Goal: Contribute content: Contribute content

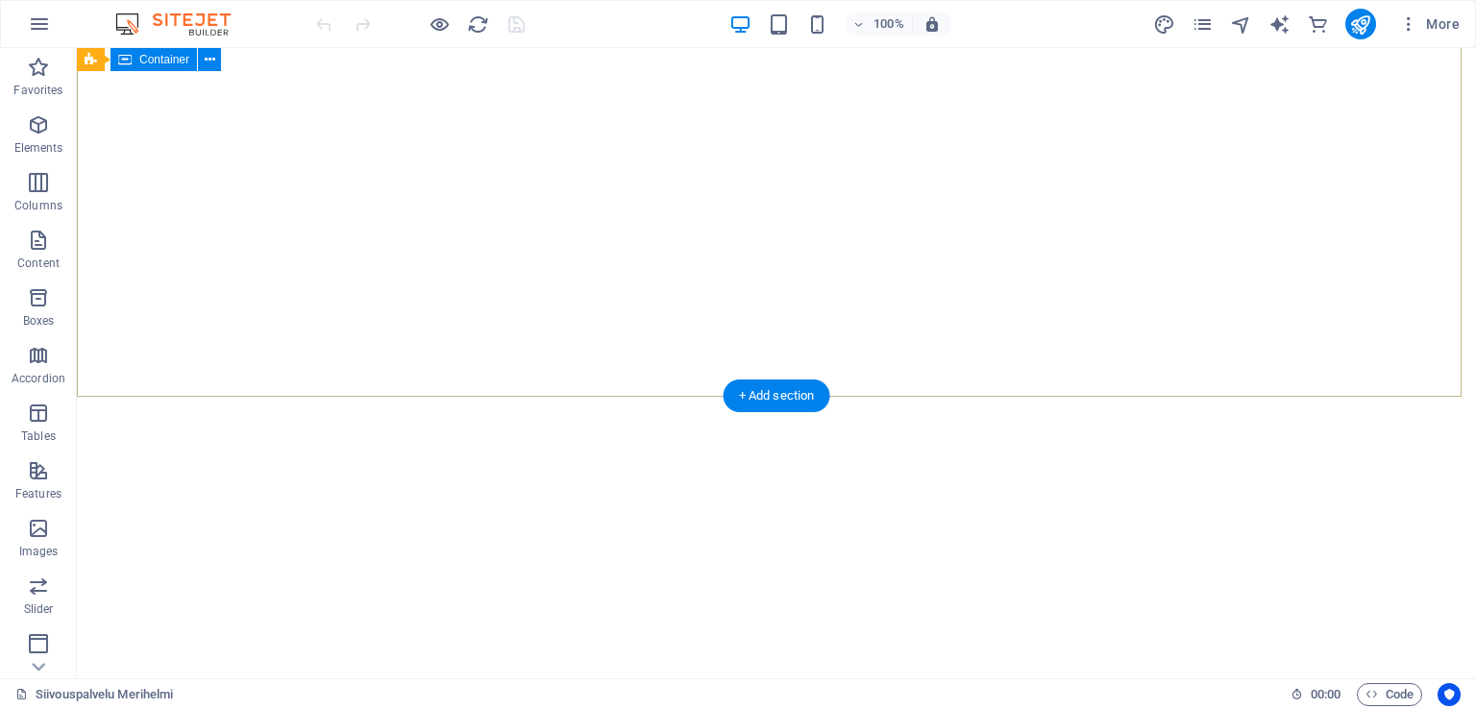
scroll to position [673, 0]
click at [32, 252] on span "Content" at bounding box center [38, 252] width 77 height 46
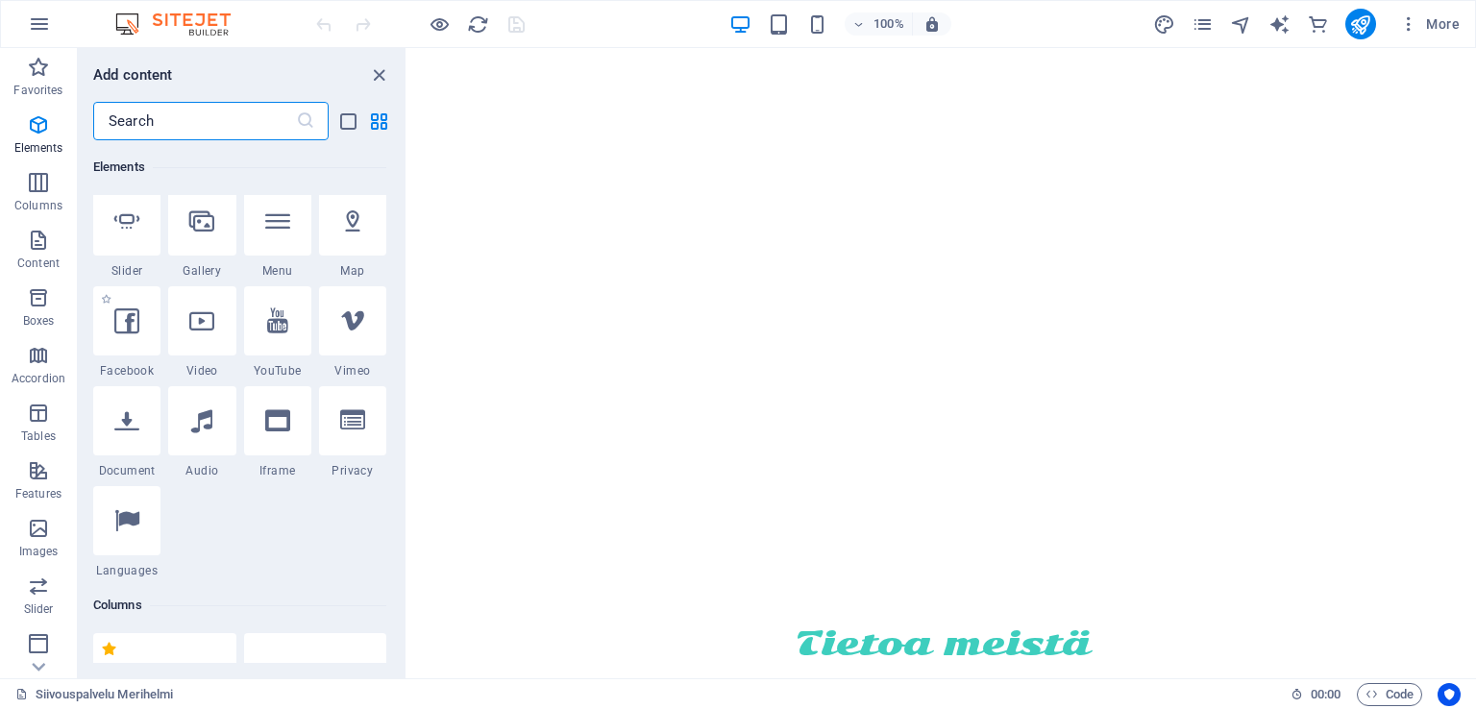
scroll to position [480, 0]
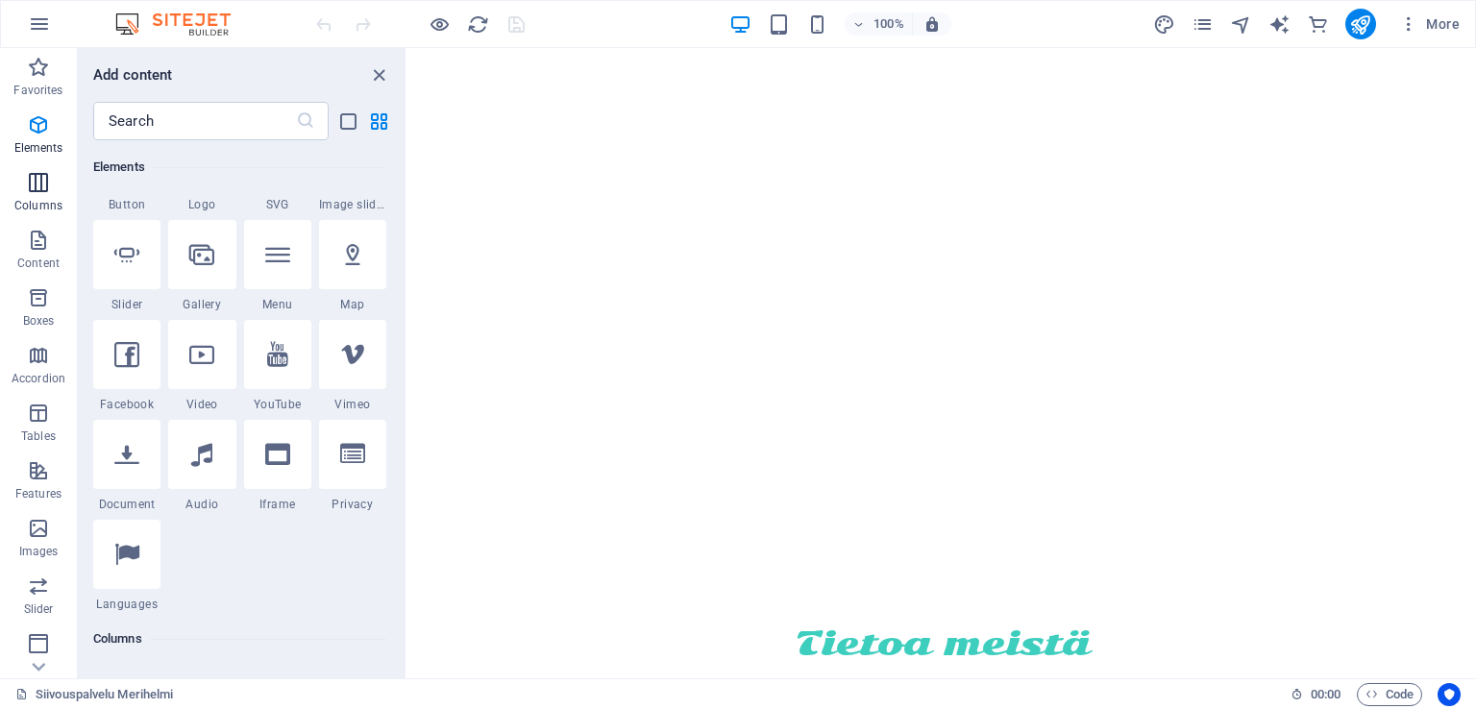
click at [30, 184] on icon "button" at bounding box center [38, 182] width 23 height 23
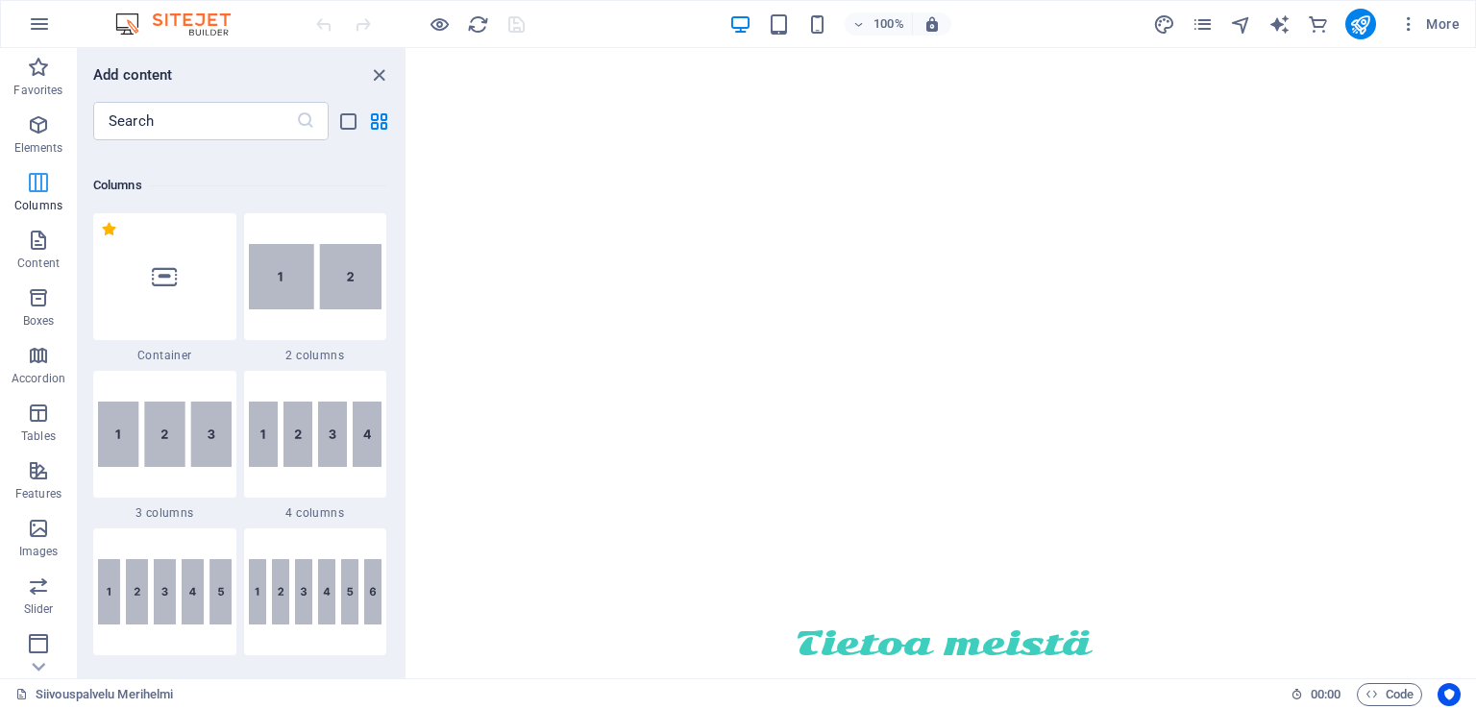
scroll to position [951, 0]
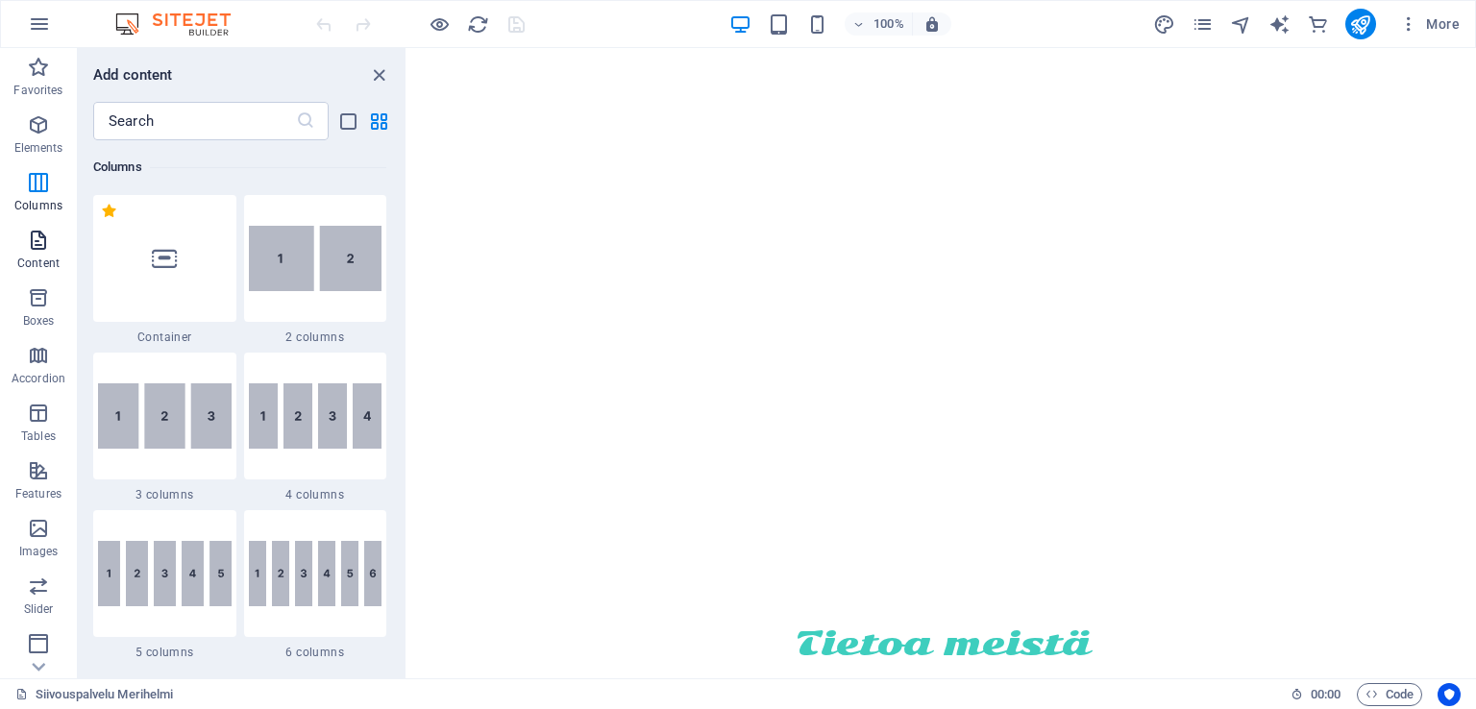
click at [55, 266] on p "Content" at bounding box center [38, 263] width 42 height 15
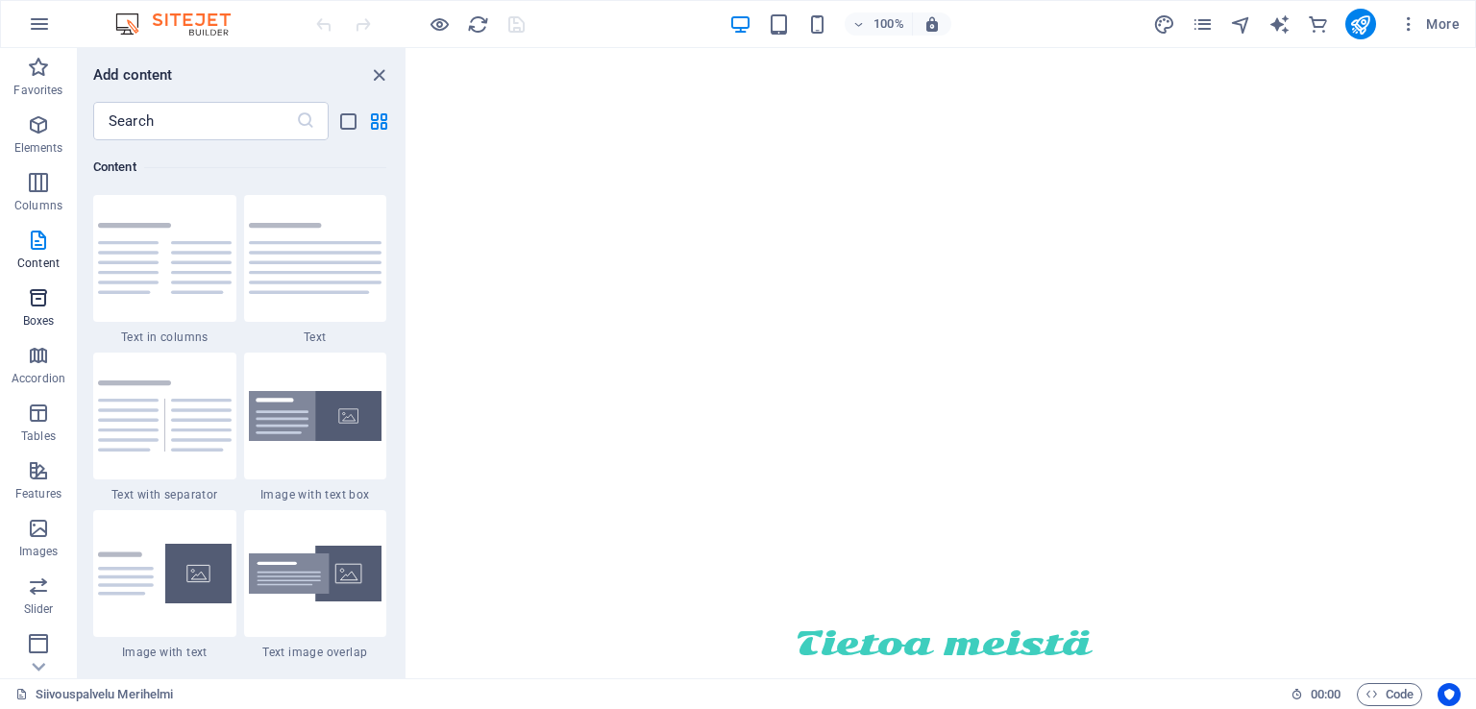
click at [55, 300] on span "Boxes" at bounding box center [38, 309] width 77 height 46
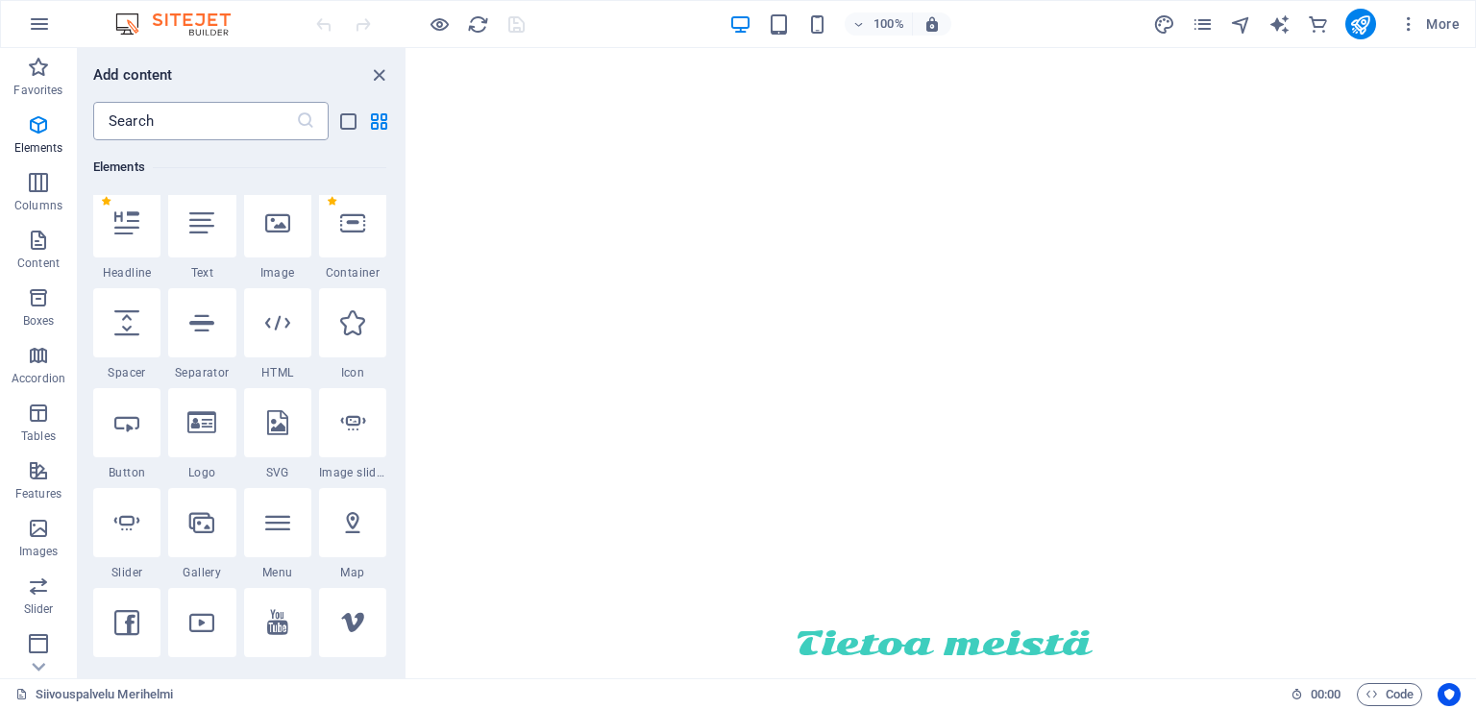
scroll to position [208, 0]
click at [160, 127] on input "text" at bounding box center [194, 121] width 203 height 38
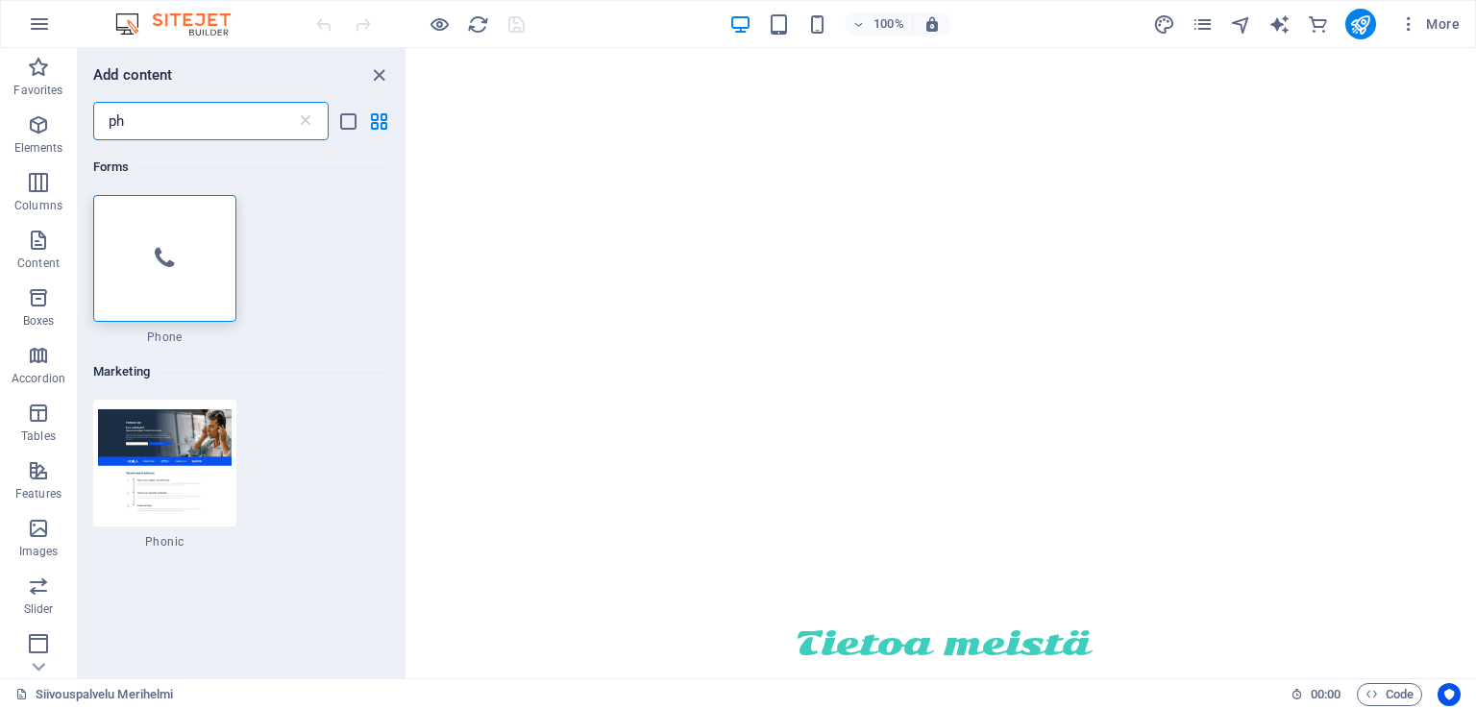
type input "p"
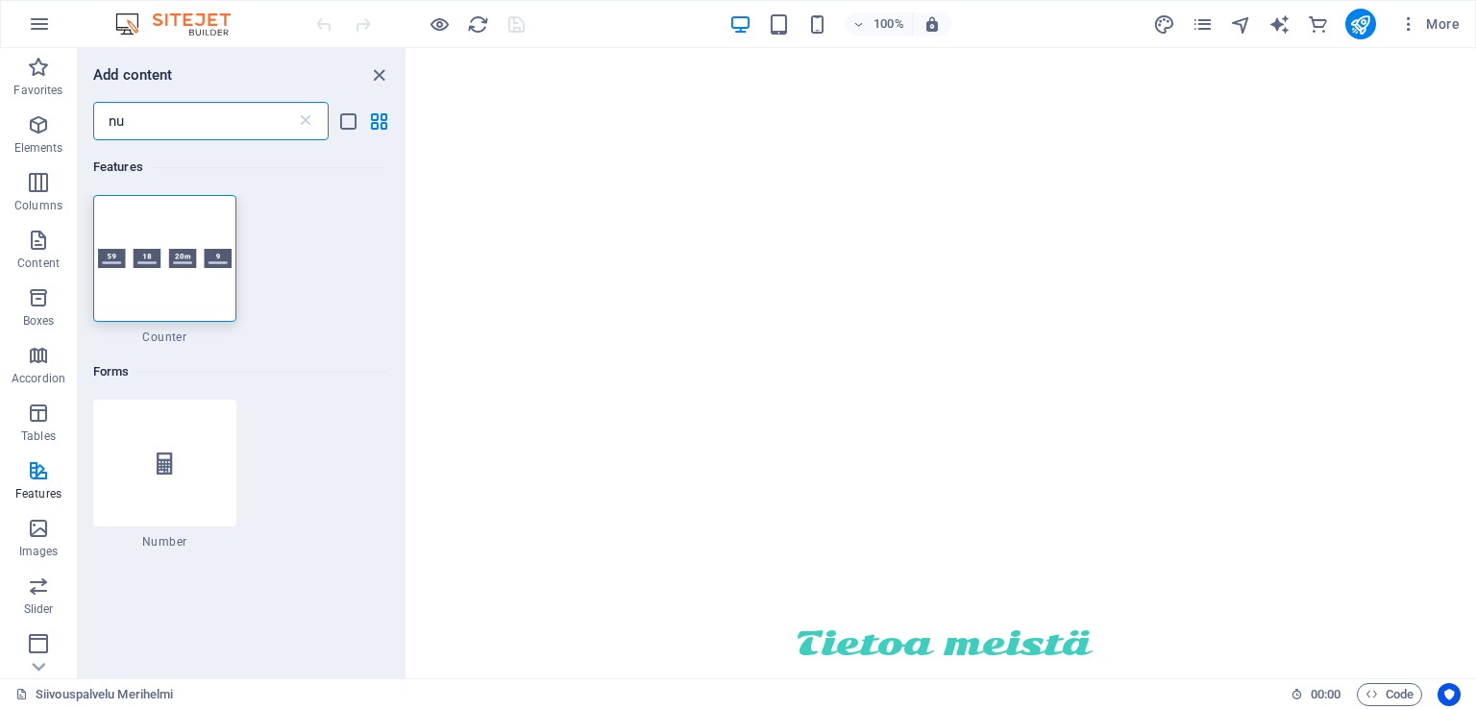
type input "n"
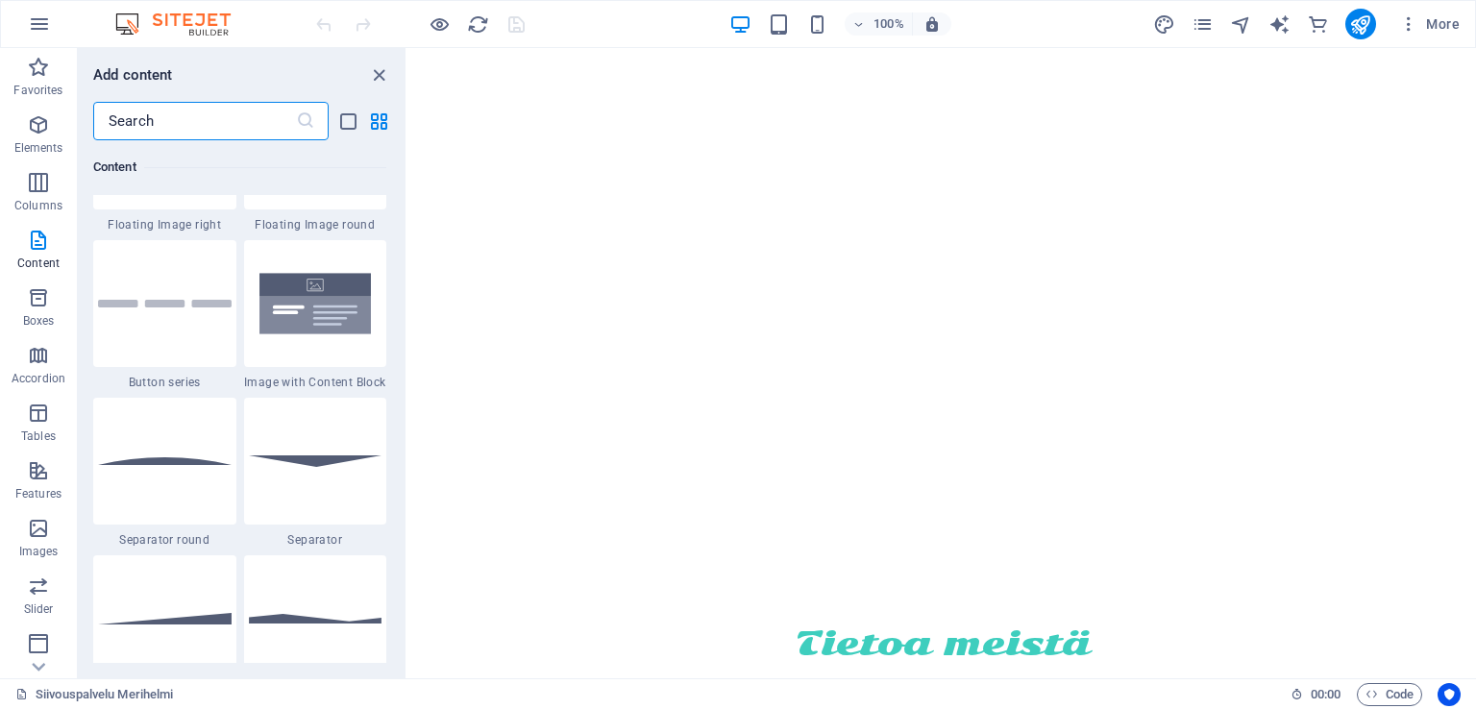
scroll to position [4420, 0]
click at [135, 301] on img at bounding box center [165, 304] width 134 height 8
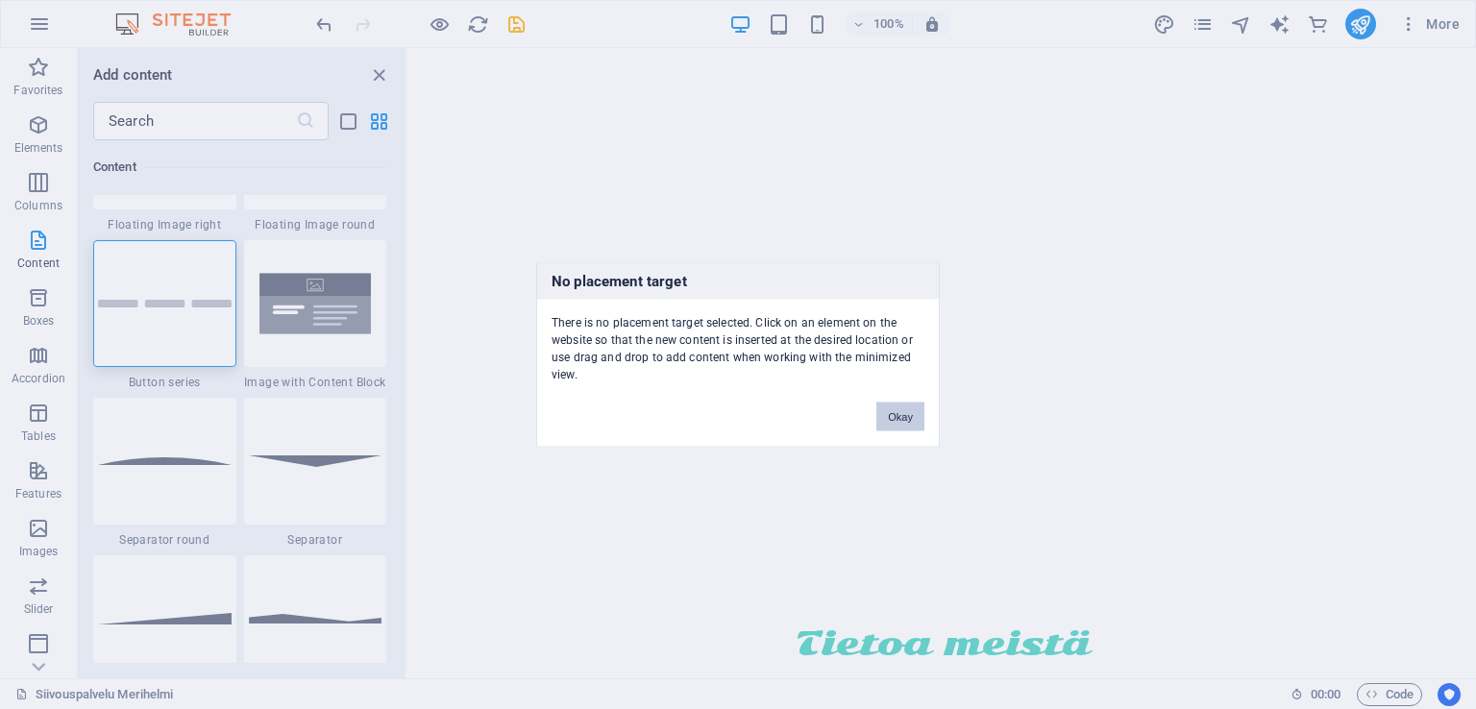
click at [897, 416] on button "Okay" at bounding box center [900, 417] width 48 height 29
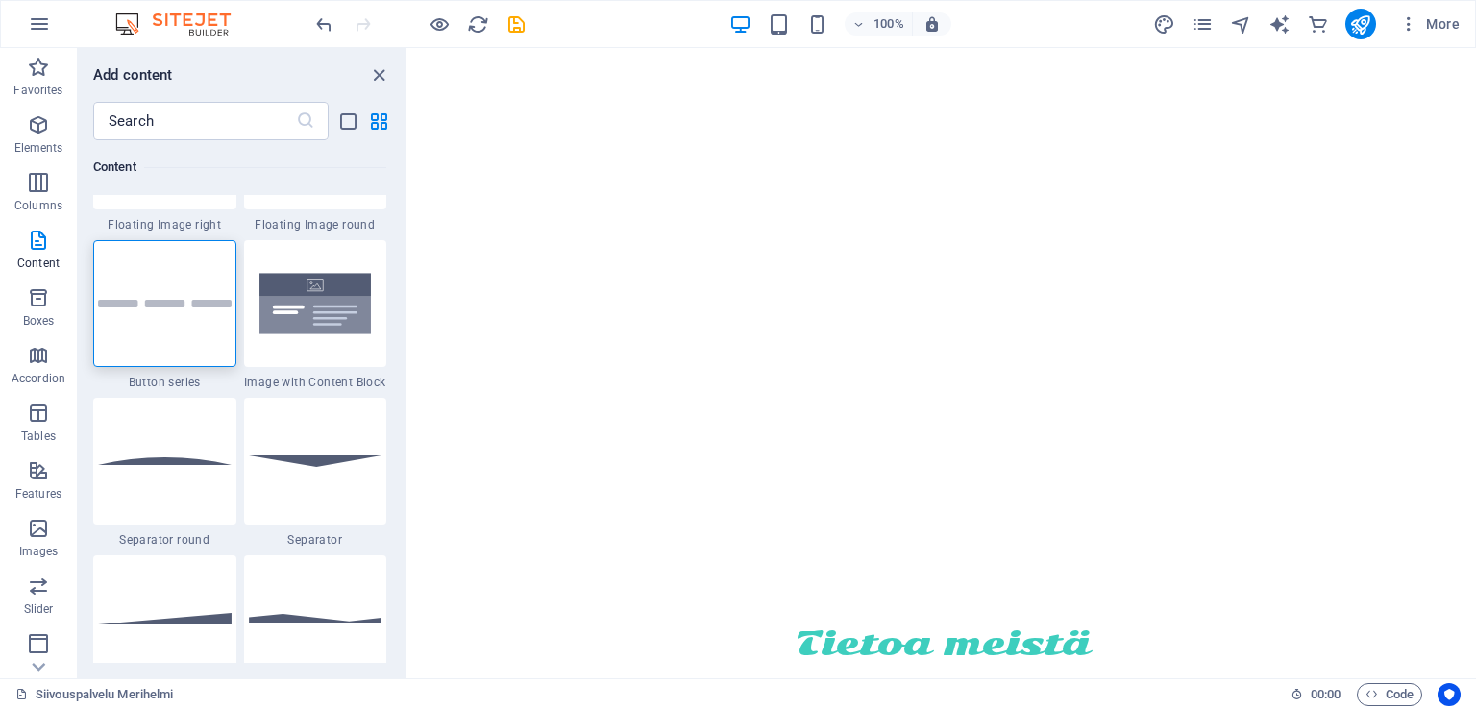
click at [734, 234] on div "Kotimainen. Ammattilainen. Luotettava. Siivouspalvelut yrityksille Oulu" at bounding box center [941, 403] width 1069 height 339
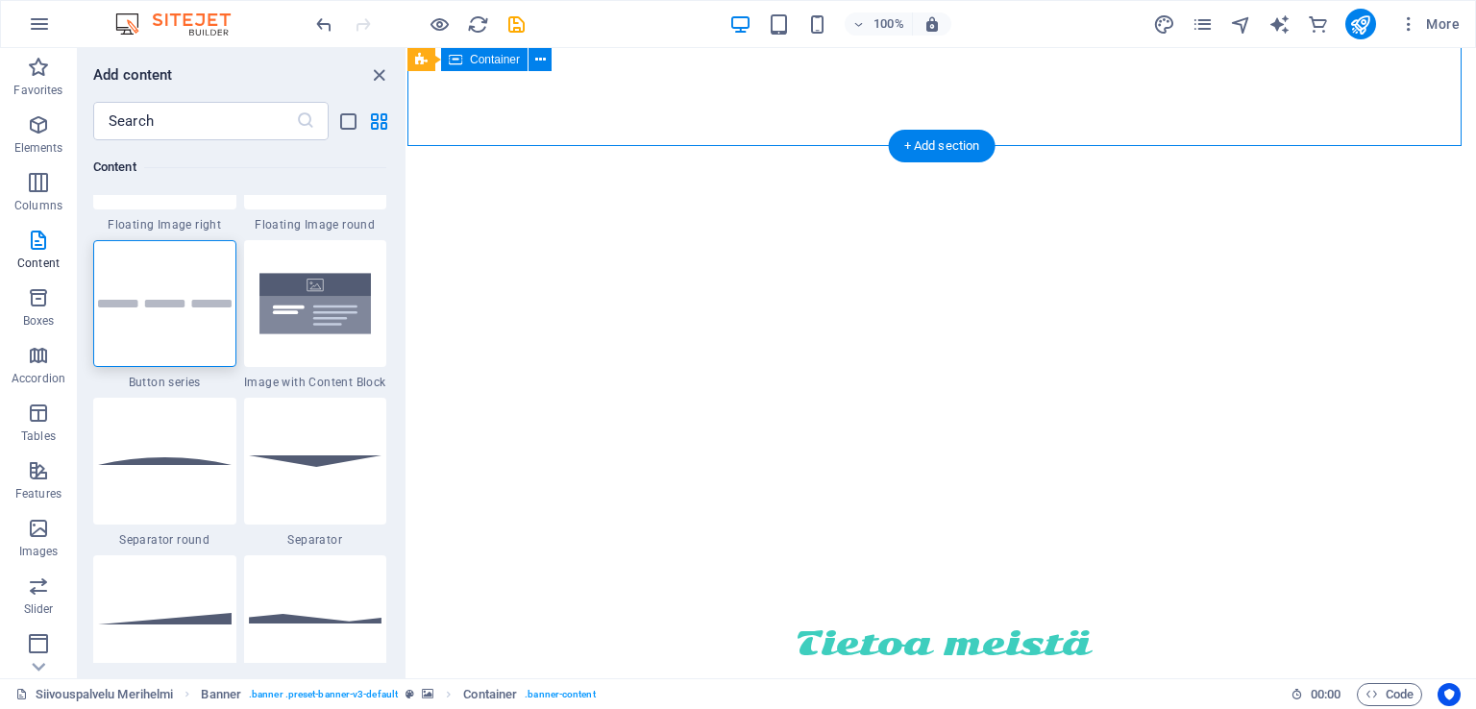
click at [734, 234] on div "Kotimainen. Ammattilainen. Luotettava. Siivouspalvelut yrityksille Oulu" at bounding box center [941, 403] width 1069 height 339
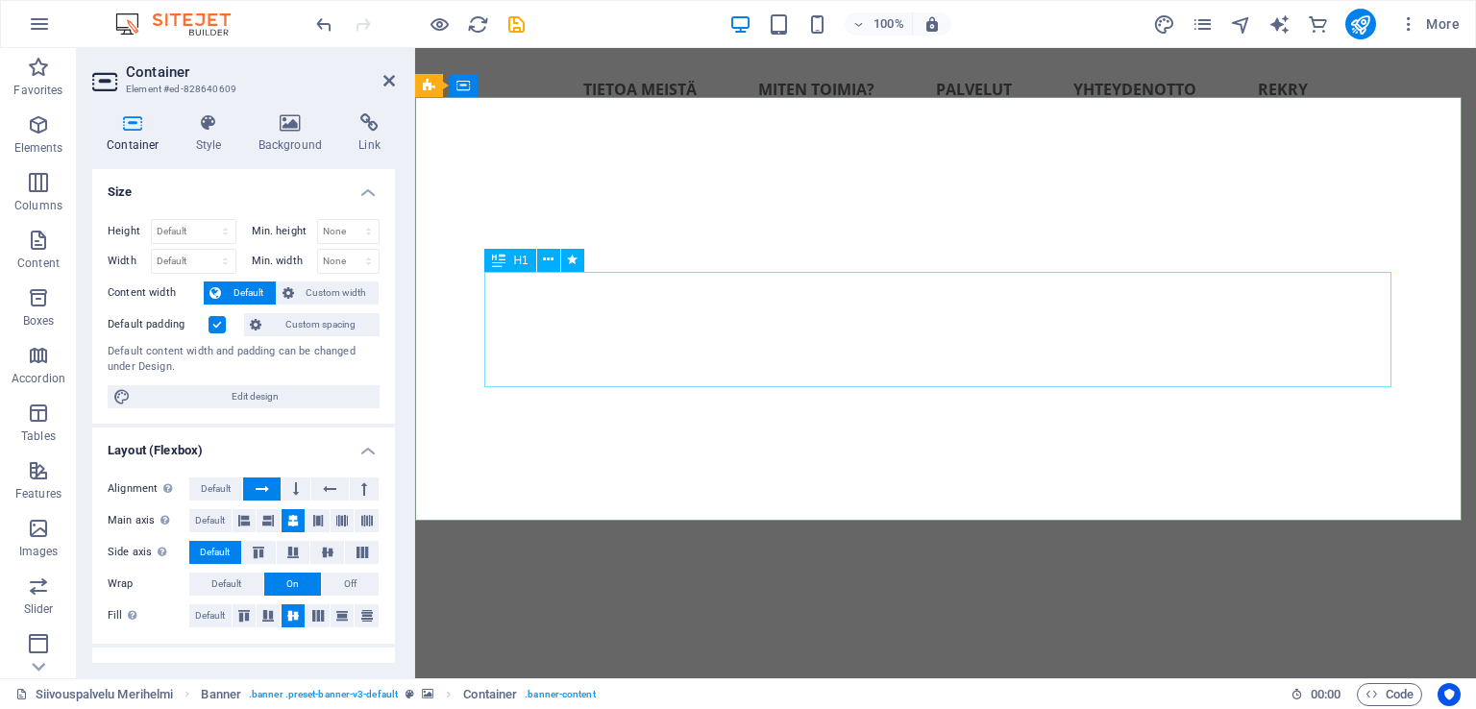
scroll to position [432, 0]
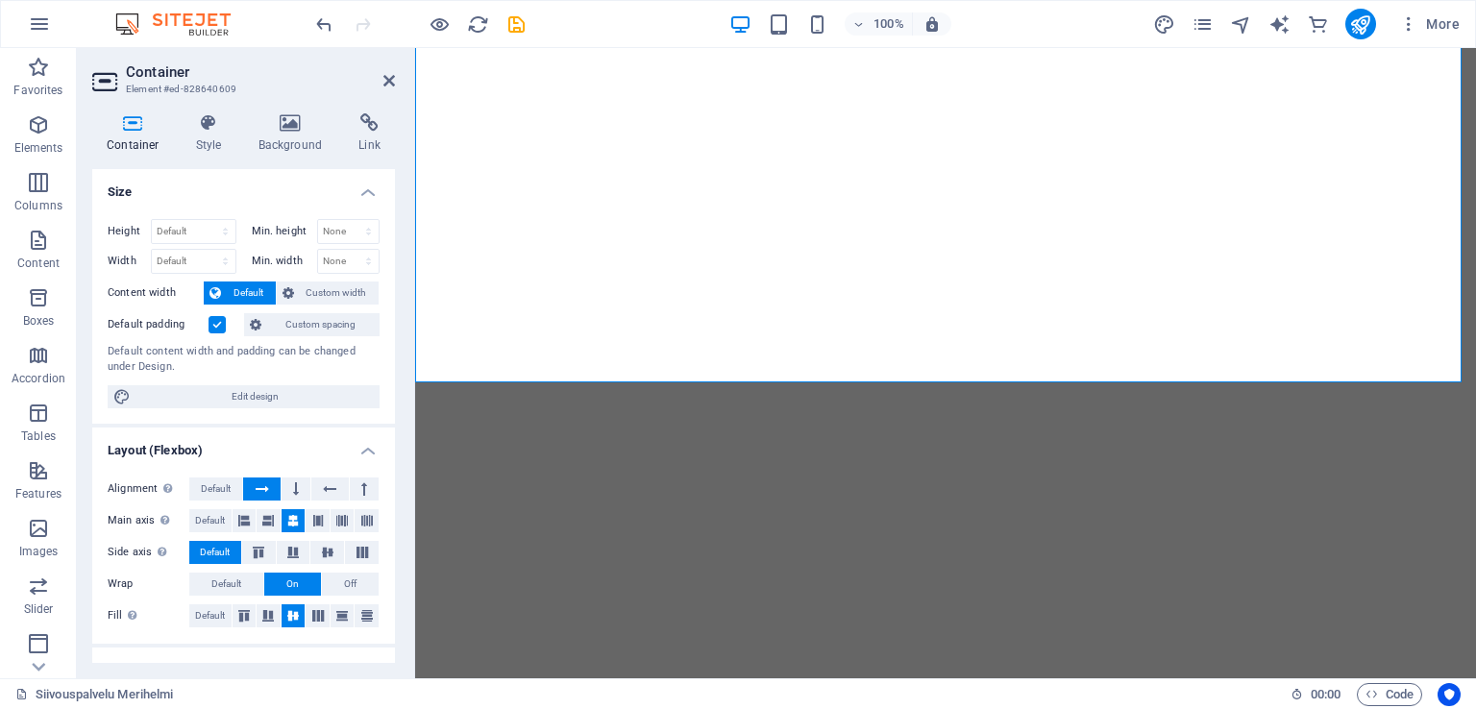
click at [34, 307] on icon "button" at bounding box center [38, 297] width 23 height 23
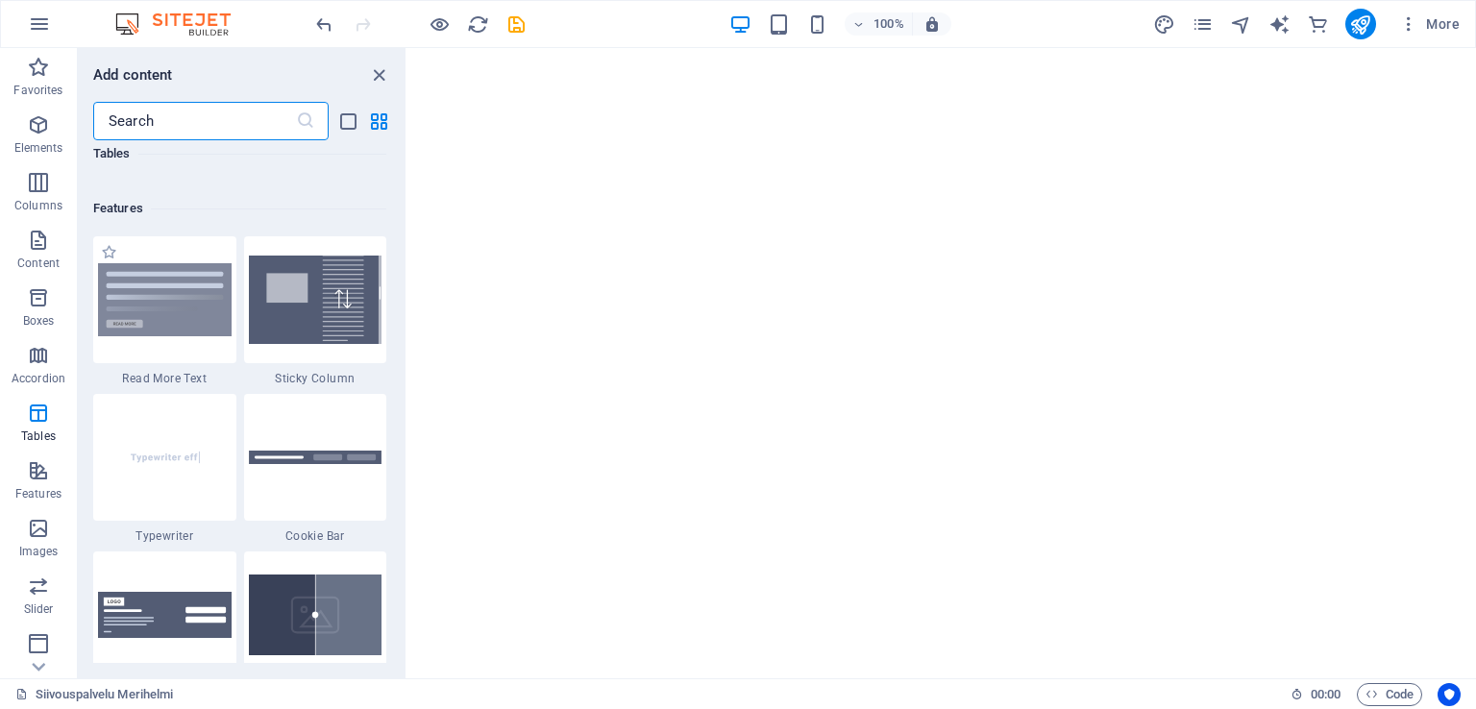
scroll to position [7415, 0]
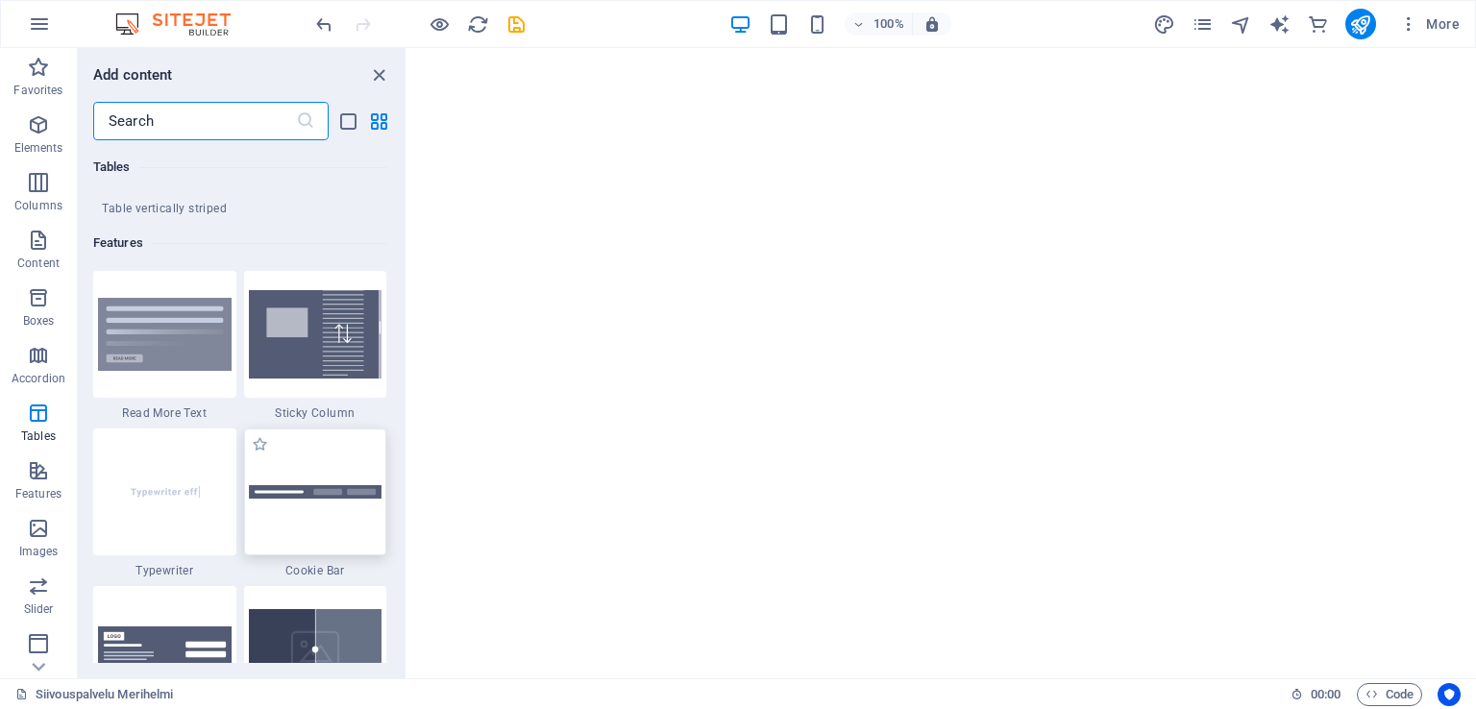
click at [338, 501] on div at bounding box center [315, 492] width 143 height 127
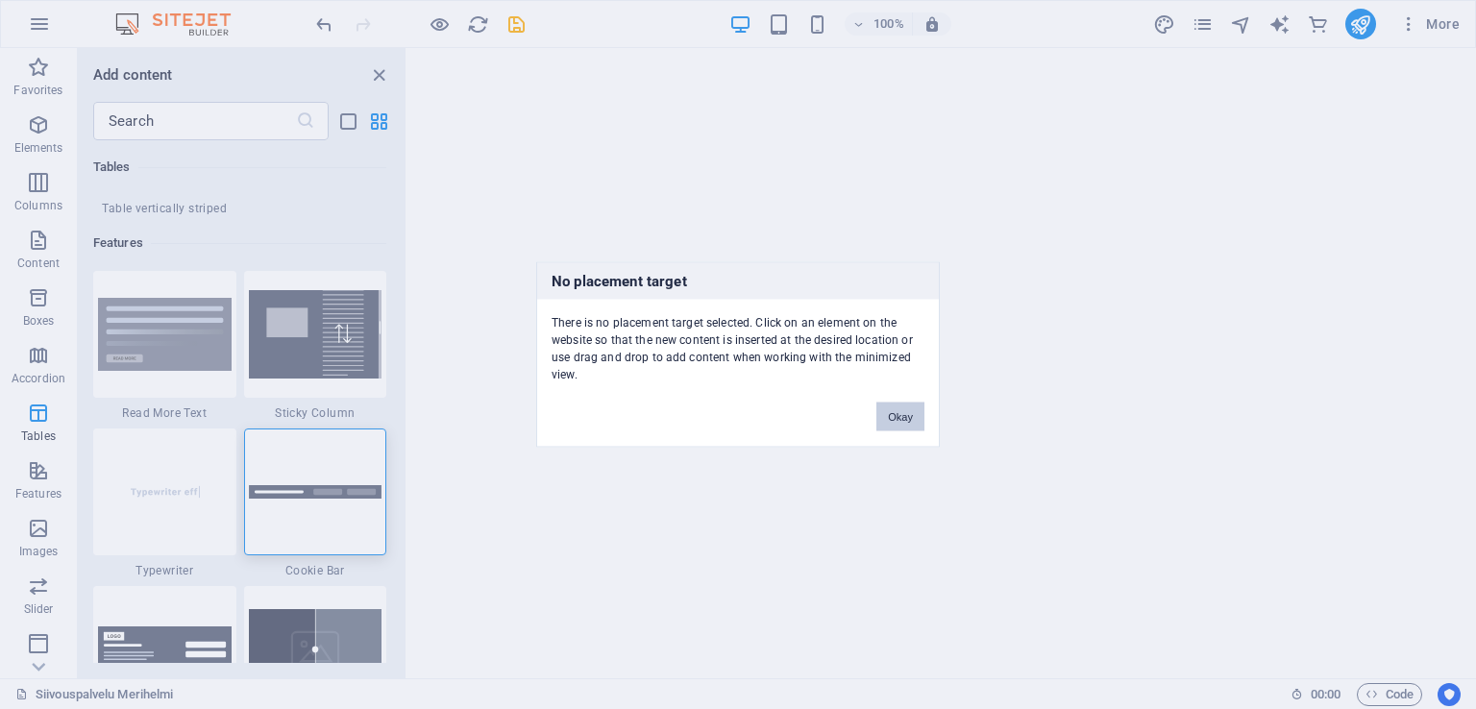
click at [887, 418] on button "Okay" at bounding box center [900, 417] width 48 height 29
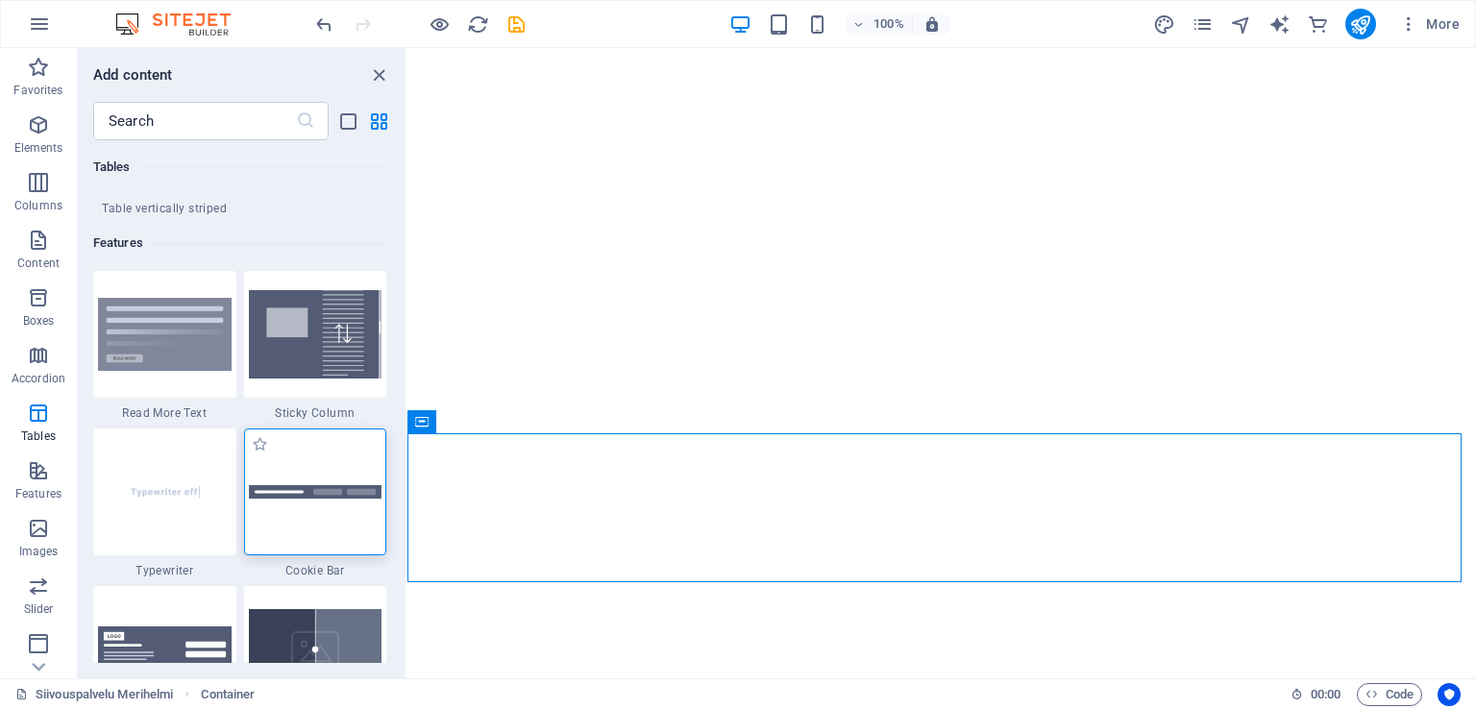
click at [354, 469] on div at bounding box center [315, 492] width 143 height 127
click at [407, 469] on div "Drag here to replace the existing content. Press “Ctrl” if you want to create a…" at bounding box center [941, 363] width 1069 height 630
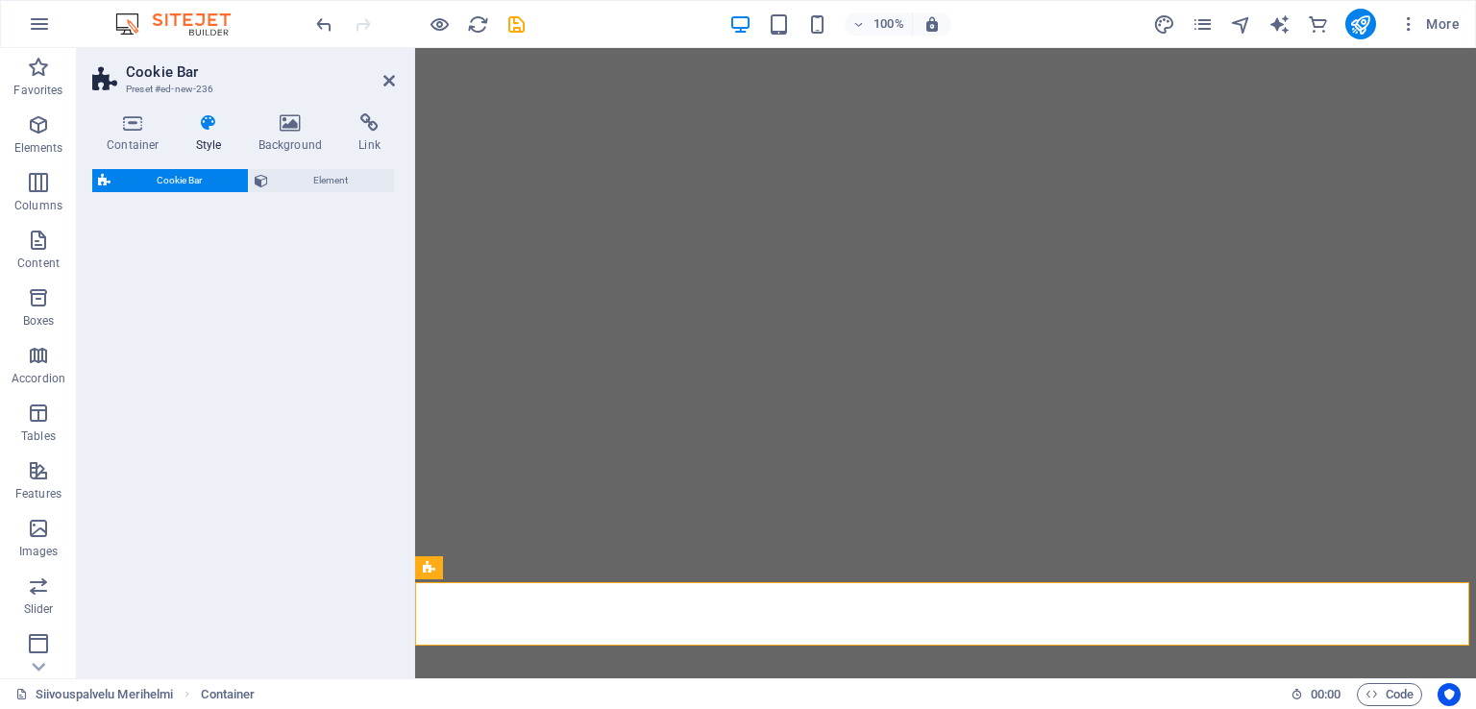
select select "px"
select select "rem"
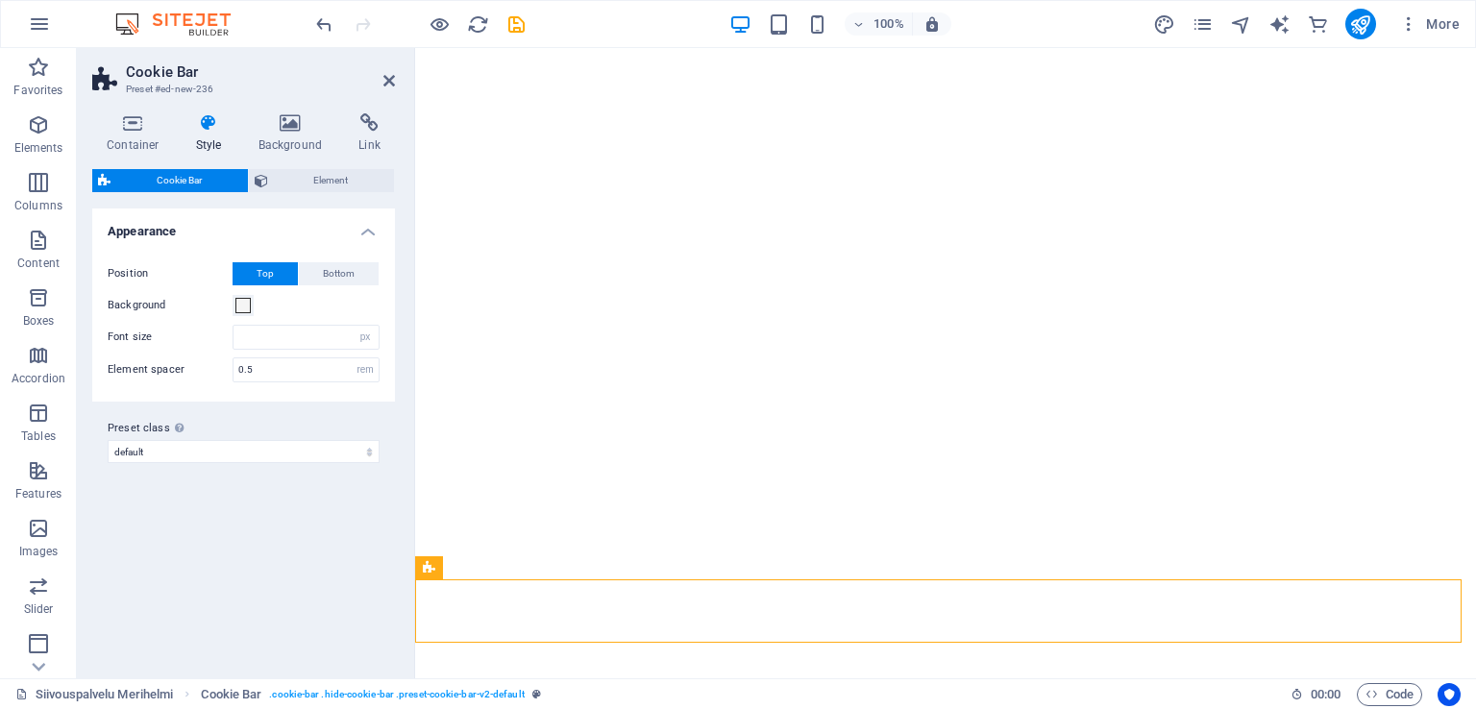
drag, startPoint x: 1034, startPoint y: 592, endPoint x: 1047, endPoint y: 409, distance: 183.1
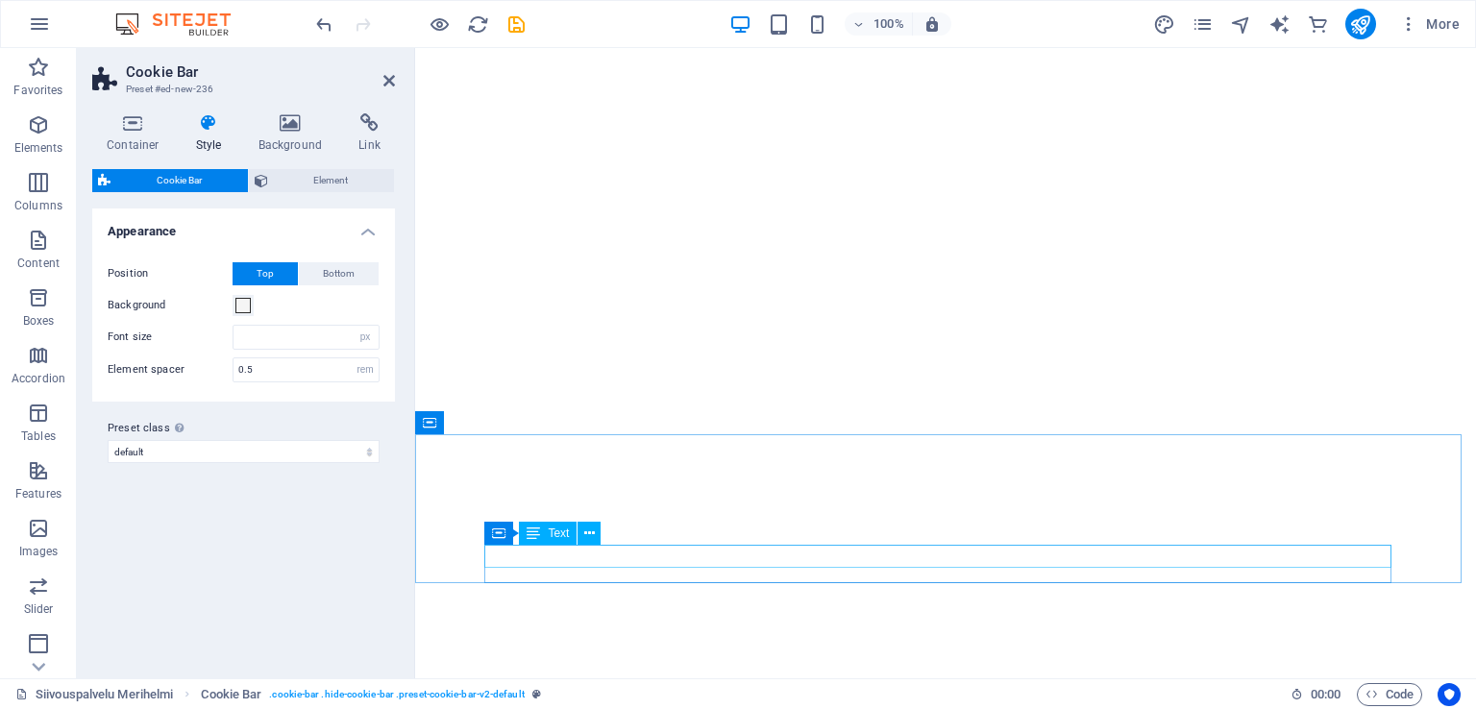
scroll to position [332, 0]
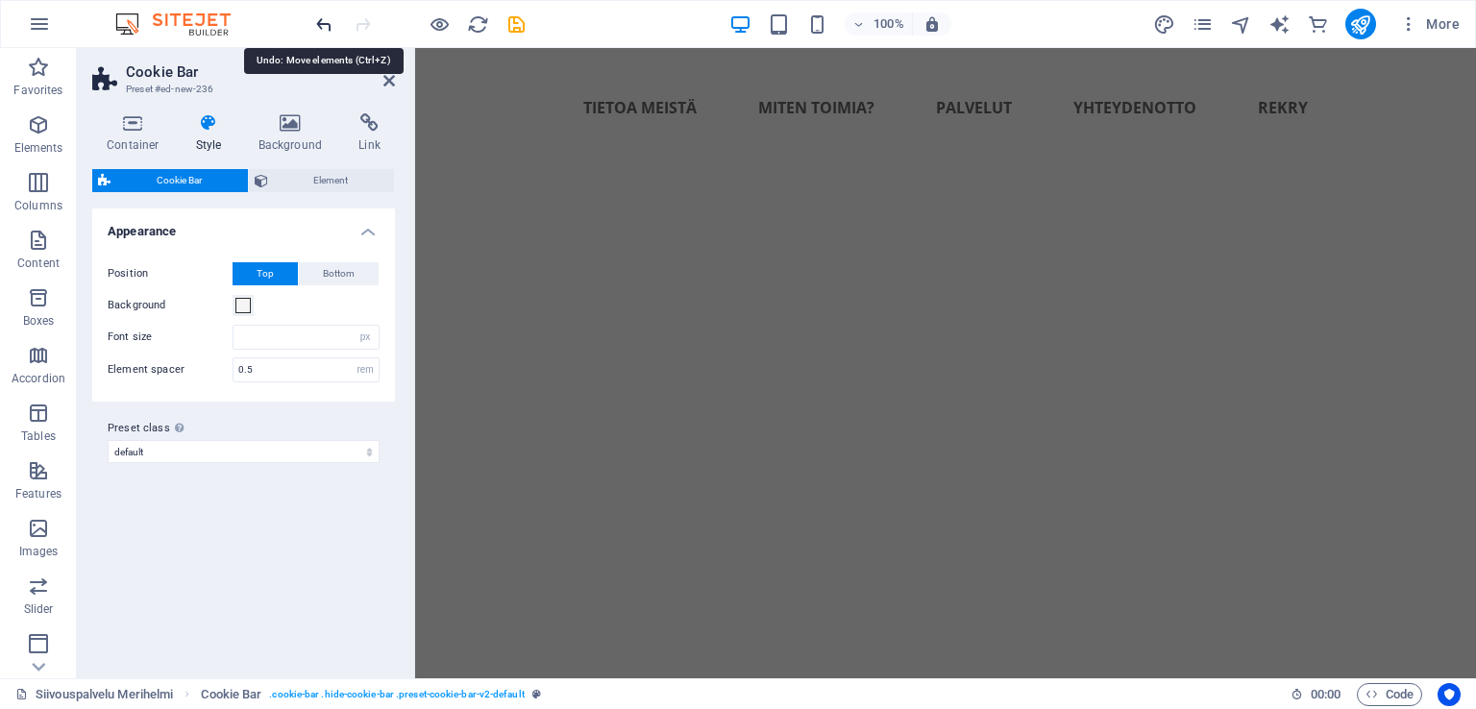
click at [313, 29] on icon "undo" at bounding box center [324, 24] width 22 height 22
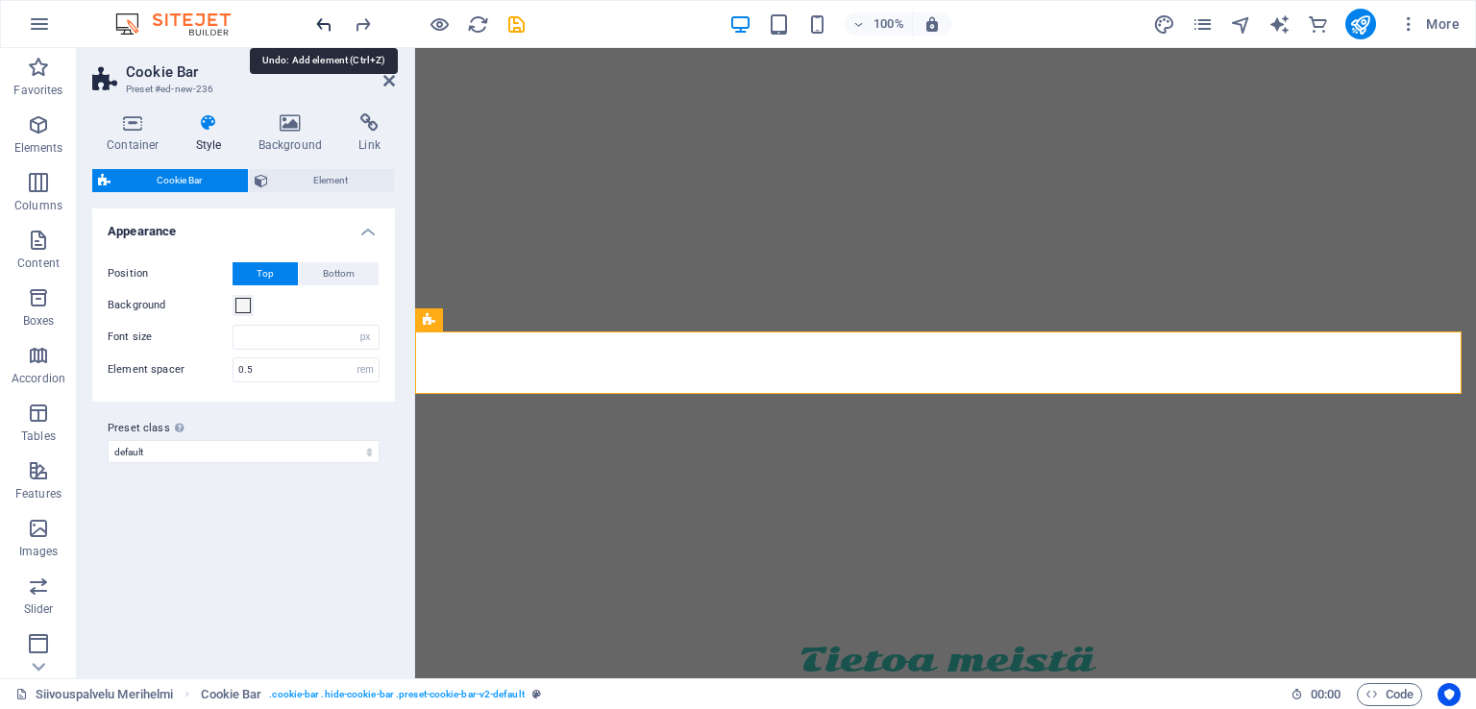
scroll to position [680, 0]
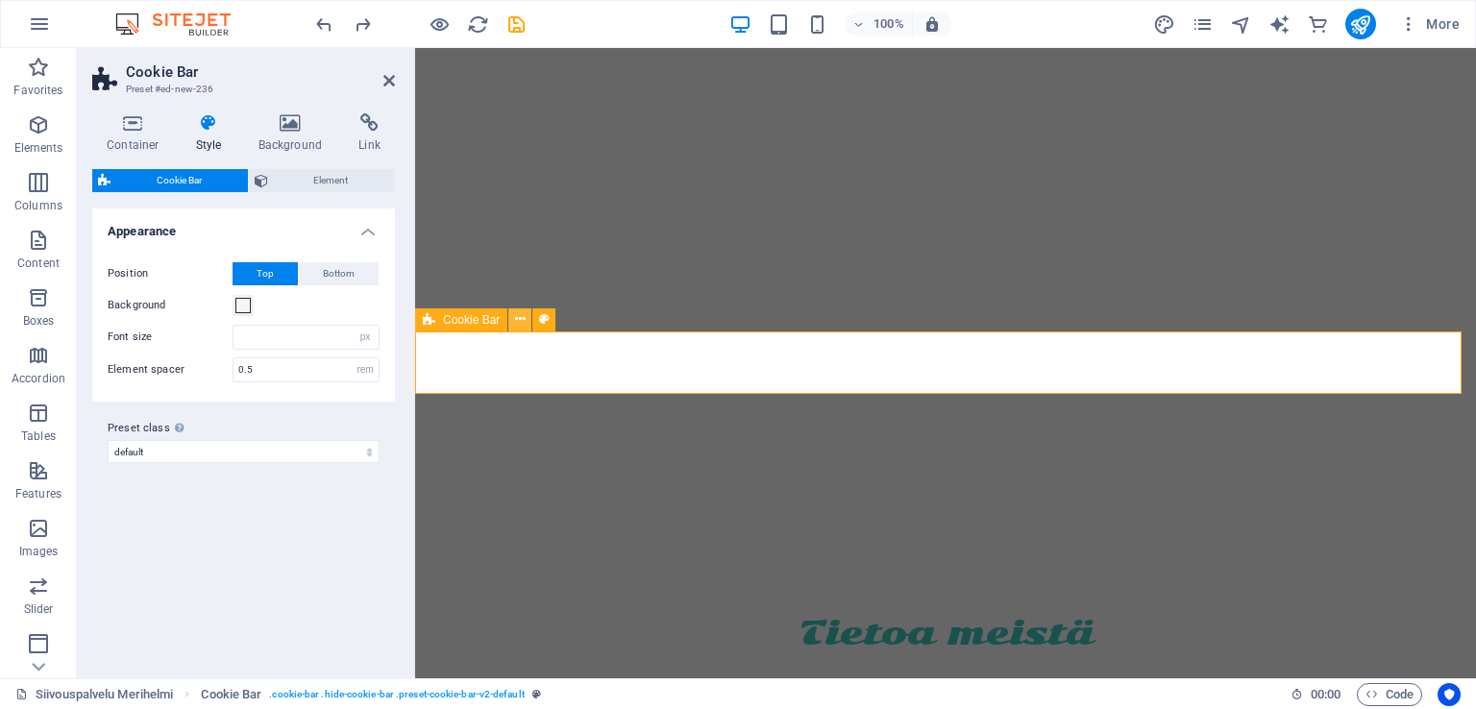
click at [527, 324] on button at bounding box center [519, 319] width 23 height 23
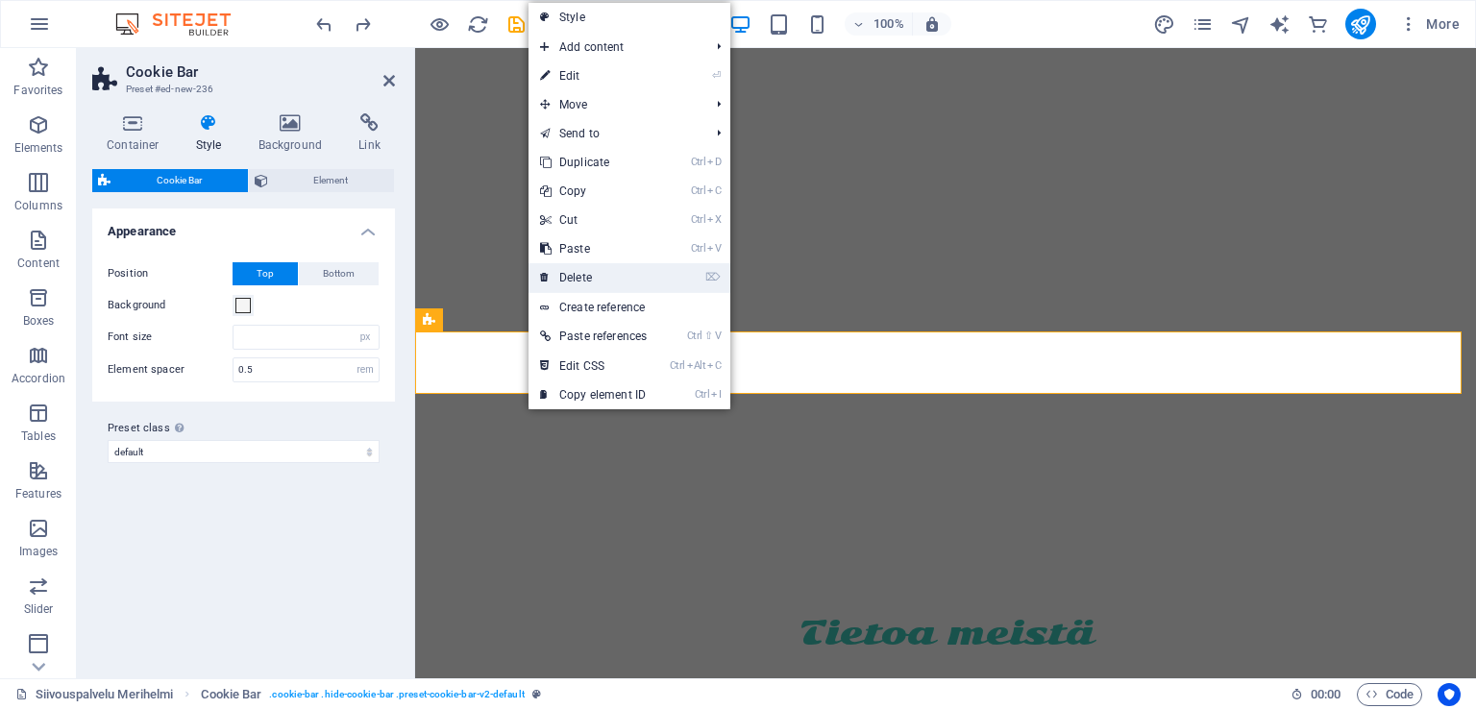
click at [600, 282] on link "⌦ Delete" at bounding box center [594, 277] width 130 height 29
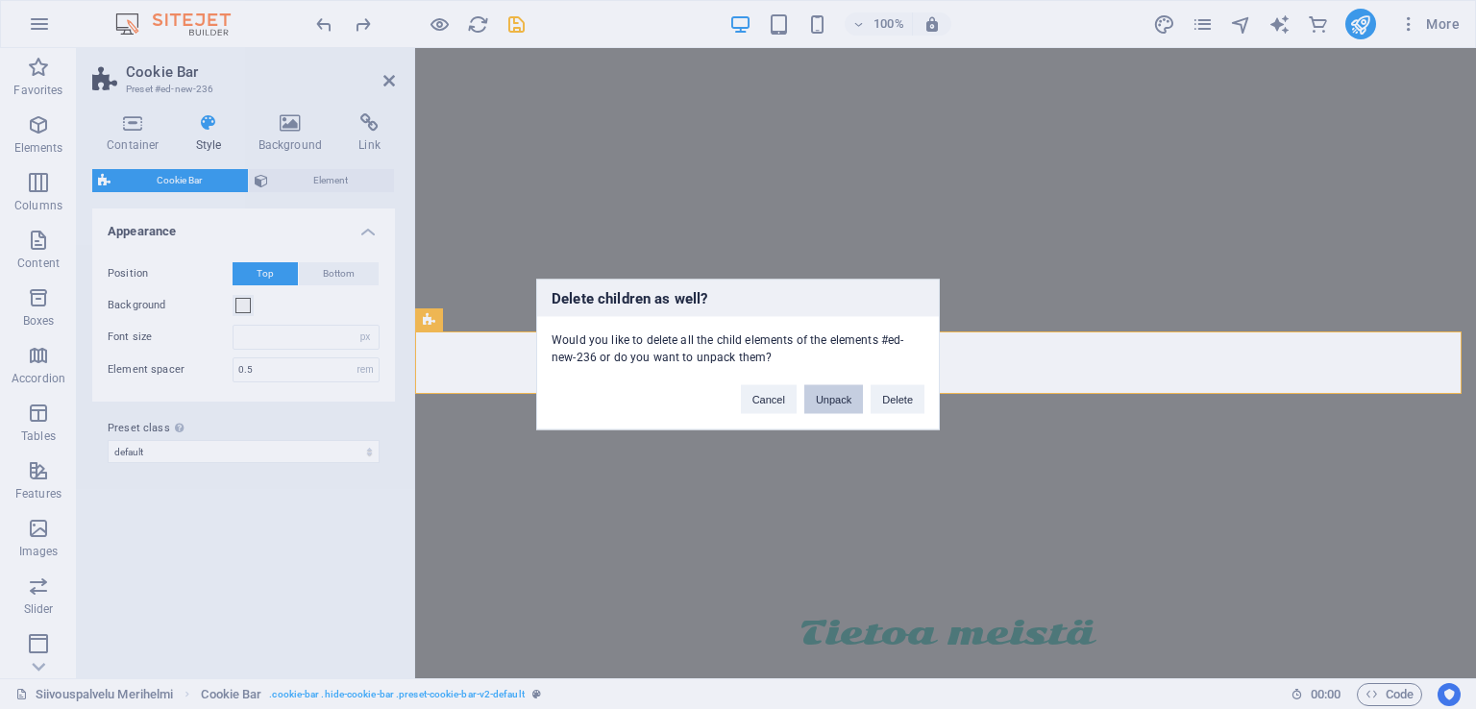
click at [820, 407] on button "Unpack" at bounding box center [833, 399] width 59 height 29
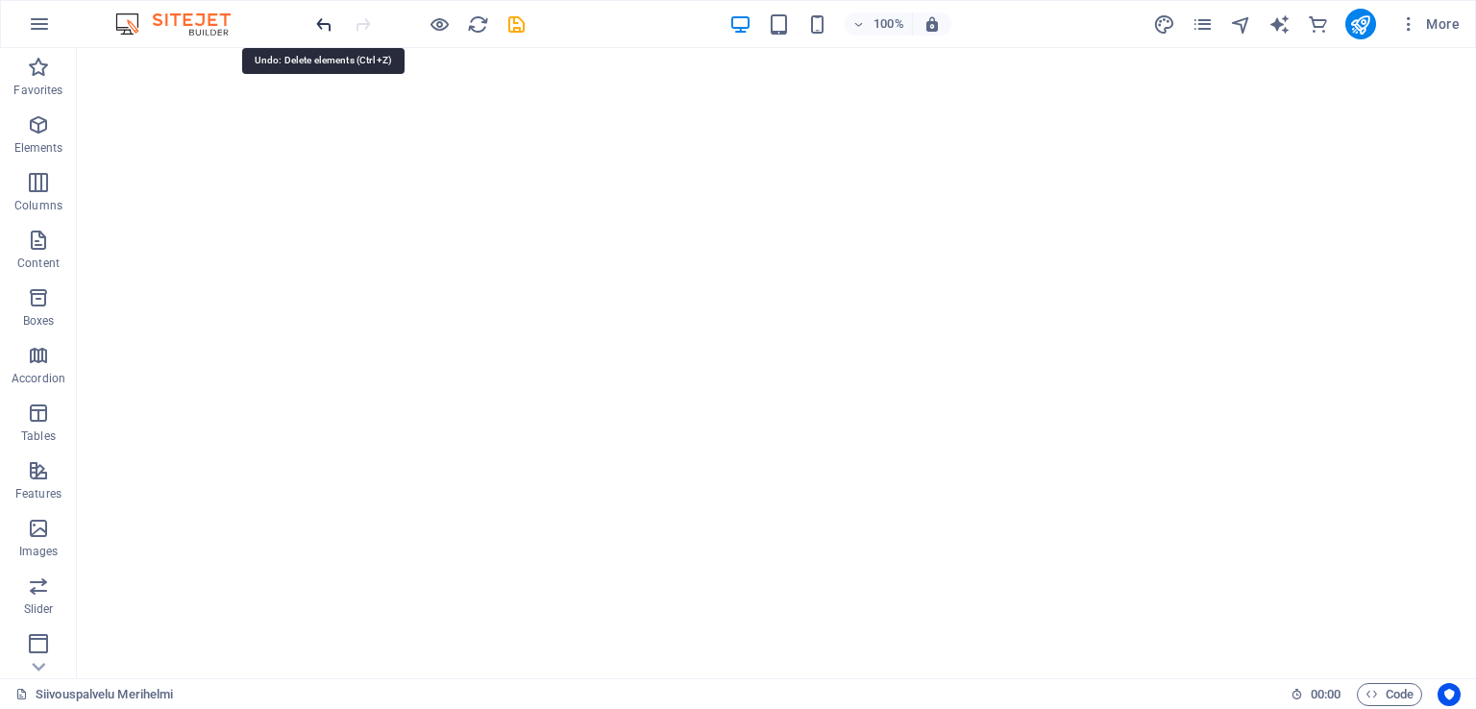
click at [328, 22] on icon "undo" at bounding box center [324, 24] width 22 height 22
click at [52, 305] on span "Boxes" at bounding box center [38, 309] width 77 height 46
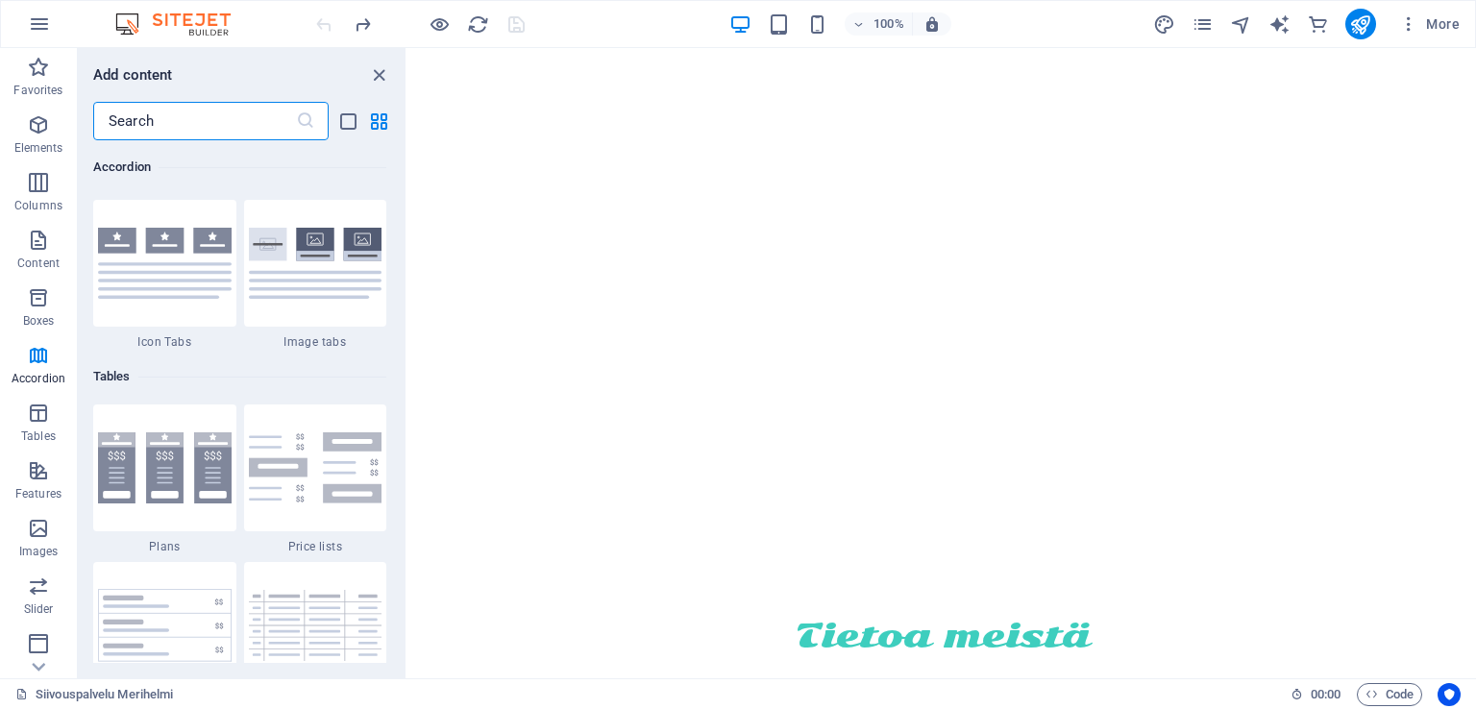
scroll to position [6454, 0]
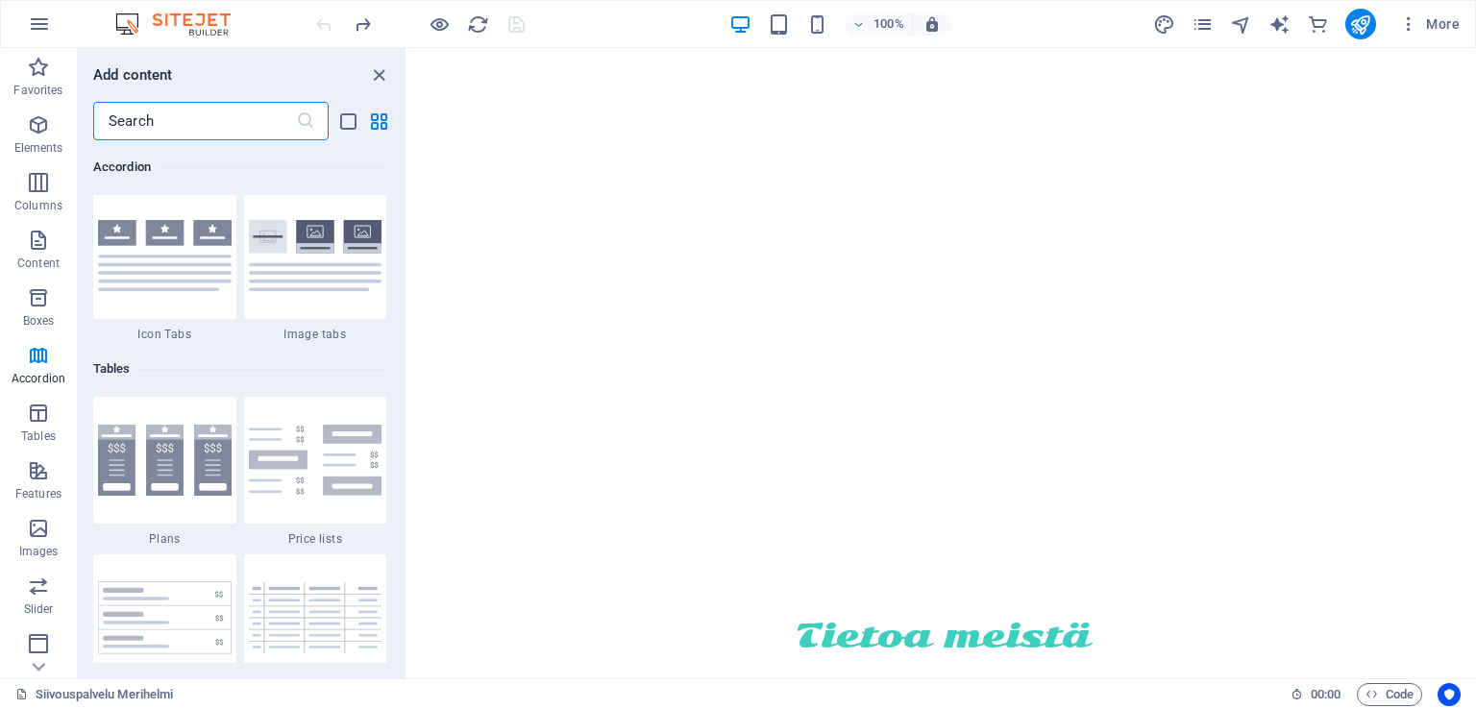
click at [187, 126] on input "text" at bounding box center [194, 121] width 203 height 38
click at [340, 122] on icon "list-view" at bounding box center [348, 122] width 22 height 22
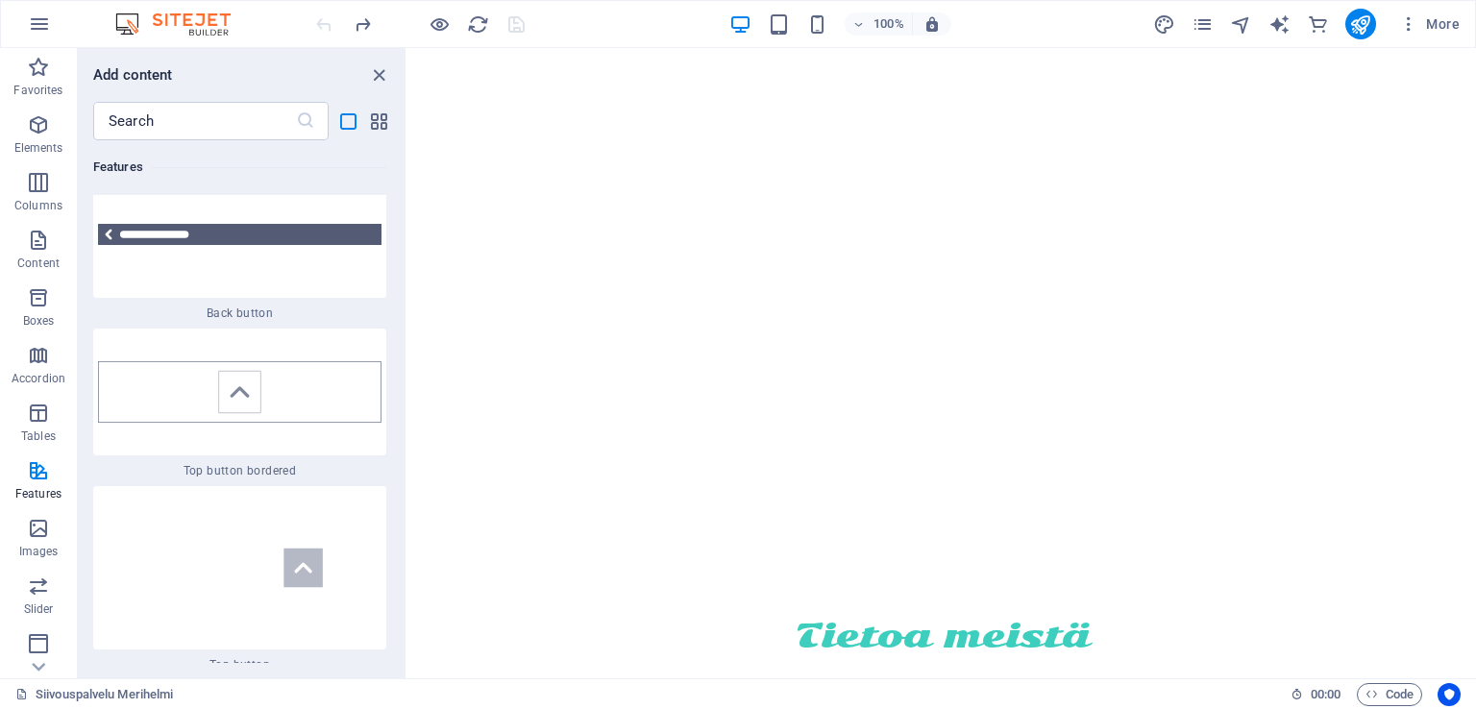
scroll to position [21891, 0]
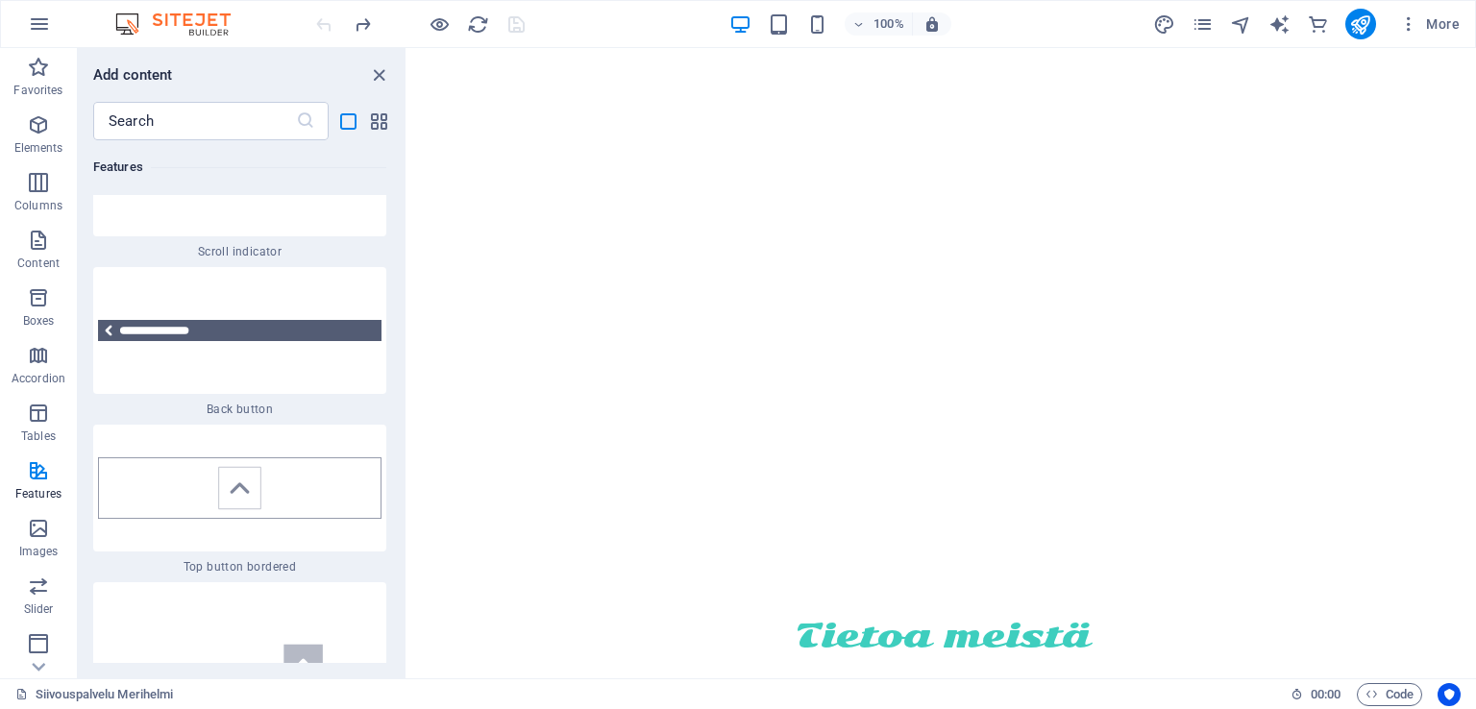
click at [273, 332] on div at bounding box center [239, 330] width 293 height 127
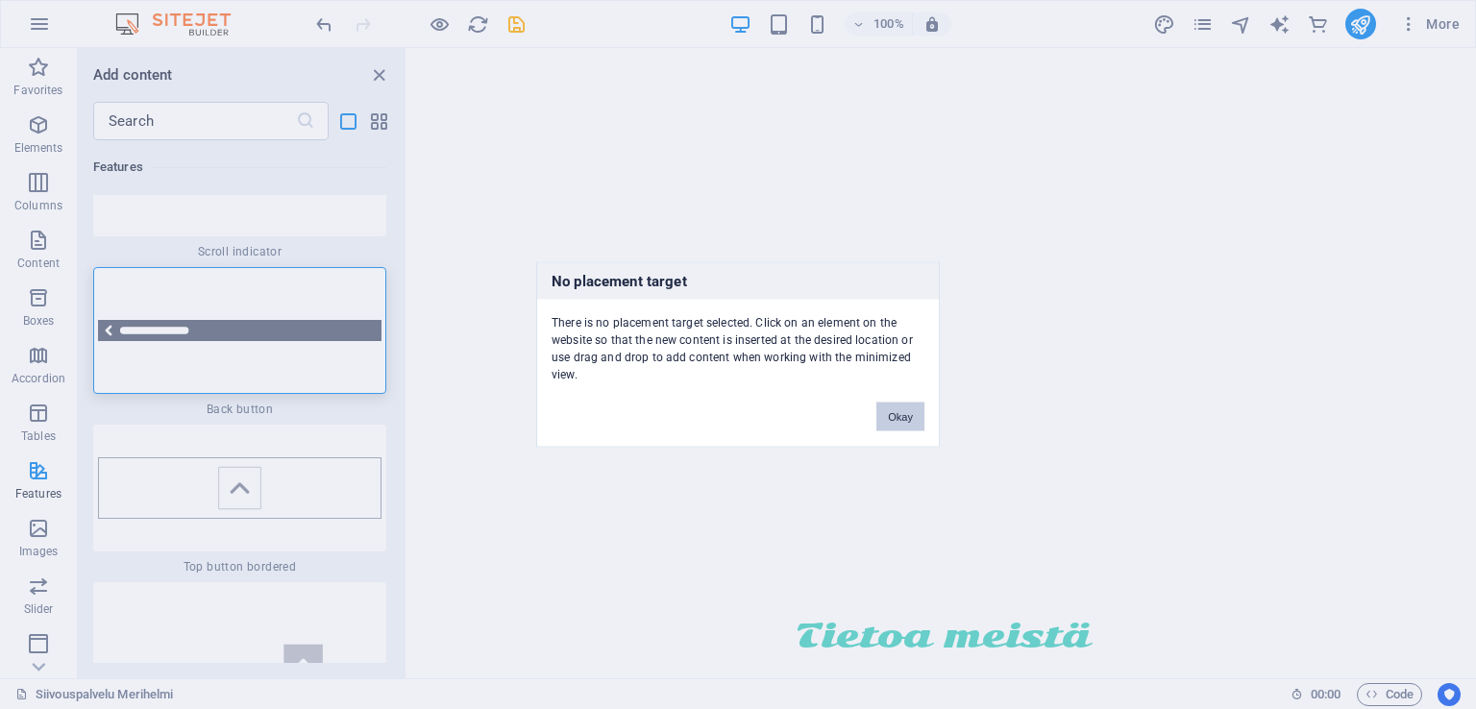
click at [892, 420] on button "Okay" at bounding box center [900, 417] width 48 height 29
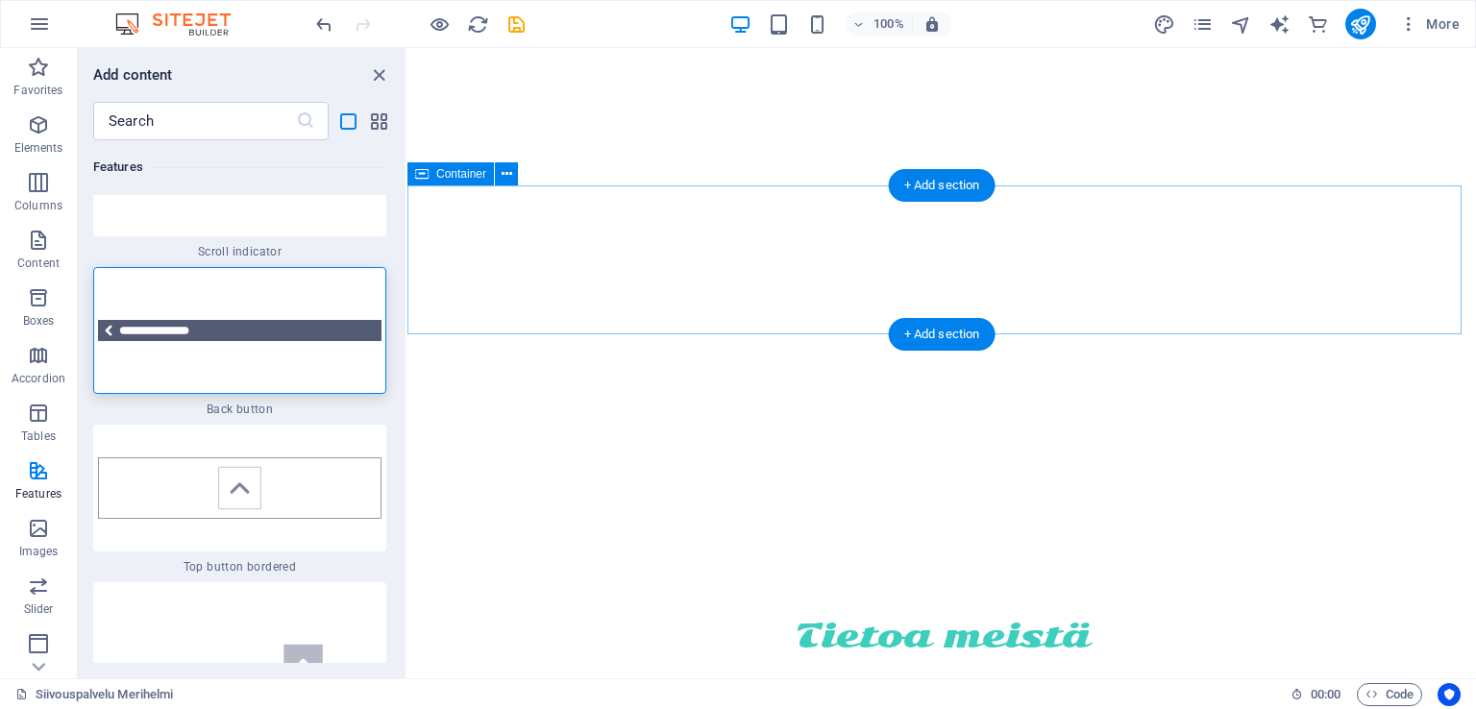
click at [442, 613] on div "Tietoa meistä Siivouspalvelu Merihelmi Oy tuottaa yrityksille ylläpitosiivoukse…" at bounding box center [941, 687] width 1069 height 149
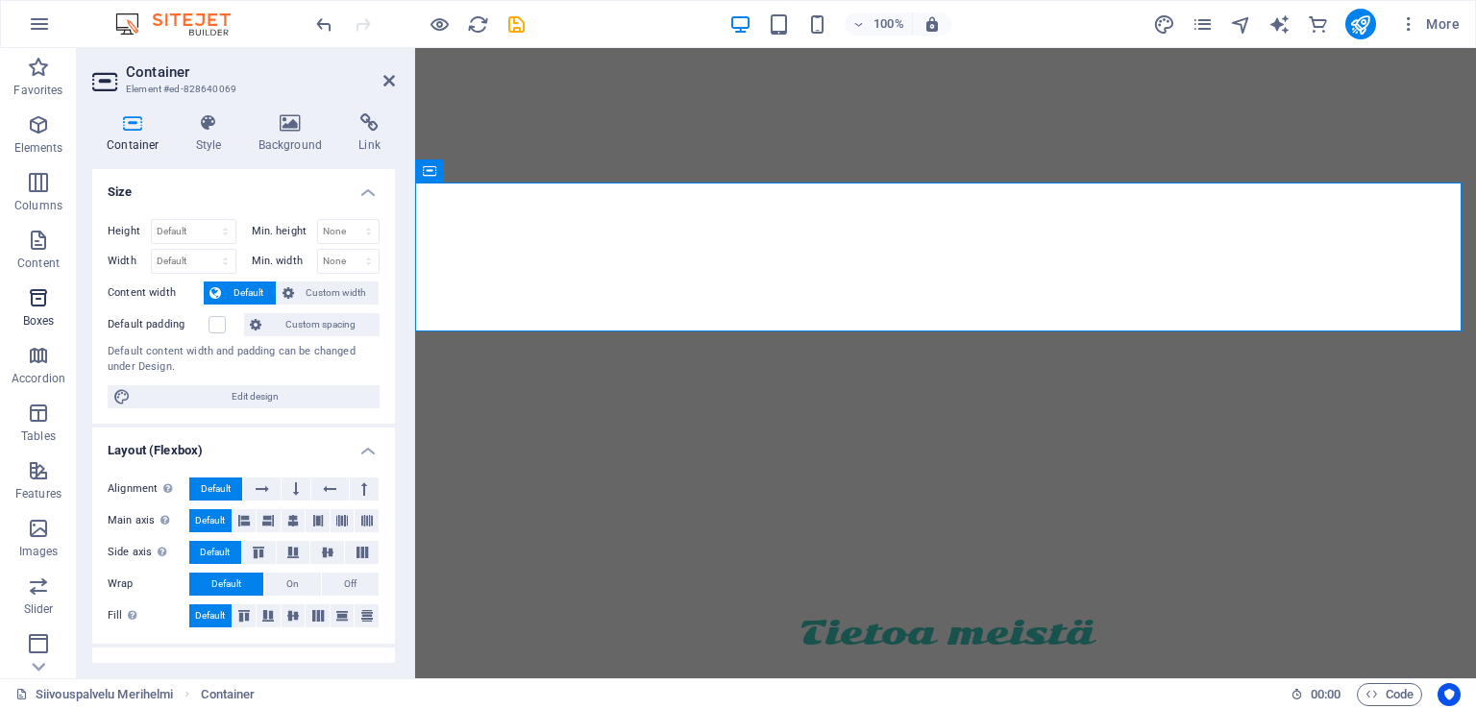
click at [46, 305] on icon "button" at bounding box center [38, 297] width 23 height 23
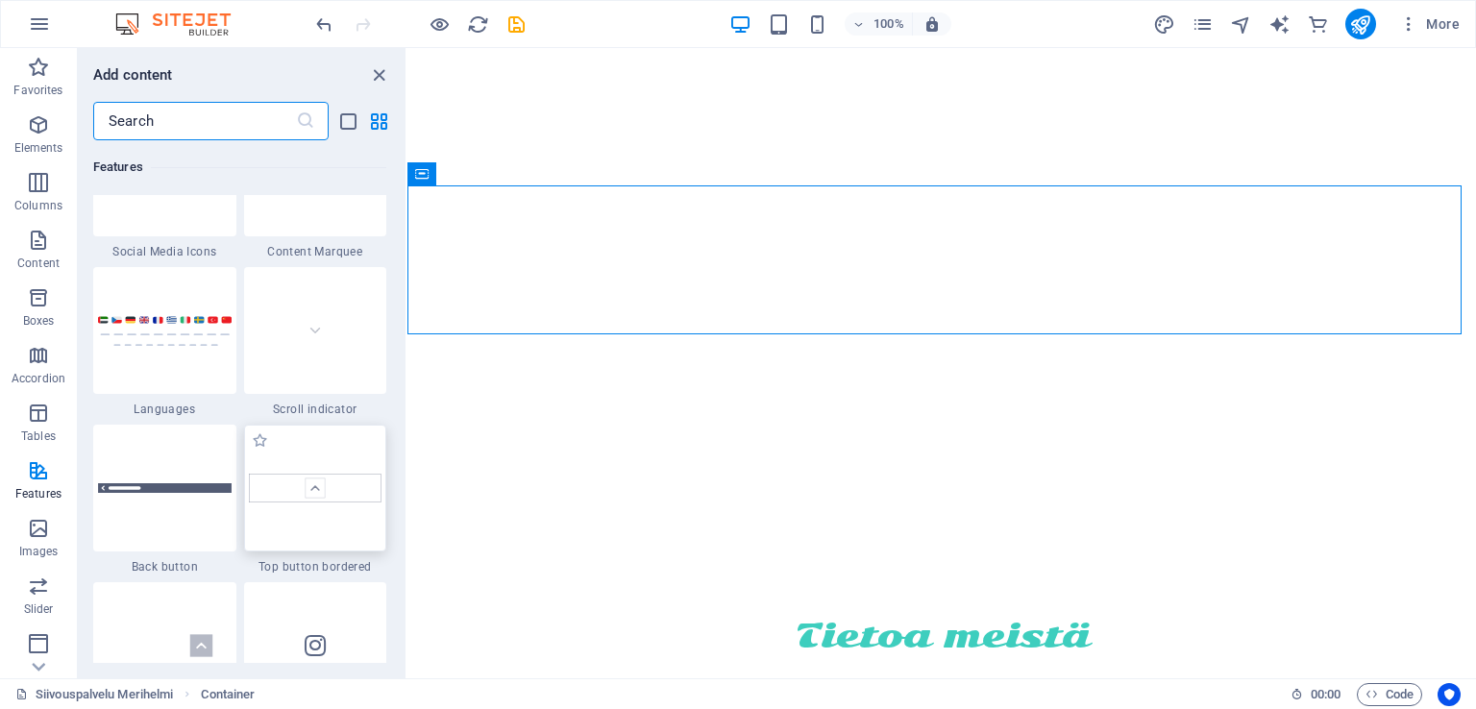
scroll to position [8952, 0]
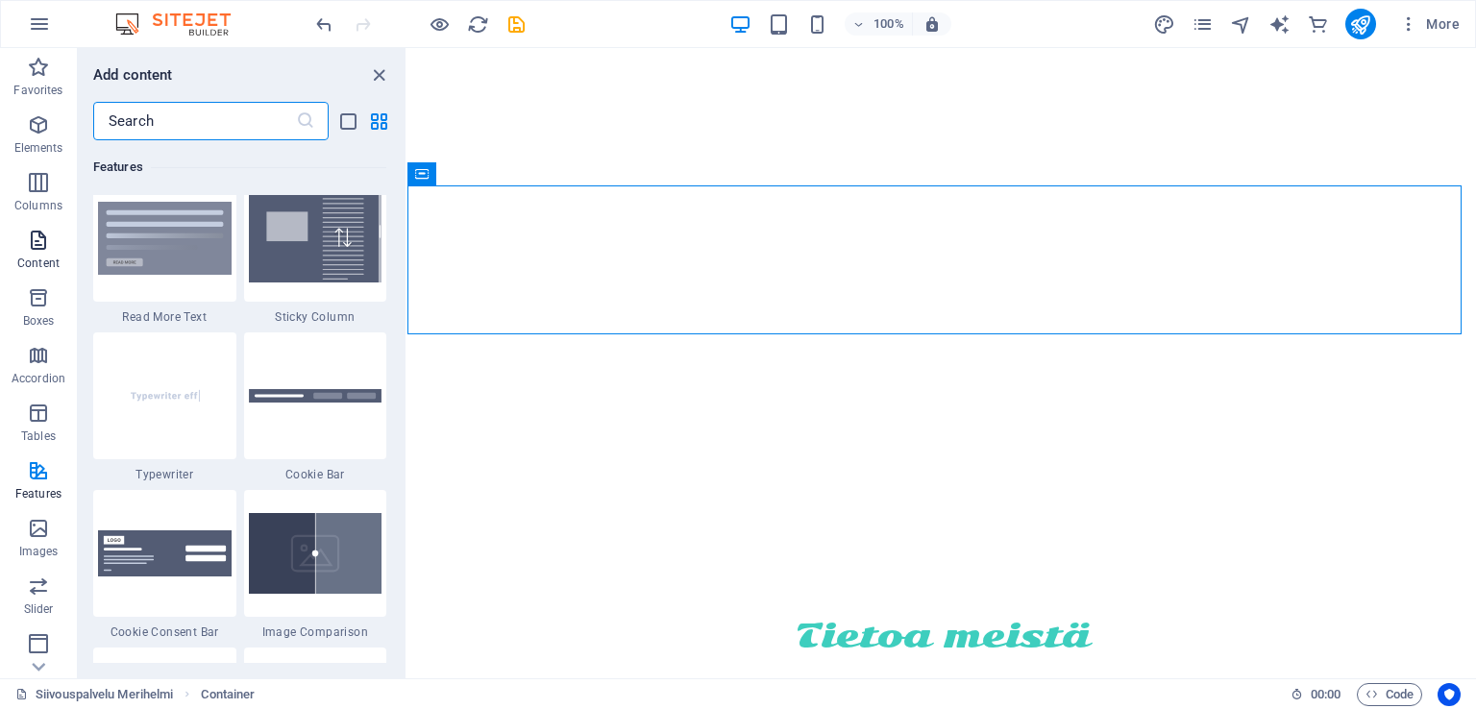
click at [23, 239] on span "Content" at bounding box center [38, 252] width 77 height 46
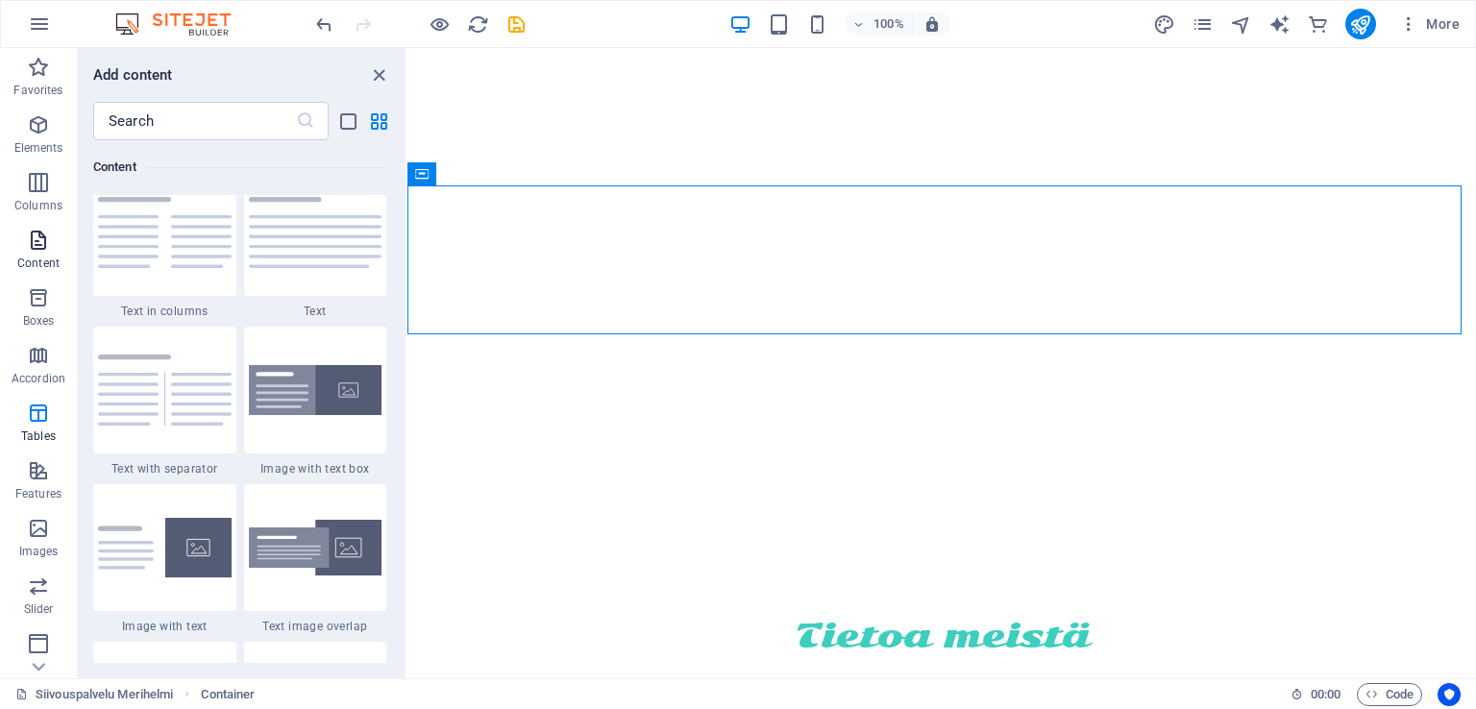
scroll to position [3362, 0]
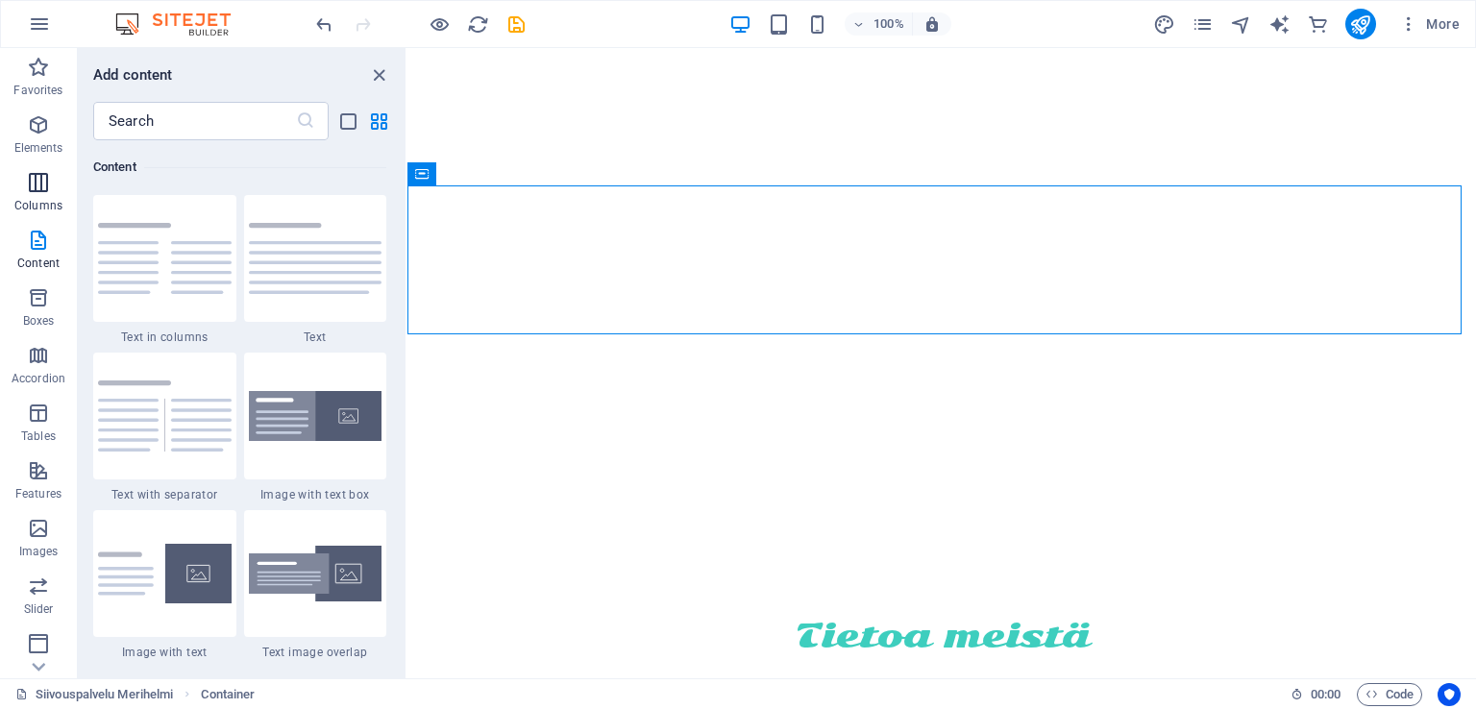
click at [27, 185] on icon "button" at bounding box center [38, 182] width 23 height 23
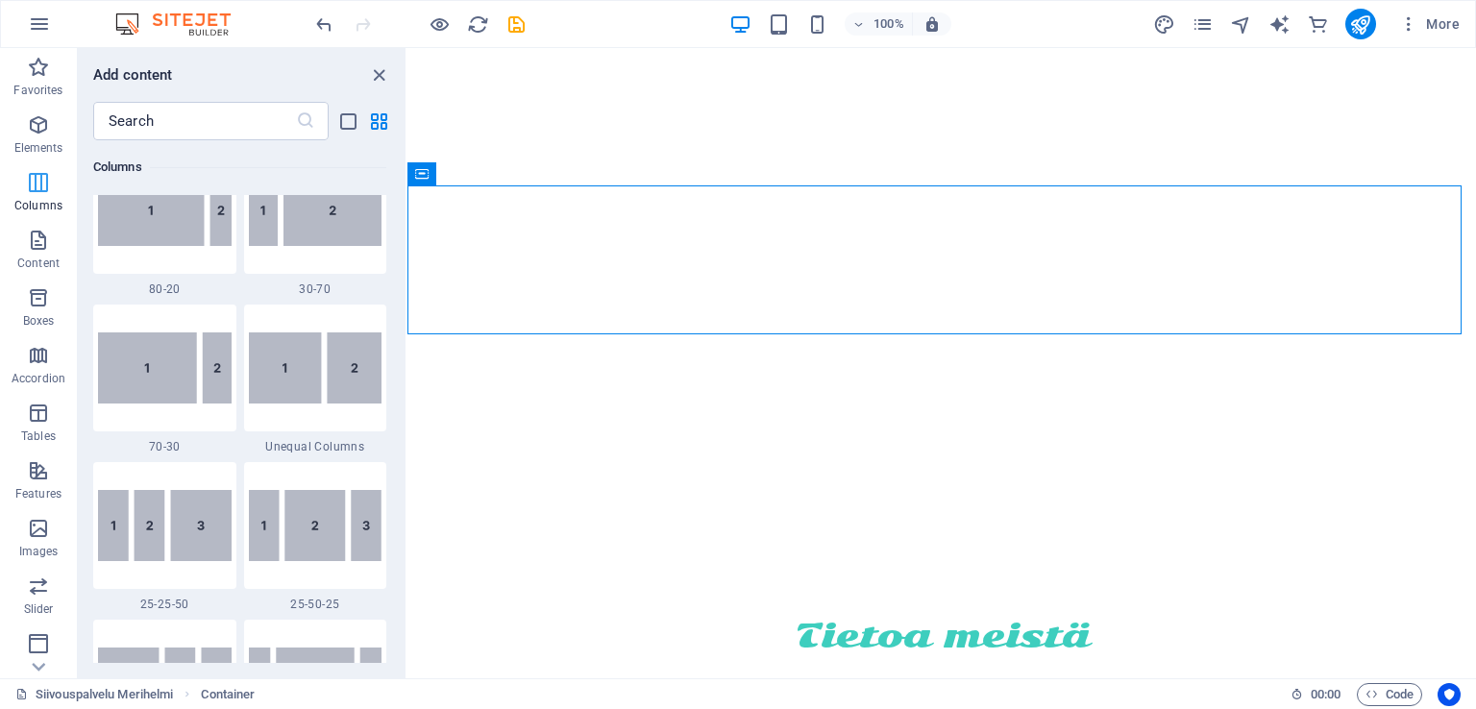
scroll to position [951, 0]
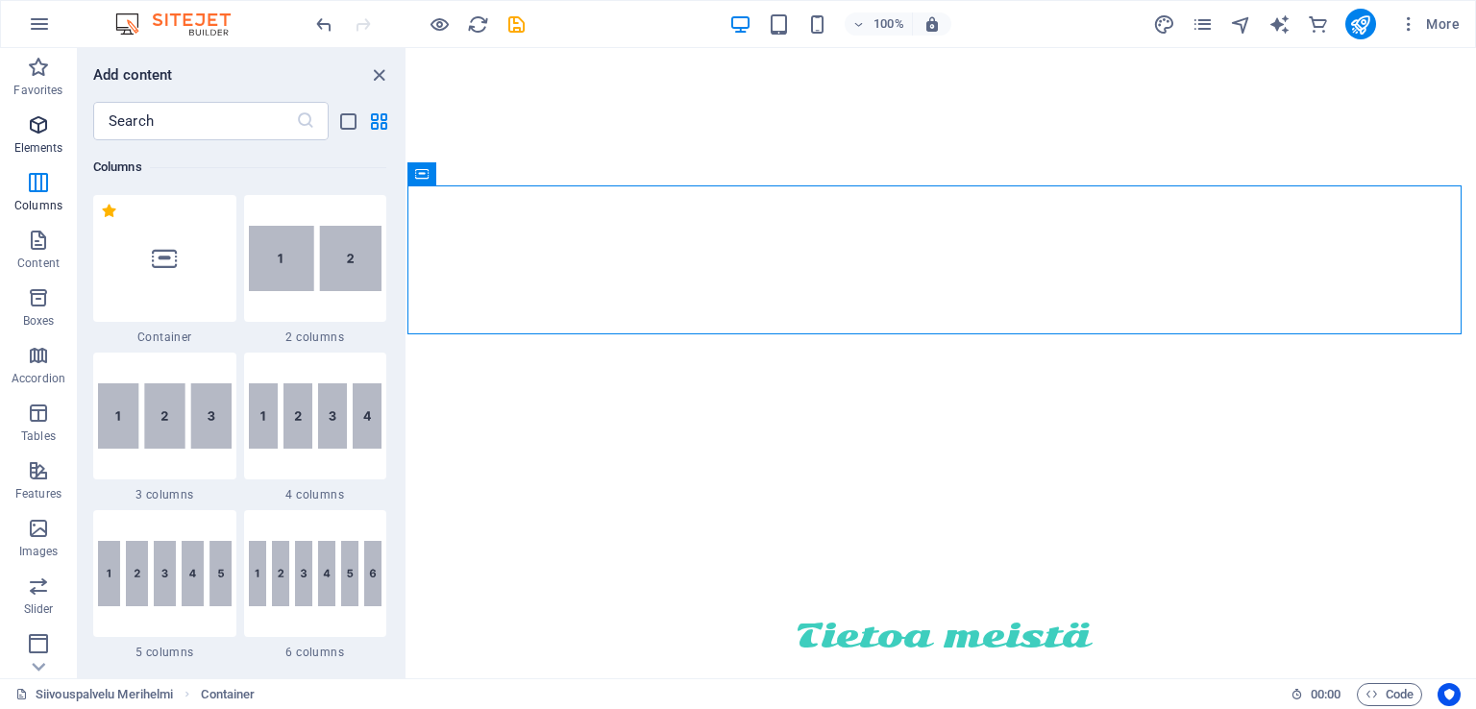
click at [27, 141] on p "Elements" at bounding box center [38, 147] width 49 height 15
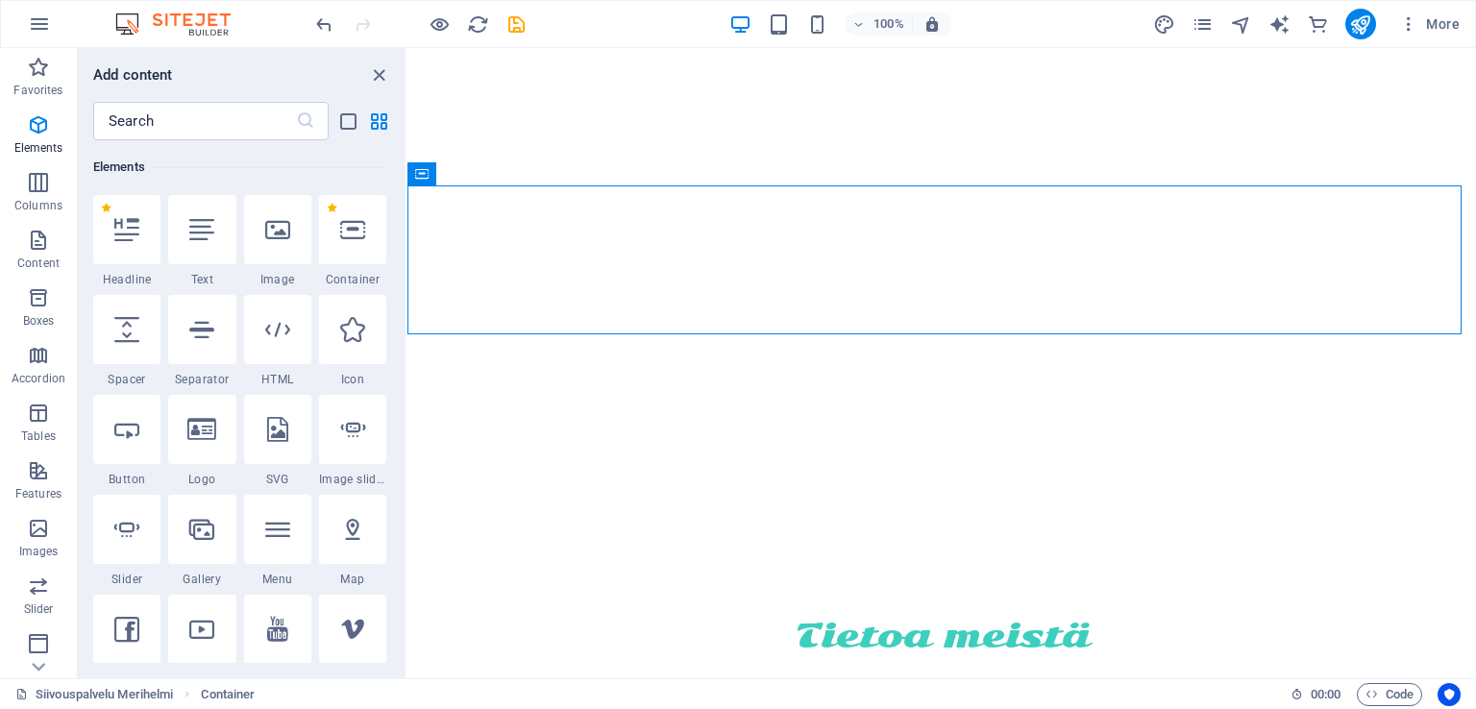
scroll to position [109, 0]
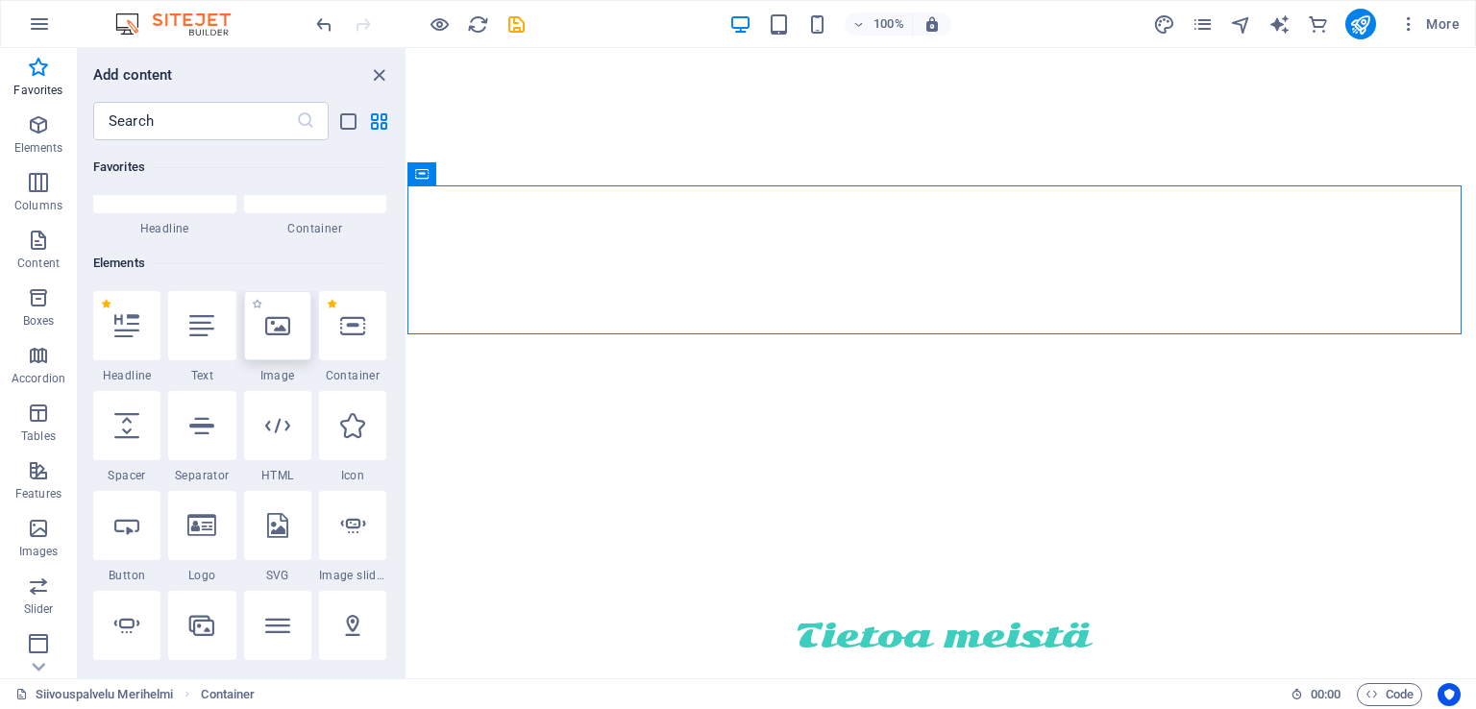
click at [273, 343] on div at bounding box center [277, 325] width 67 height 69
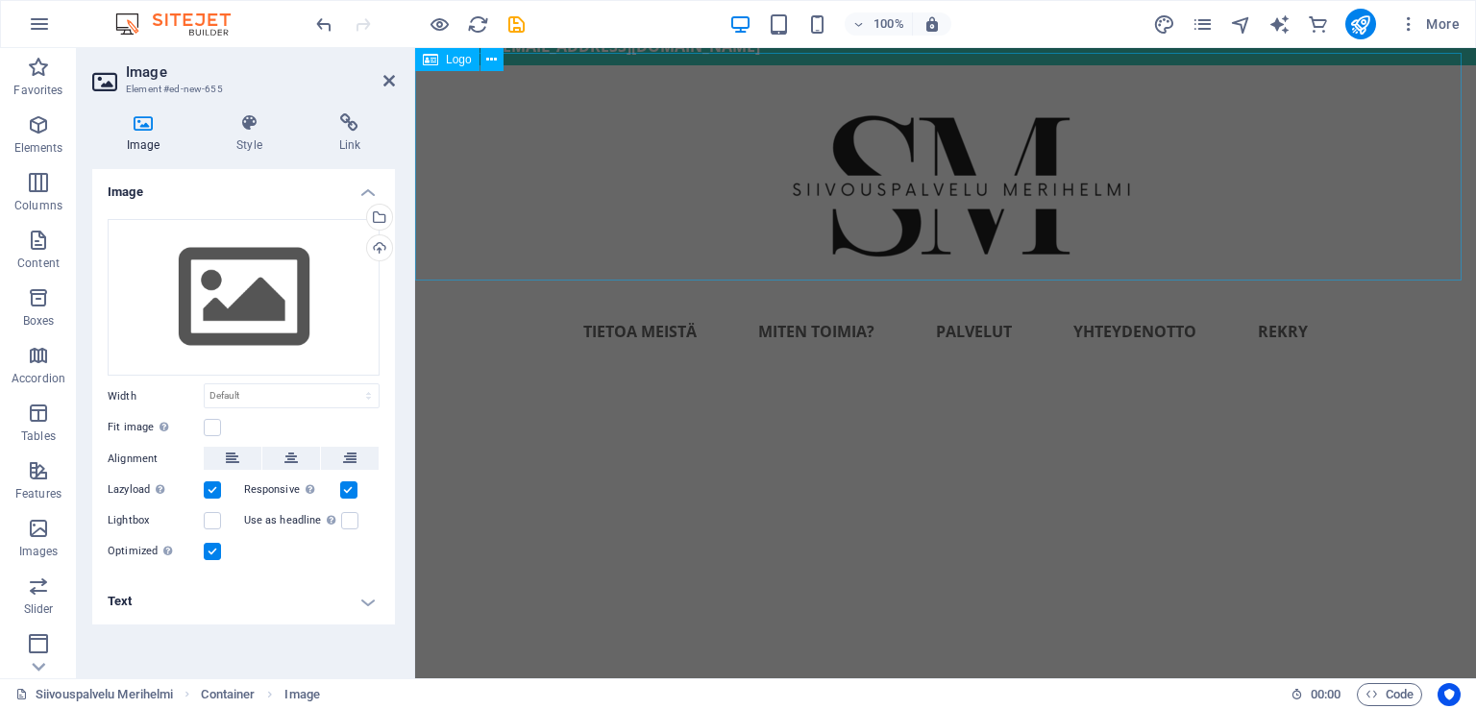
scroll to position [0, 0]
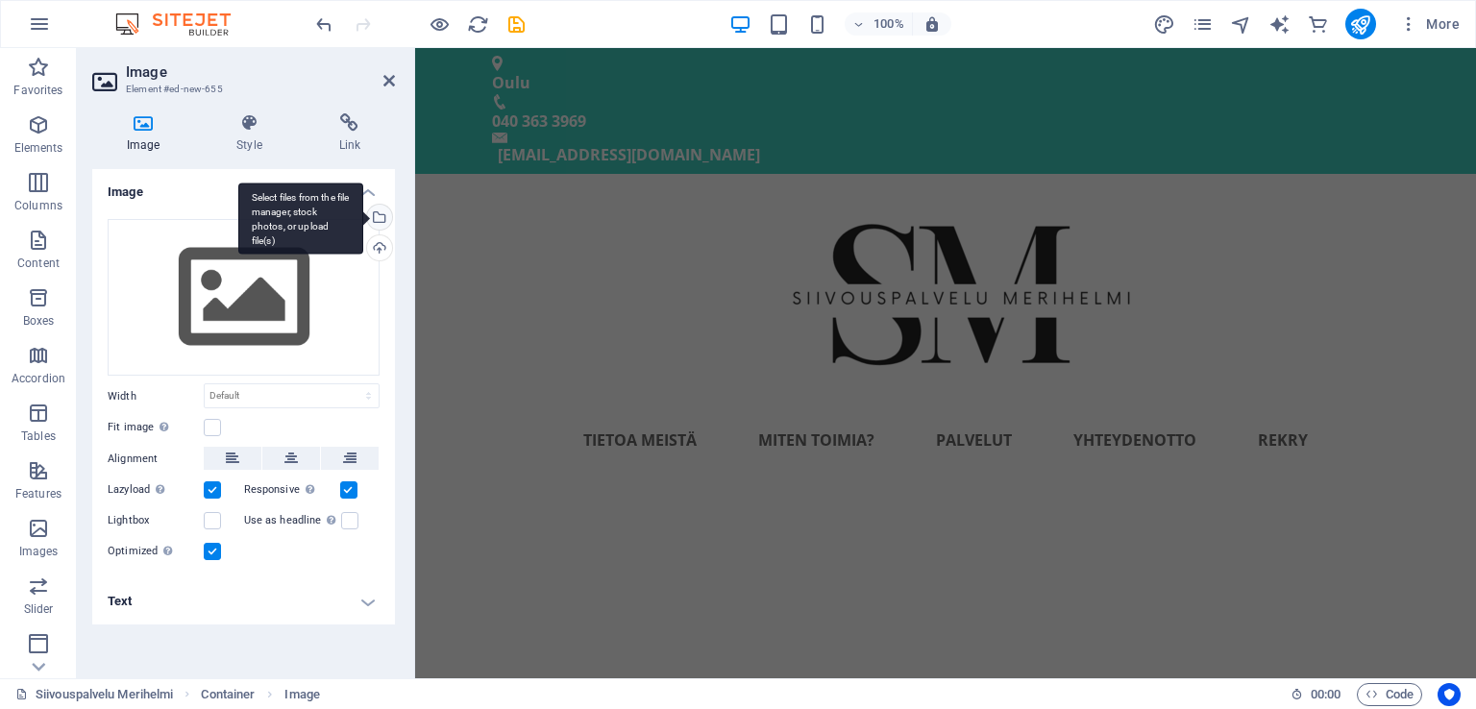
click at [384, 226] on div "Select files from the file manager, stock photos, or upload file(s)" at bounding box center [377, 219] width 29 height 29
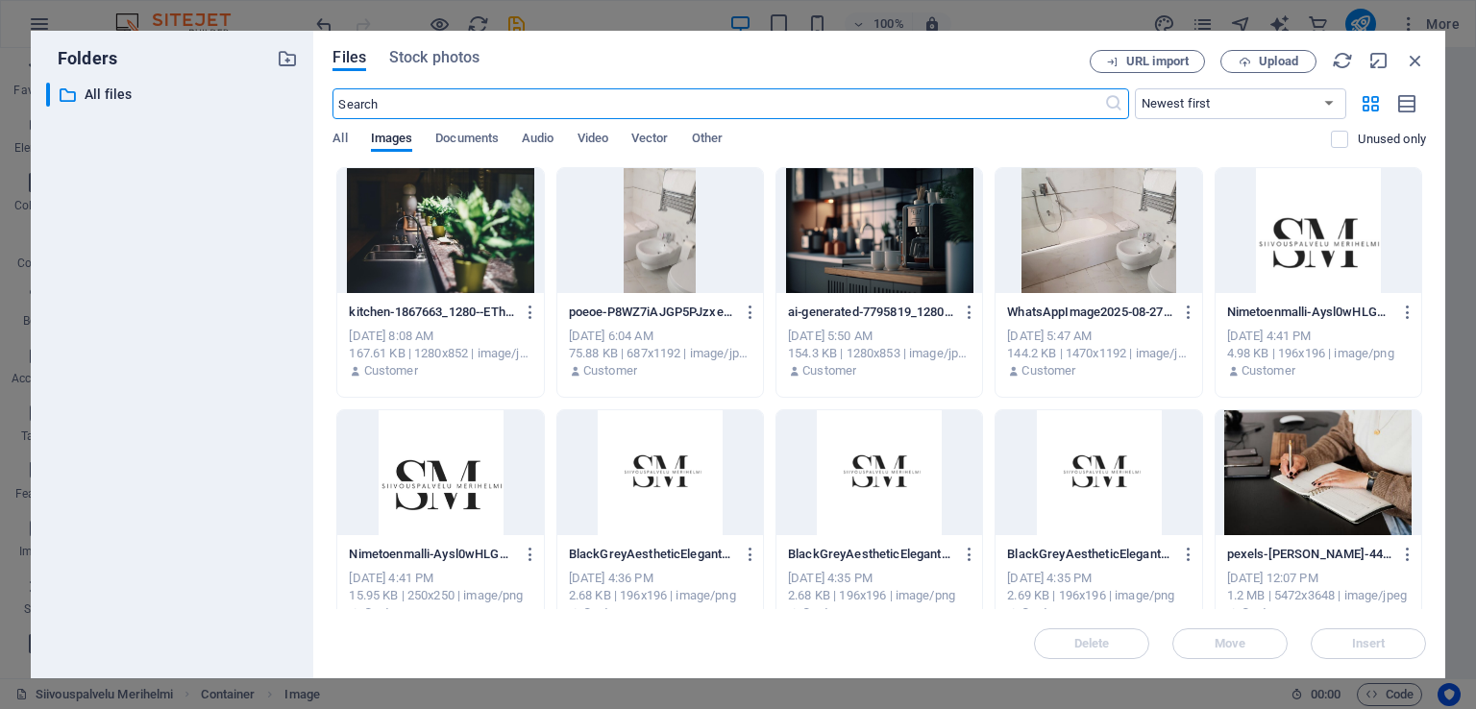
scroll to position [478, 0]
click at [1280, 67] on span "Upload" at bounding box center [1278, 62] width 39 height 12
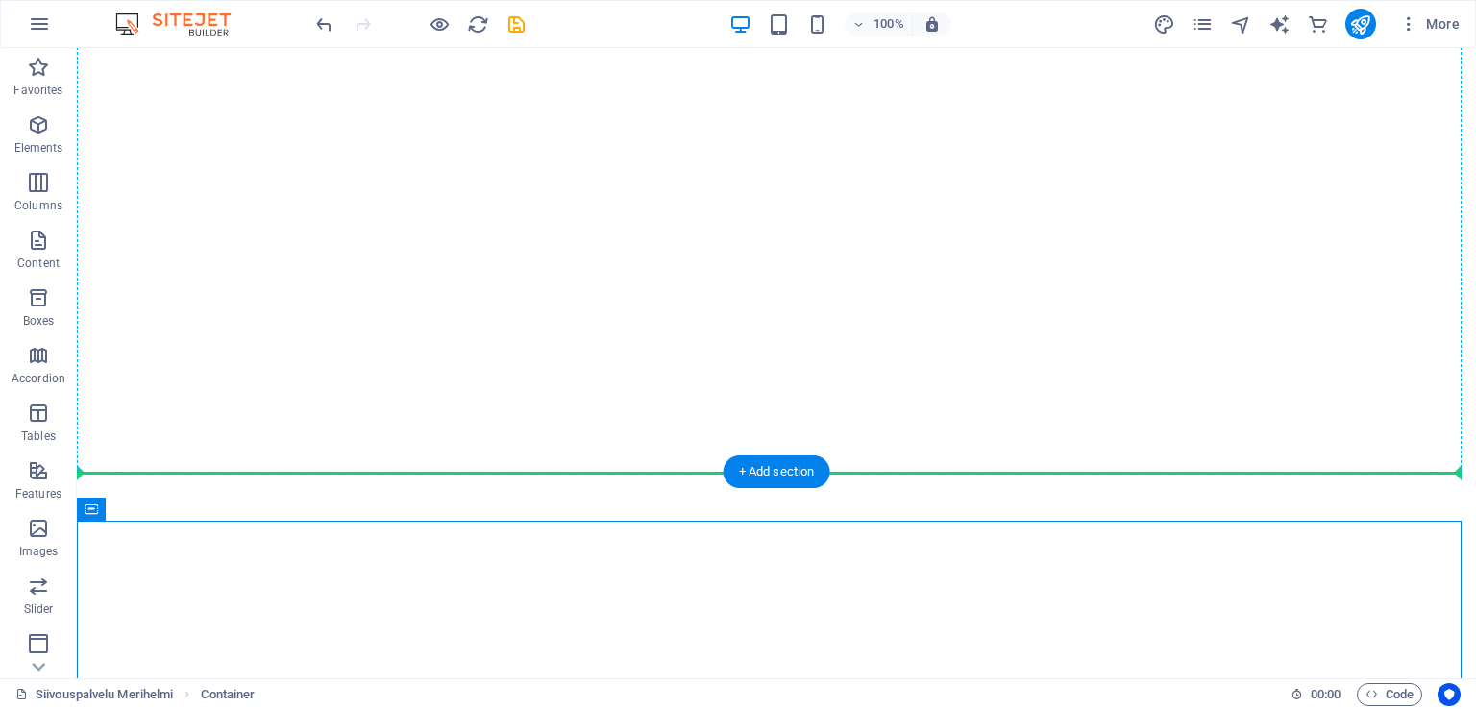
drag, startPoint x: 828, startPoint y: 401, endPoint x: 1163, endPoint y: 381, distance: 335.0
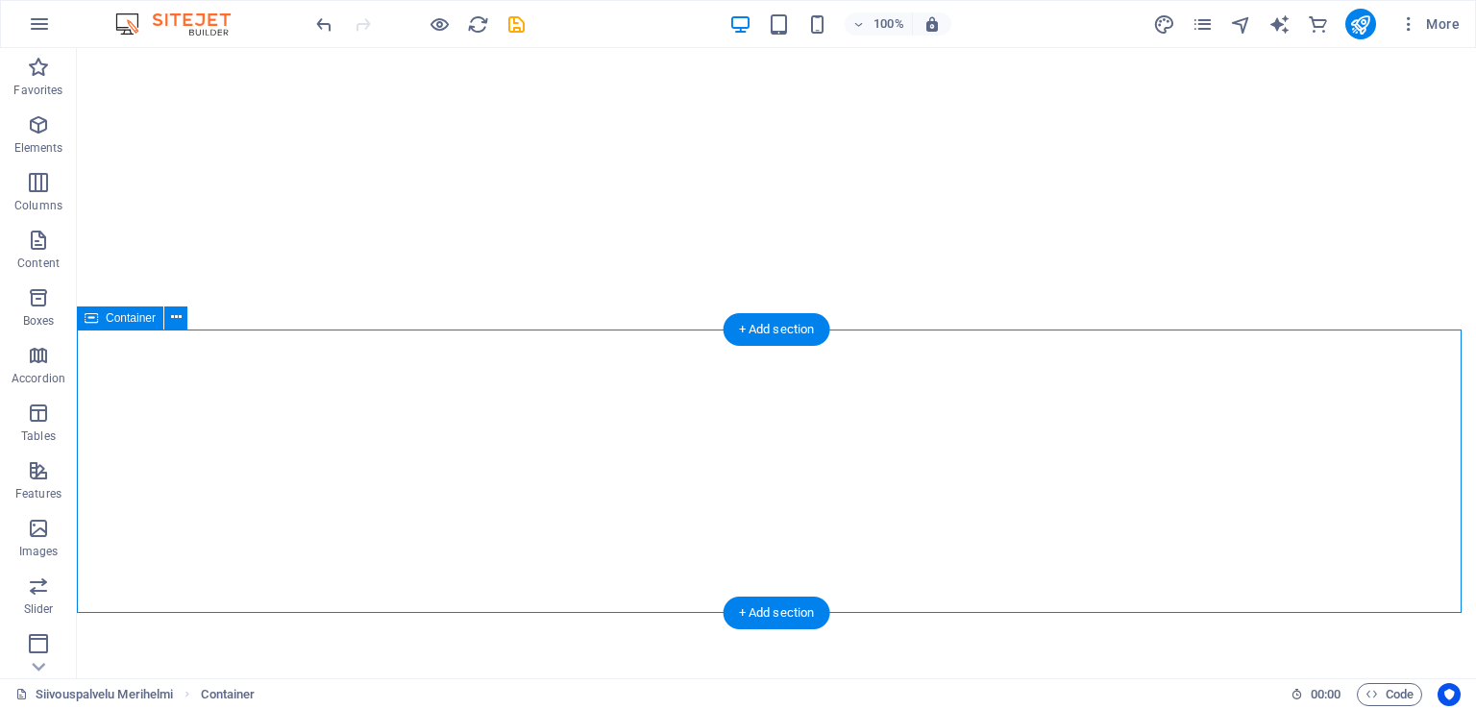
scroll to position [670, 0]
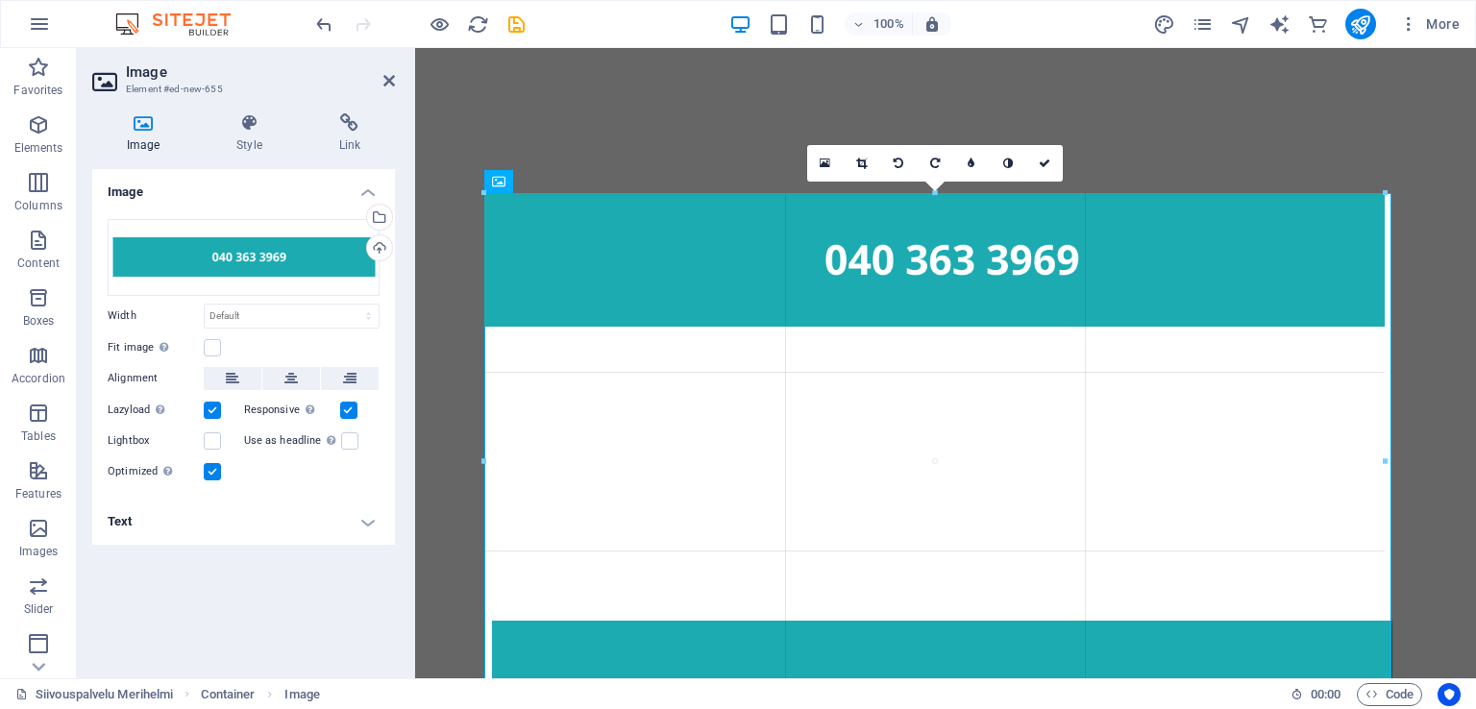
drag, startPoint x: 1395, startPoint y: 332, endPoint x: 1395, endPoint y: 270, distance: 62.5
click at [1385, 266] on div "180 170 160 150 140 130 120 110 100 90 80 70 60 50 40 30 20 10 0 -10 -20 -30 -4…" at bounding box center [934, 461] width 900 height 536
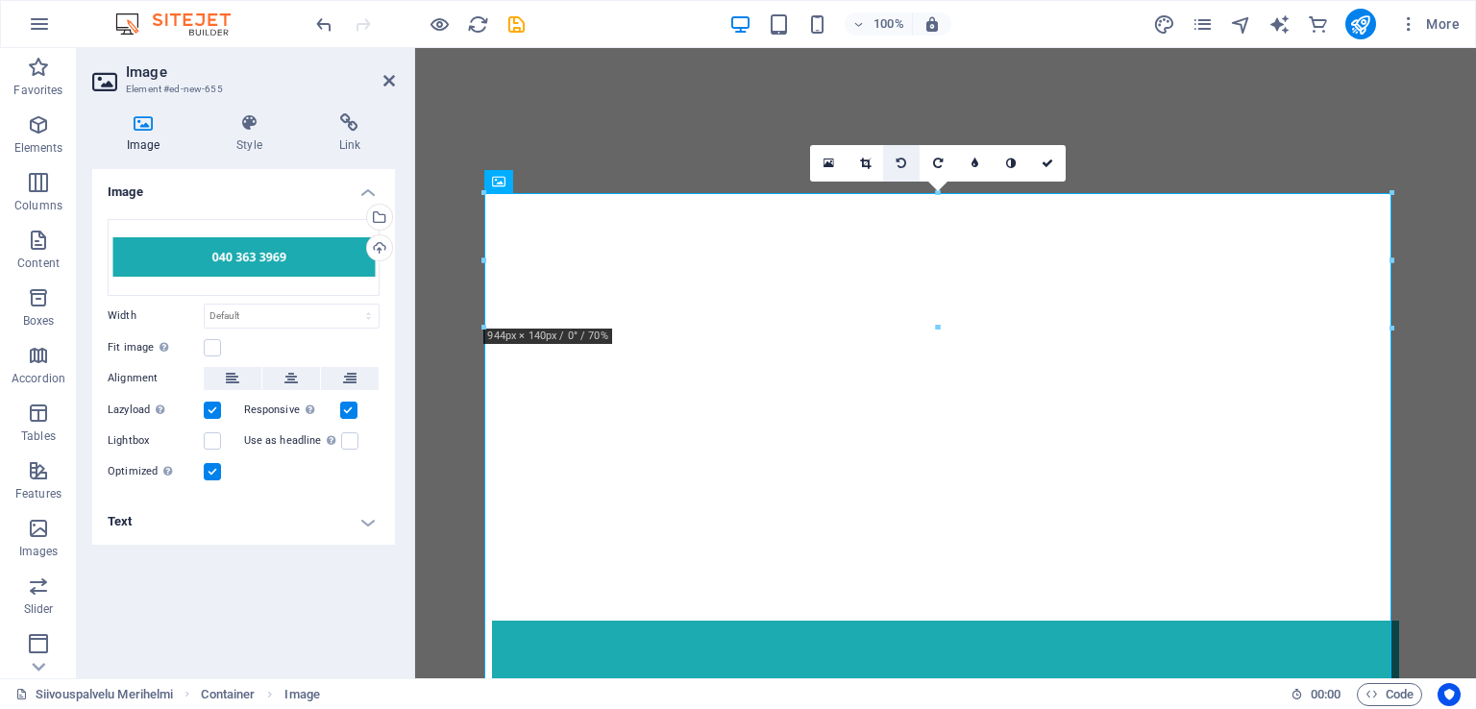
click at [899, 164] on icon at bounding box center [902, 164] width 10 height 12
click at [901, 166] on icon at bounding box center [902, 164] width 10 height 12
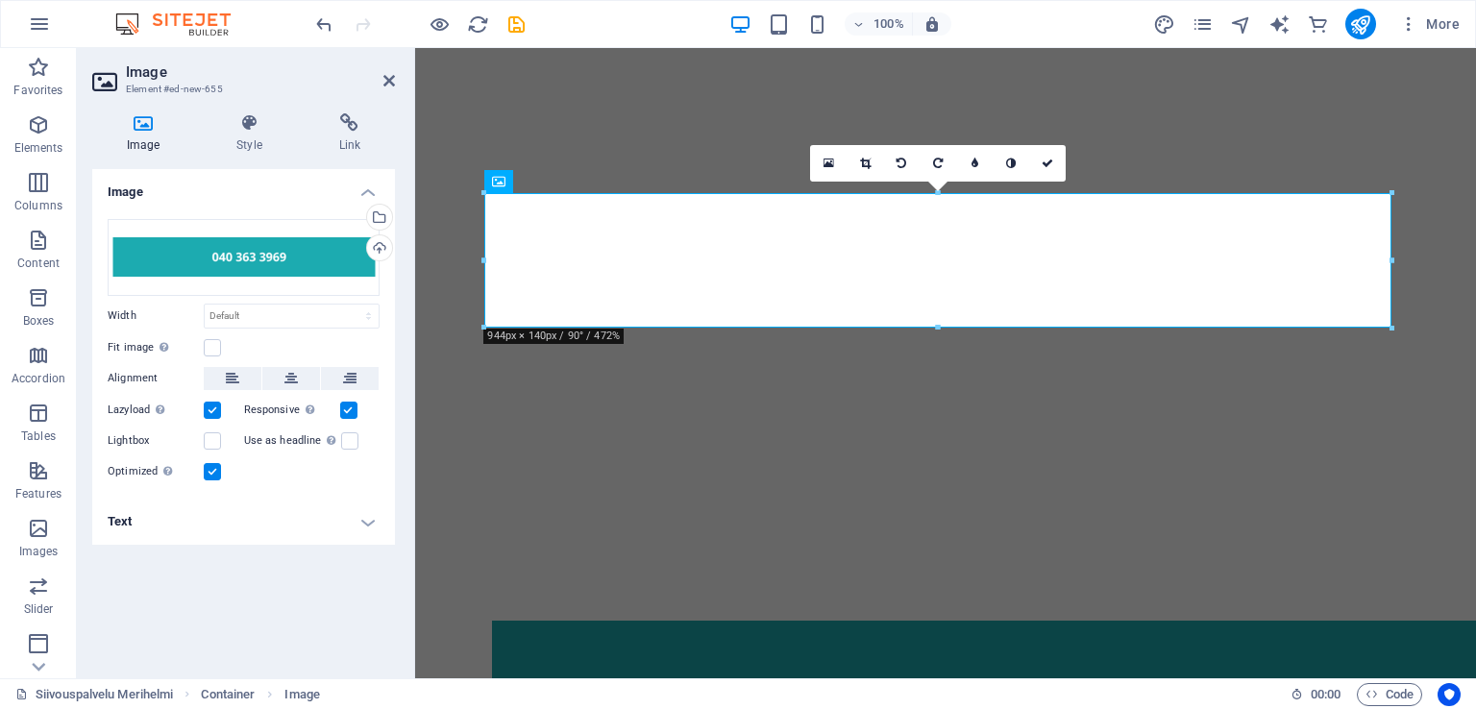
click at [901, 166] on icon at bounding box center [902, 164] width 10 height 12
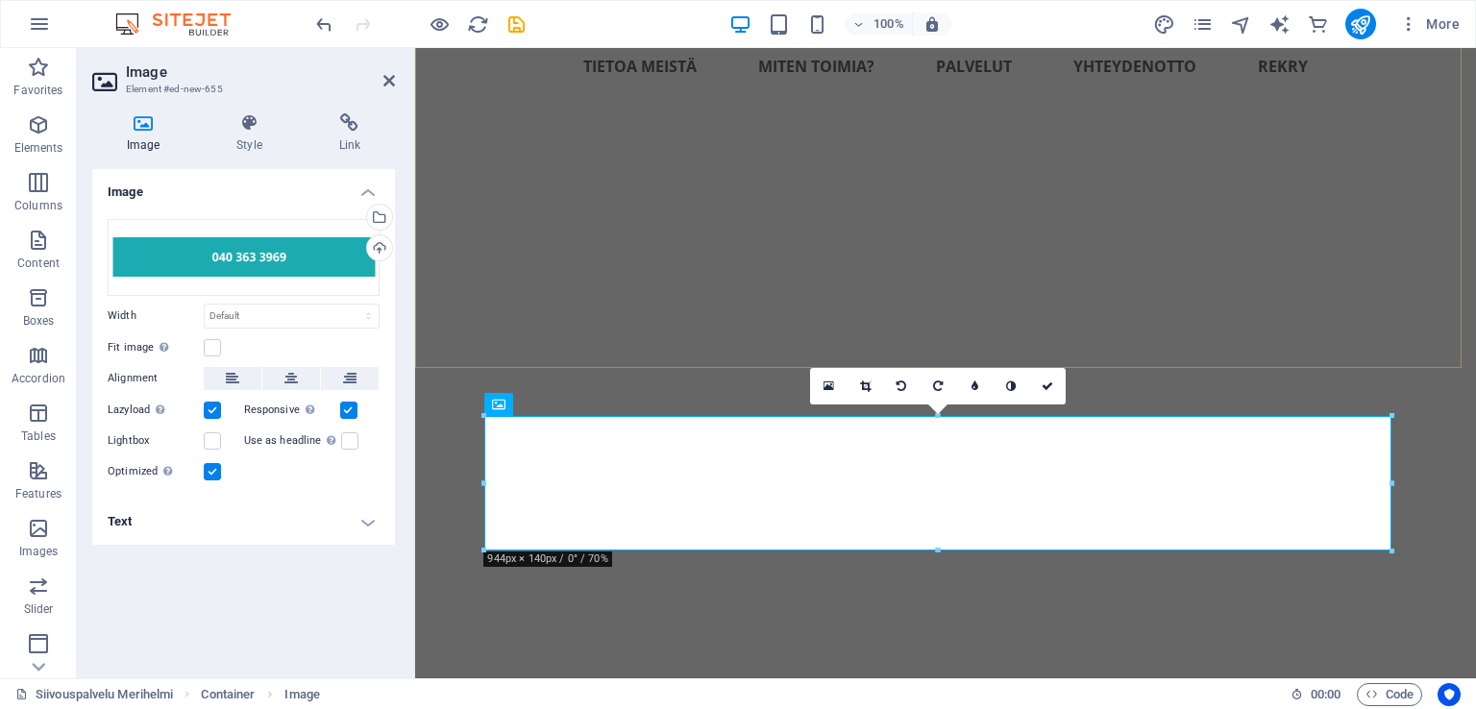
scroll to position [480, 0]
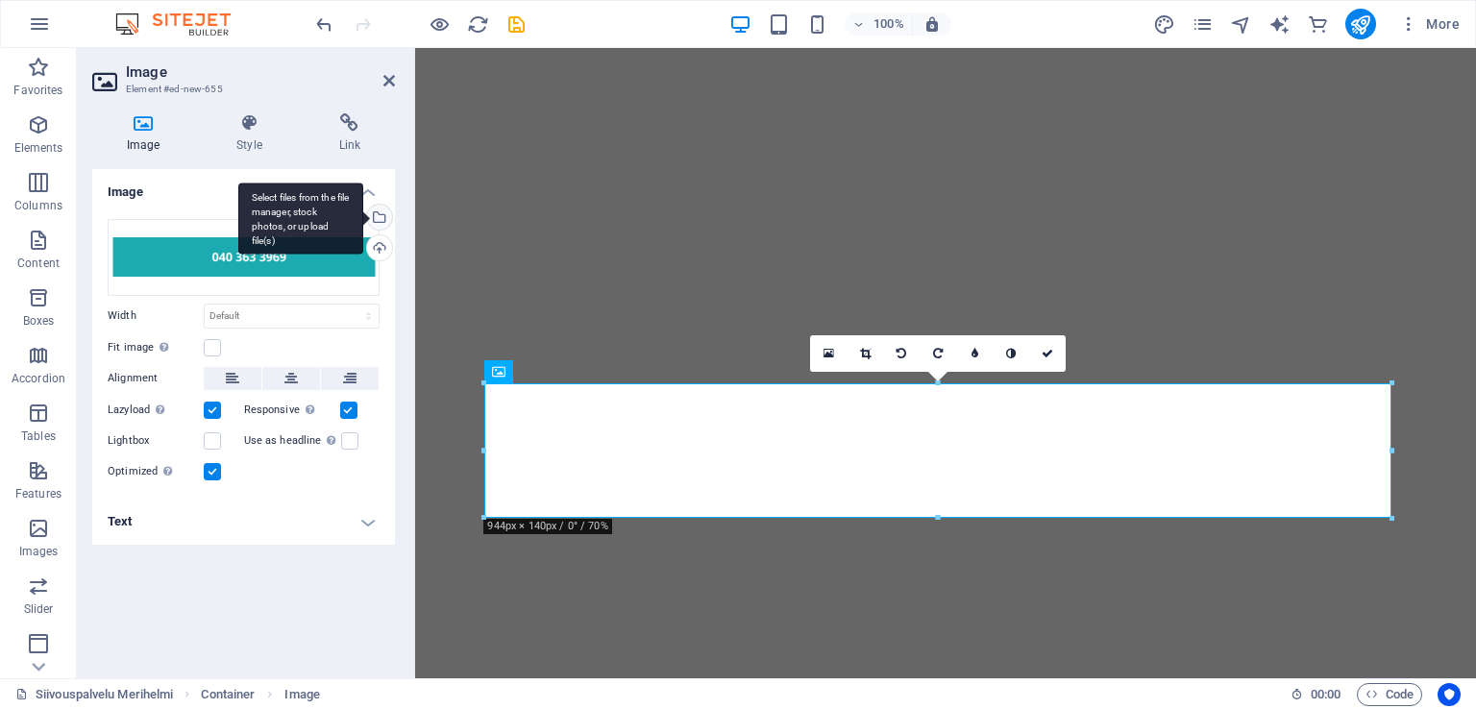
click at [381, 220] on div "Select files from the file manager, stock photos, or upload file(s)" at bounding box center [377, 219] width 29 height 29
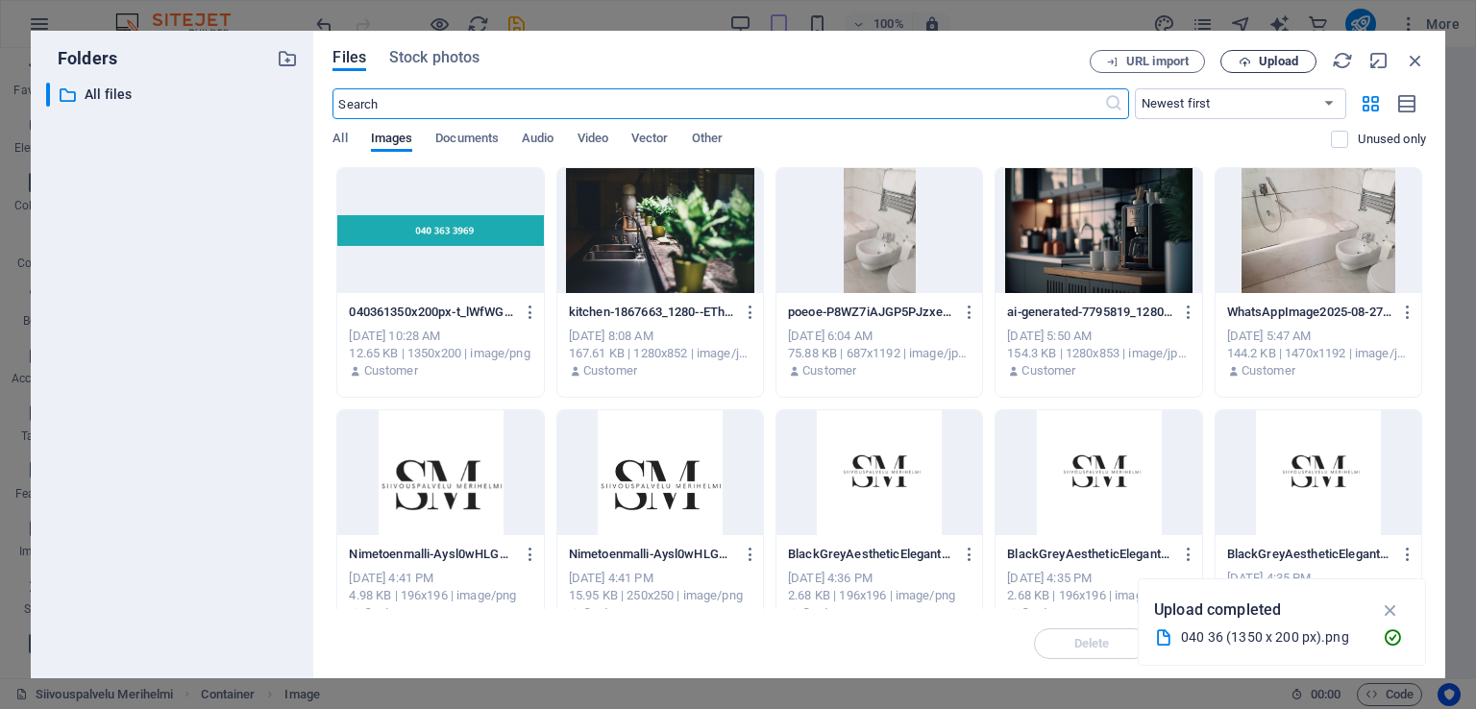
click at [1249, 69] on button "Upload" at bounding box center [1268, 61] width 96 height 23
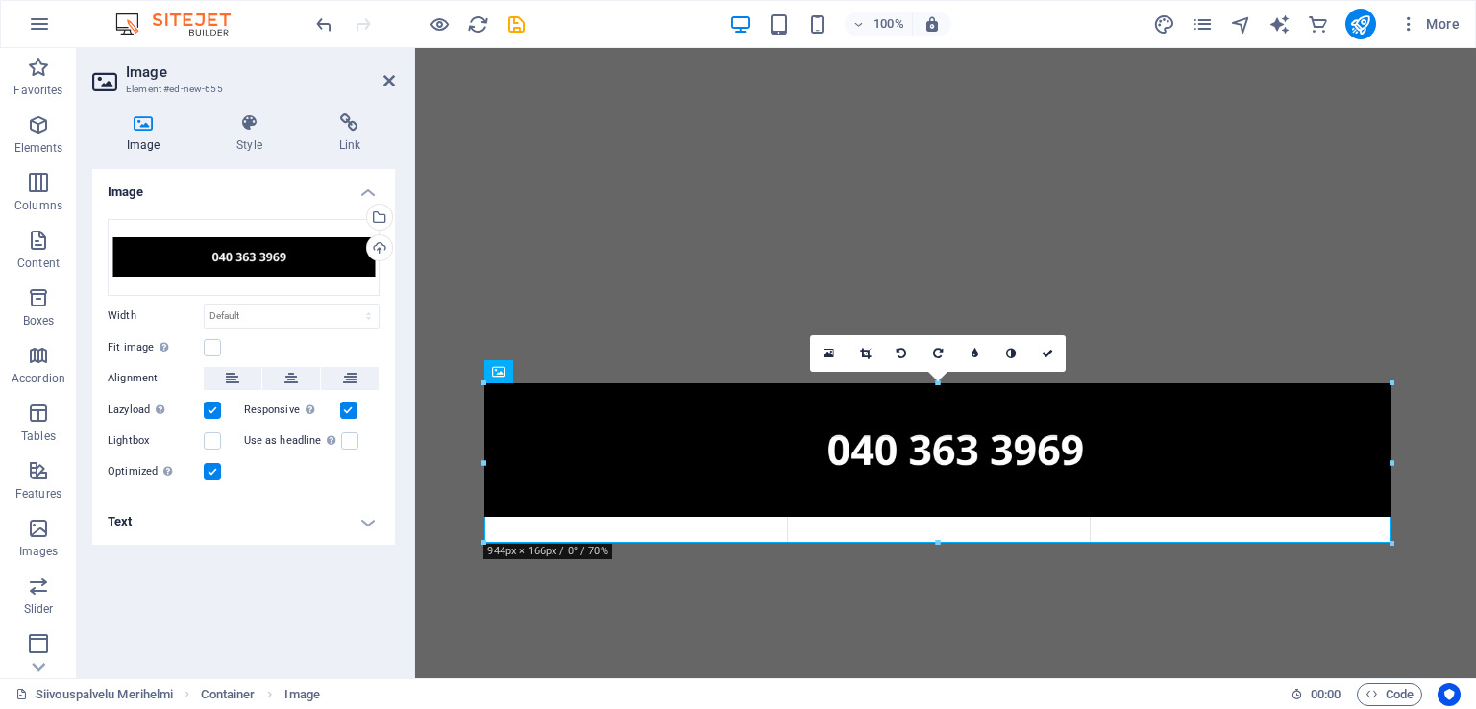
drag, startPoint x: 1395, startPoint y: 378, endPoint x: 1395, endPoint y: 394, distance: 16.3
click at [1395, 394] on div "Drag here to replace the existing content. Press “Ctrl” if you want to create a…" at bounding box center [945, 123] width 1061 height 1111
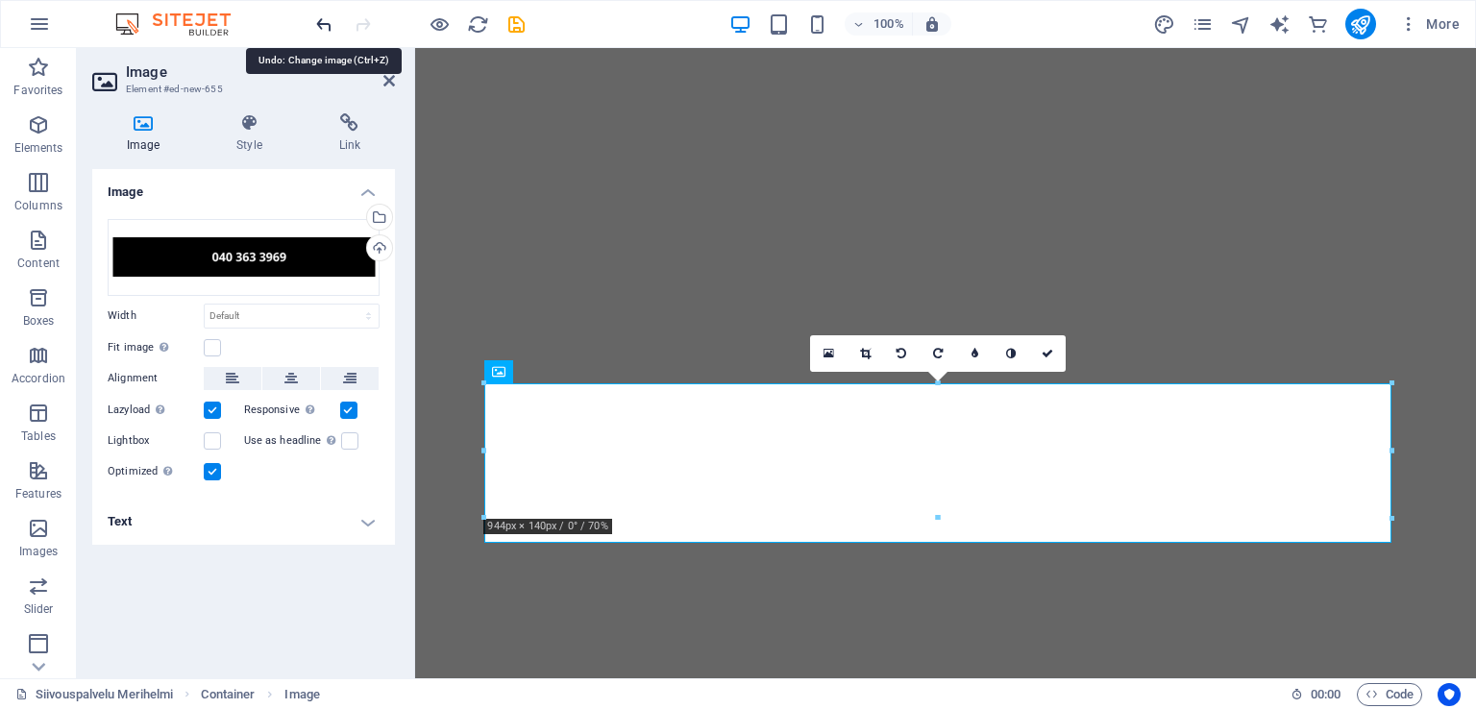
click at [332, 21] on icon "undo" at bounding box center [324, 24] width 22 height 22
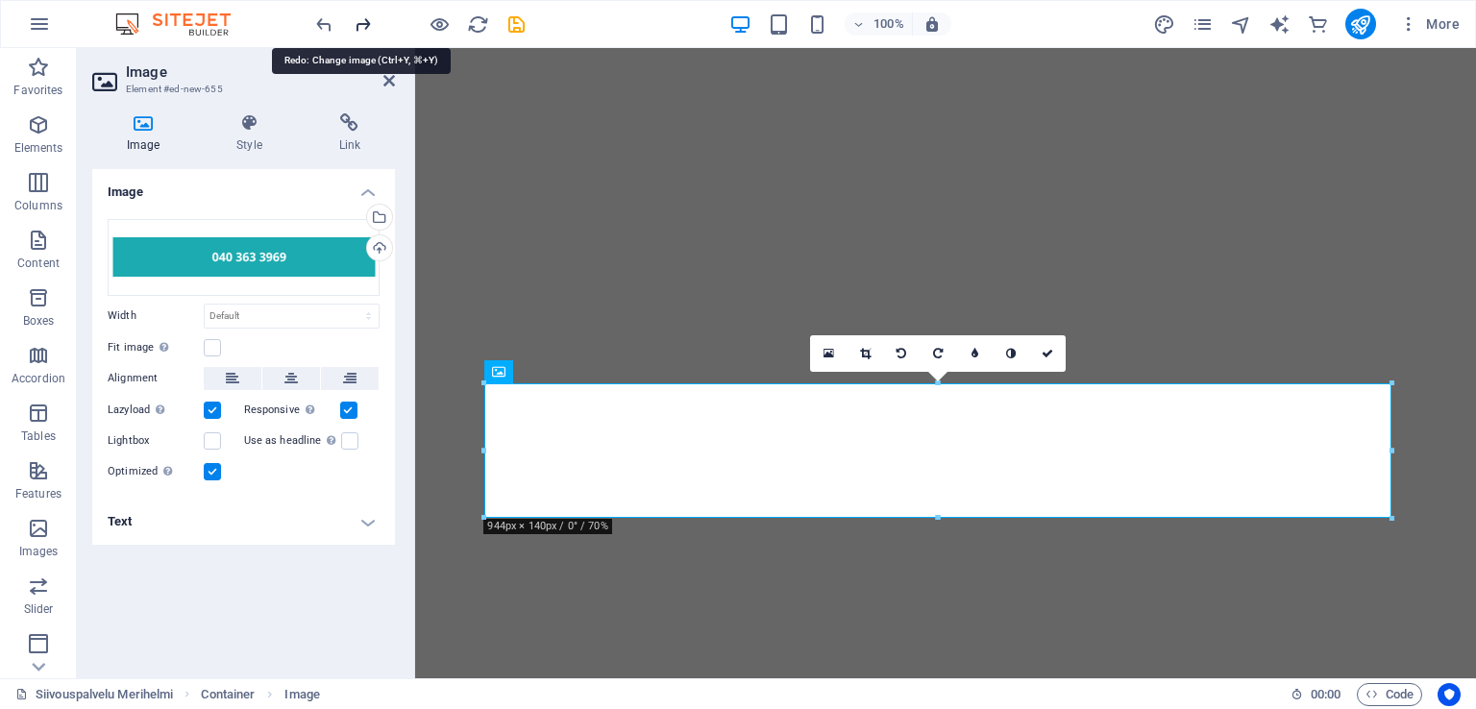
click at [359, 24] on icon "redo" at bounding box center [363, 24] width 22 height 22
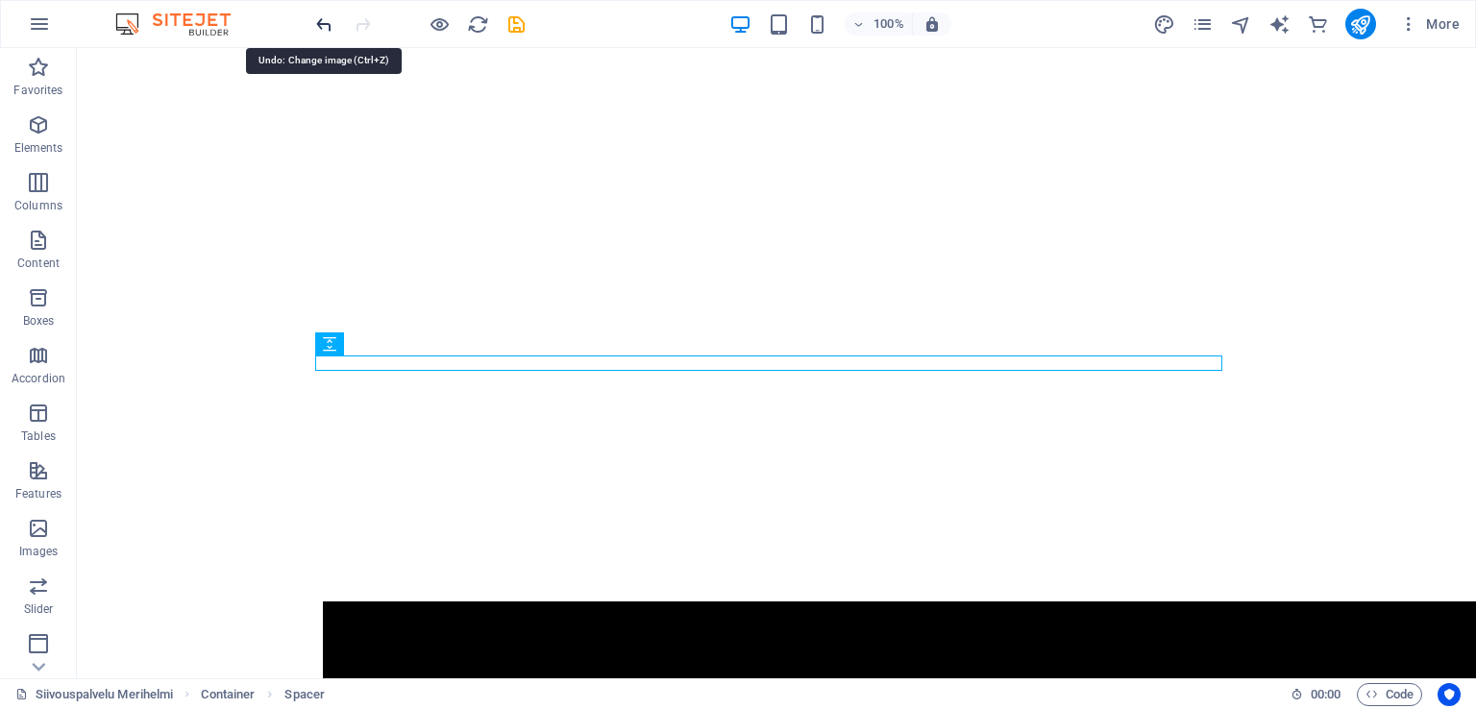
click at [322, 28] on icon "undo" at bounding box center [324, 24] width 22 height 22
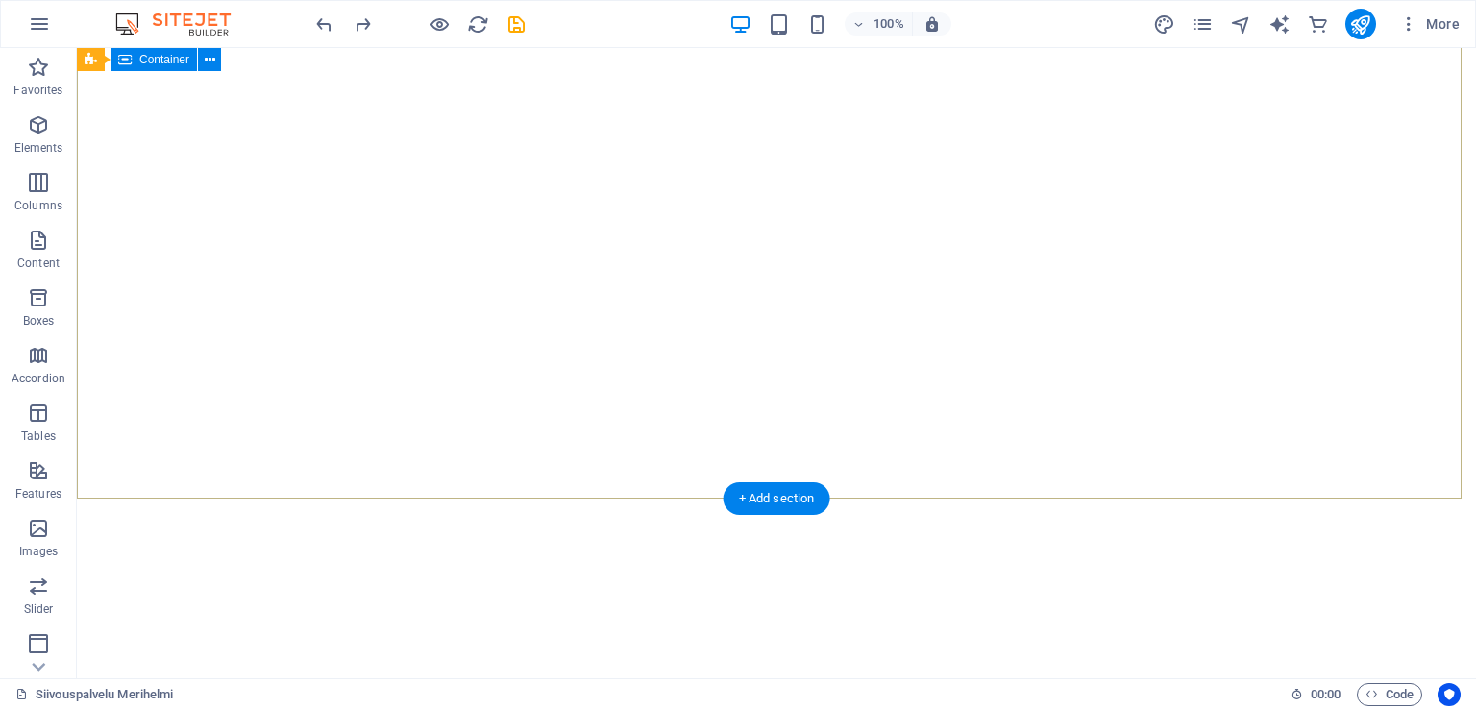
scroll to position [577, 0]
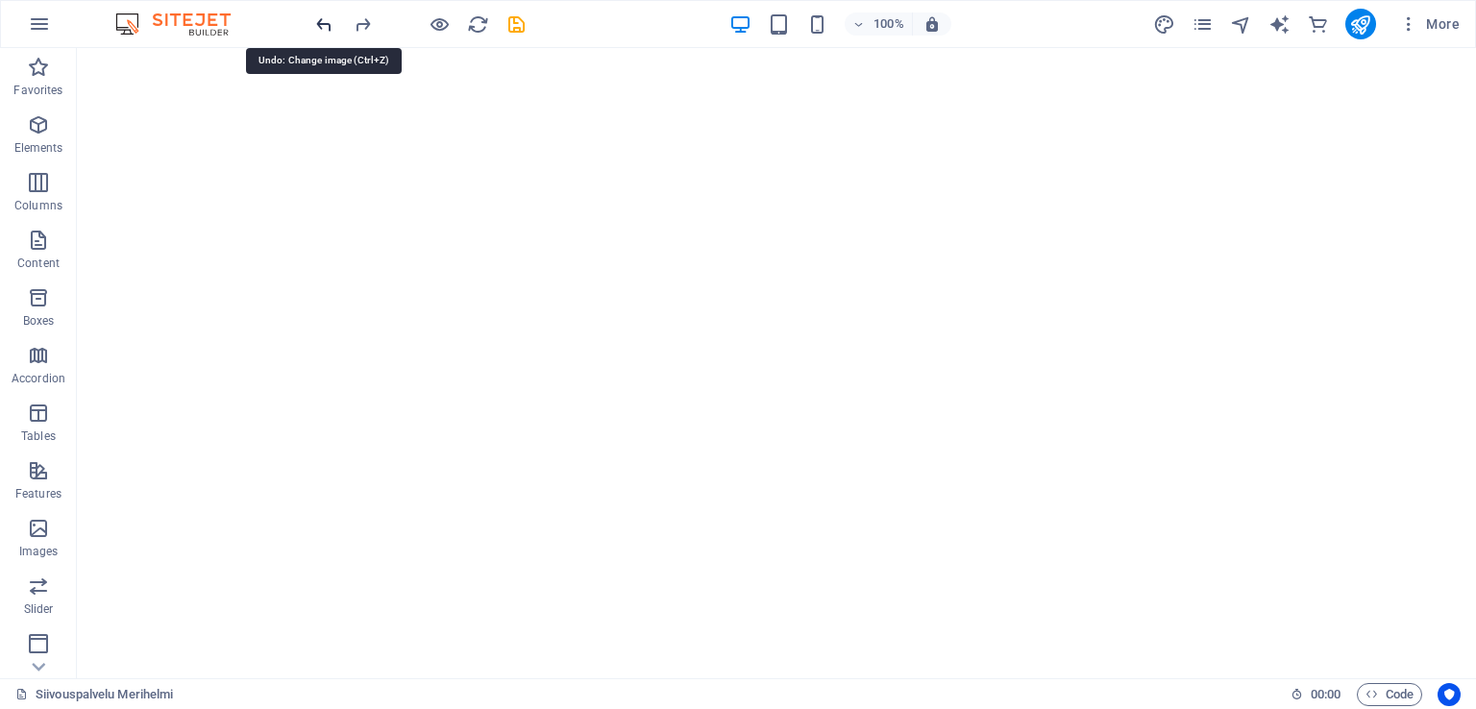
click at [330, 35] on icon "undo" at bounding box center [324, 24] width 22 height 22
click at [330, 34] on icon "undo" at bounding box center [324, 24] width 22 height 22
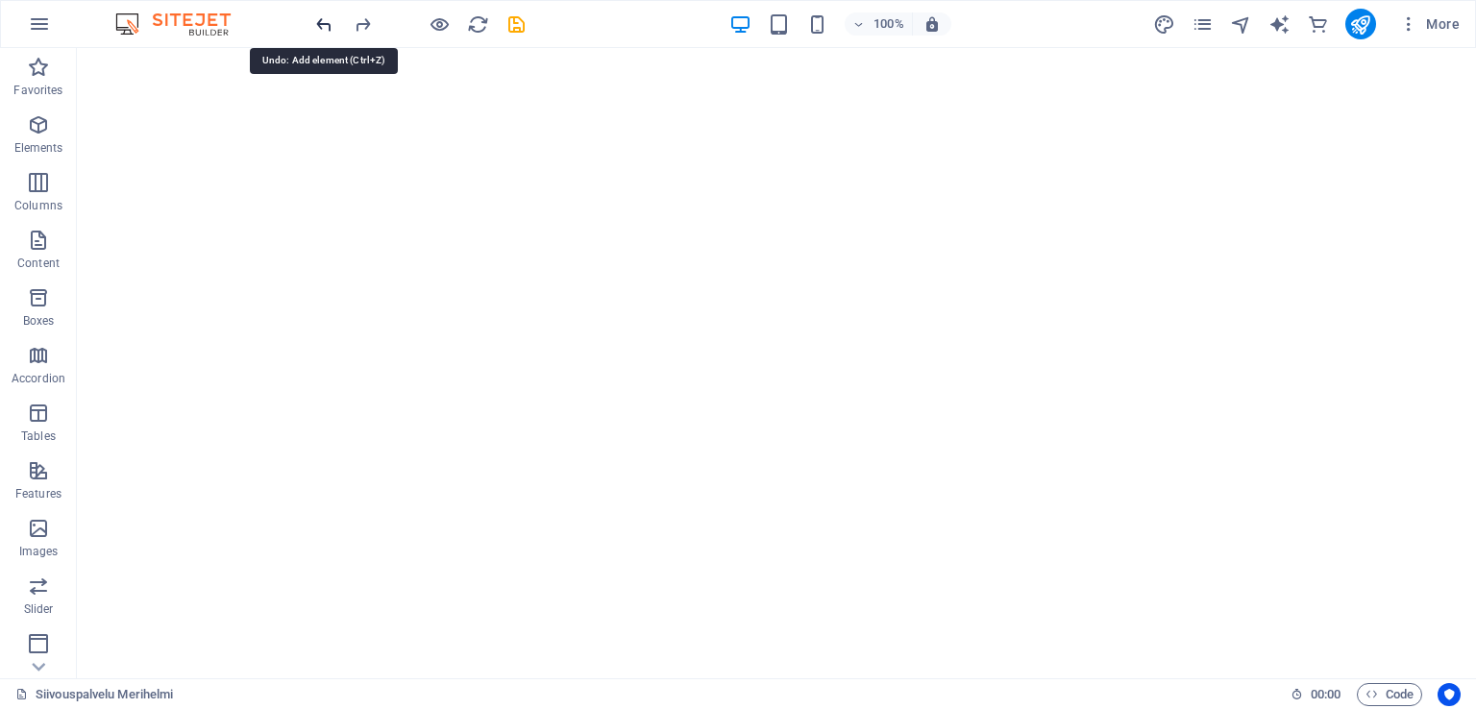
click at [330, 34] on icon "undo" at bounding box center [324, 24] width 22 height 22
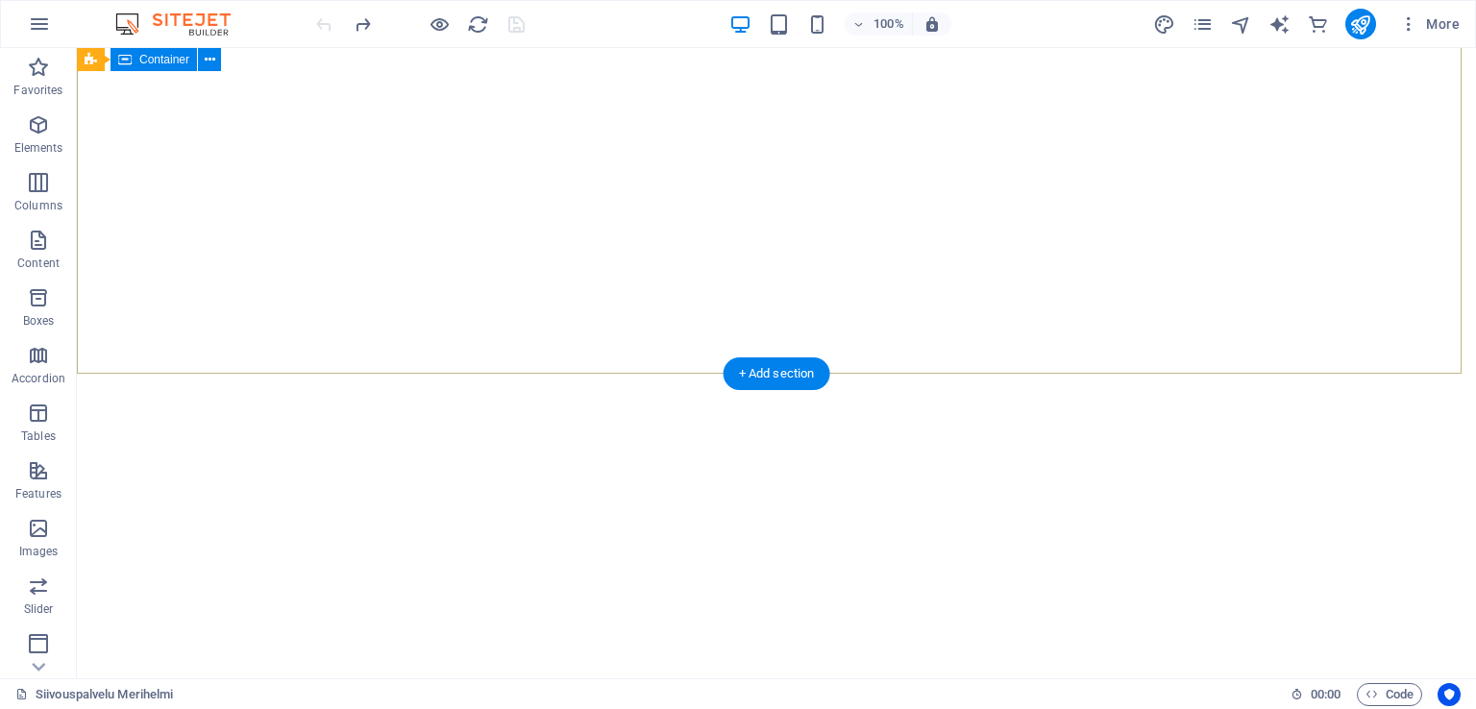
scroll to position [384, 0]
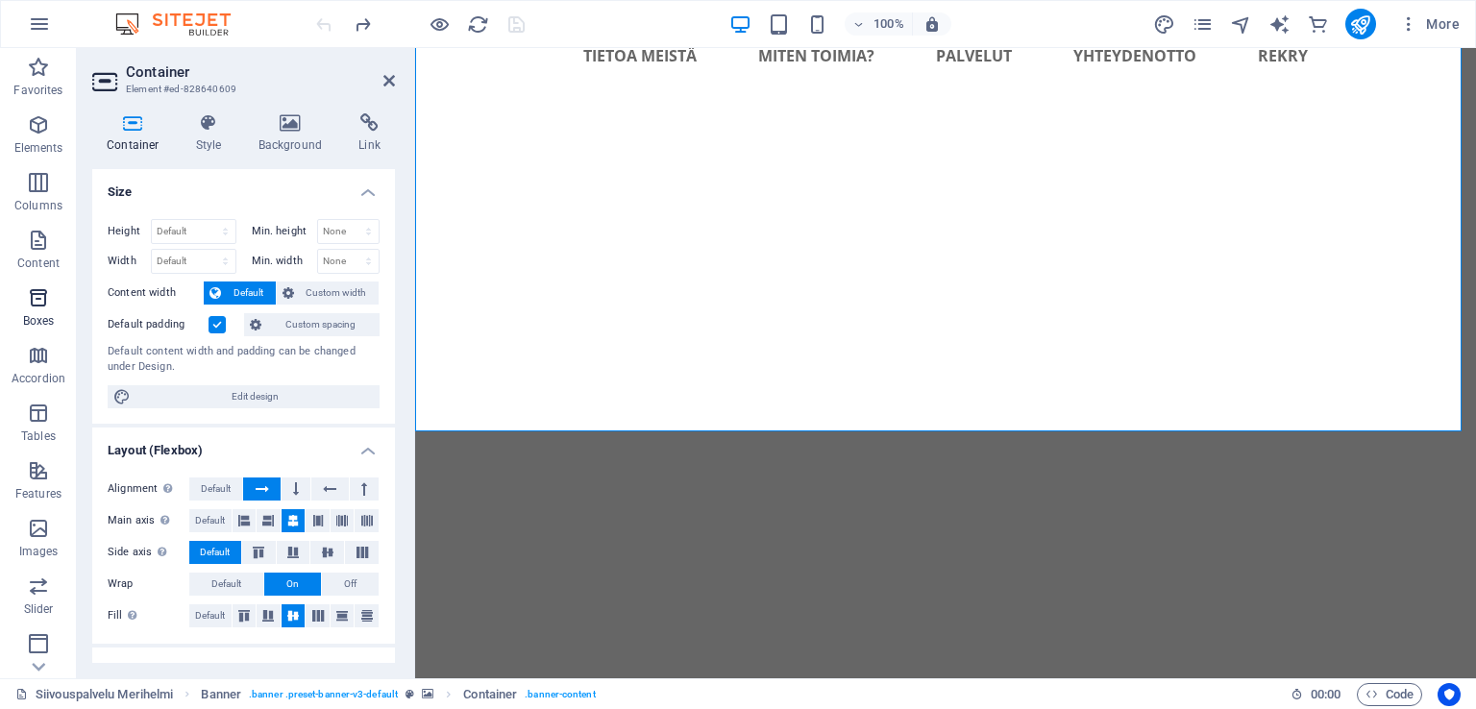
click at [54, 293] on span "Boxes" at bounding box center [38, 309] width 77 height 46
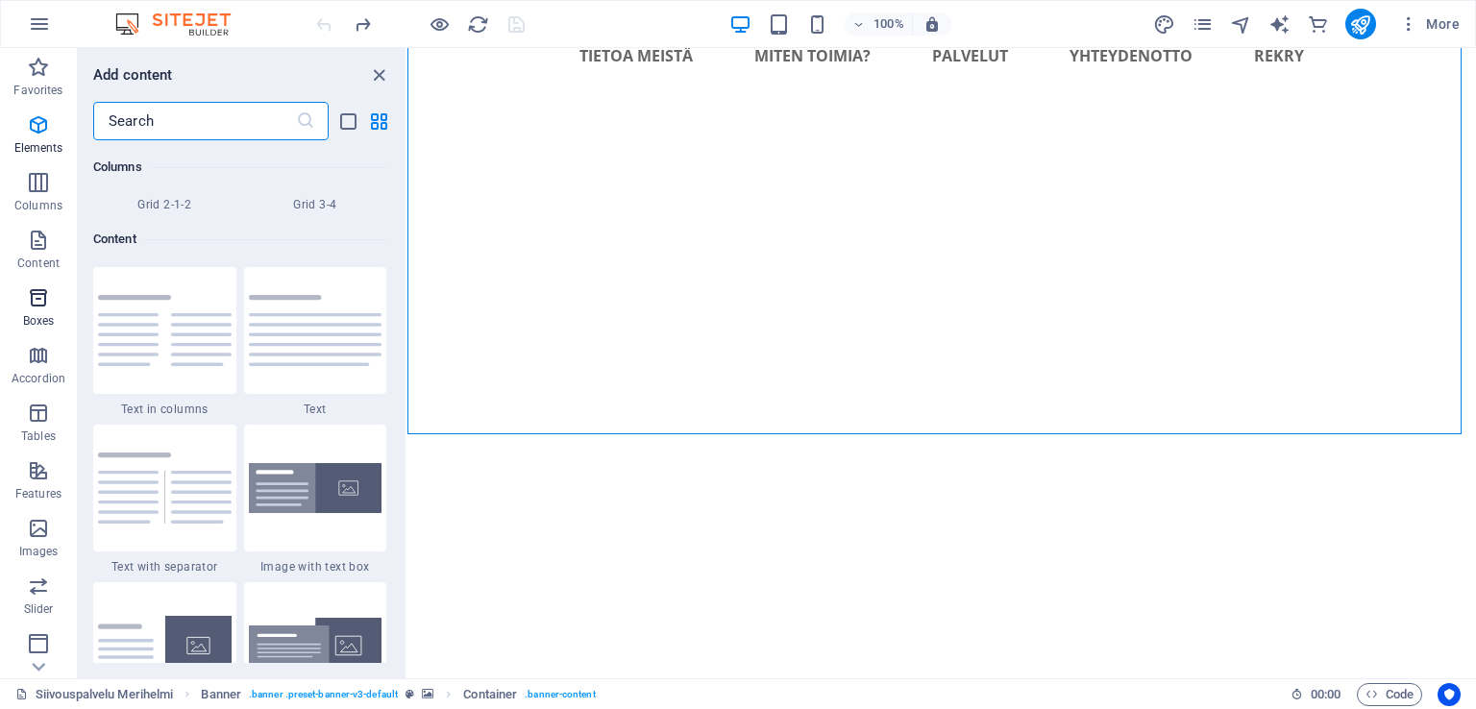
scroll to position [5301, 0]
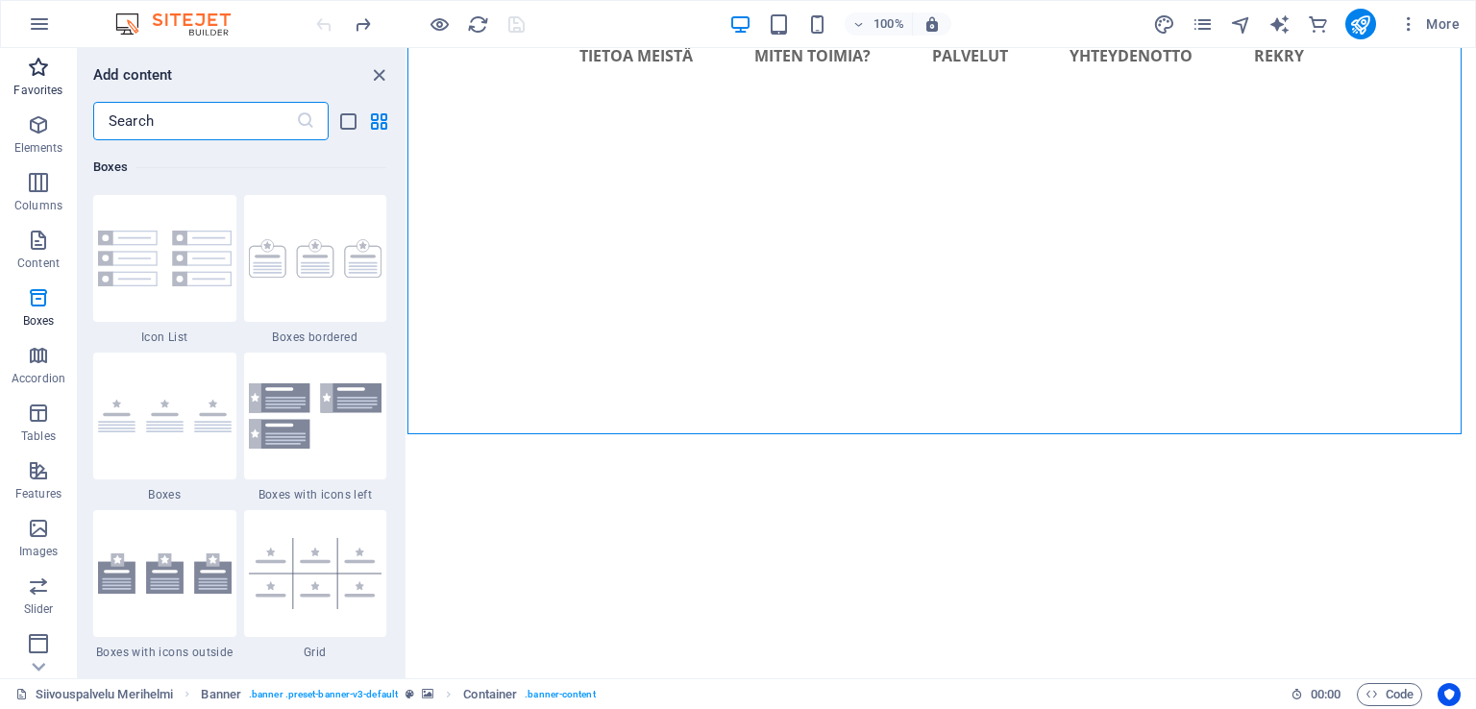
click at [47, 93] on p "Favorites" at bounding box center [37, 90] width 49 height 15
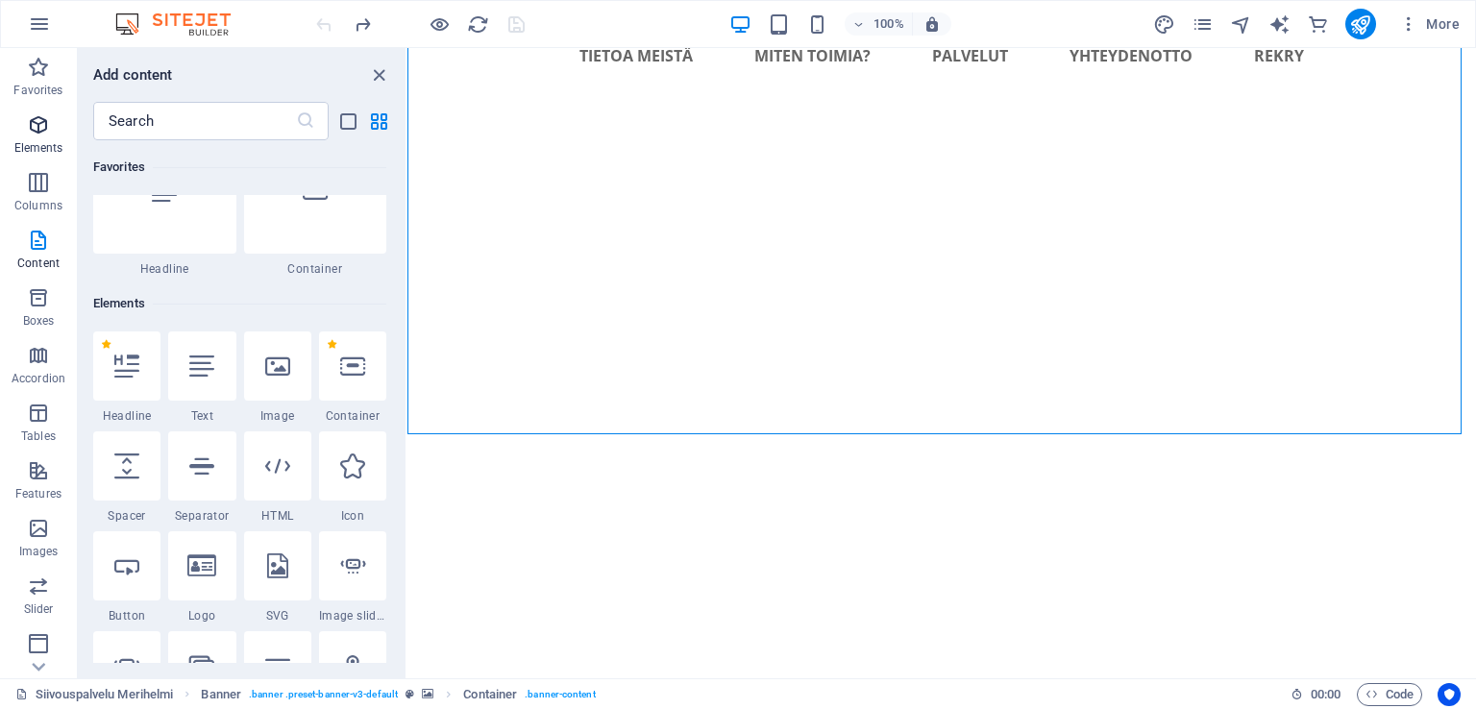
scroll to position [0, 0]
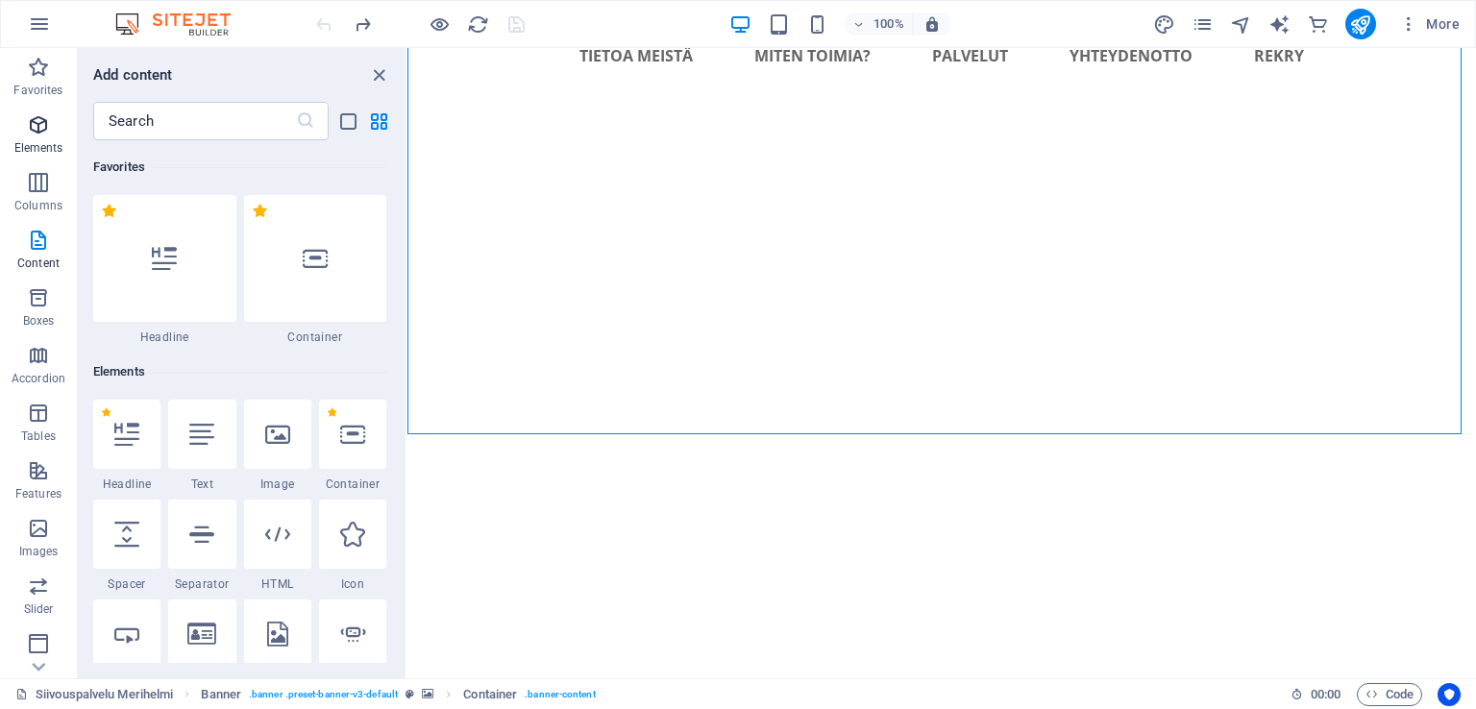
click at [51, 131] on span "Elements" at bounding box center [38, 136] width 77 height 46
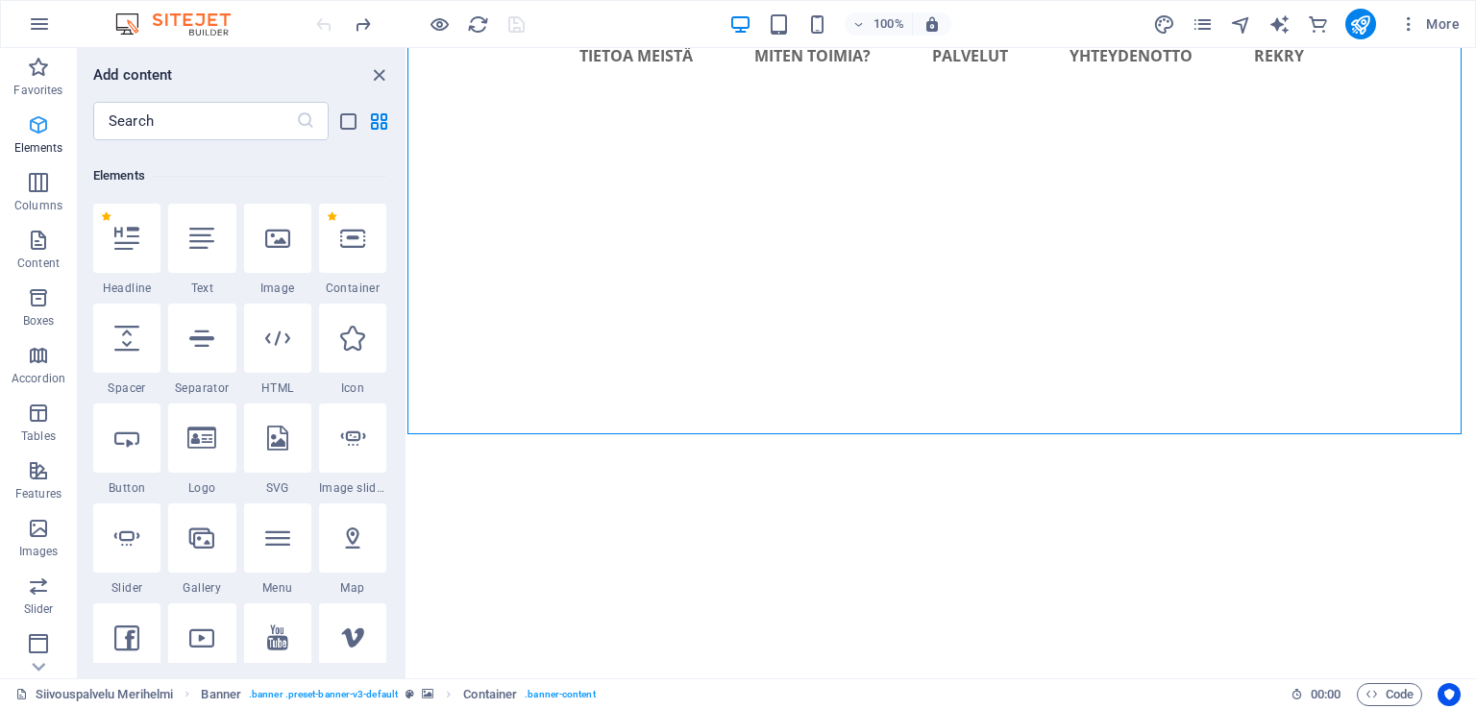
scroll to position [204, 0]
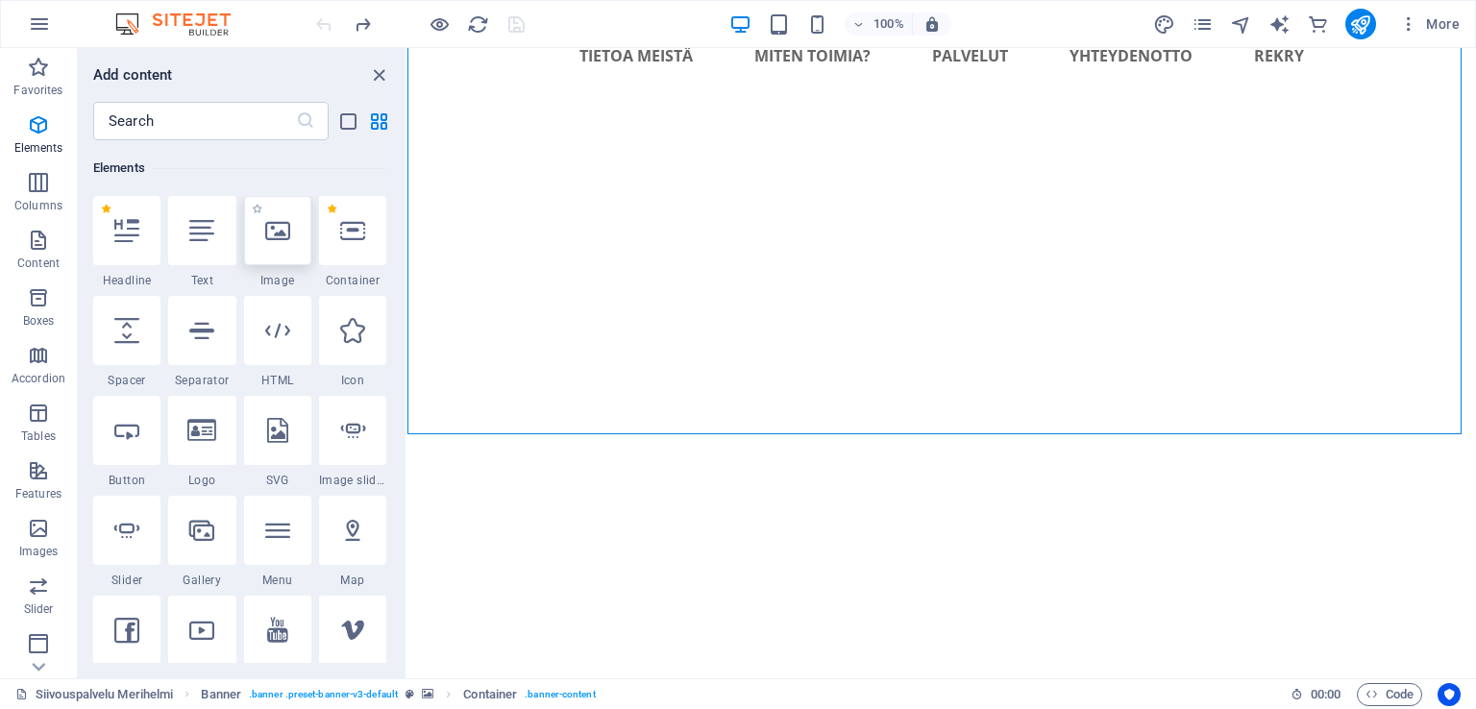
click at [271, 257] on div at bounding box center [277, 230] width 67 height 69
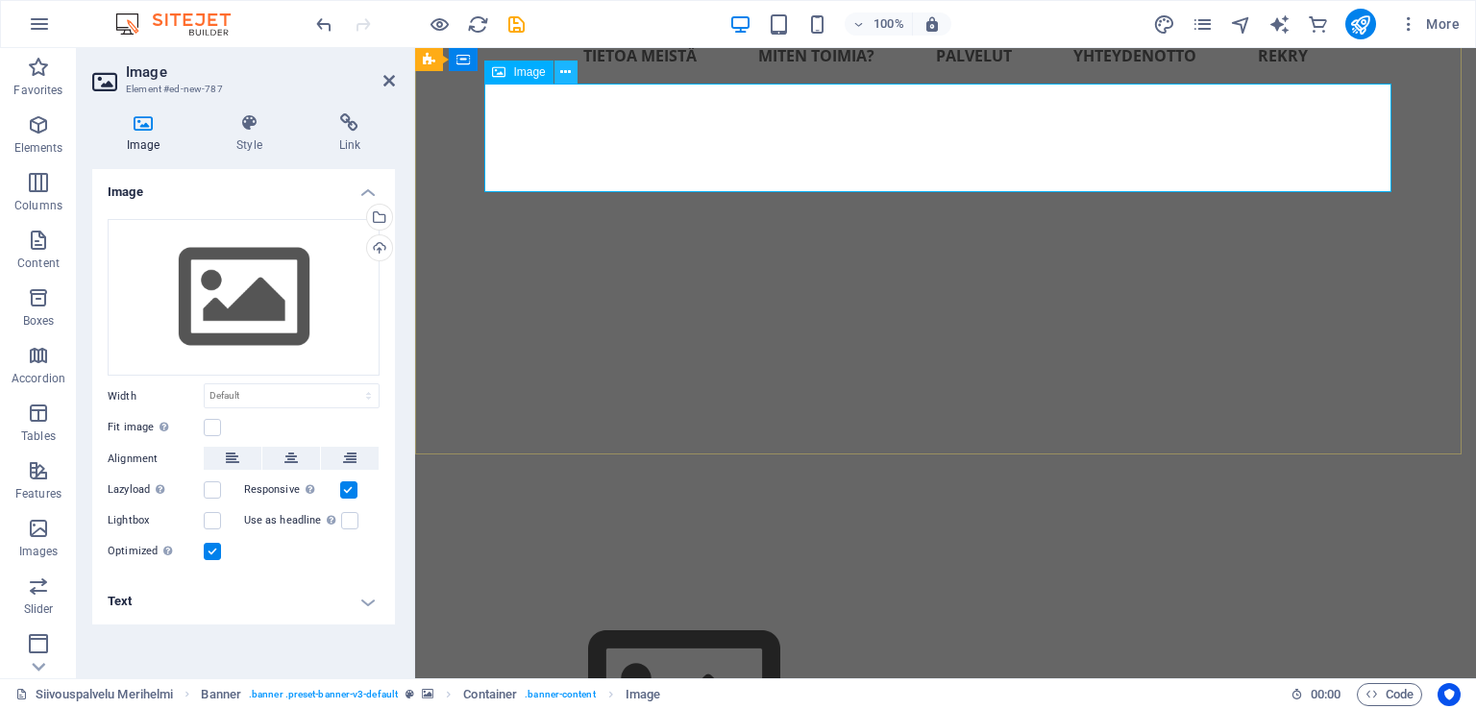
click at [568, 74] on icon at bounding box center [565, 72] width 11 height 20
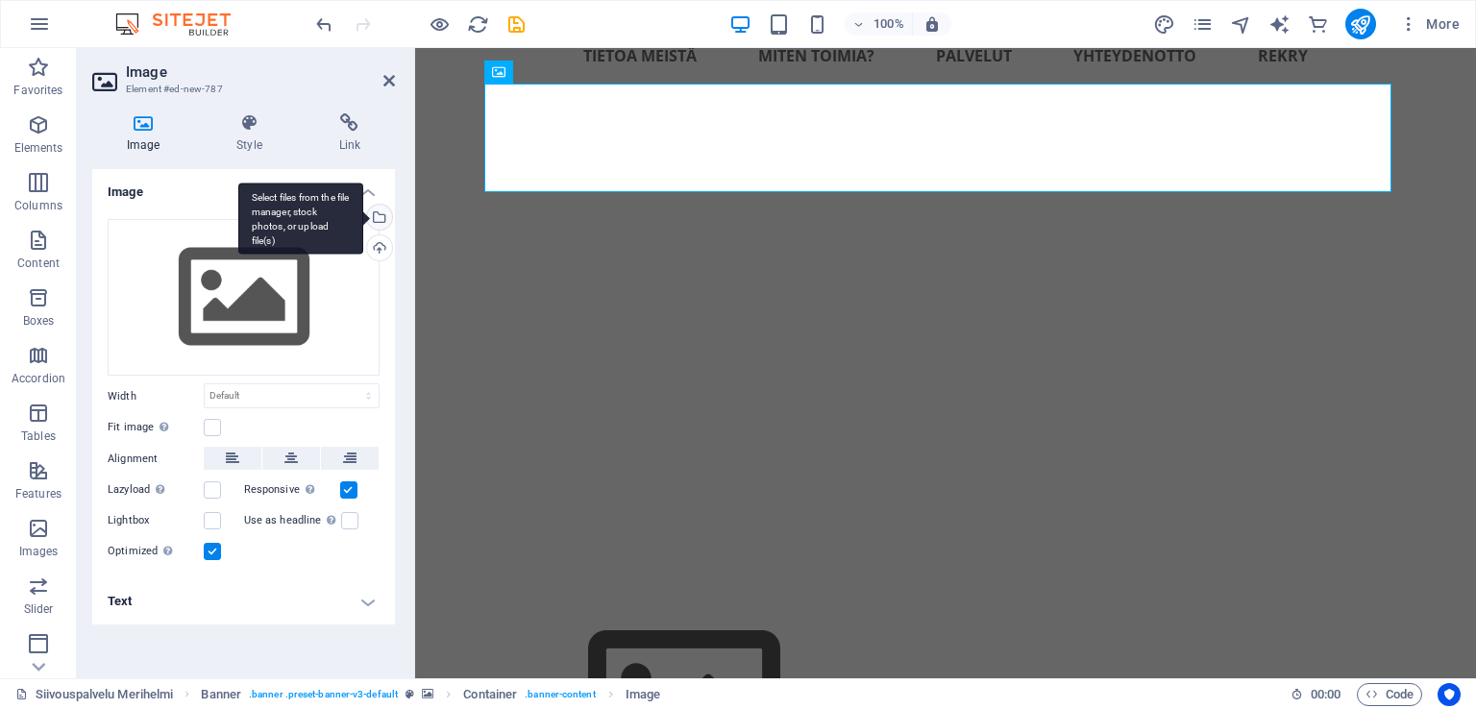
click at [379, 223] on div "Select files from the file manager, stock photos, or upload file(s)" at bounding box center [377, 219] width 29 height 29
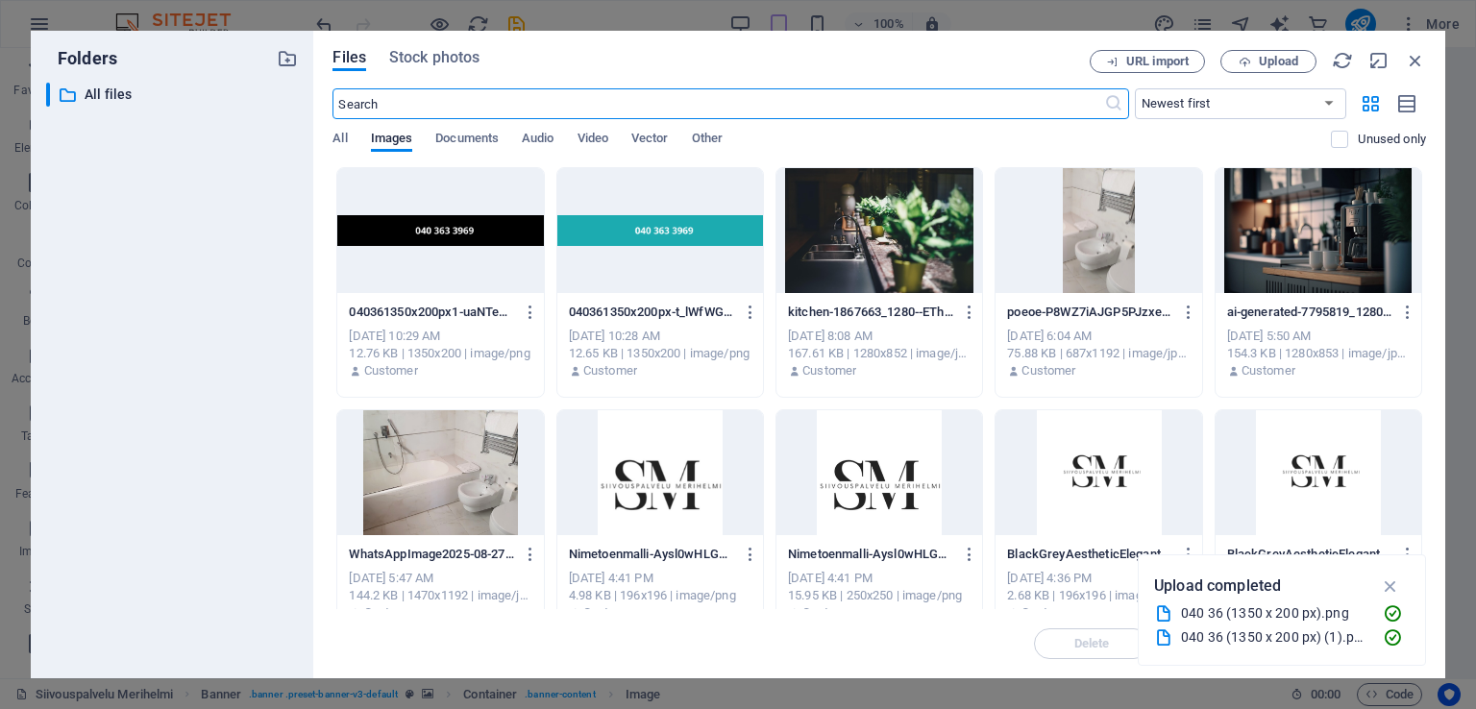
click at [464, 270] on div at bounding box center [440, 230] width 206 height 125
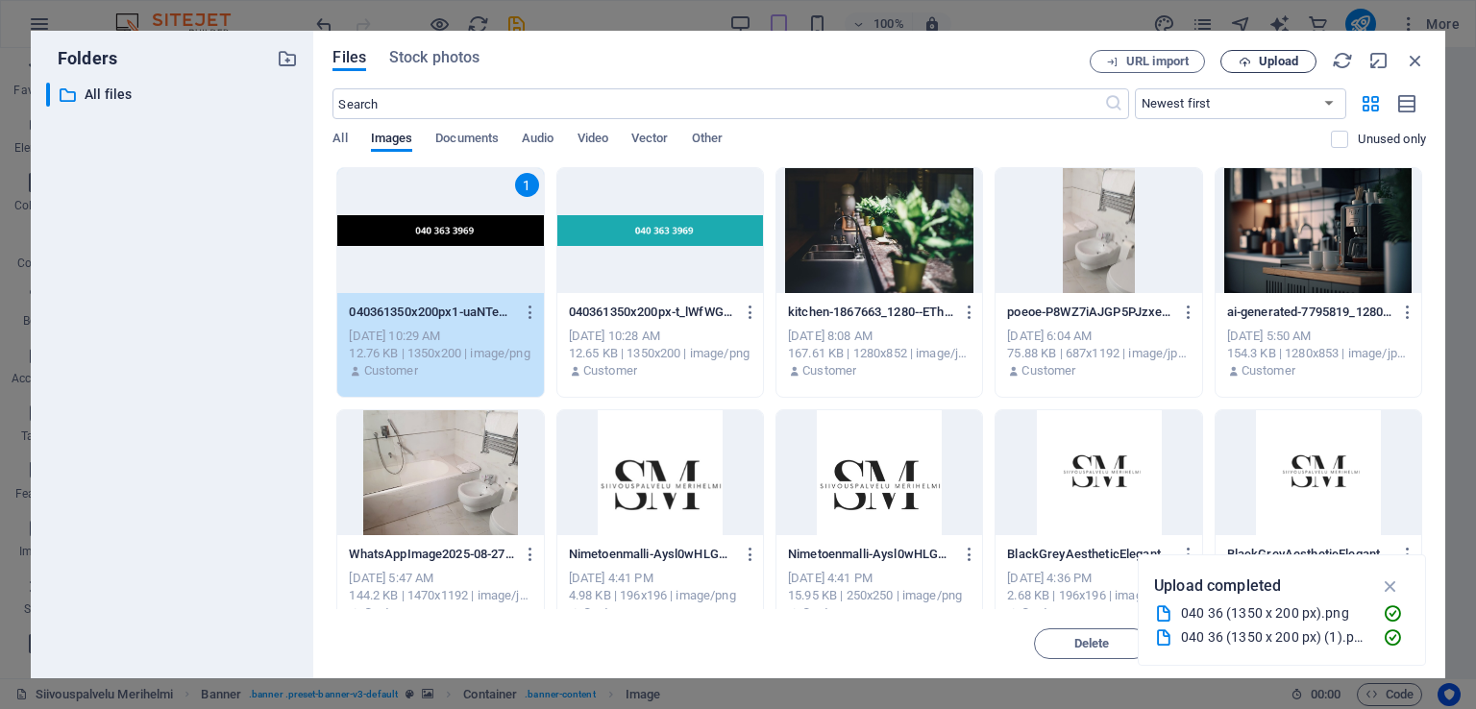
click at [1257, 62] on span "Upload" at bounding box center [1268, 62] width 79 height 12
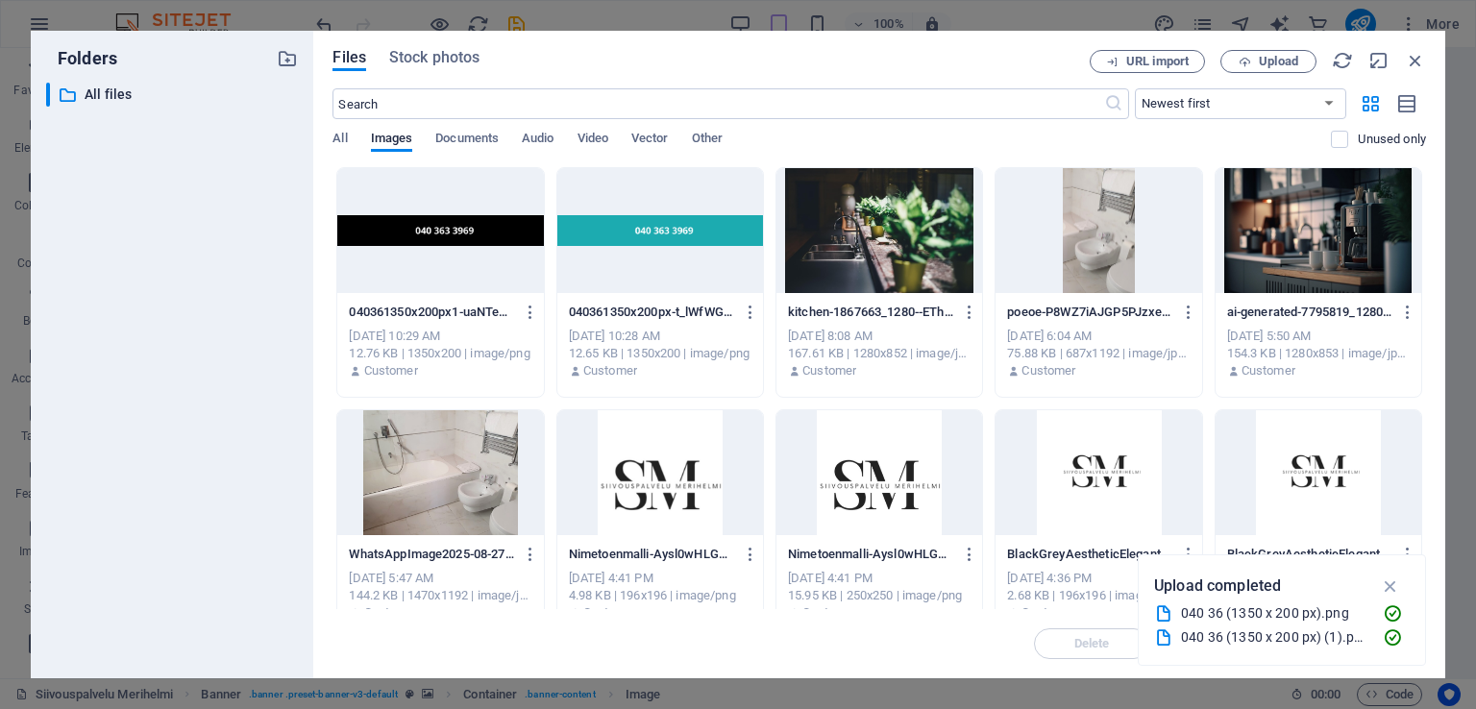
click at [469, 227] on div at bounding box center [440, 230] width 206 height 125
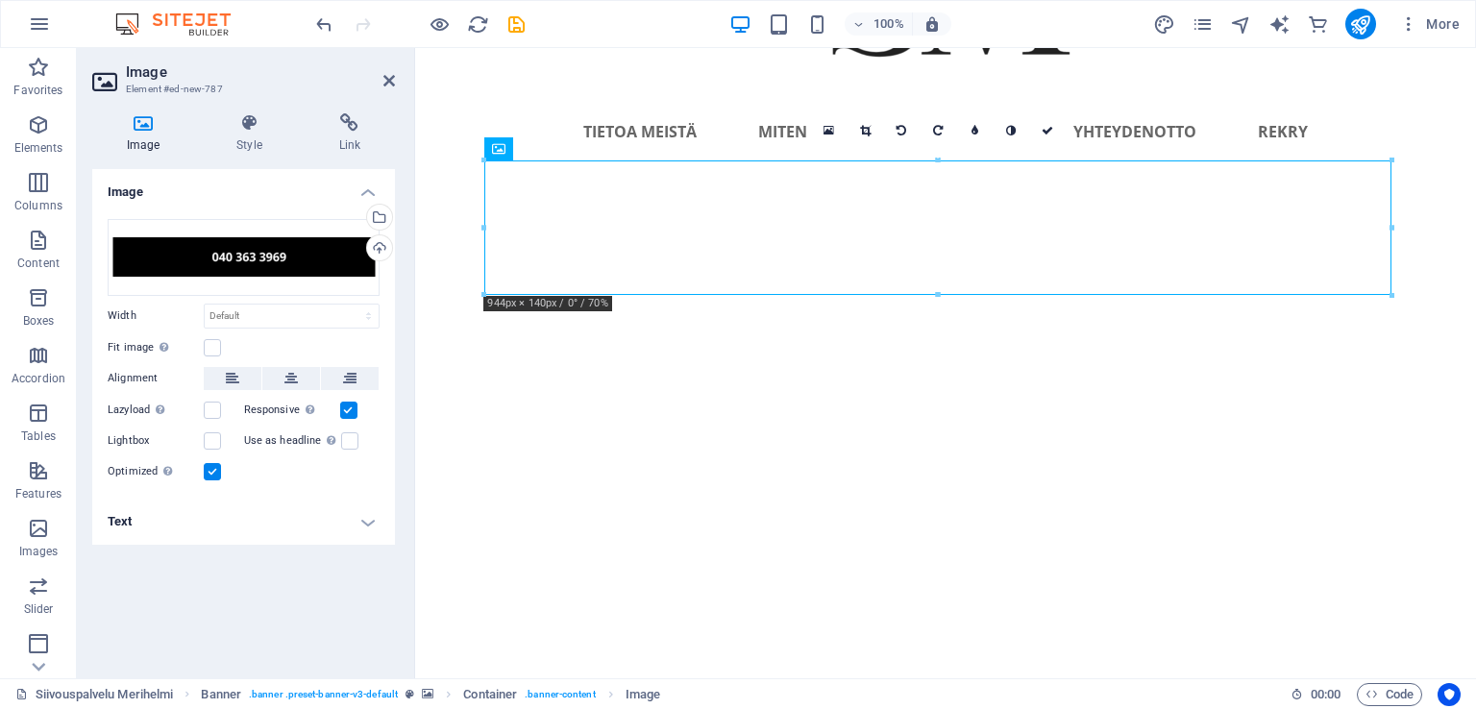
drag, startPoint x: 1120, startPoint y: 86, endPoint x: 1135, endPoint y: 135, distance: 51.1
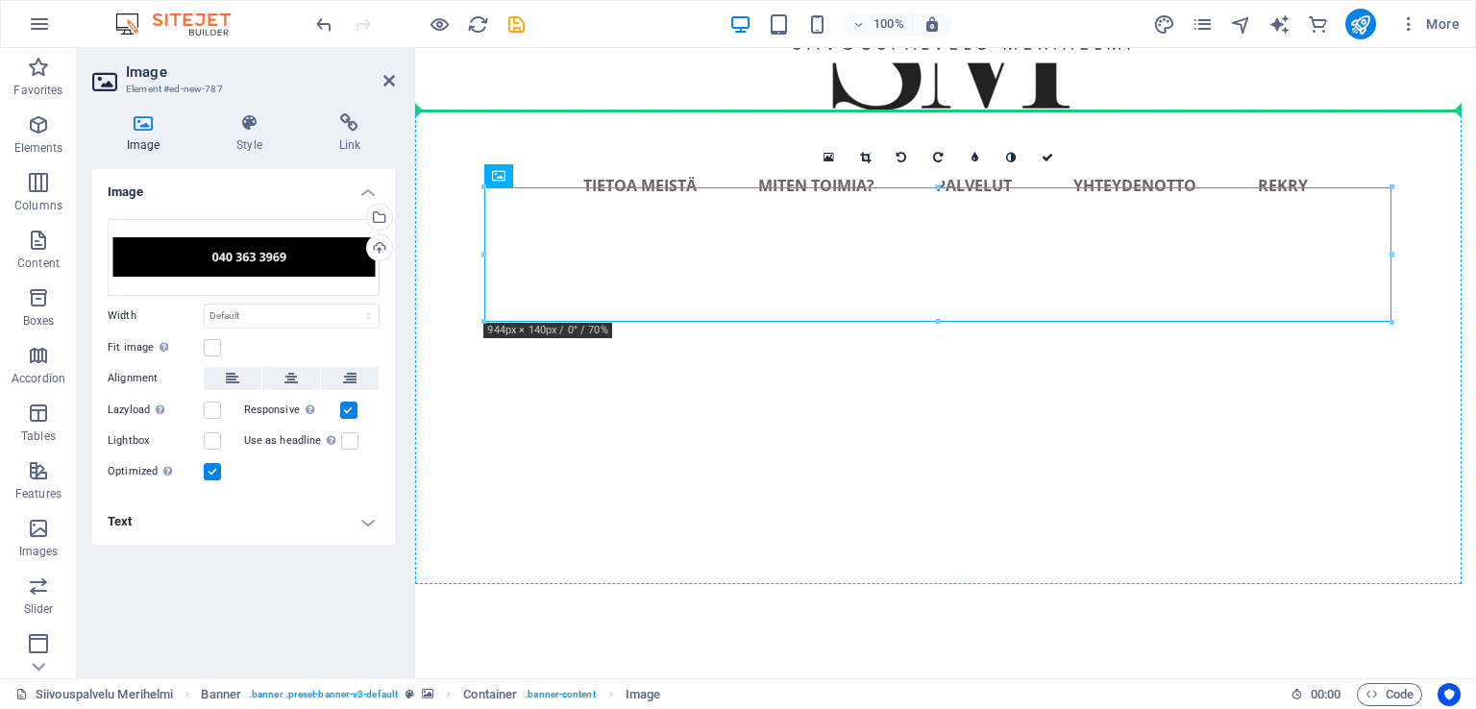
drag, startPoint x: 1137, startPoint y: 172, endPoint x: 1213, endPoint y: 128, distance: 87.8
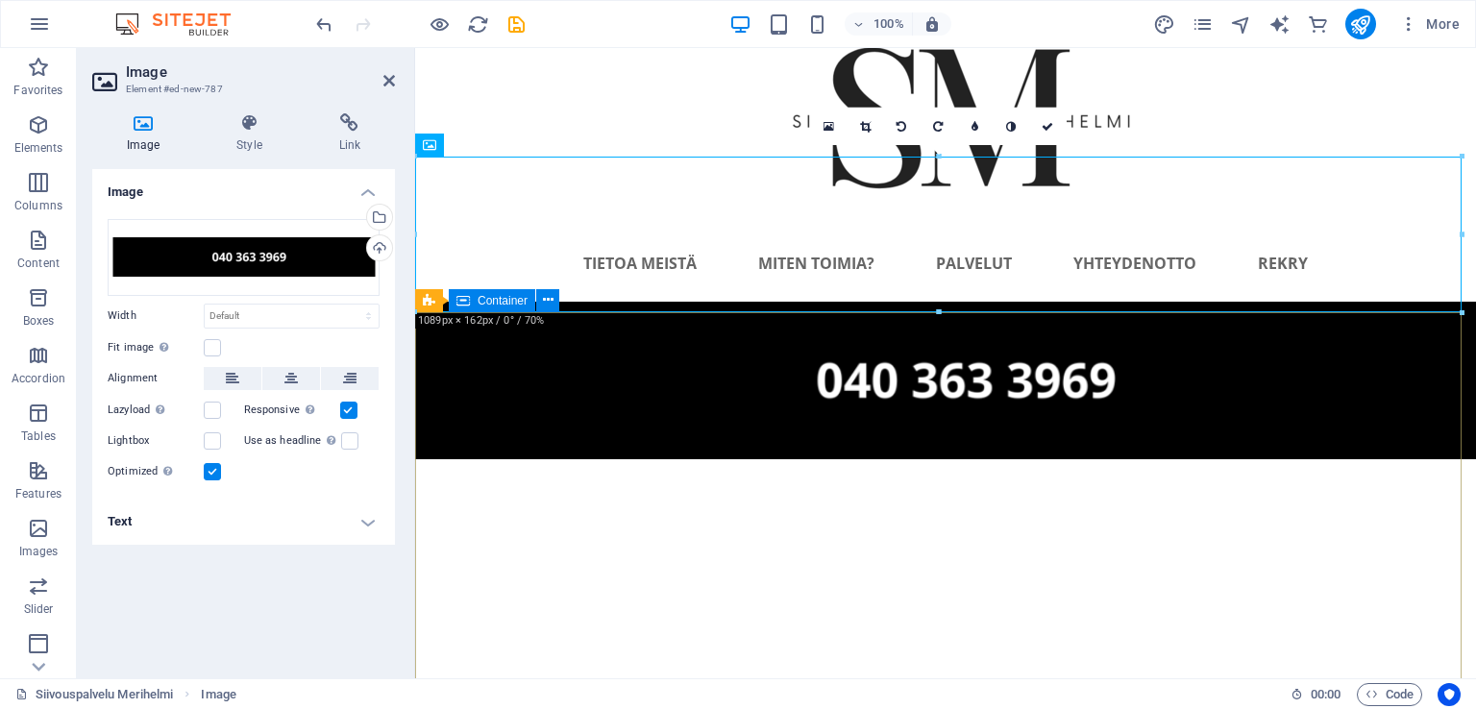
scroll to position [96, 0]
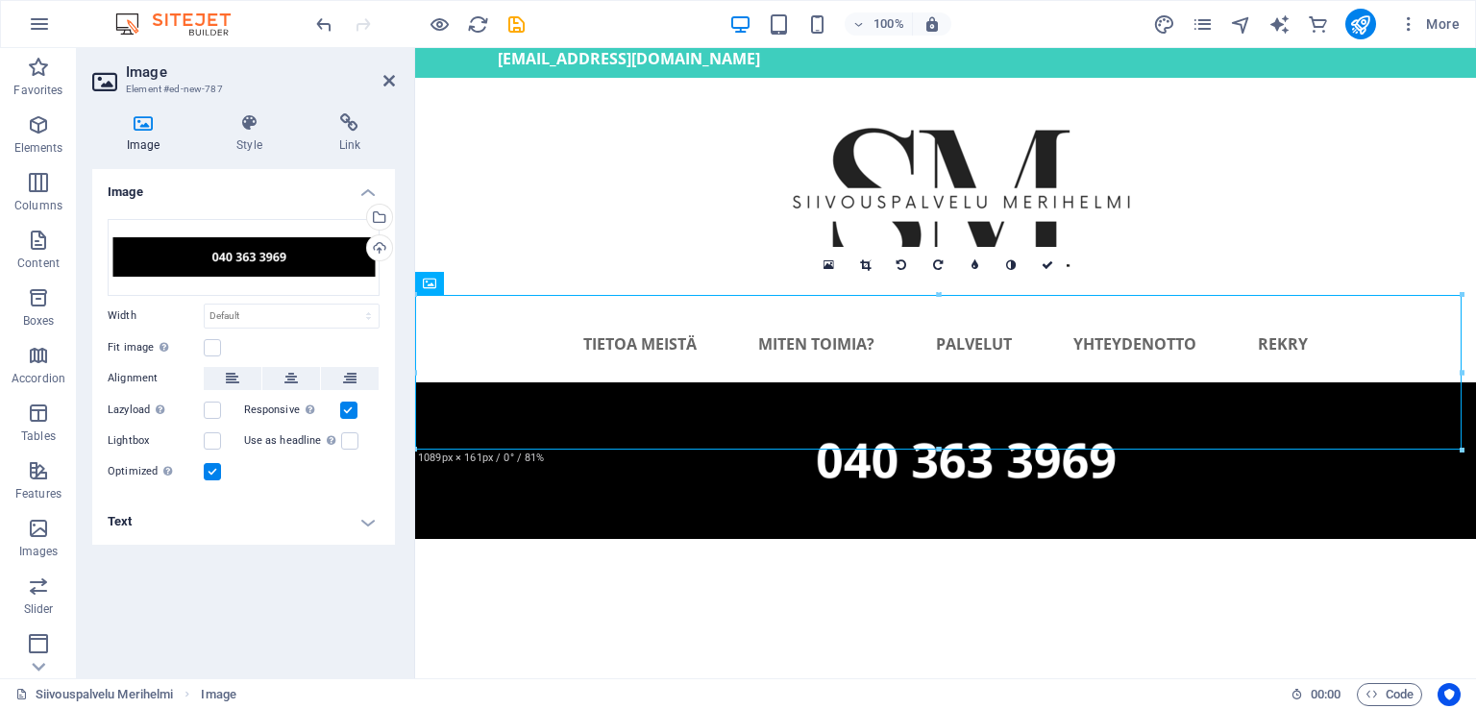
click at [415, 451] on div at bounding box center [415, 449] width 9 height 9
click at [491, 289] on icon at bounding box center [496, 284] width 11 height 20
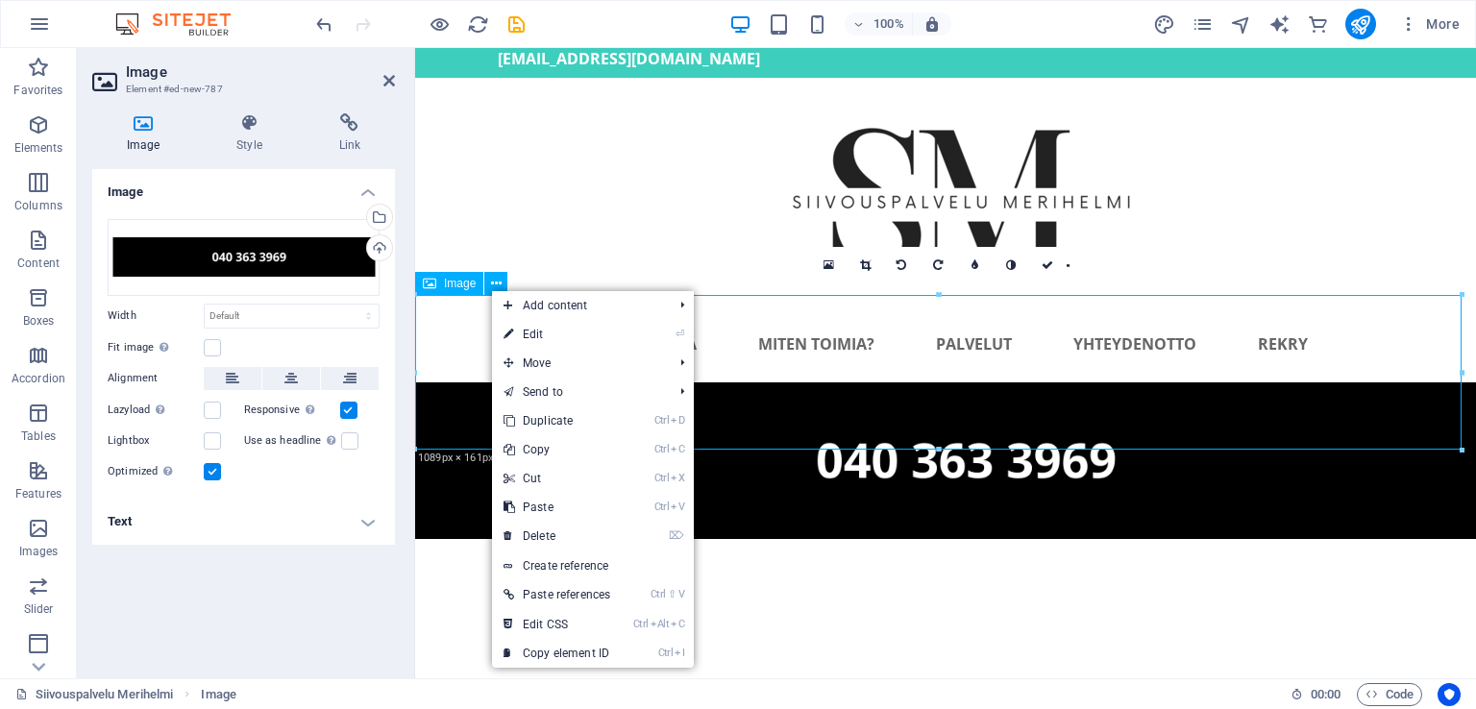
click at [465, 289] on span "Image" at bounding box center [460, 284] width 32 height 12
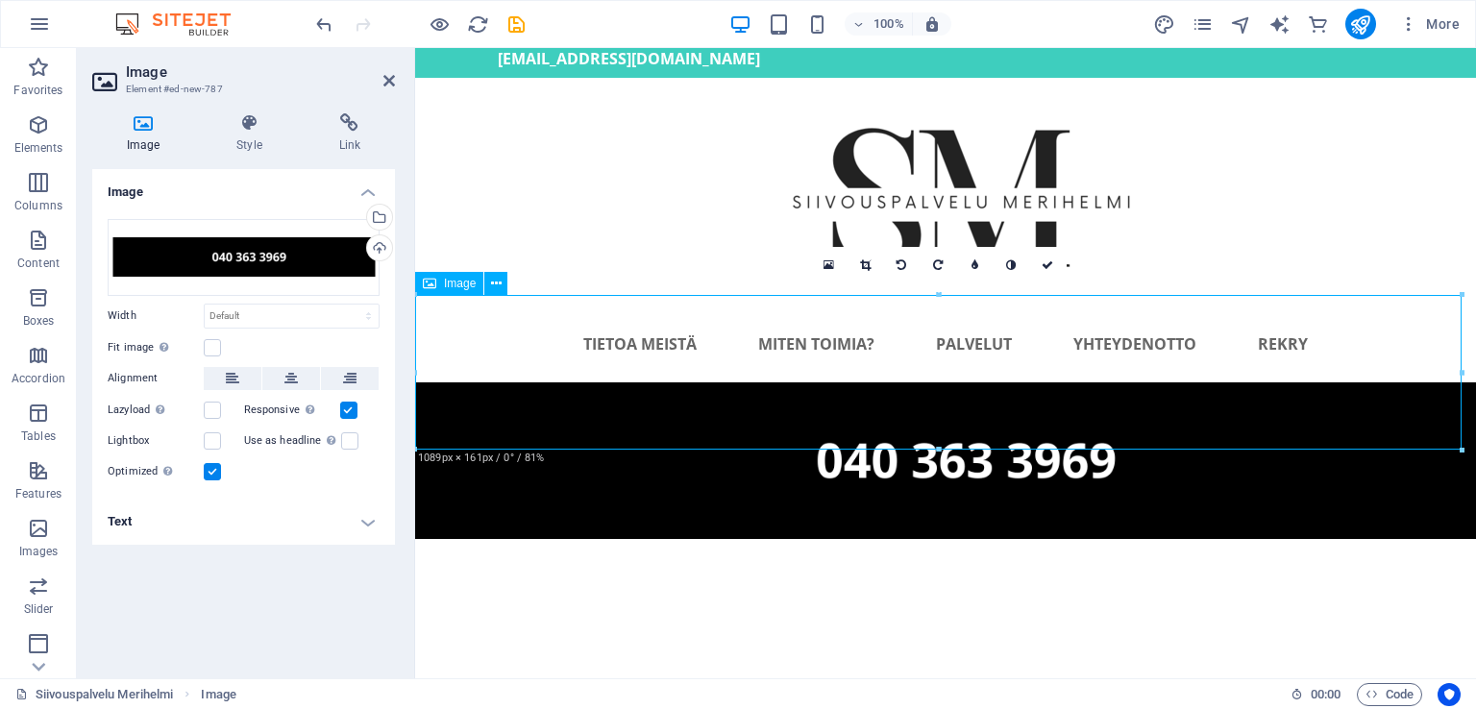
click at [461, 283] on span "Image" at bounding box center [460, 284] width 32 height 12
click at [248, 130] on icon at bounding box center [249, 122] width 94 height 19
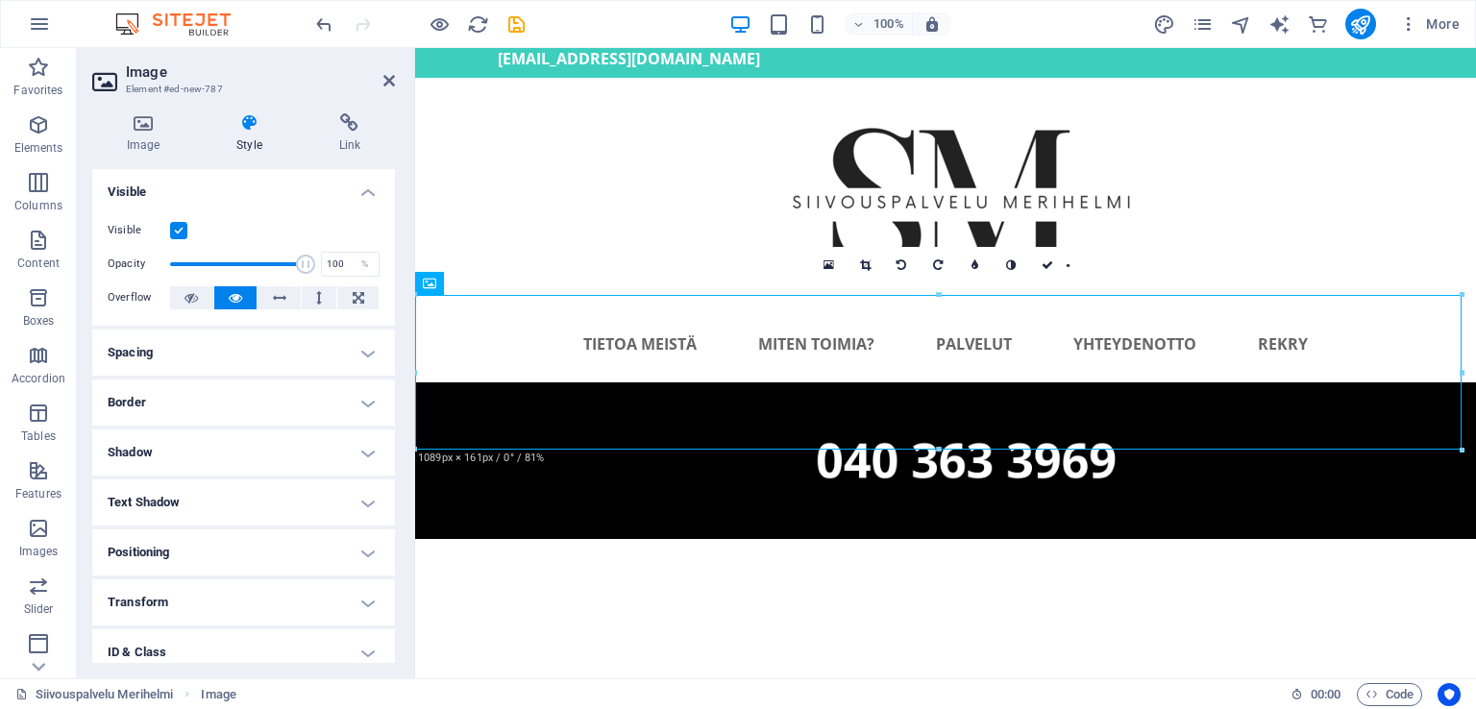
click at [234, 444] on h4 "Shadow" at bounding box center [243, 453] width 303 height 46
click at [236, 442] on h4 "Shadow" at bounding box center [243, 447] width 303 height 35
click at [233, 484] on h4 "Text Shadow" at bounding box center [243, 503] width 303 height 46
click at [233, 484] on h4 "Text Shadow" at bounding box center [243, 497] width 303 height 35
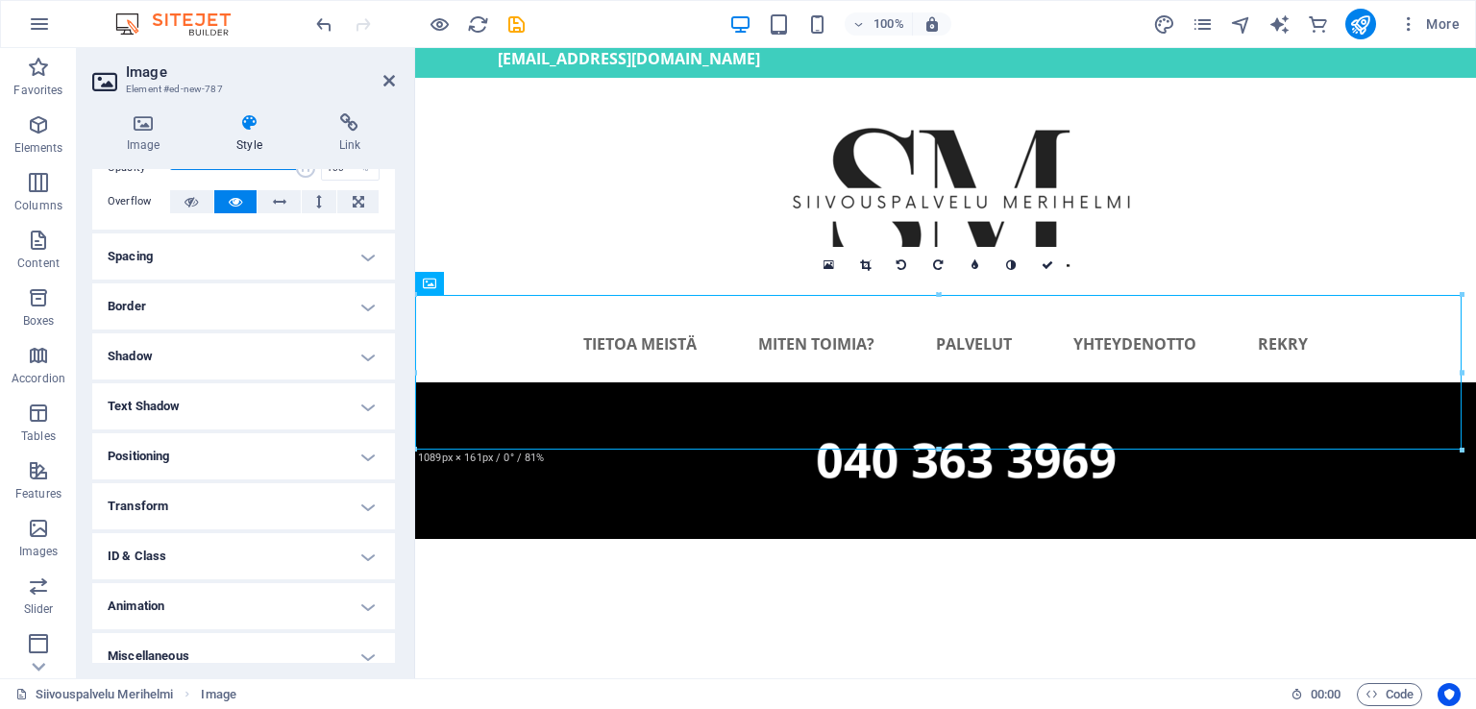
scroll to position [111, 0]
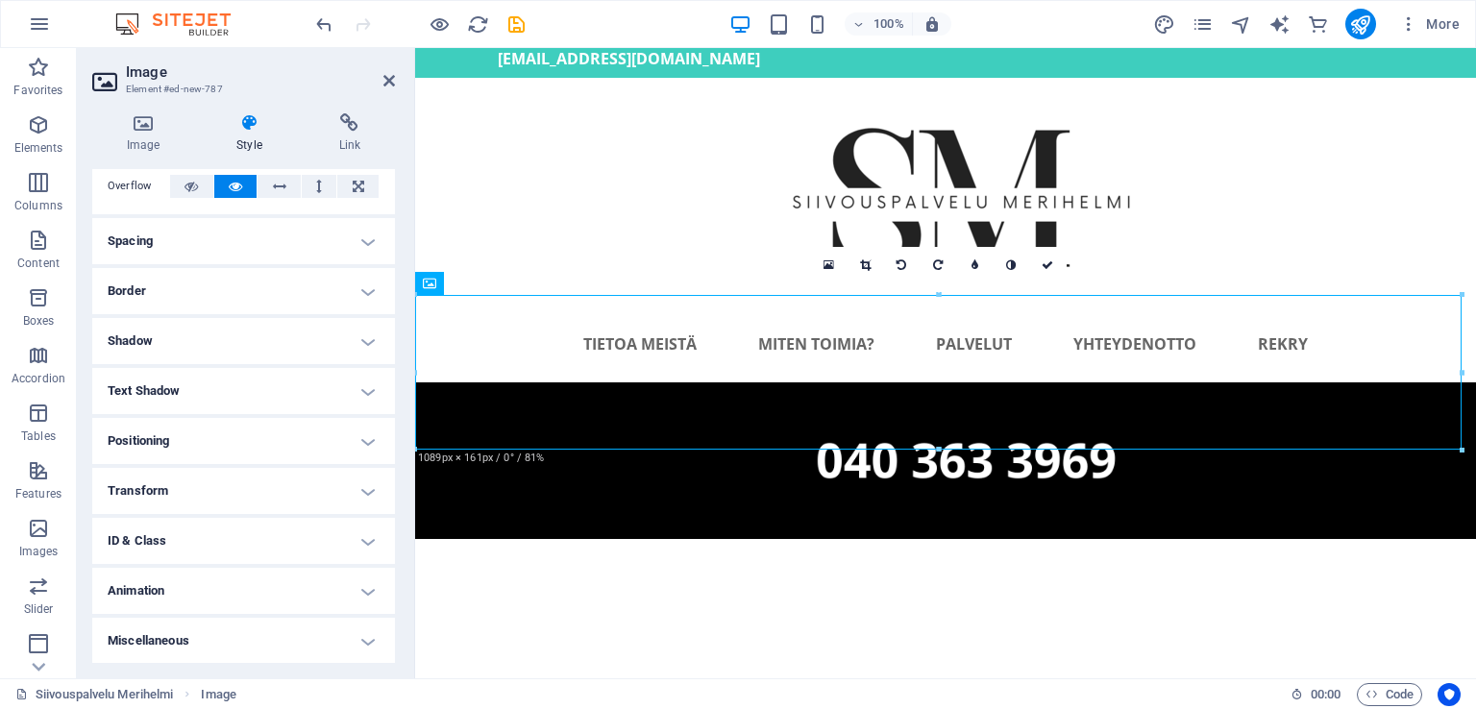
click at [208, 242] on h4 "Spacing" at bounding box center [243, 241] width 303 height 46
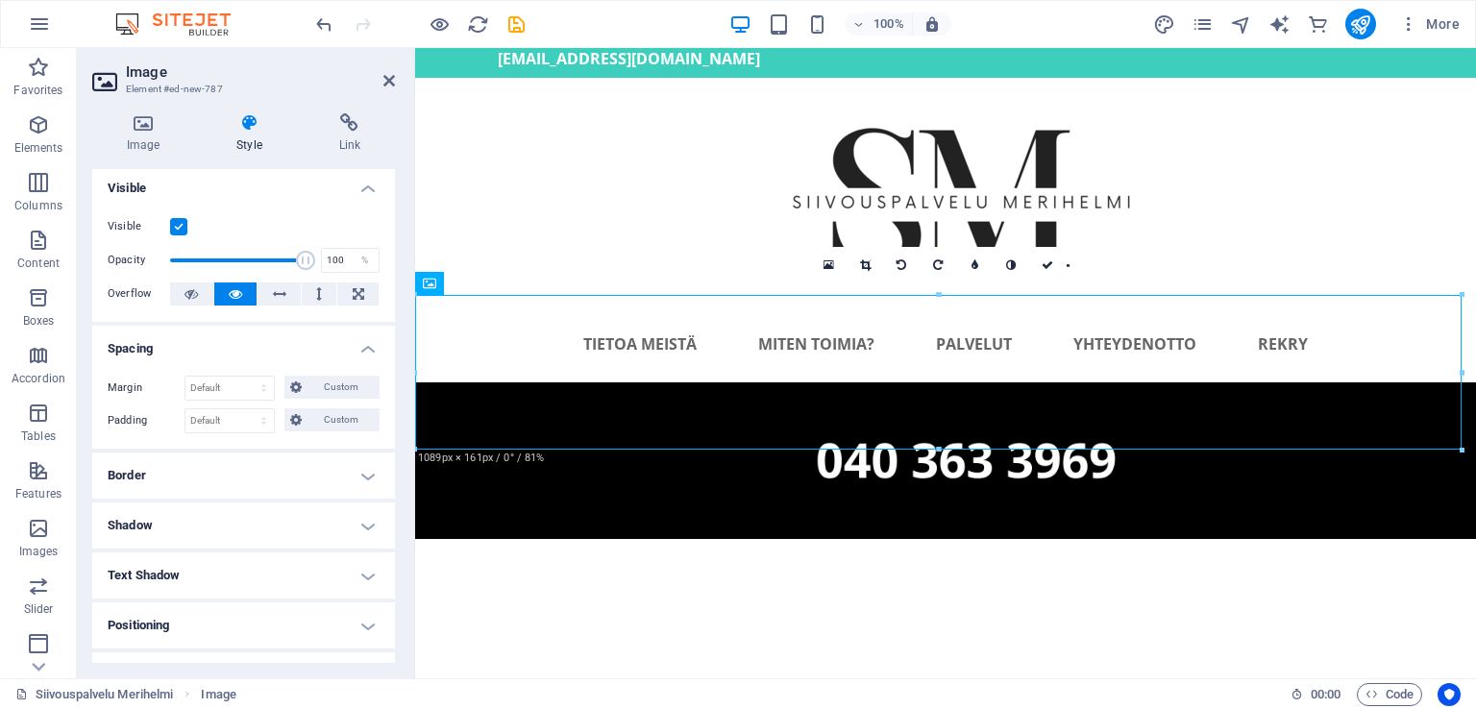
scroll to position [0, 0]
click at [366, 186] on h4 "Visible" at bounding box center [243, 186] width 303 height 35
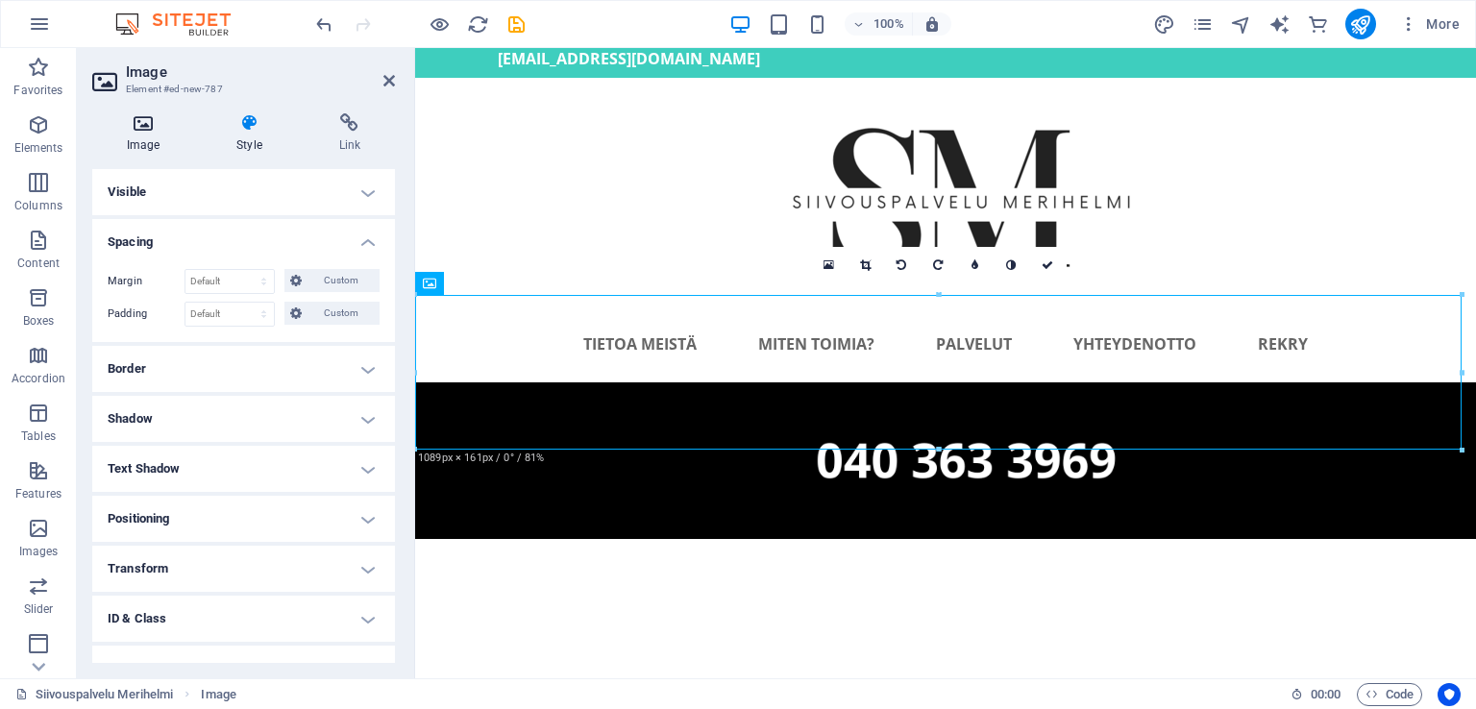
click at [152, 137] on h4 "Image" at bounding box center [147, 133] width 110 height 40
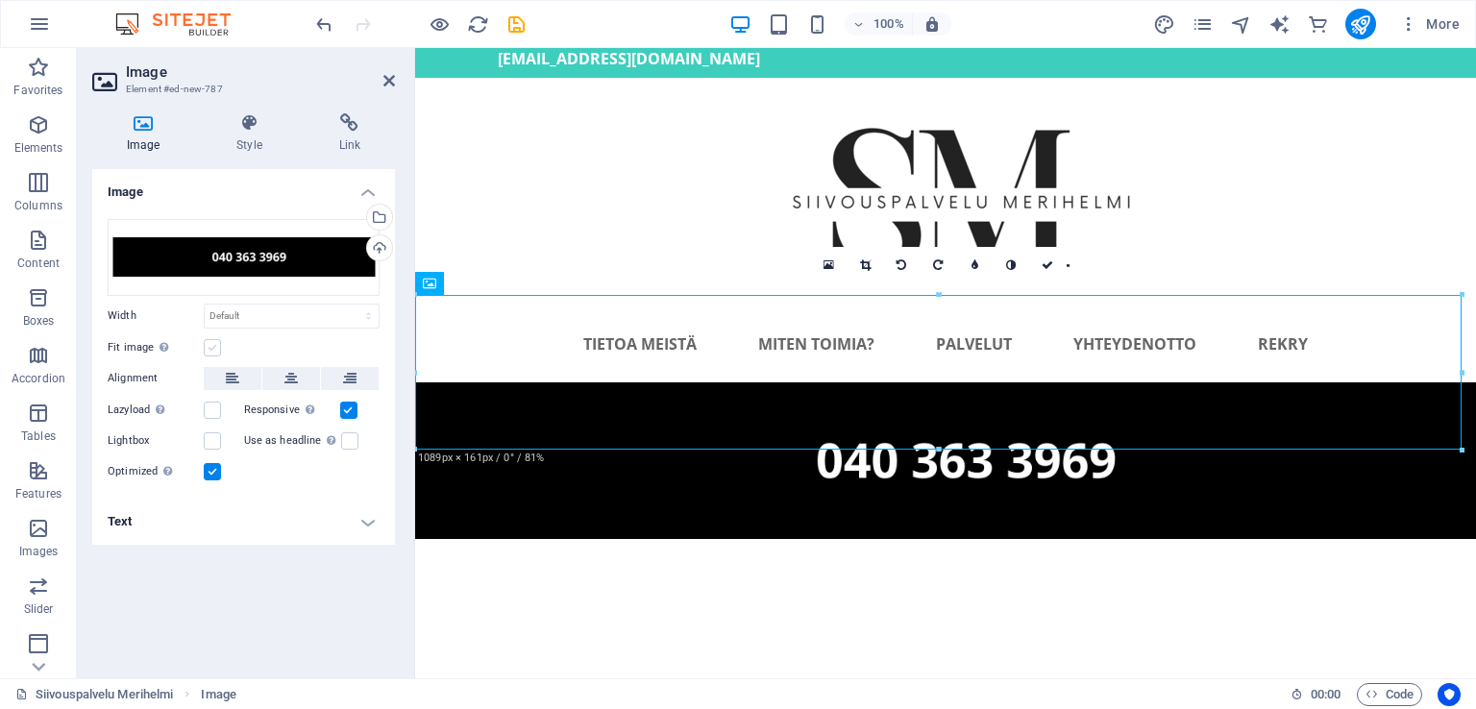
click at [207, 346] on label at bounding box center [212, 347] width 17 height 17
click at [0, 0] on input "Fit image Automatically fit image to a fixed width and height" at bounding box center [0, 0] width 0 height 0
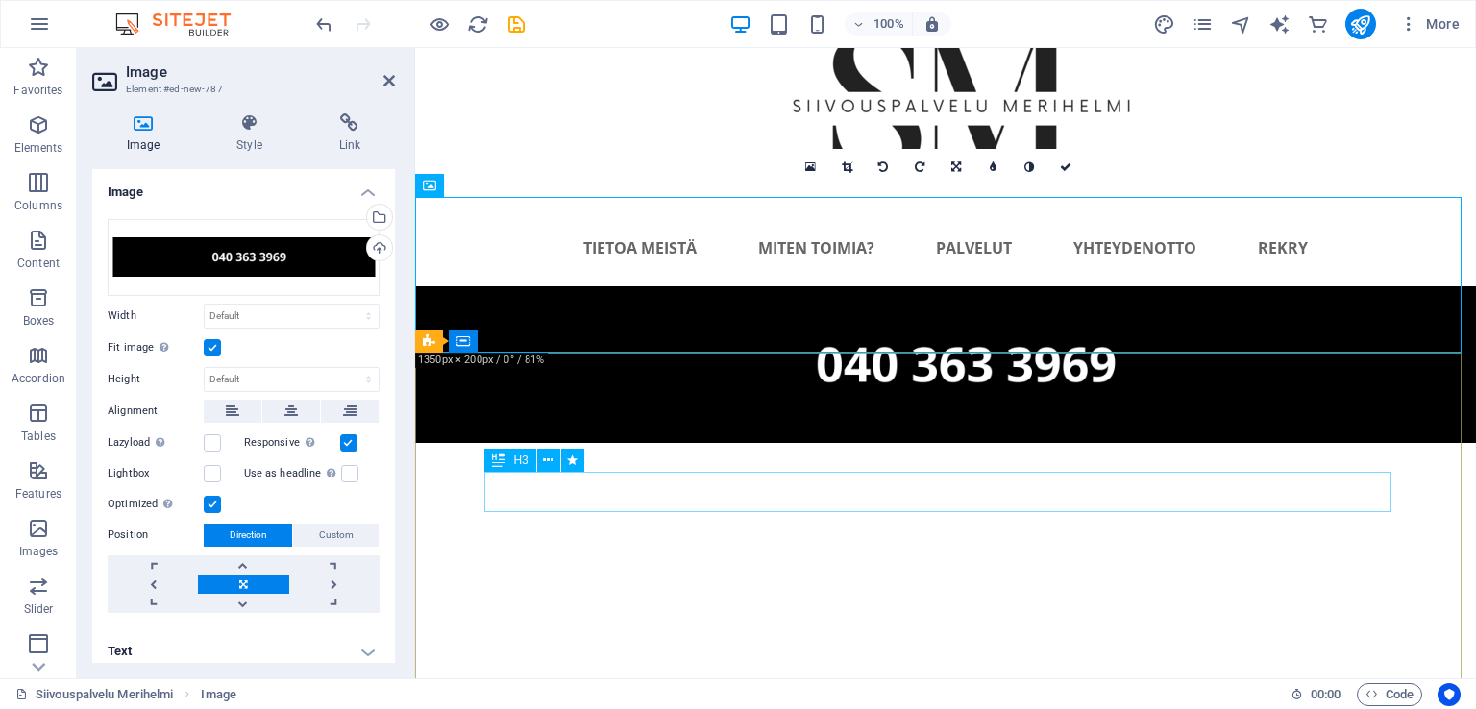
scroll to position [384, 0]
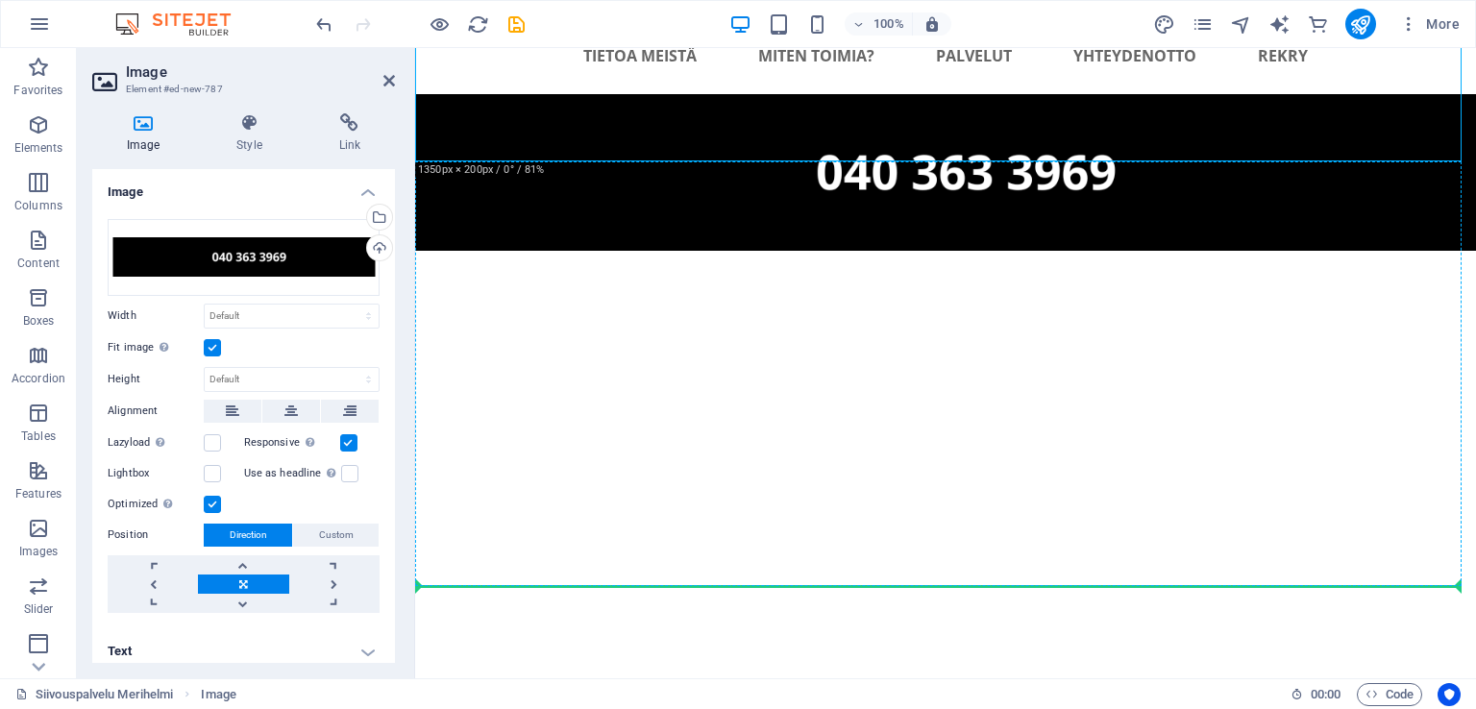
drag, startPoint x: 679, startPoint y: 122, endPoint x: 538, endPoint y: 504, distance: 407.7
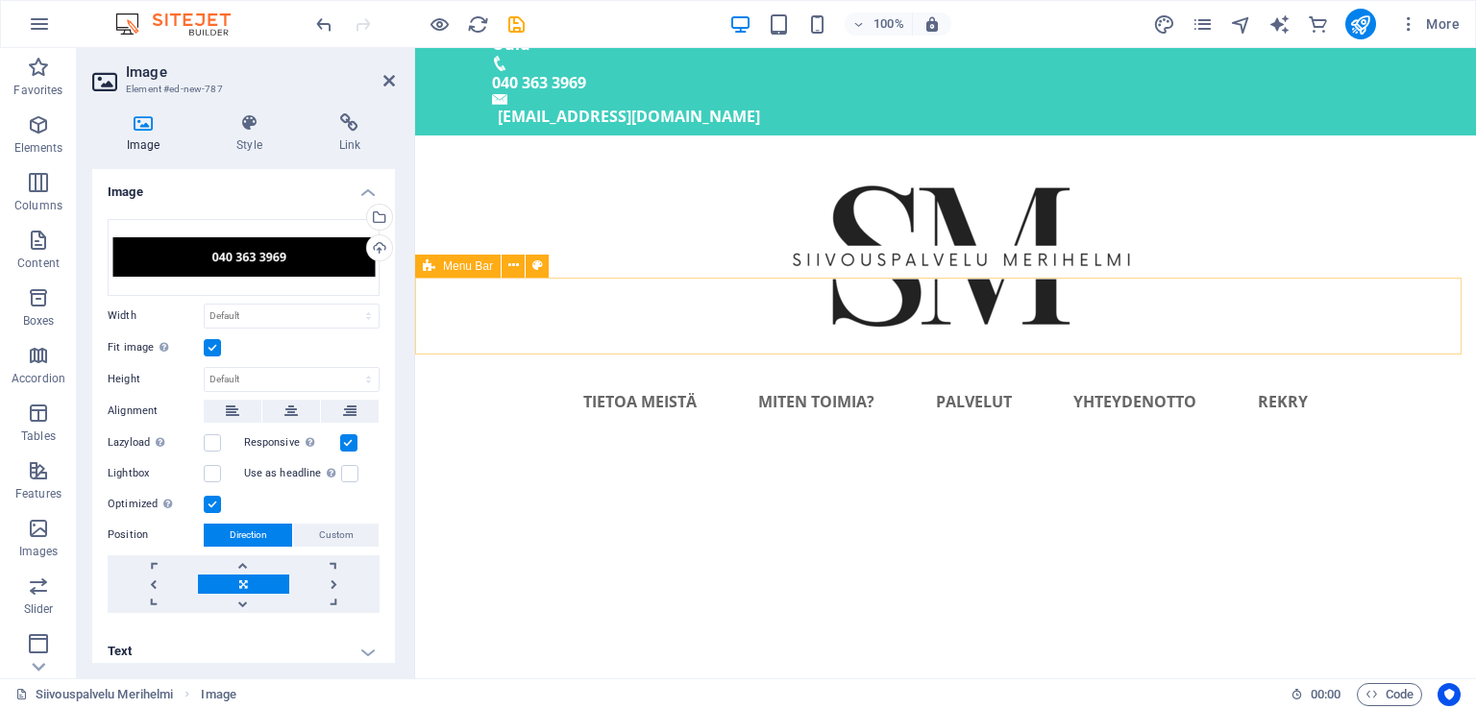
scroll to position [37, 0]
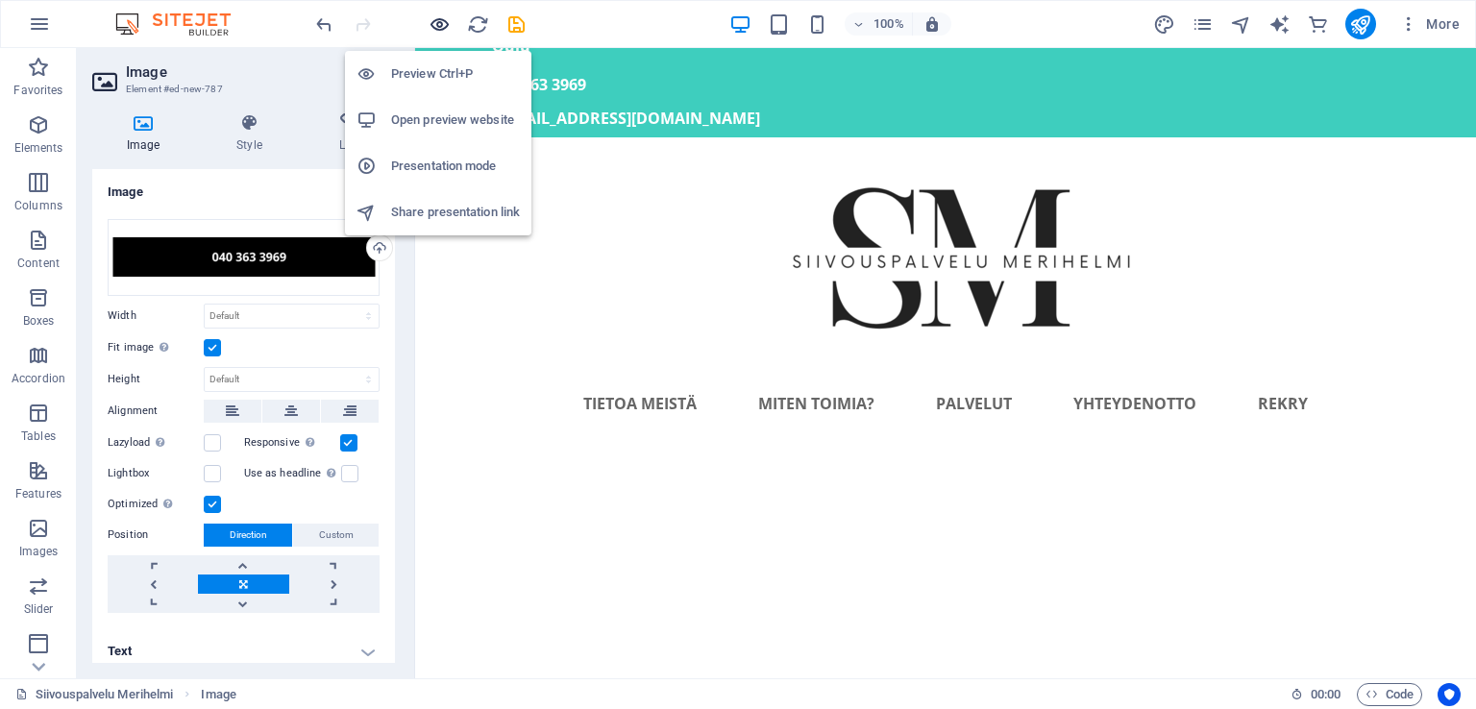
click at [438, 21] on icon "button" at bounding box center [440, 24] width 22 height 22
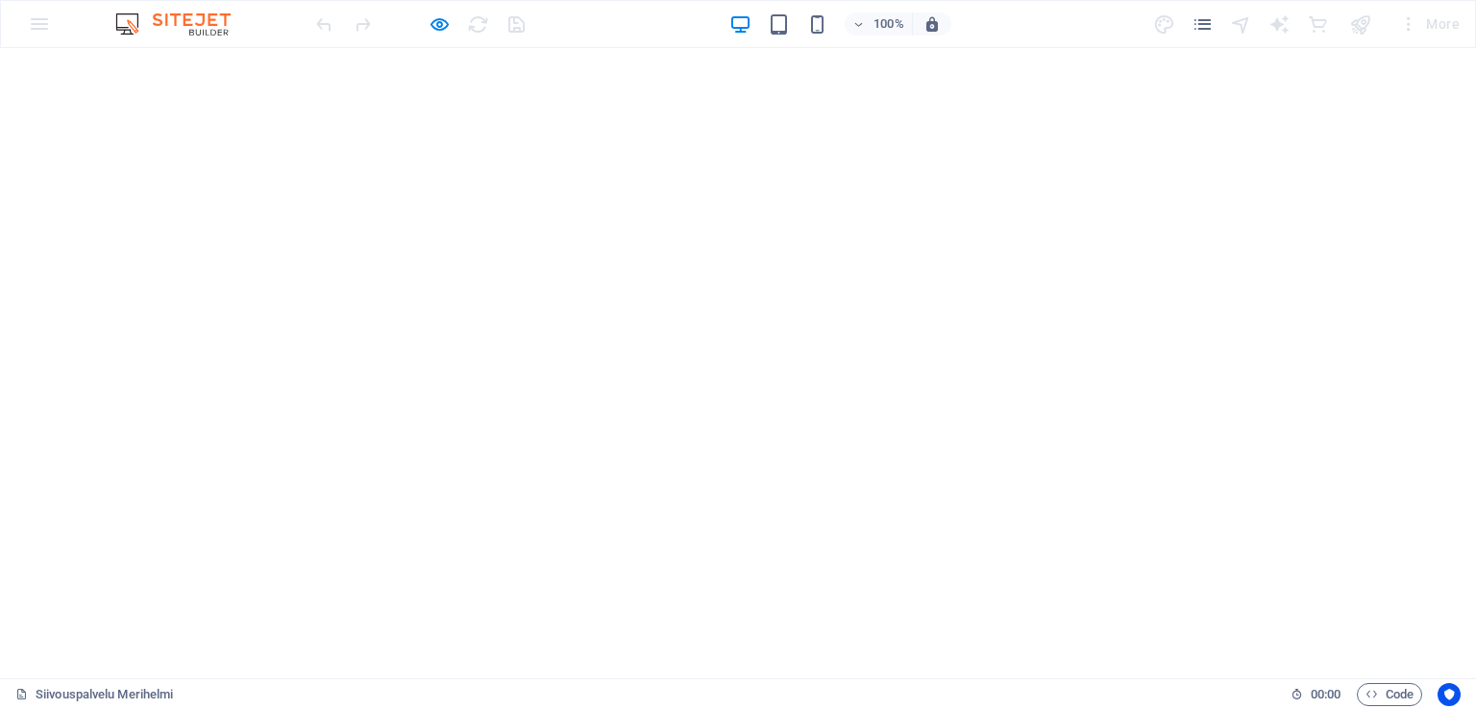
scroll to position [666, 0]
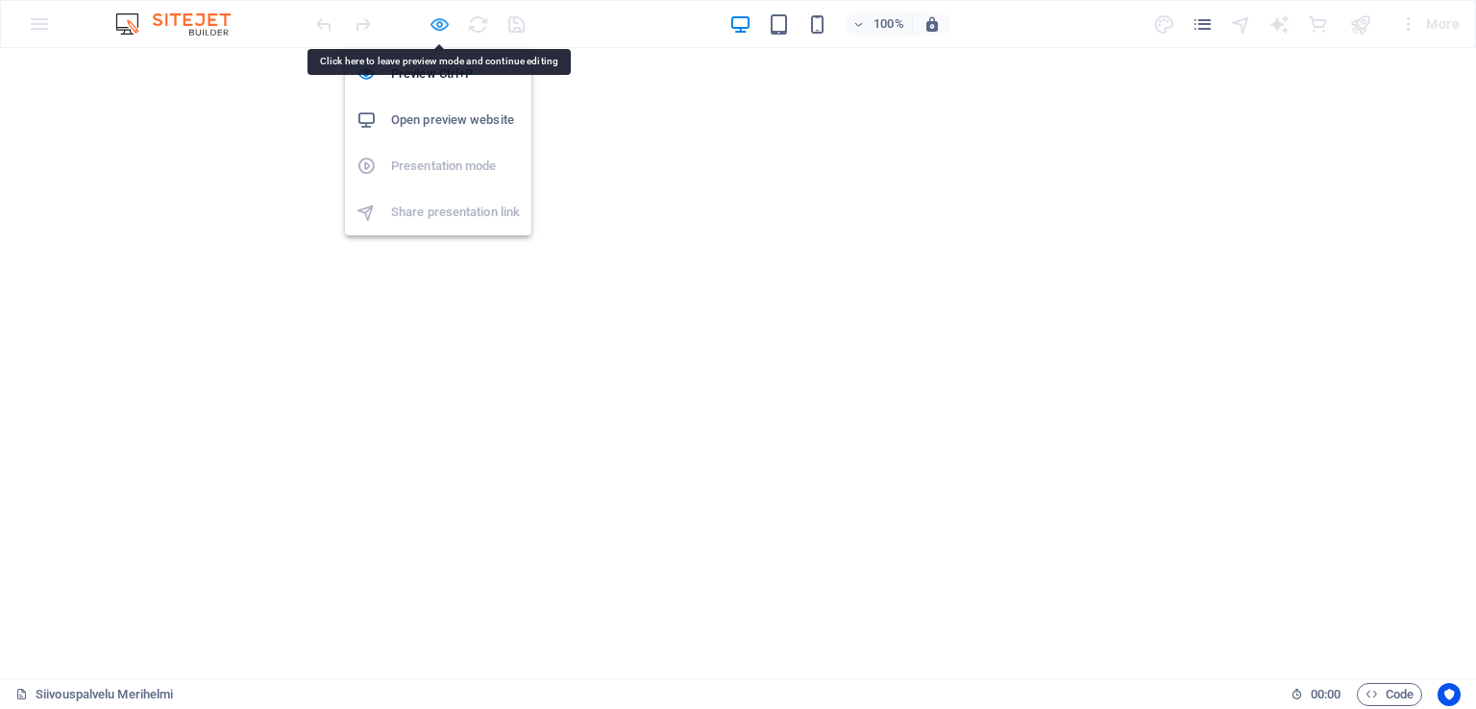
click at [438, 22] on icon "button" at bounding box center [440, 24] width 22 height 22
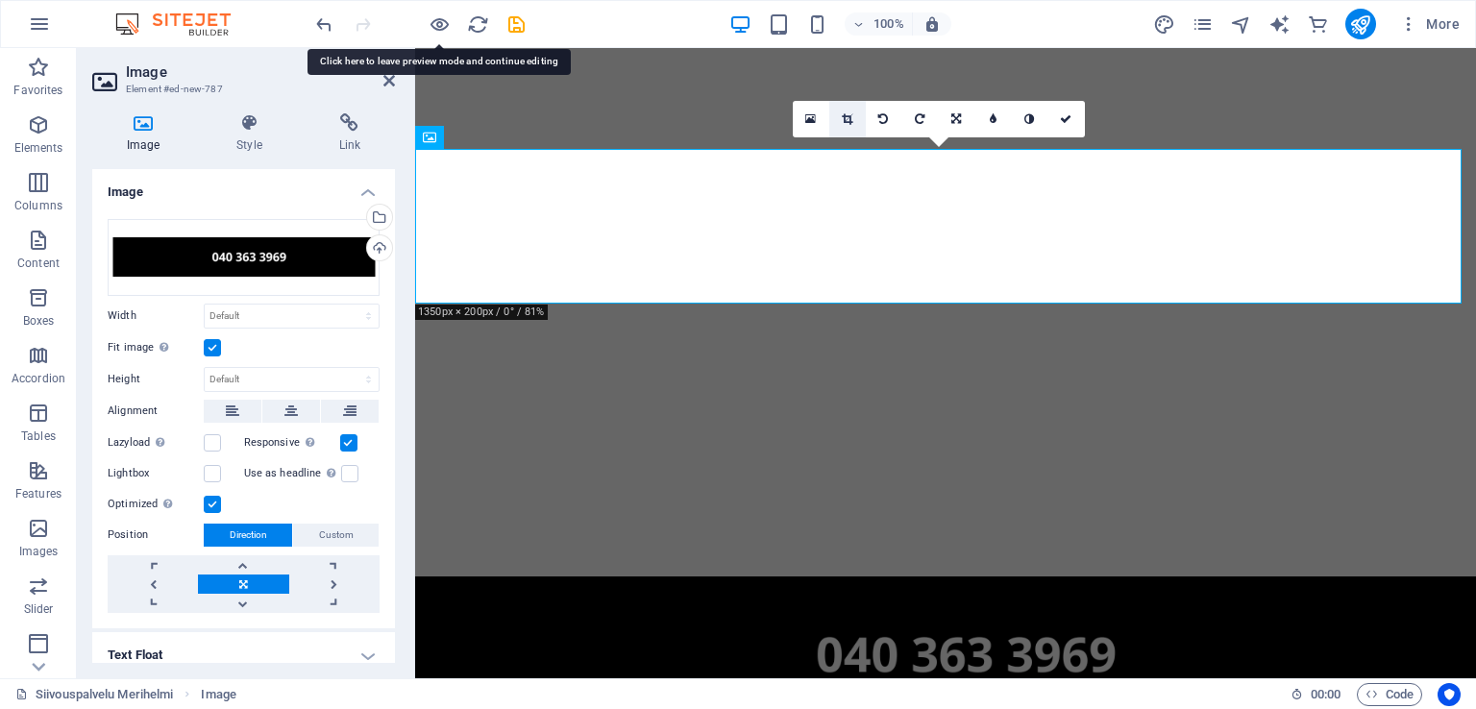
click at [843, 128] on link at bounding box center [847, 119] width 37 height 37
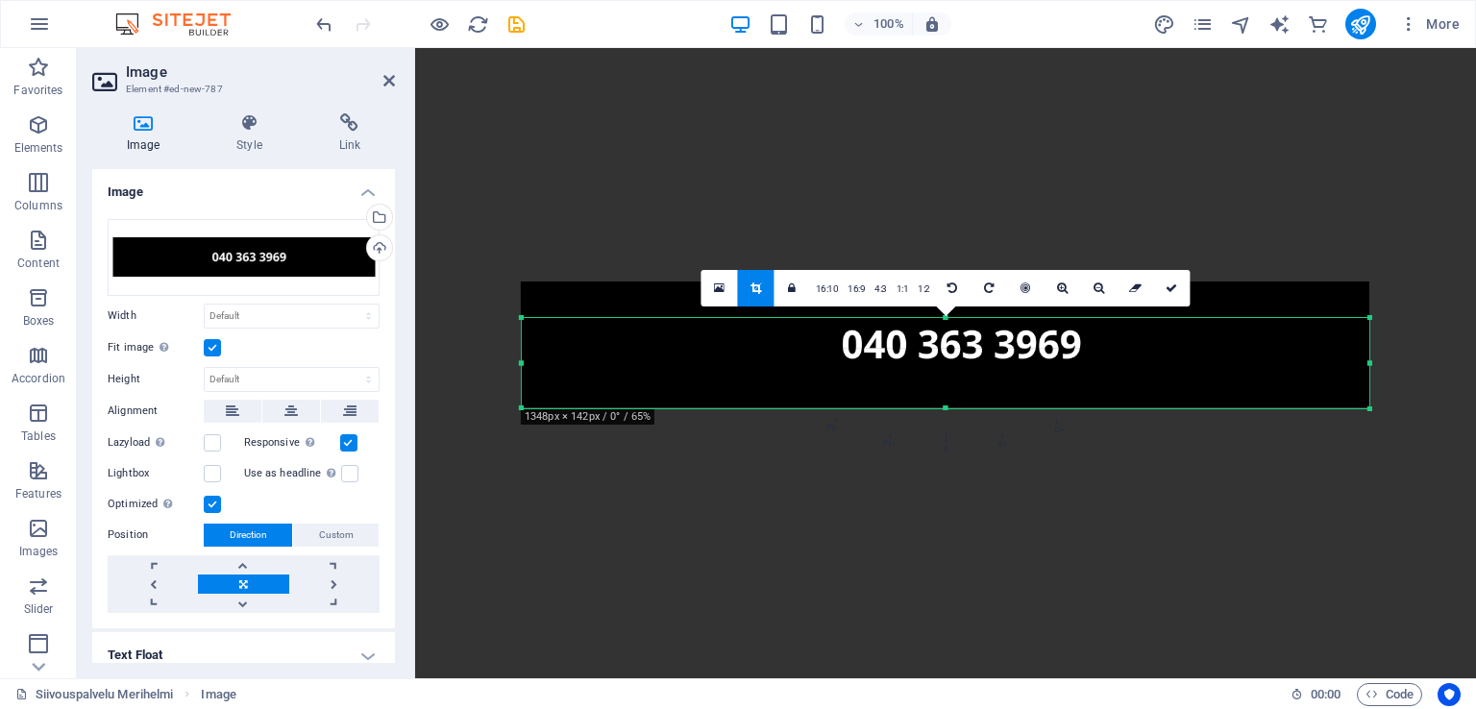
drag, startPoint x: 520, startPoint y: 301, endPoint x: 521, endPoint y: 337, distance: 36.5
click at [522, 337] on div "180 170 160 150 140 130 120 110 100 90 80 70 60 50 40 30 20 10 0 -10 -20 -30 -4…" at bounding box center [946, 363] width 848 height 90
click at [1171, 287] on icon at bounding box center [1172, 289] width 12 height 12
type input "882"
select select "px"
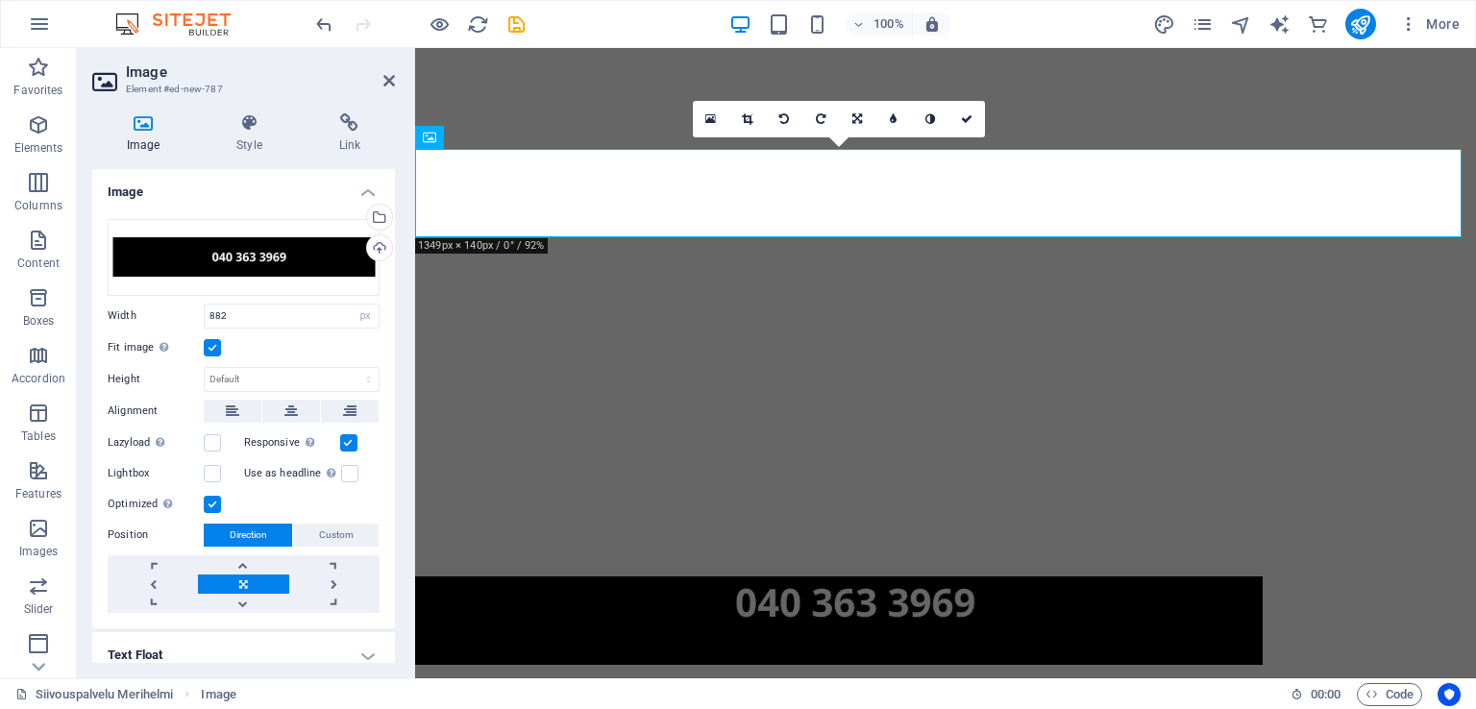
click at [747, 116] on icon at bounding box center [747, 119] width 11 height 12
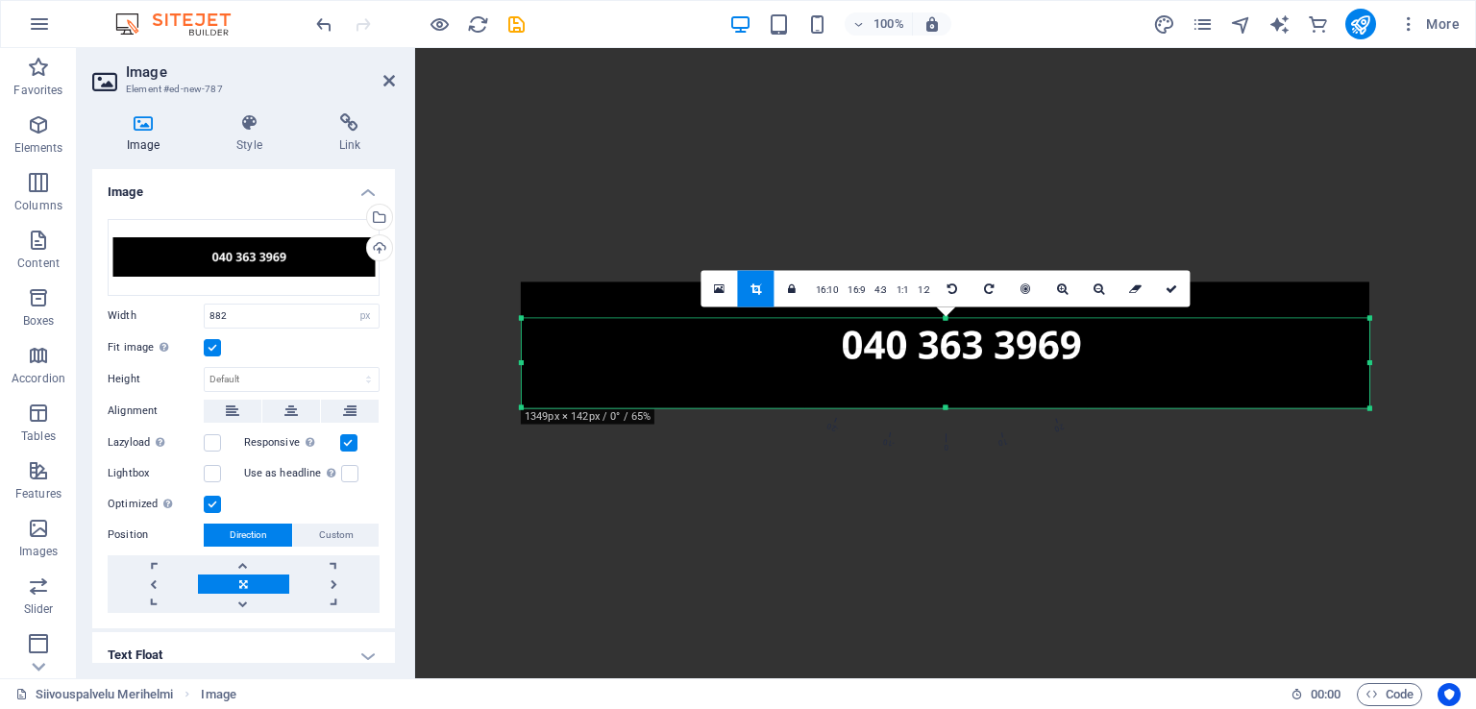
click at [765, 287] on link at bounding box center [756, 289] width 37 height 37
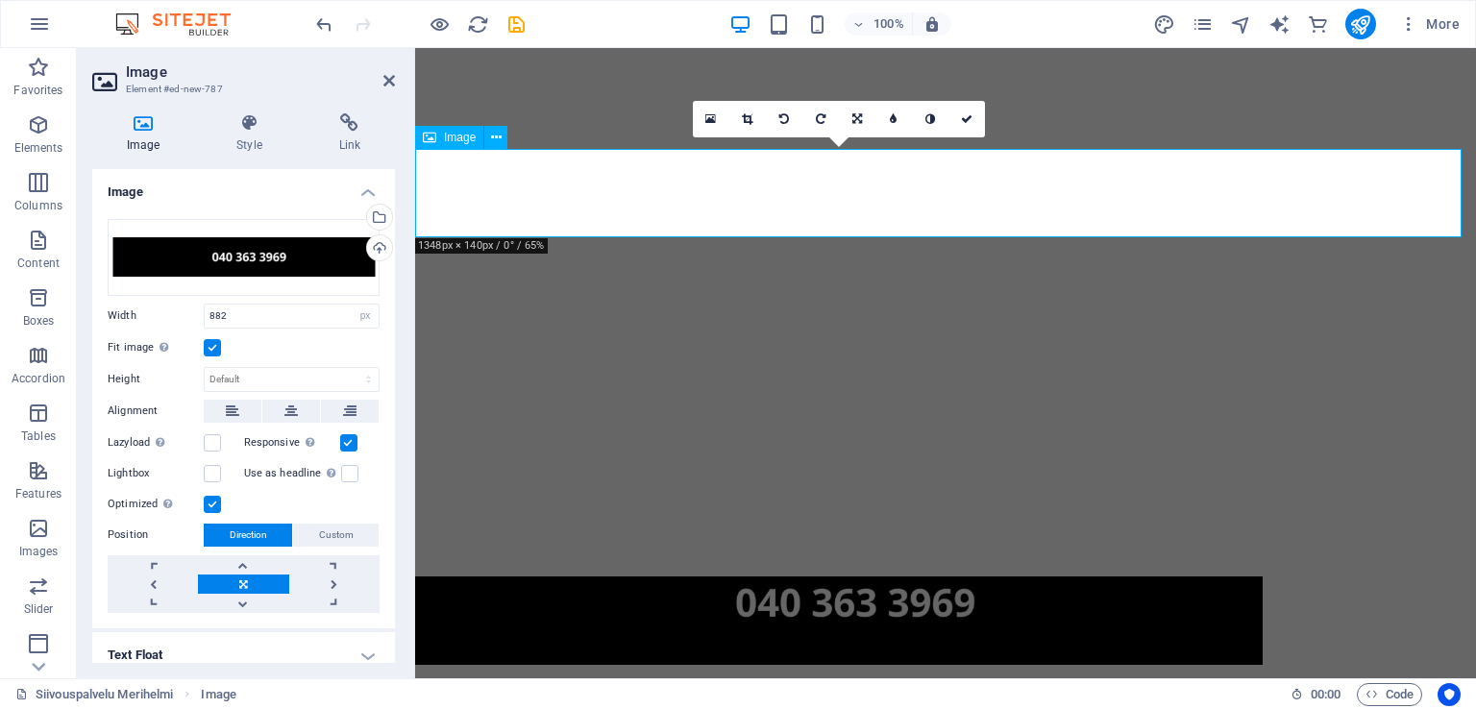
click at [1342, 577] on figure at bounding box center [945, 621] width 1061 height 88
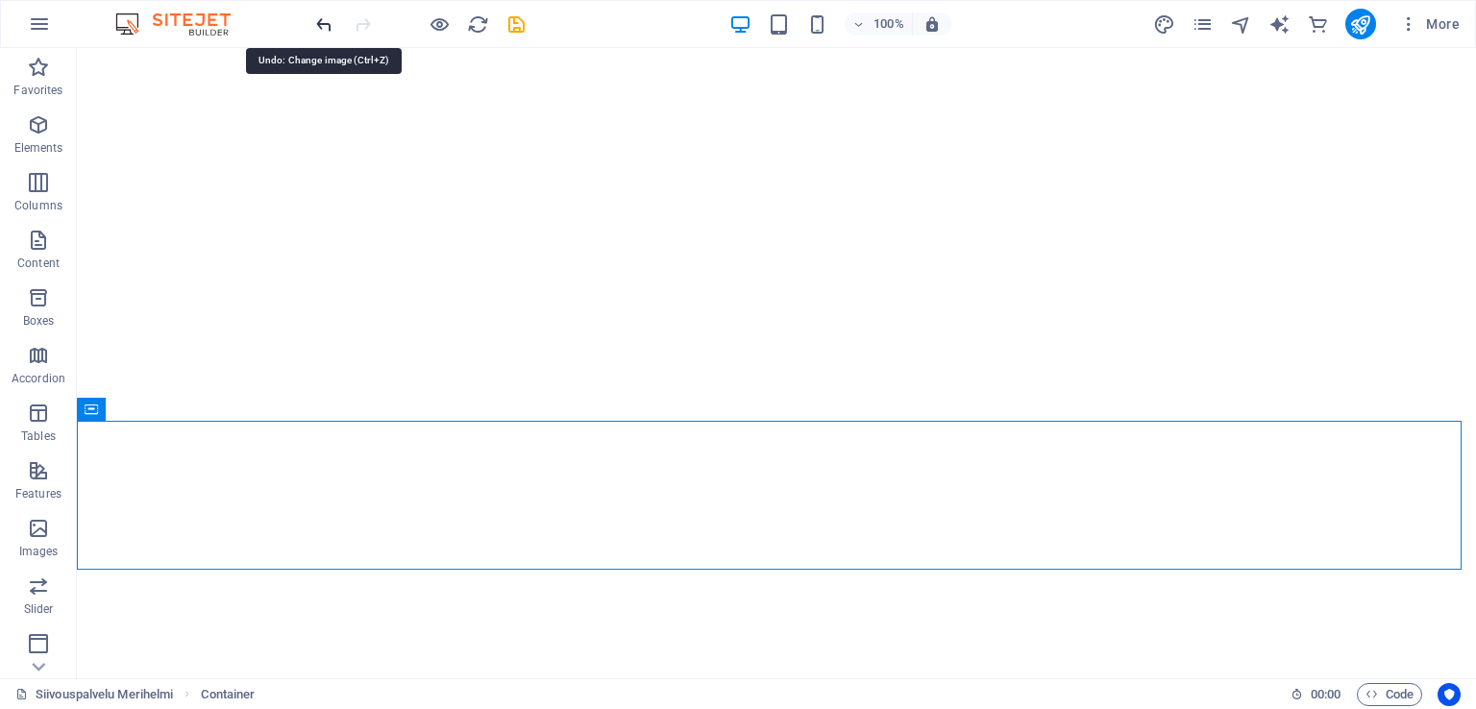
click at [314, 24] on icon "undo" at bounding box center [324, 24] width 22 height 22
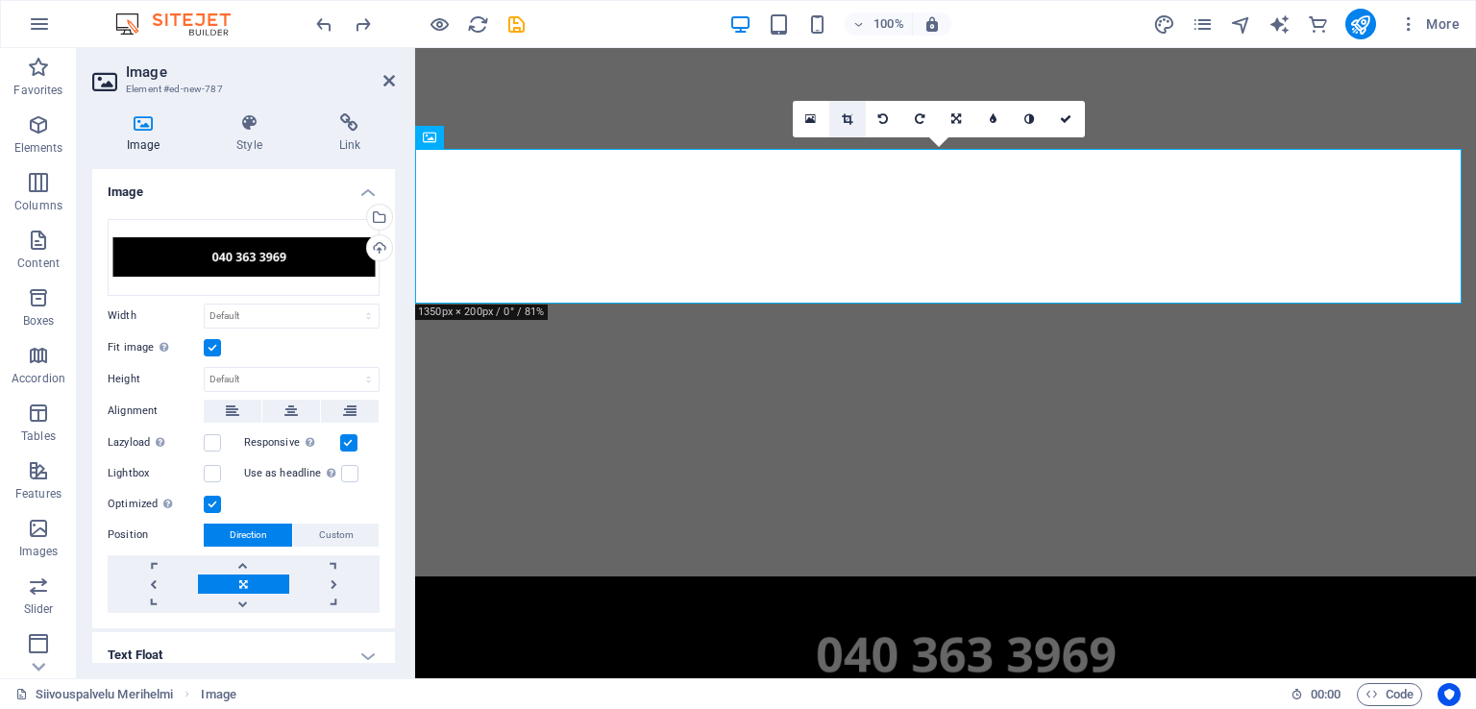
click at [846, 110] on link at bounding box center [847, 119] width 37 height 37
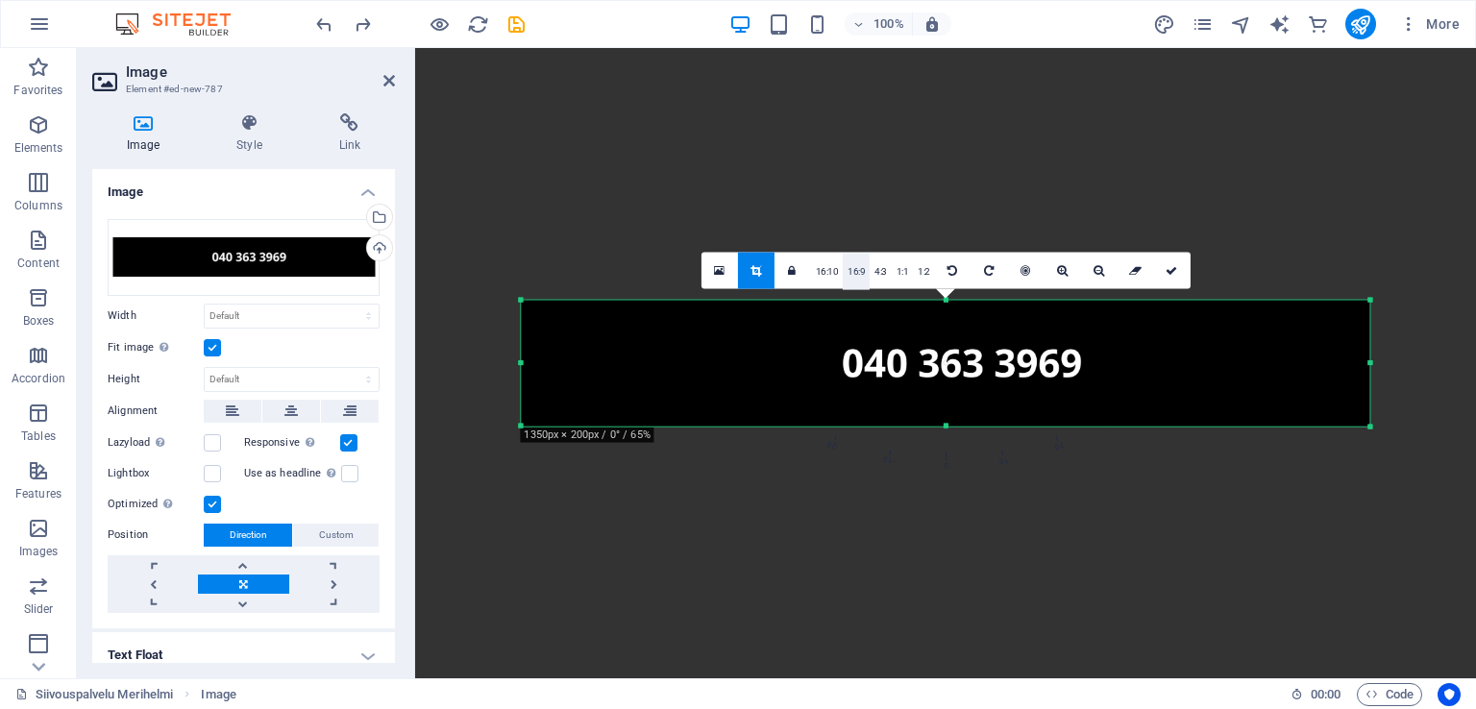
click at [861, 278] on link "16:9" at bounding box center [856, 272] width 27 height 37
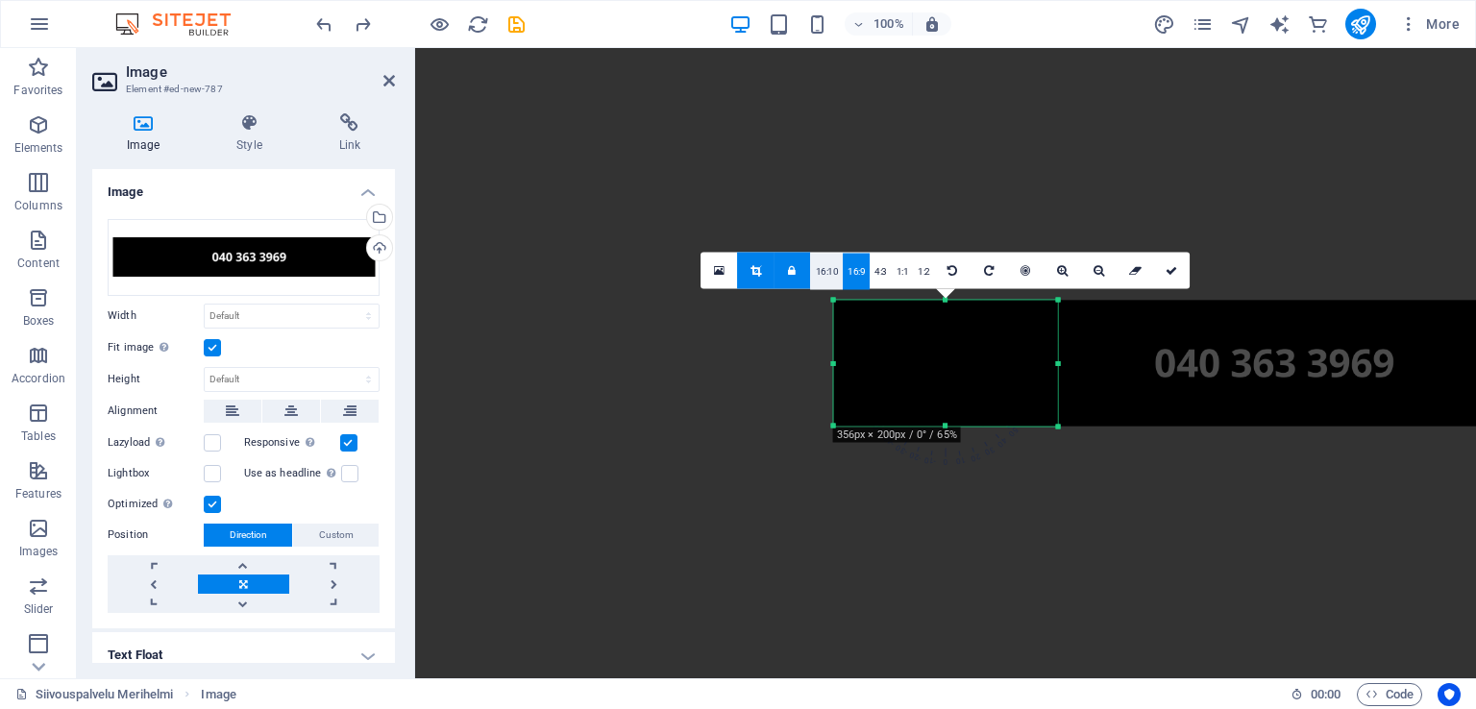
click at [841, 275] on link "16:10" at bounding box center [827, 272] width 33 height 37
click at [840, 275] on link "16:10" at bounding box center [827, 272] width 33 height 37
click at [873, 282] on link "4:3" at bounding box center [881, 272] width 22 height 37
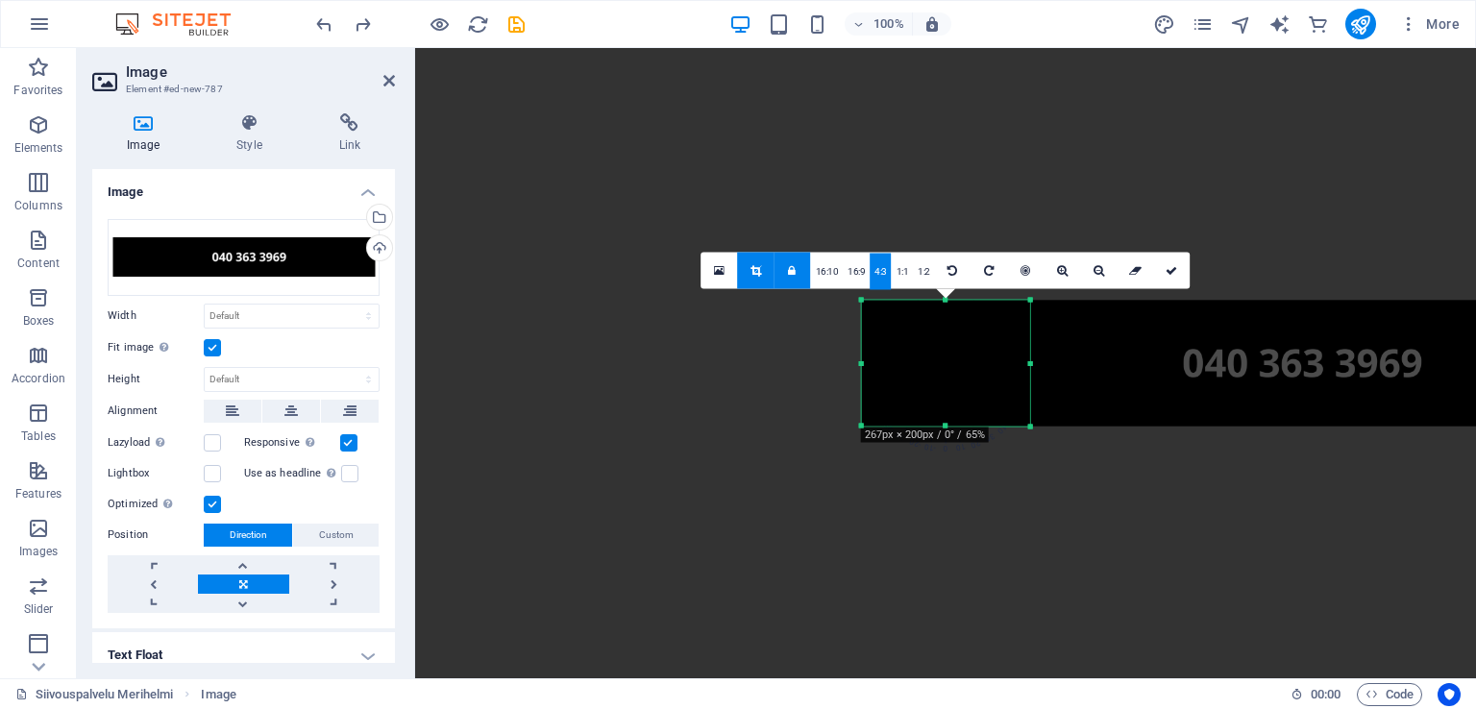
click at [884, 281] on link "4:3" at bounding box center [881, 272] width 22 height 37
click at [904, 281] on link "1:1" at bounding box center [903, 272] width 22 height 37
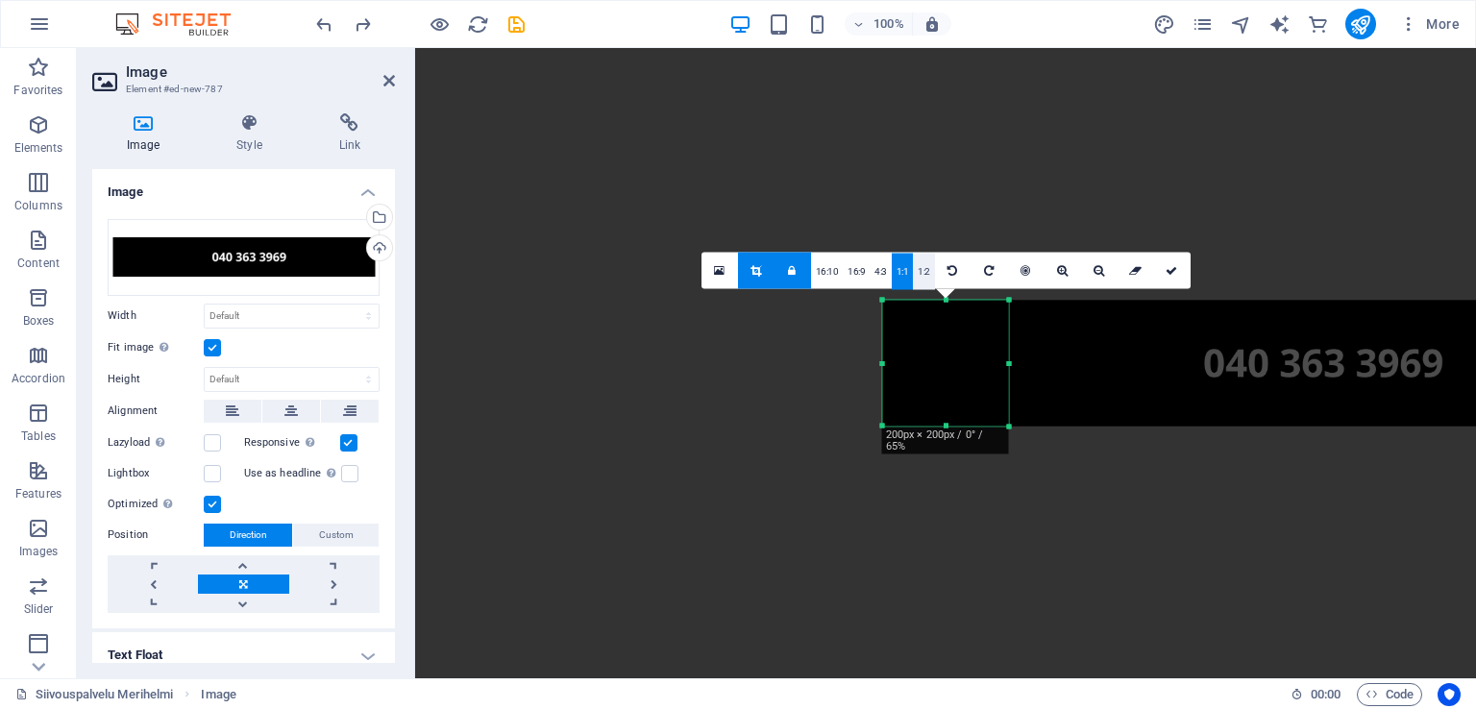
click at [918, 280] on link "1:2" at bounding box center [924, 272] width 22 height 37
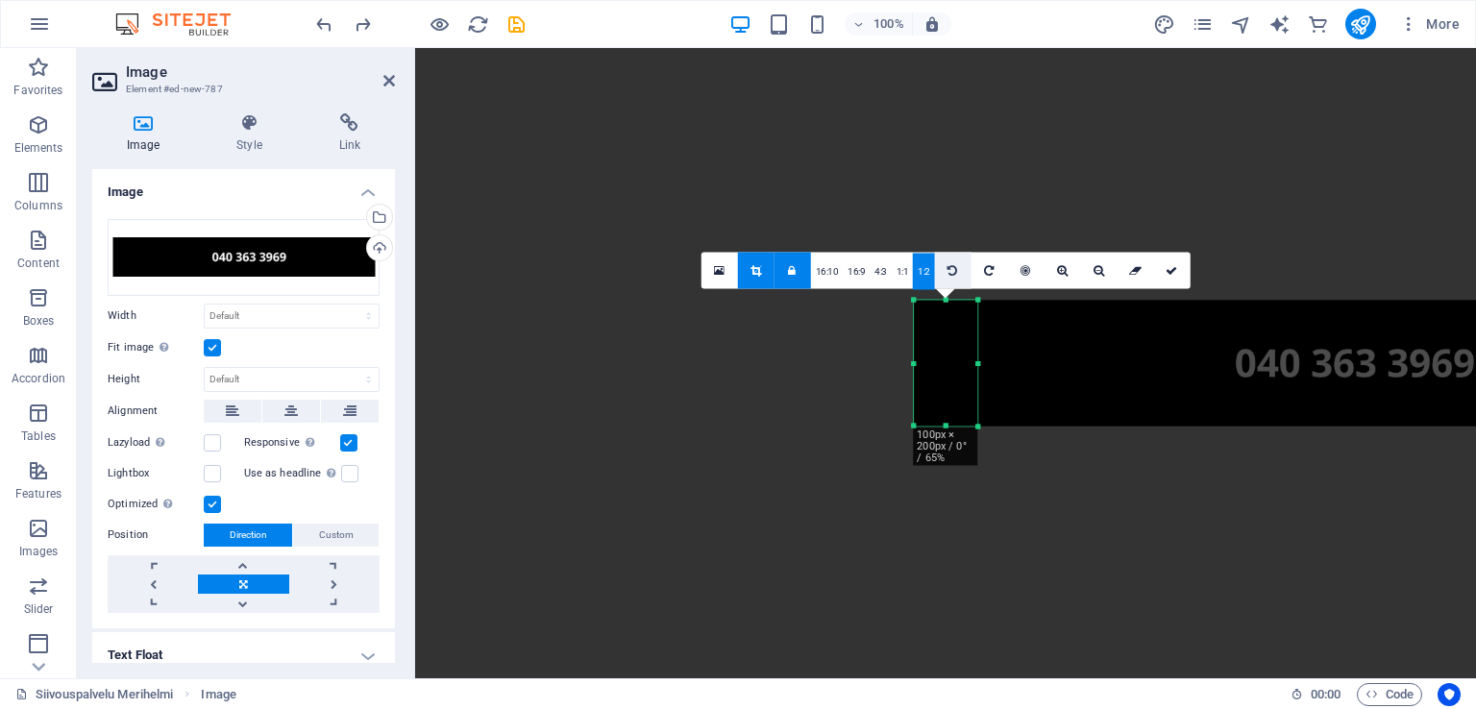
click at [947, 274] on icon at bounding box center [952, 271] width 10 height 12
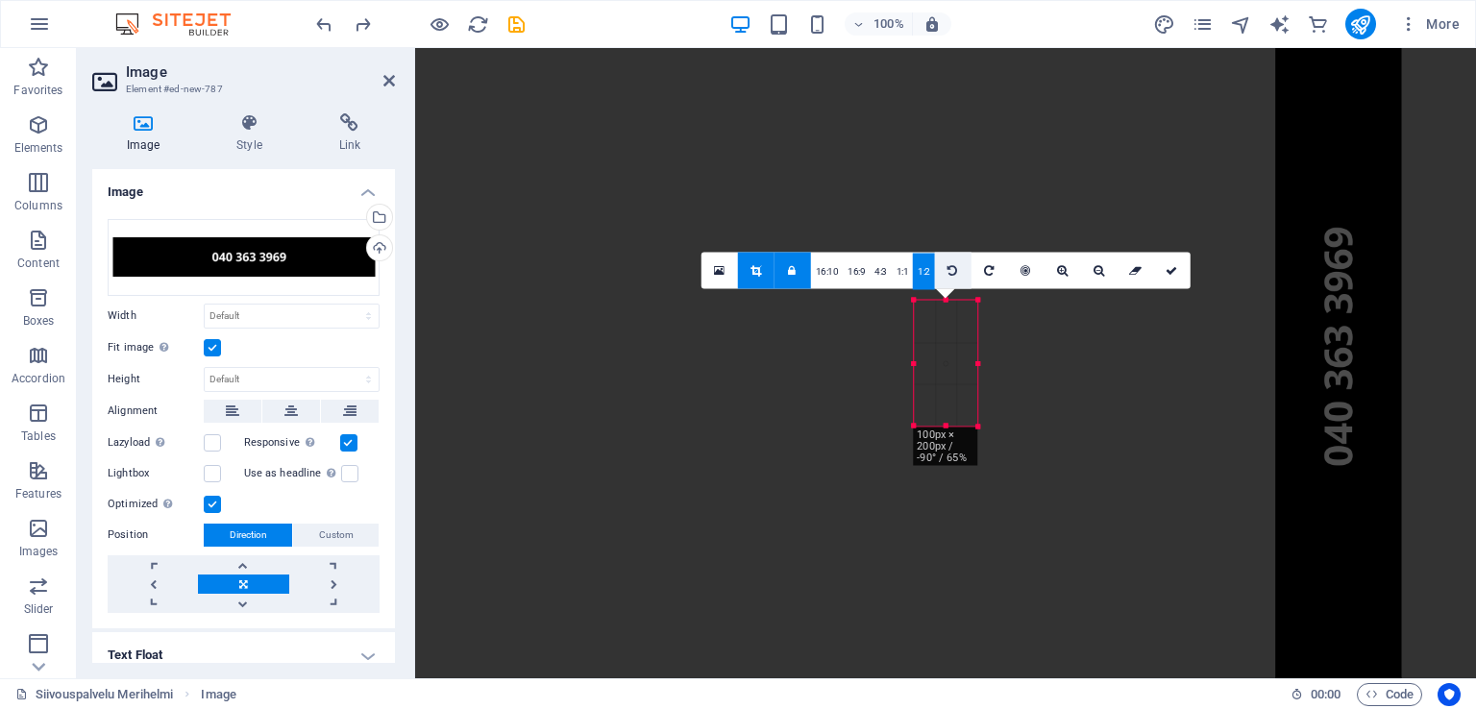
click at [943, 274] on link at bounding box center [953, 271] width 37 height 37
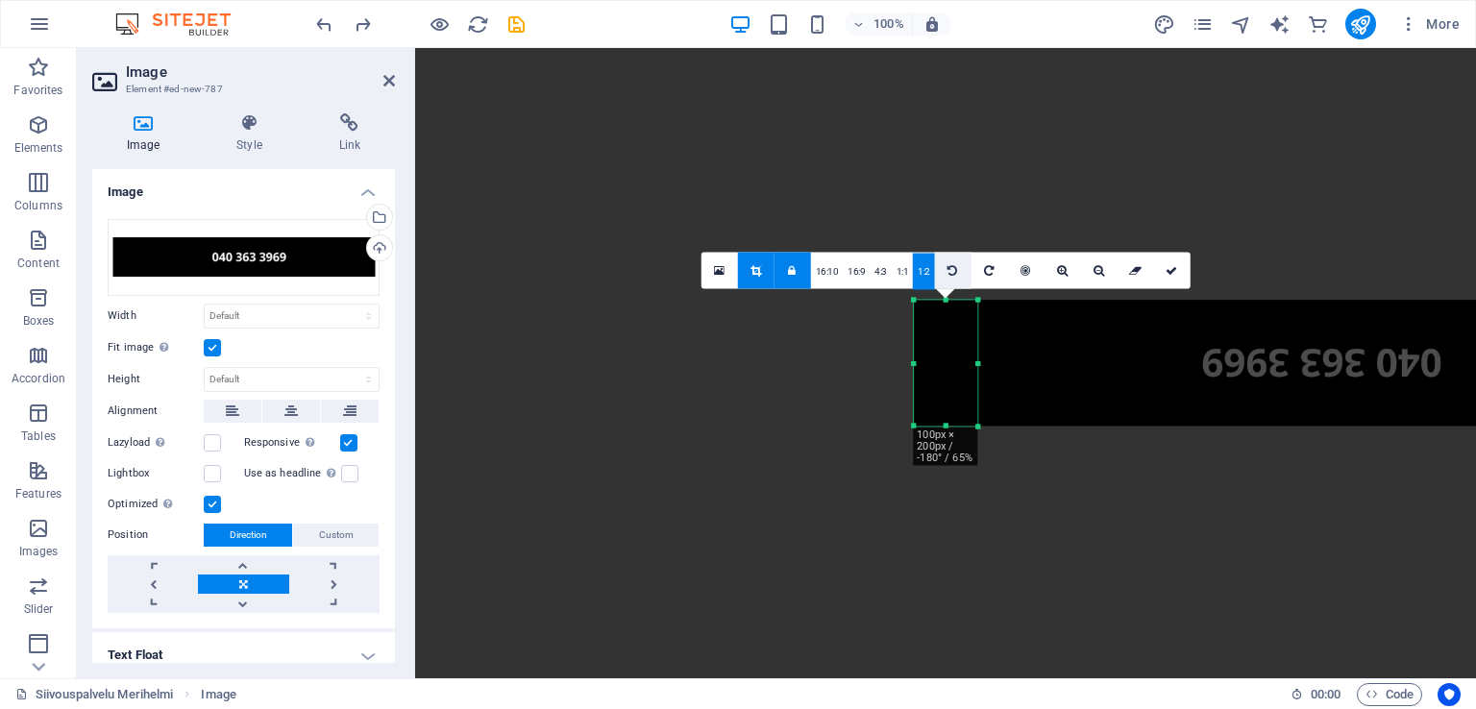
click at [943, 274] on link at bounding box center [953, 271] width 37 height 37
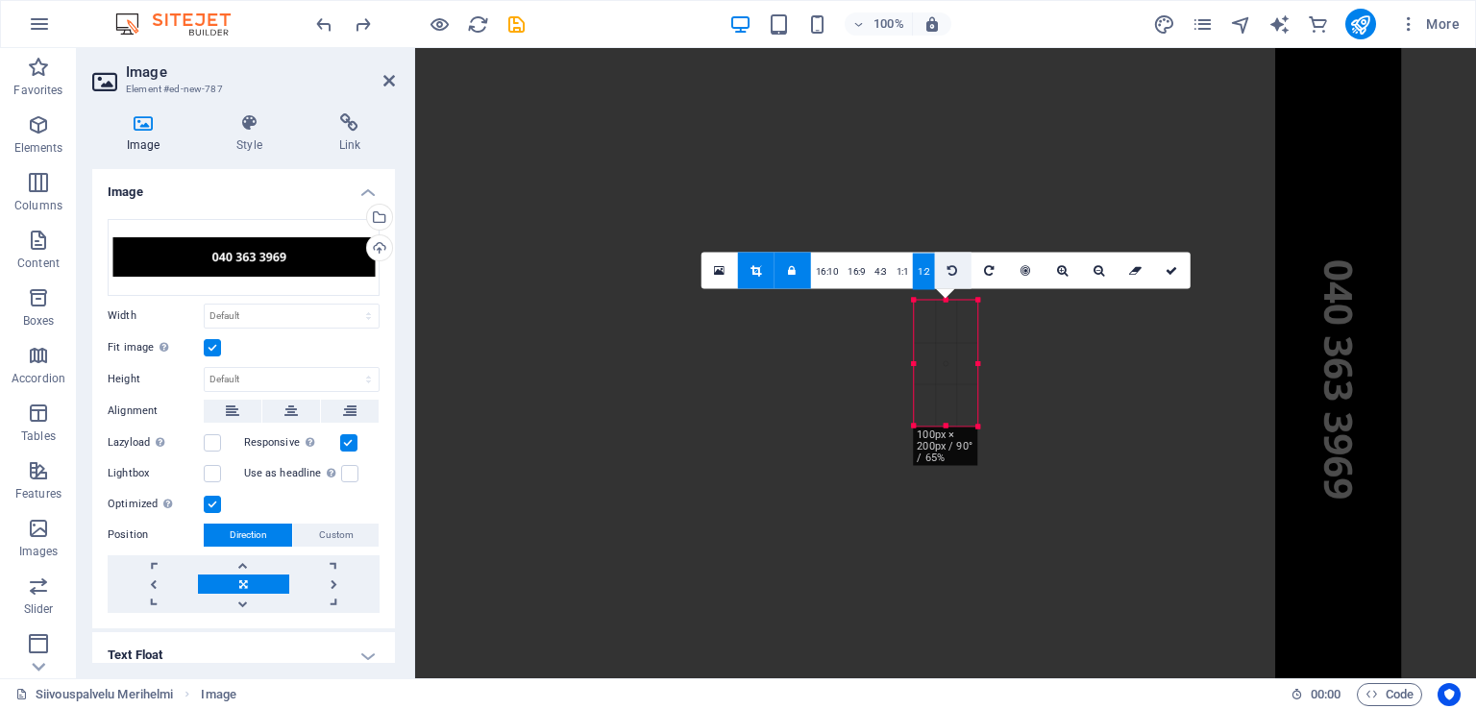
click at [942, 274] on link at bounding box center [953, 271] width 37 height 37
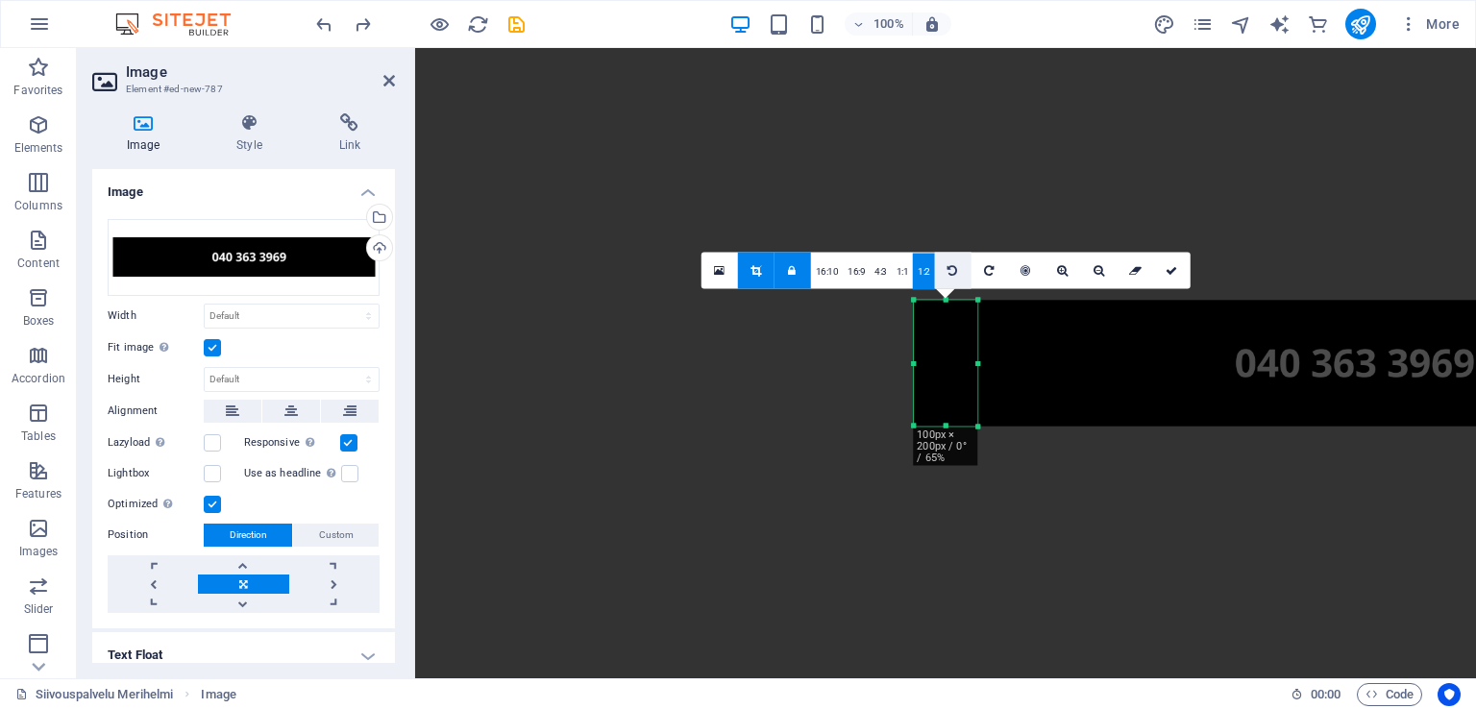
click at [942, 274] on link at bounding box center [953, 271] width 37 height 37
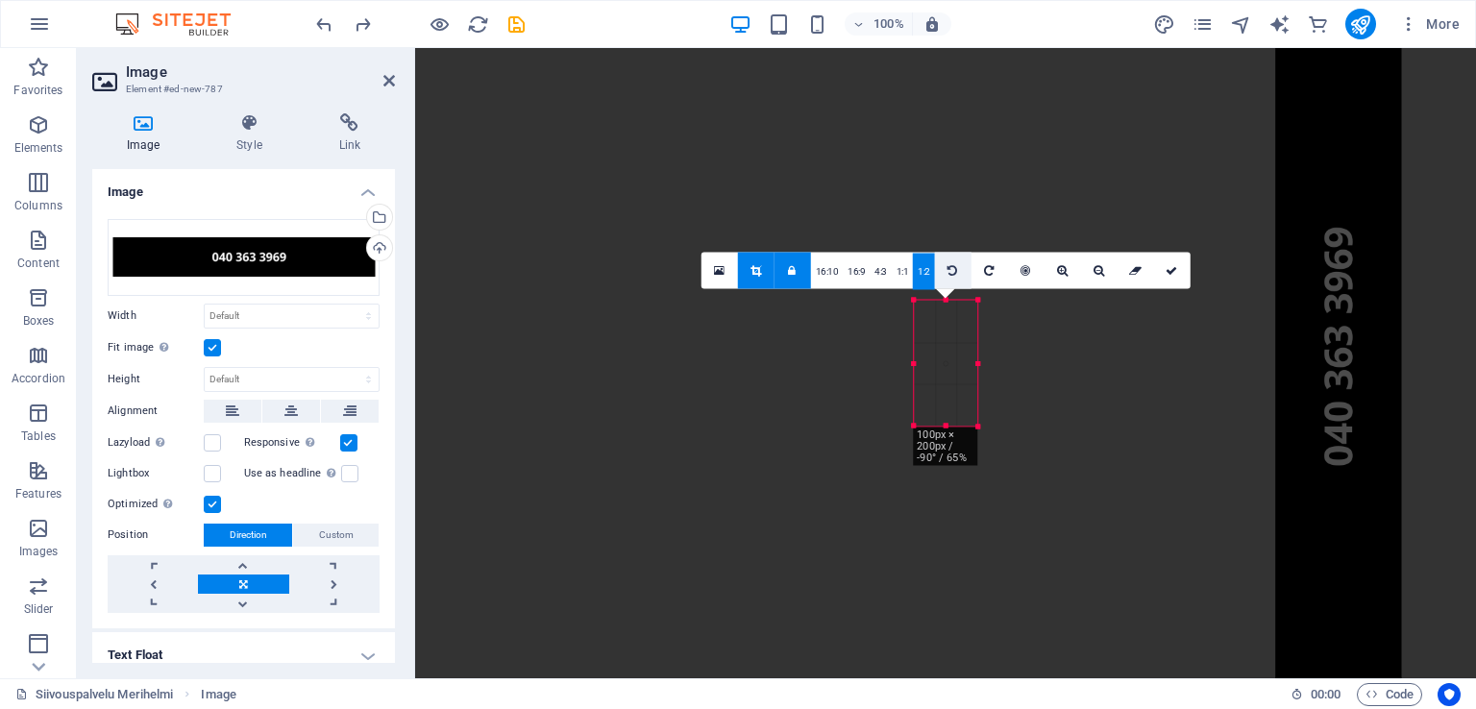
click at [942, 274] on link at bounding box center [953, 271] width 37 height 37
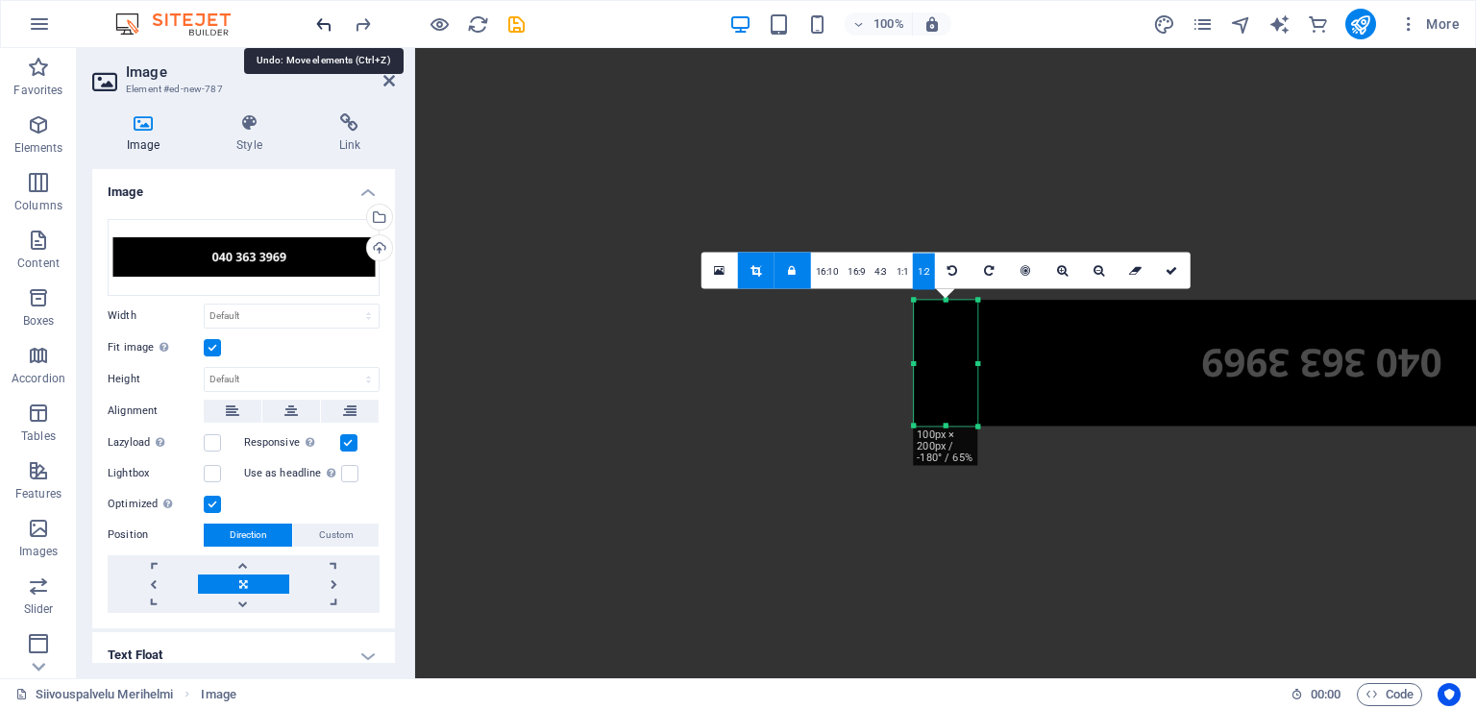
click at [319, 18] on icon "undo" at bounding box center [324, 24] width 22 height 22
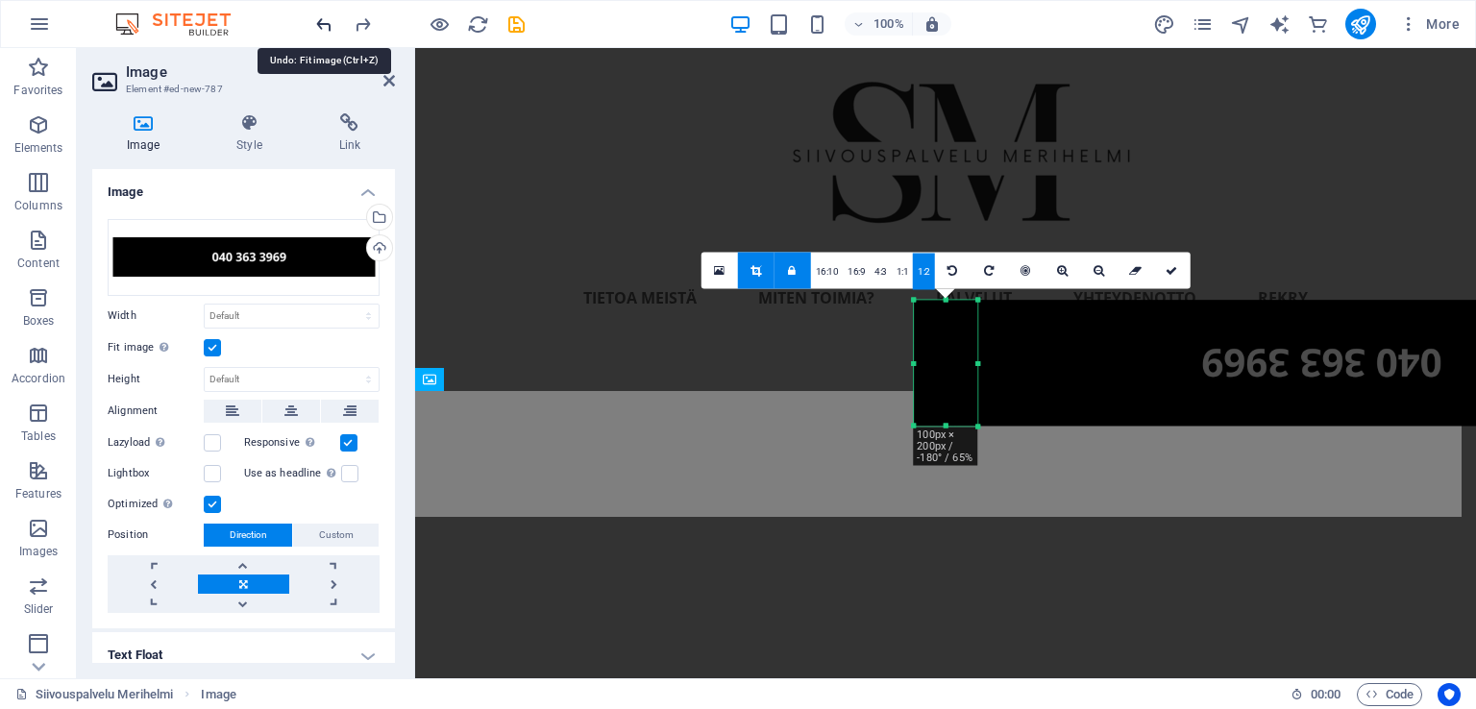
scroll to position [90, 0]
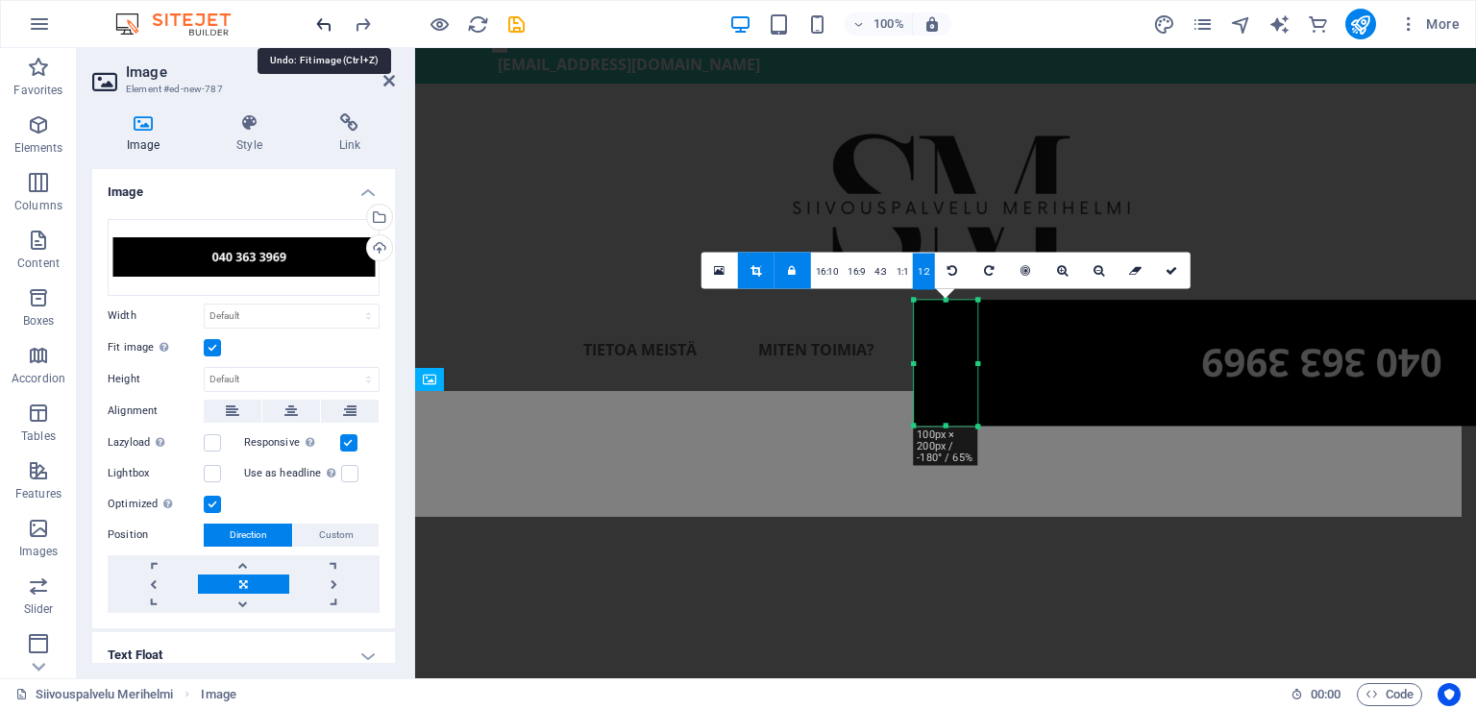
click at [319, 18] on icon "undo" at bounding box center [324, 24] width 22 height 22
type input "65"
select select "px"
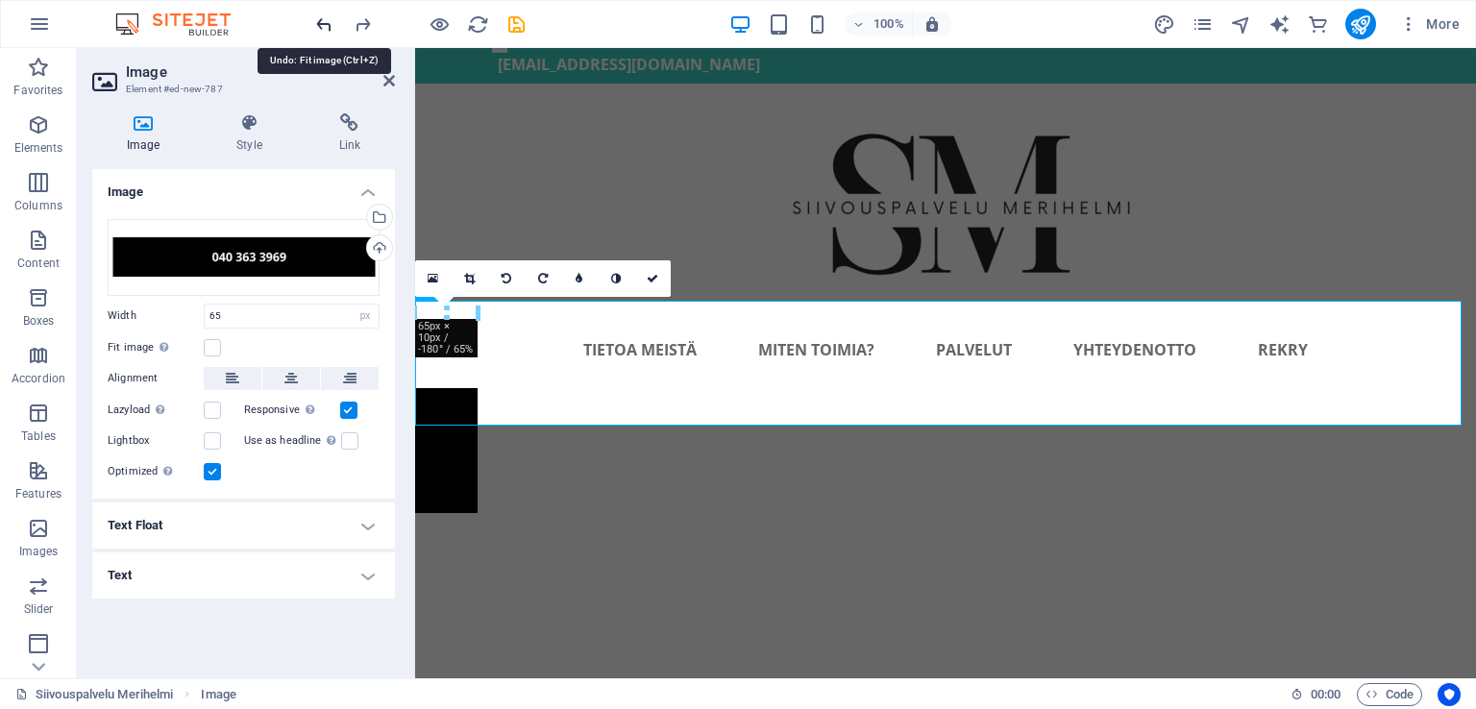
click at [319, 18] on icon "undo" at bounding box center [324, 24] width 22 height 22
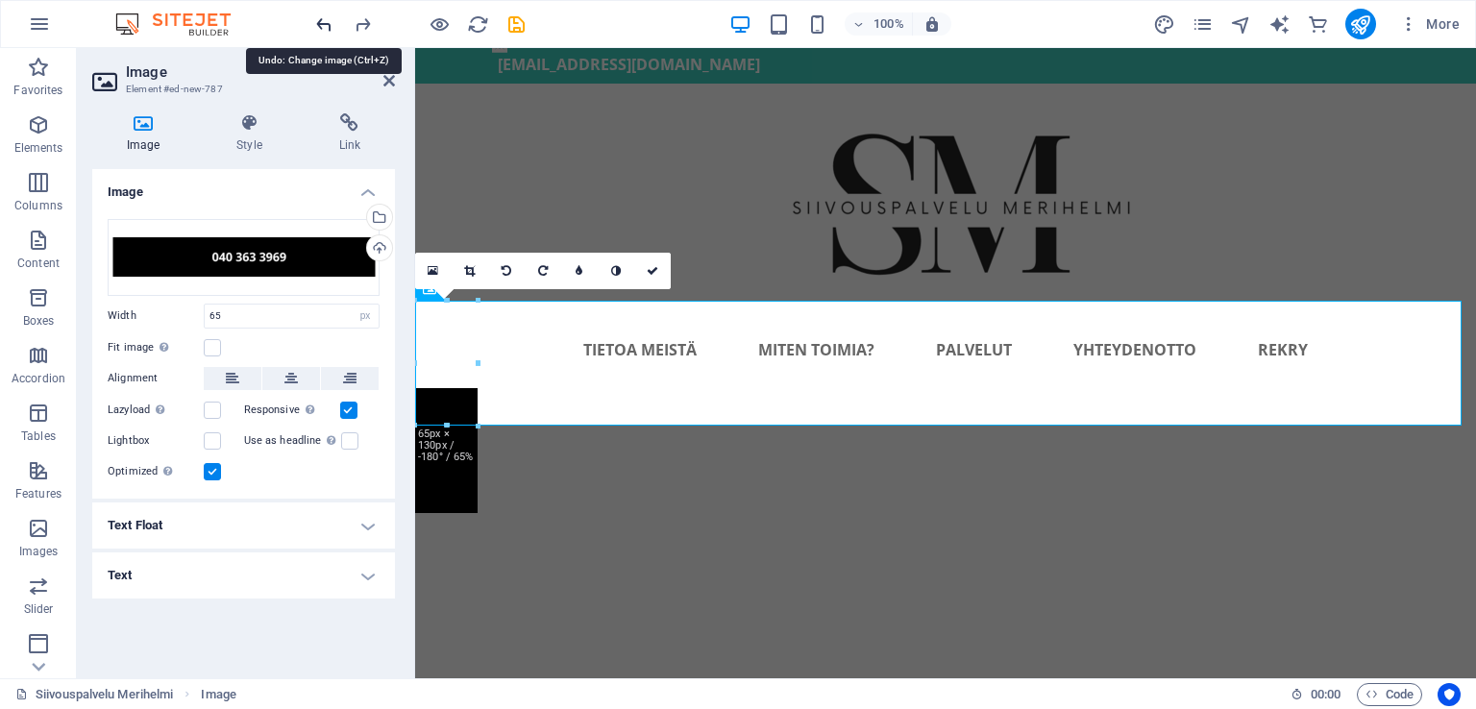
click at [319, 18] on icon "undo" at bounding box center [324, 24] width 22 height 22
select select "DISABLED_OPTION_VALUE"
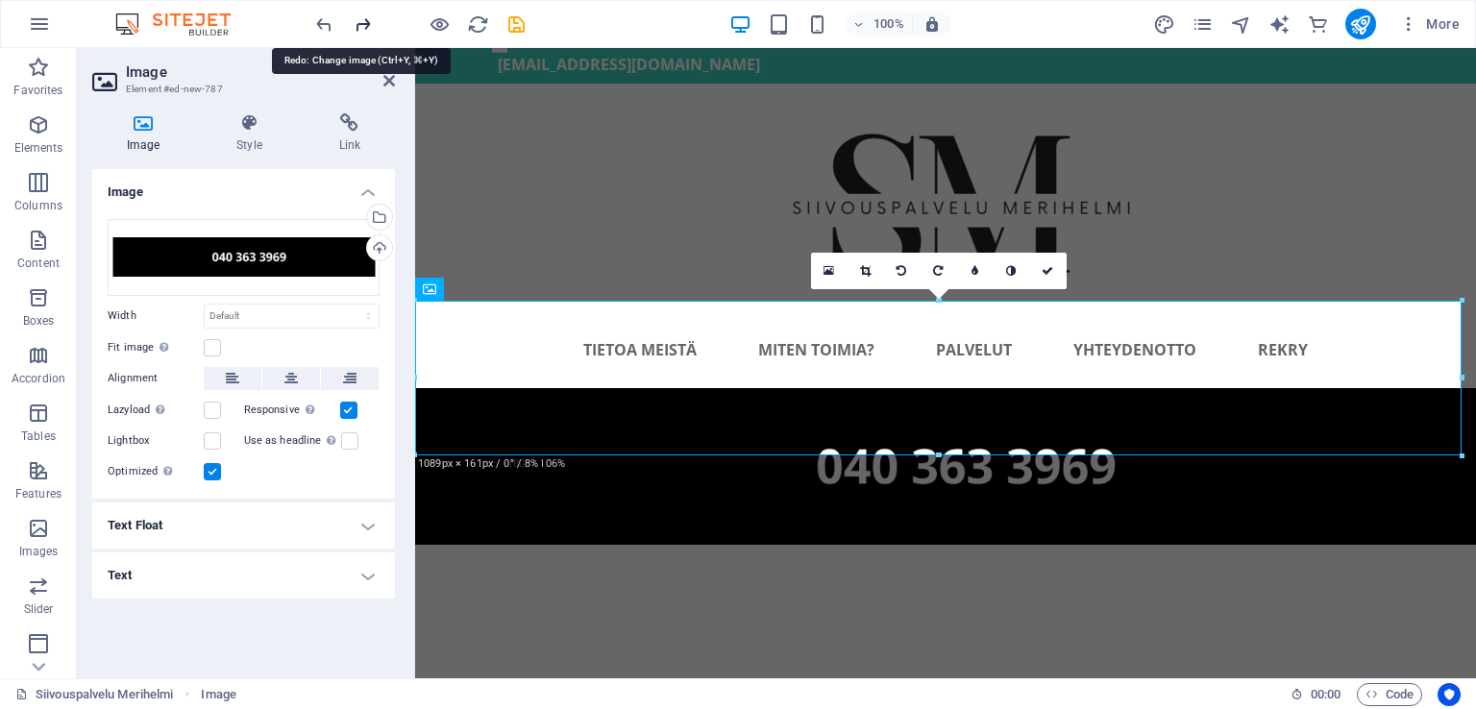
click at [365, 23] on icon "redo" at bounding box center [363, 24] width 22 height 22
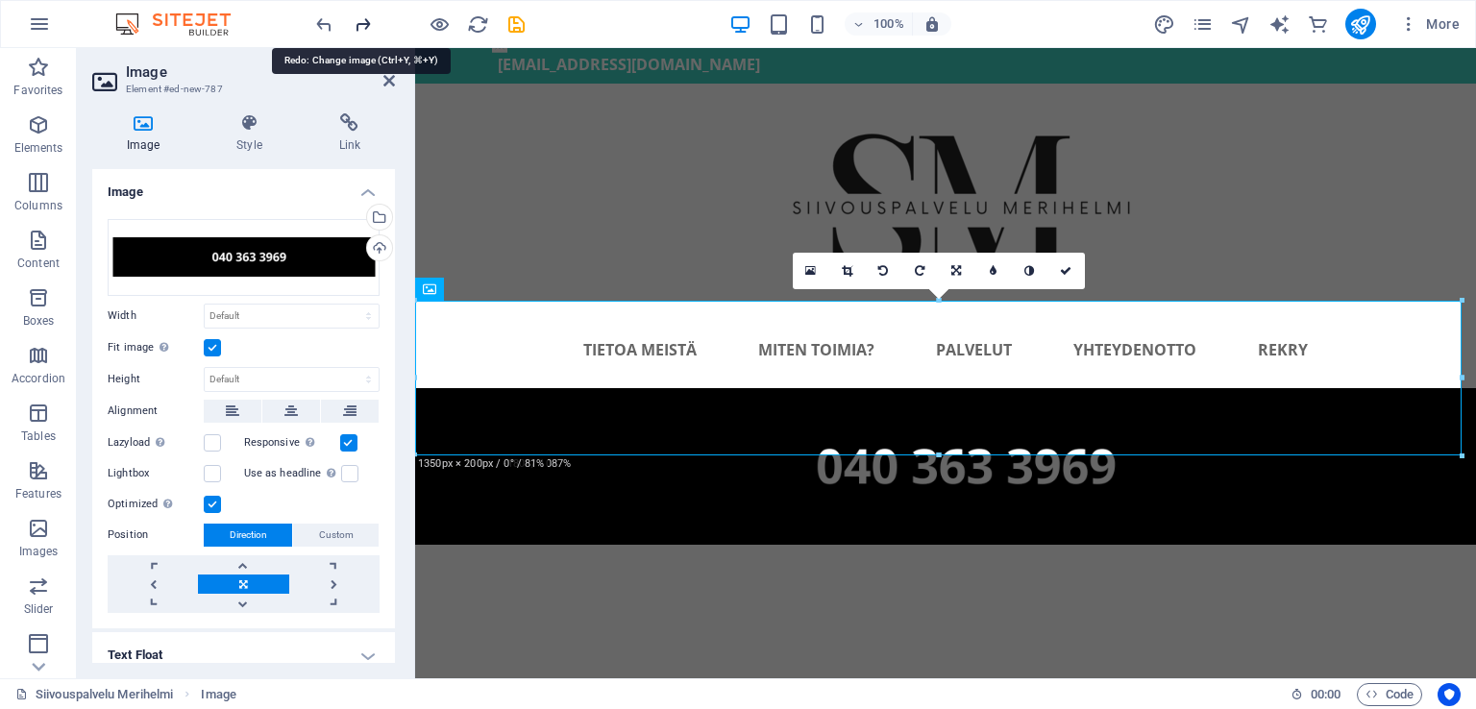
click at [365, 23] on icon "redo" at bounding box center [363, 24] width 22 height 22
type input "65"
select select "px"
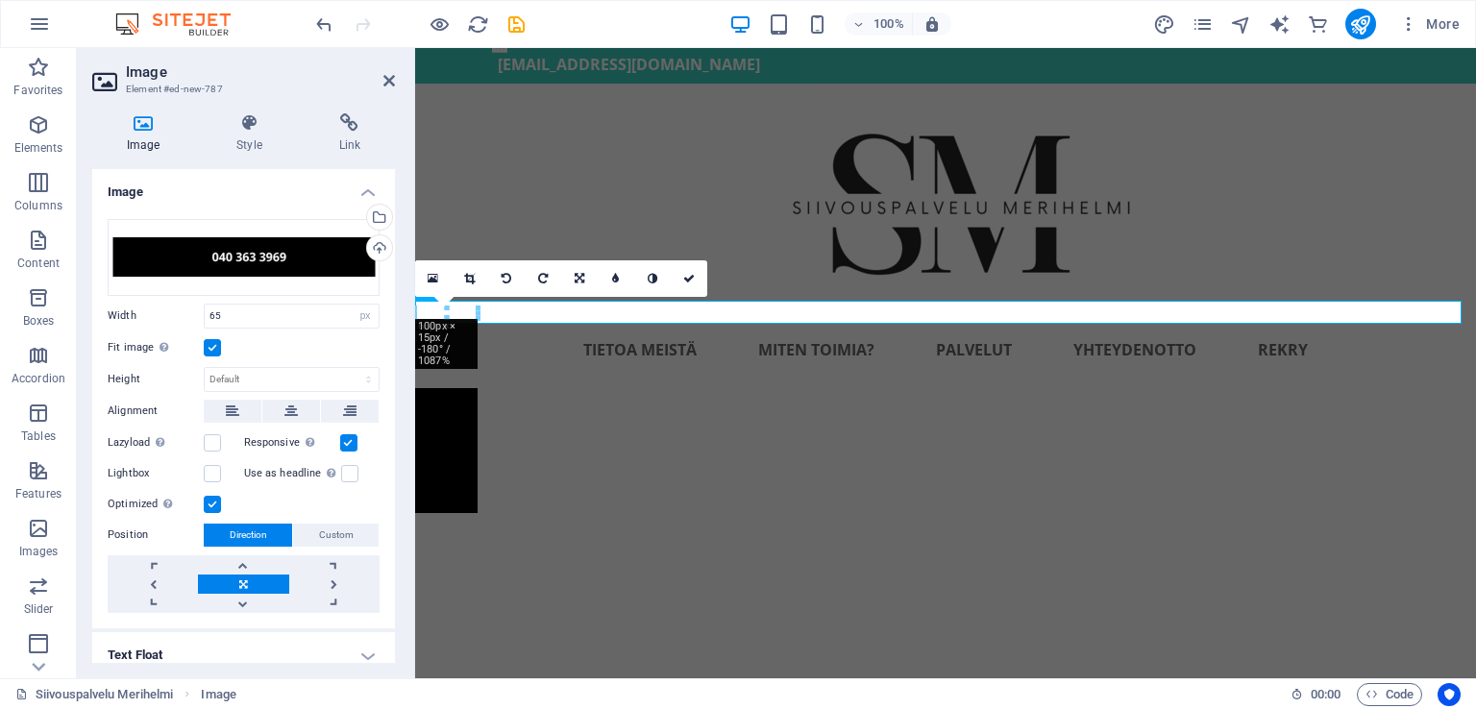
click at [365, 23] on div at bounding box center [419, 24] width 215 height 31
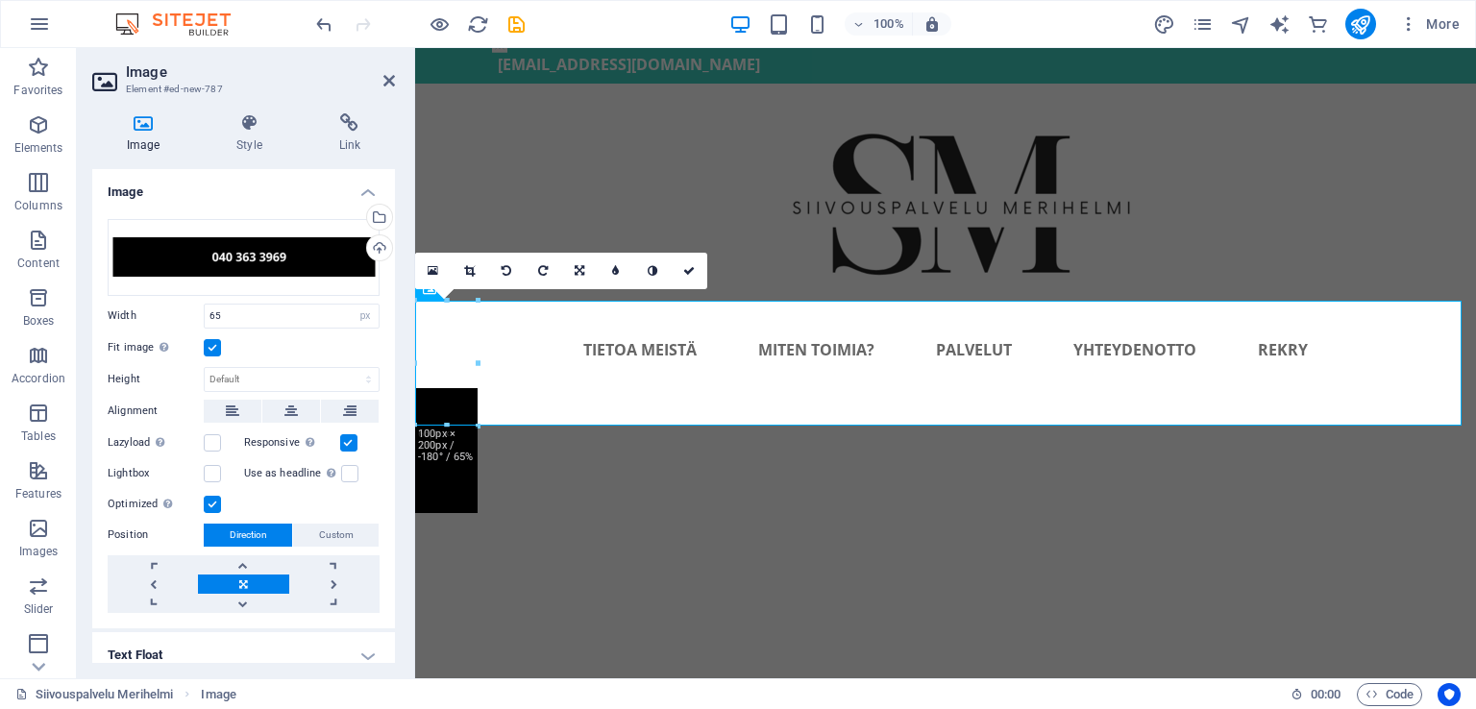
click at [365, 23] on div at bounding box center [419, 24] width 215 height 31
click at [321, 24] on icon "undo" at bounding box center [324, 24] width 22 height 22
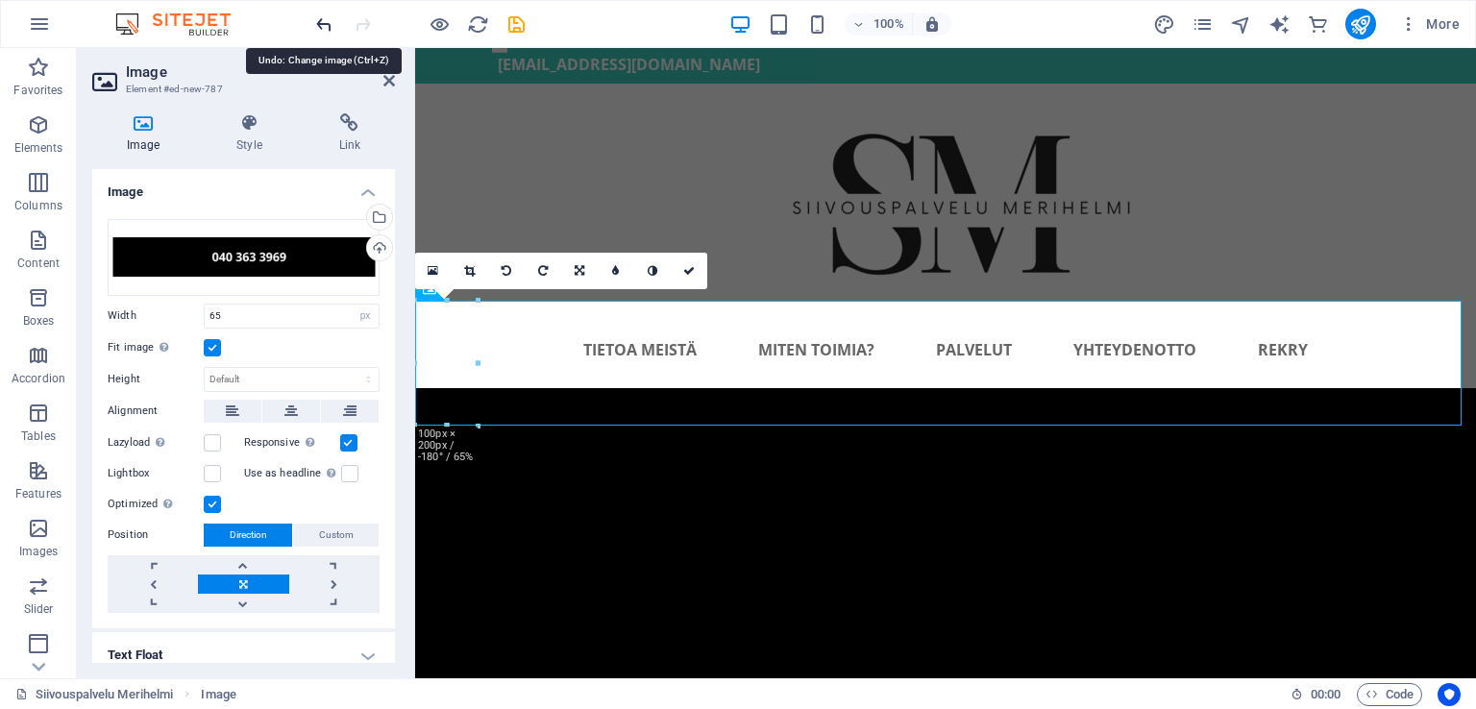
select select "DISABLED_OPTION_VALUE"
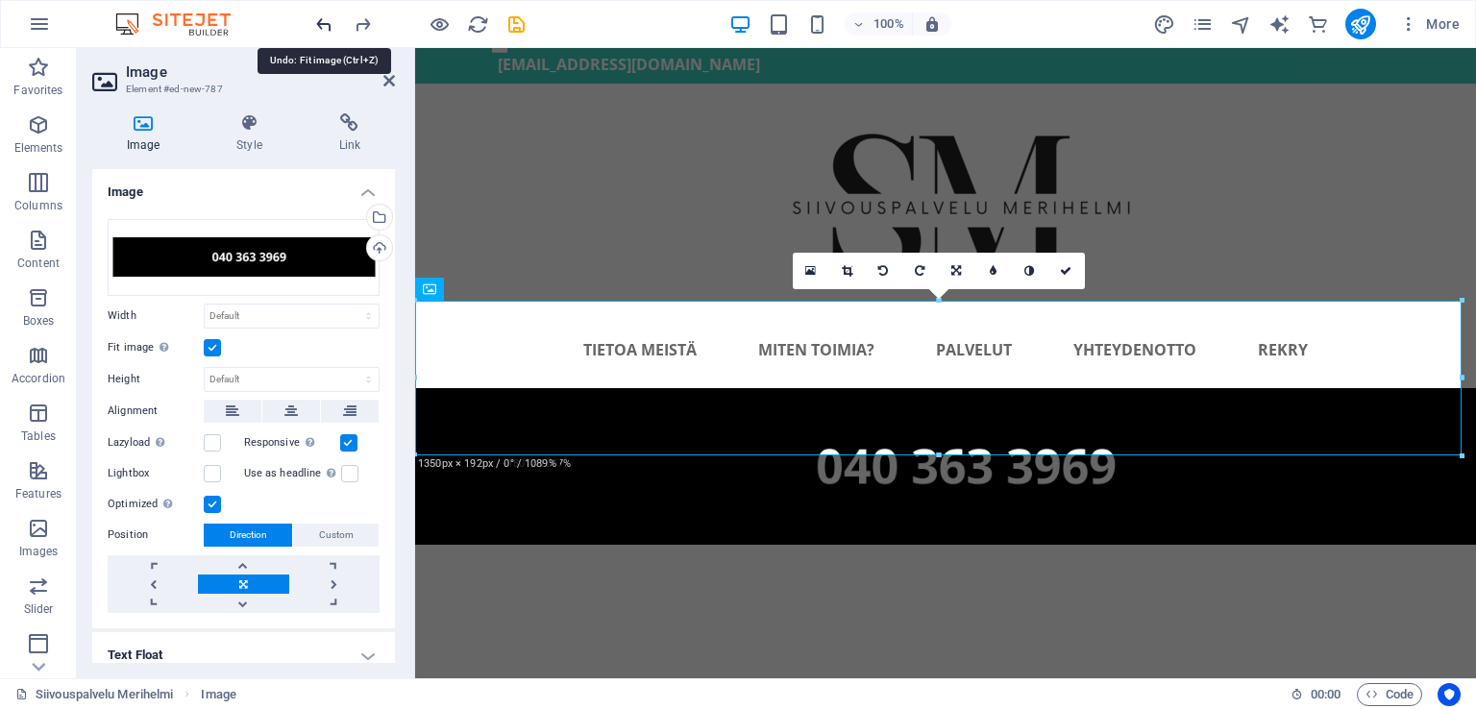
click at [321, 24] on icon "undo" at bounding box center [324, 24] width 22 height 22
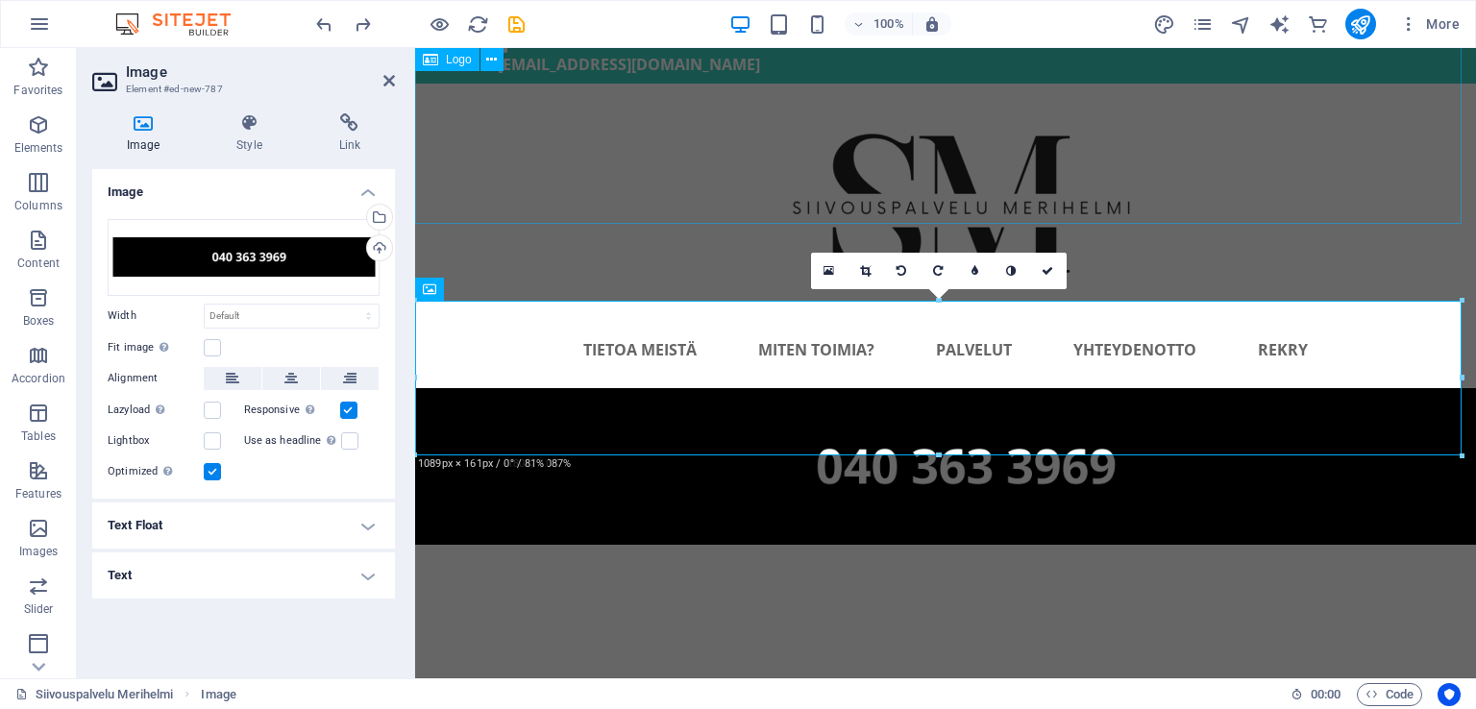
click at [741, 160] on div at bounding box center [945, 198] width 1061 height 228
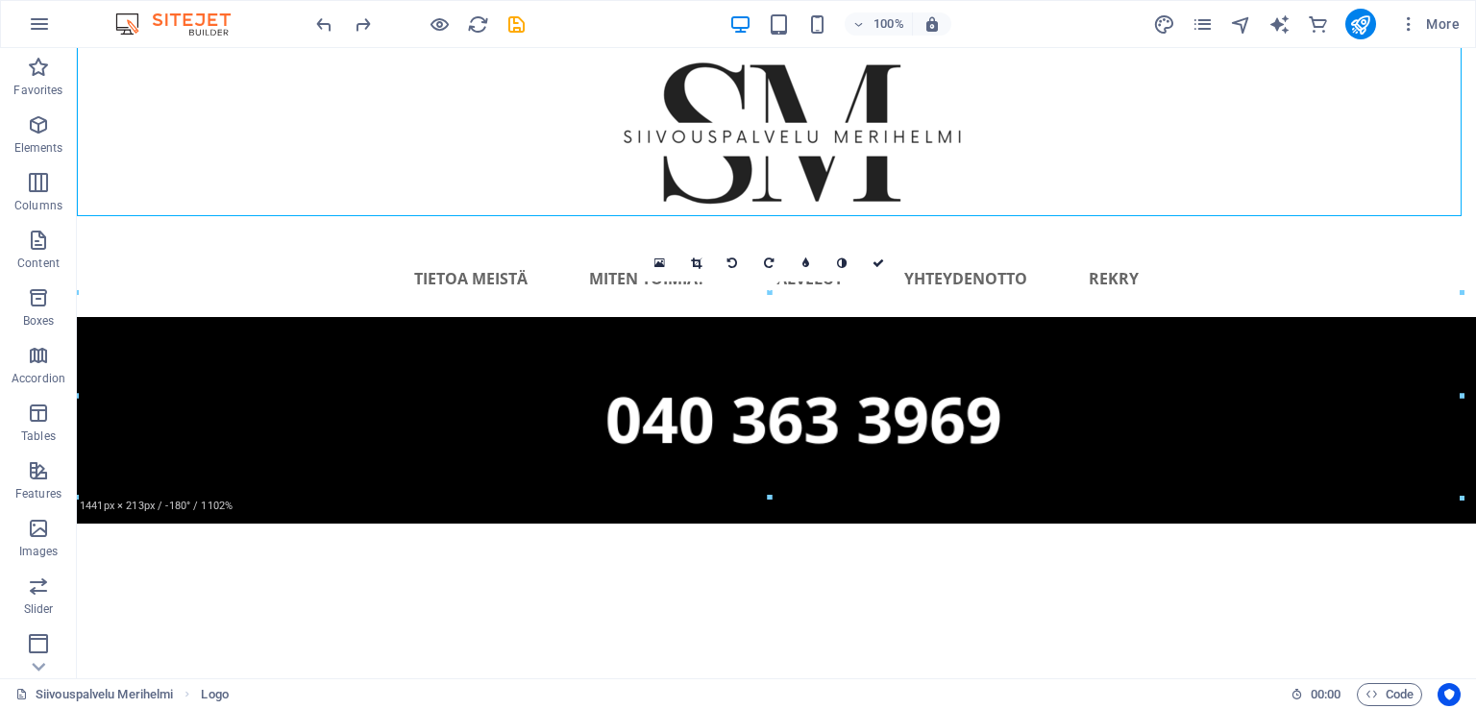
scroll to position [186, 0]
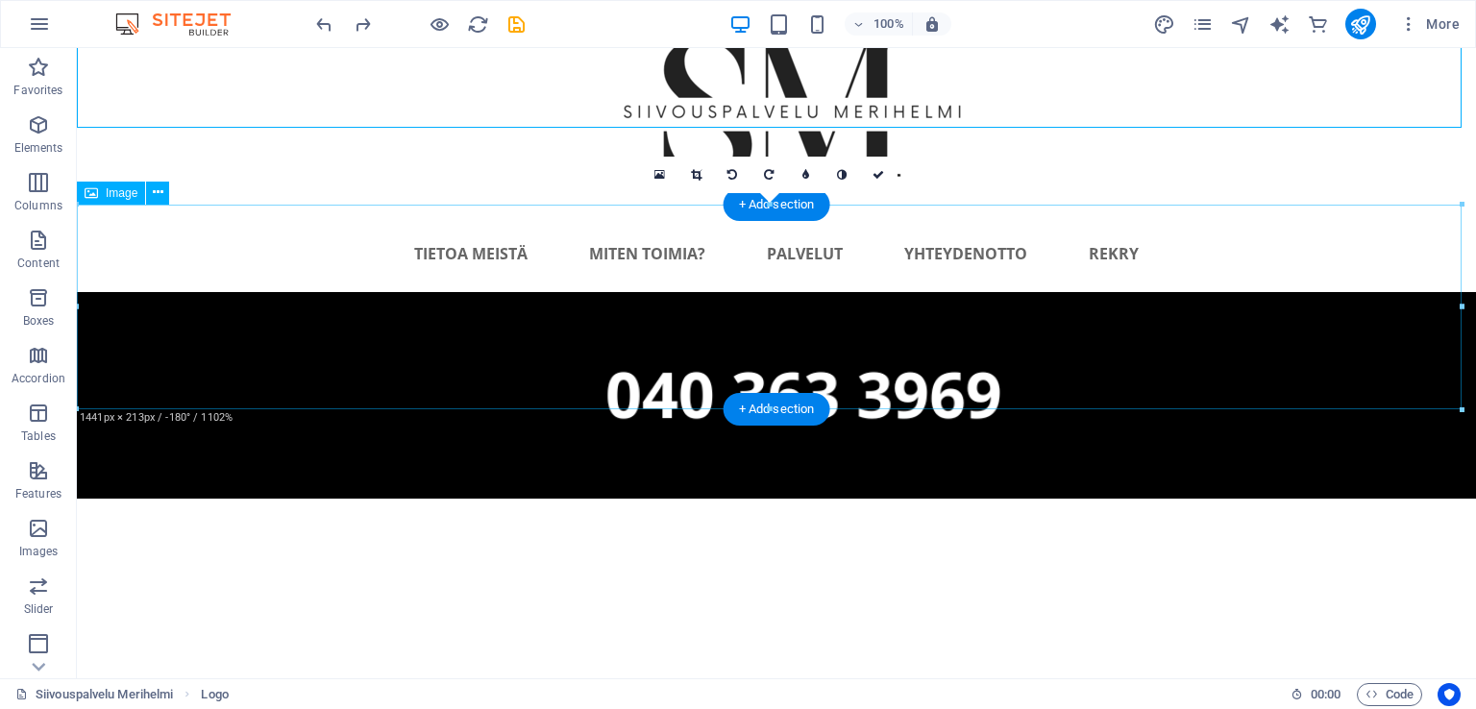
click at [961, 309] on figure at bounding box center [776, 396] width 1399 height 208
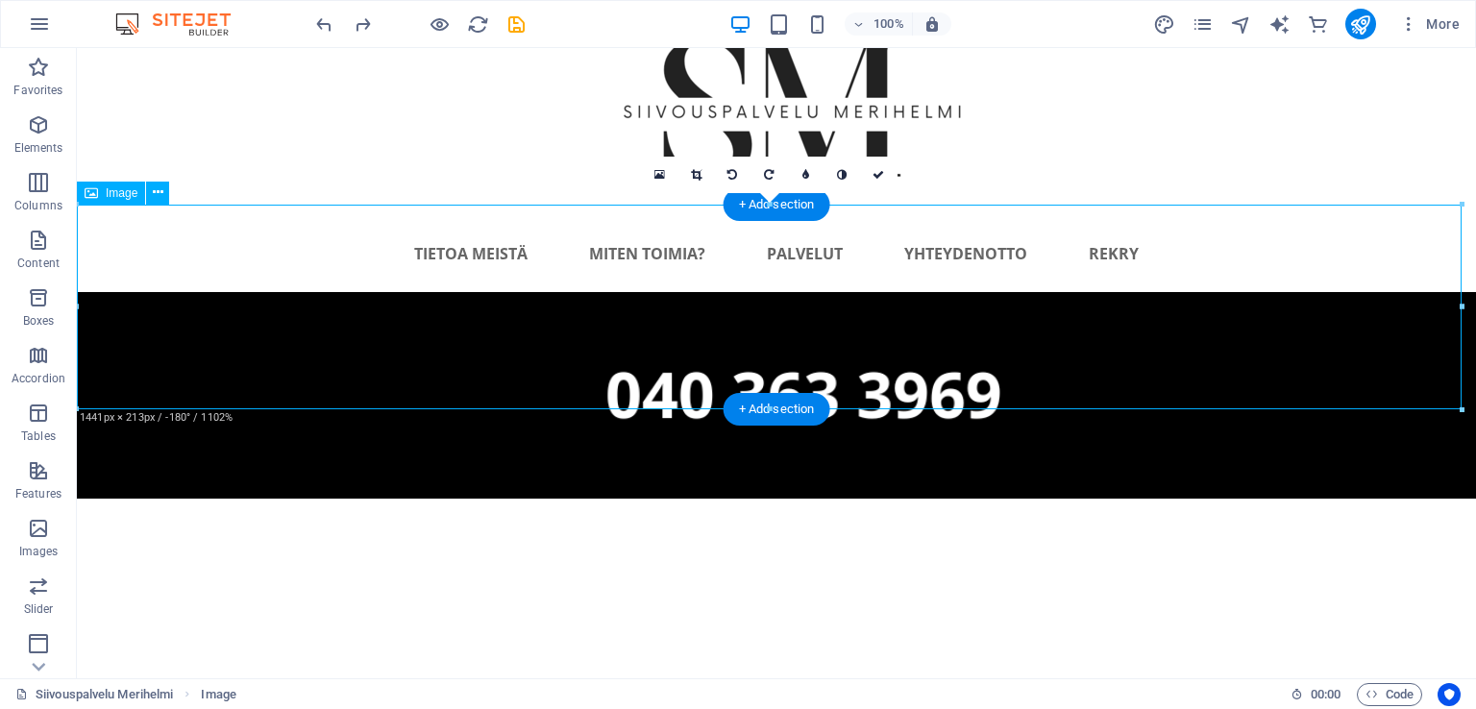
click at [961, 309] on figure at bounding box center [776, 396] width 1399 height 208
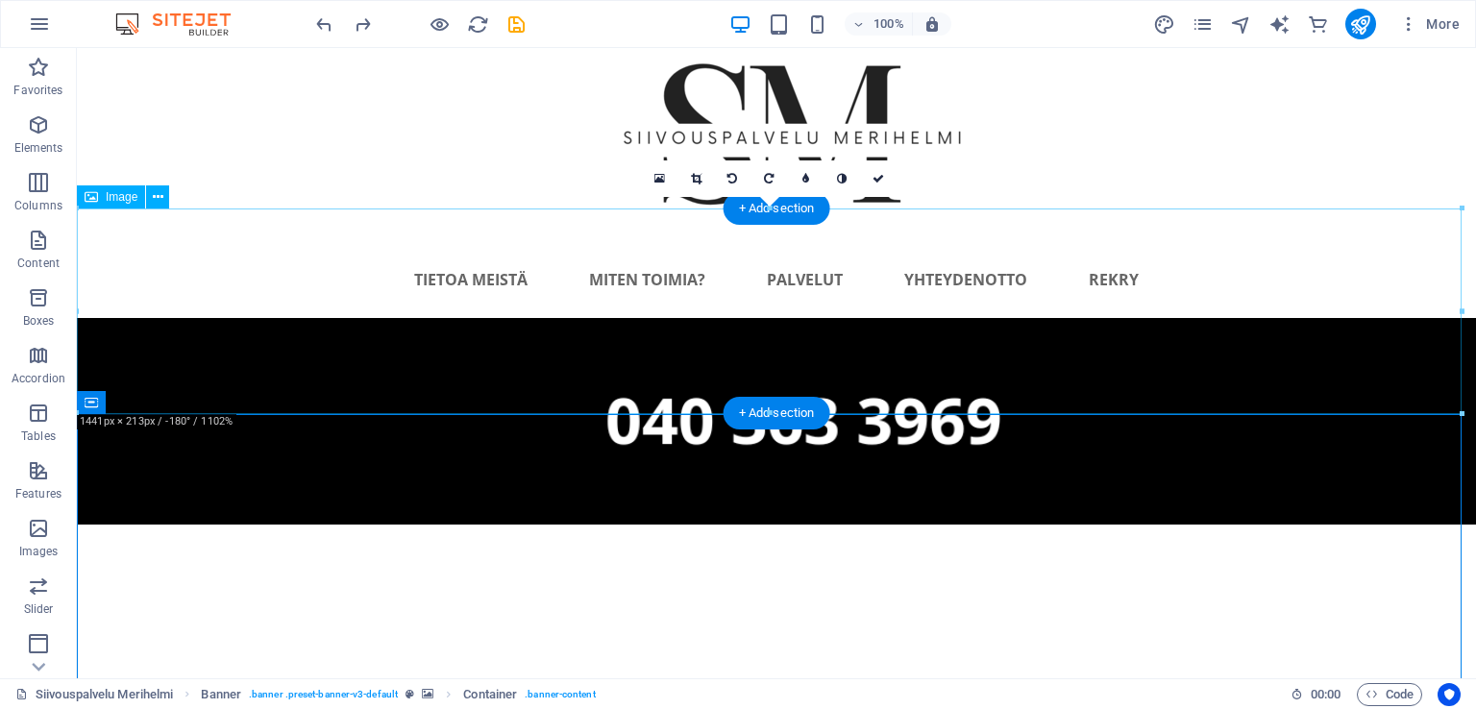
scroll to position [192, 0]
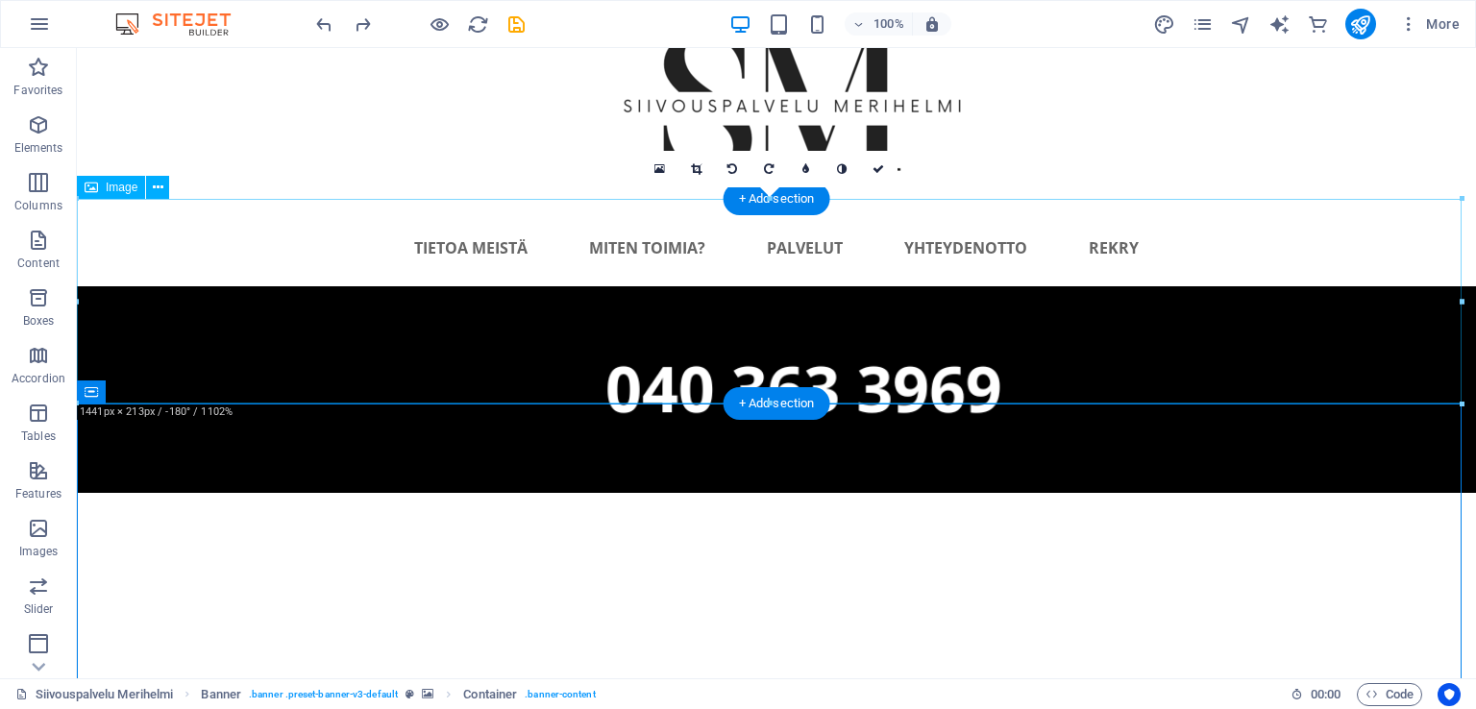
click at [1034, 308] on figure at bounding box center [776, 390] width 1399 height 208
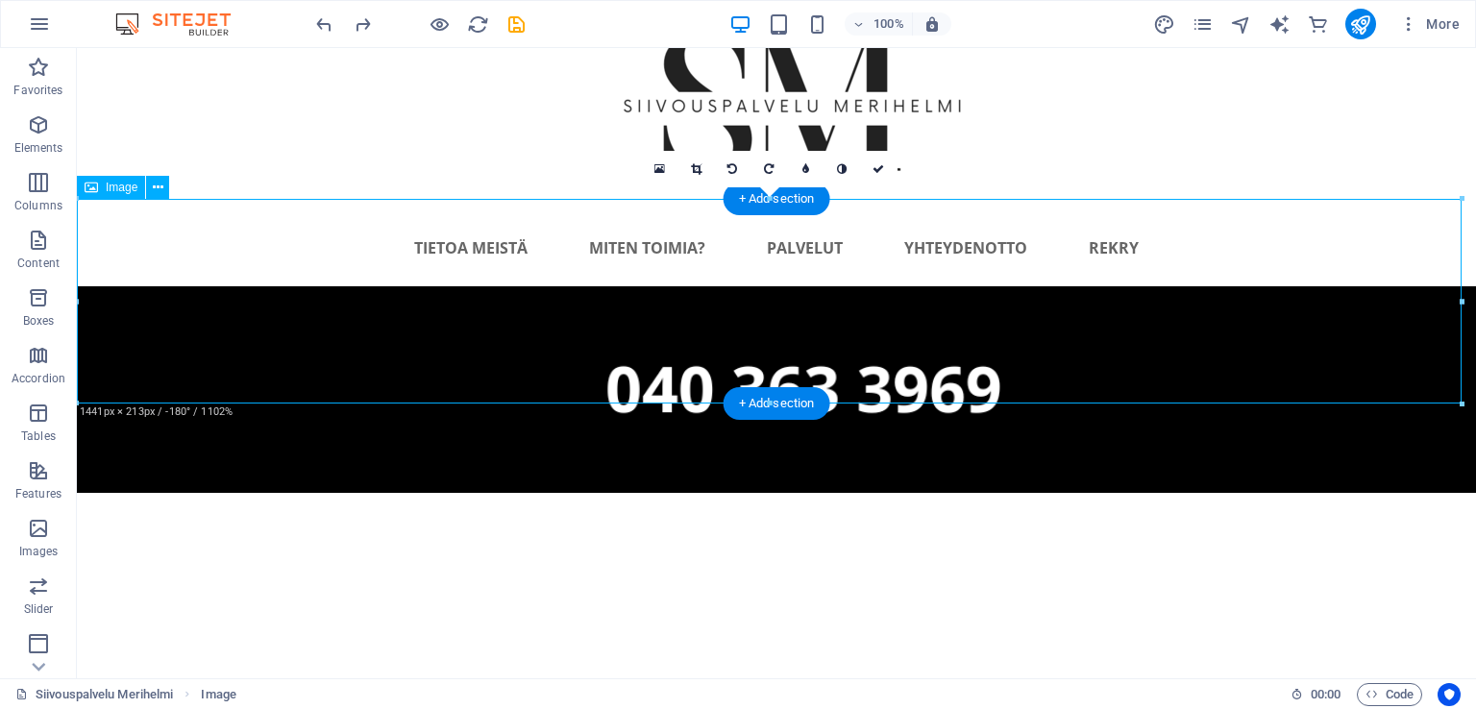
click at [1034, 308] on figure at bounding box center [776, 390] width 1399 height 208
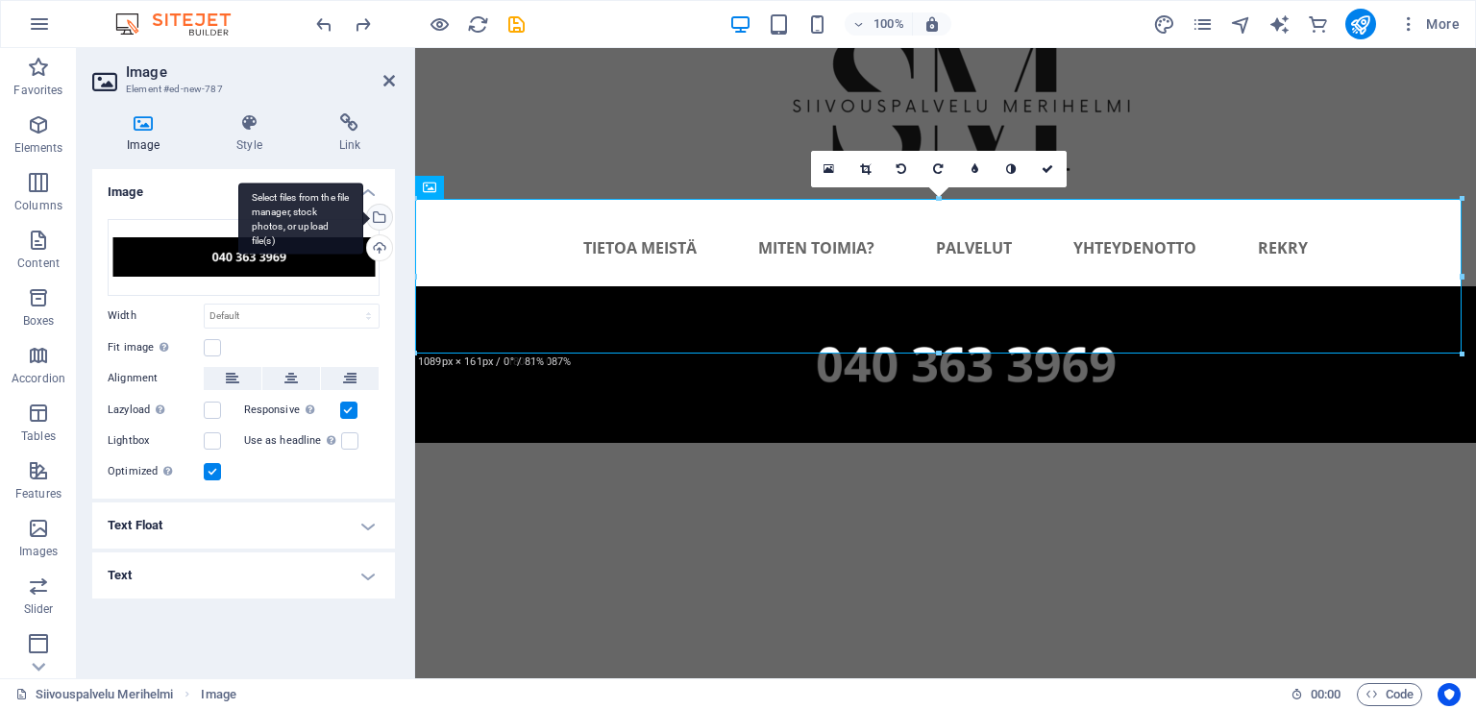
click at [388, 219] on div "Select files from the file manager, stock photos, or upload file(s)" at bounding box center [377, 219] width 29 height 29
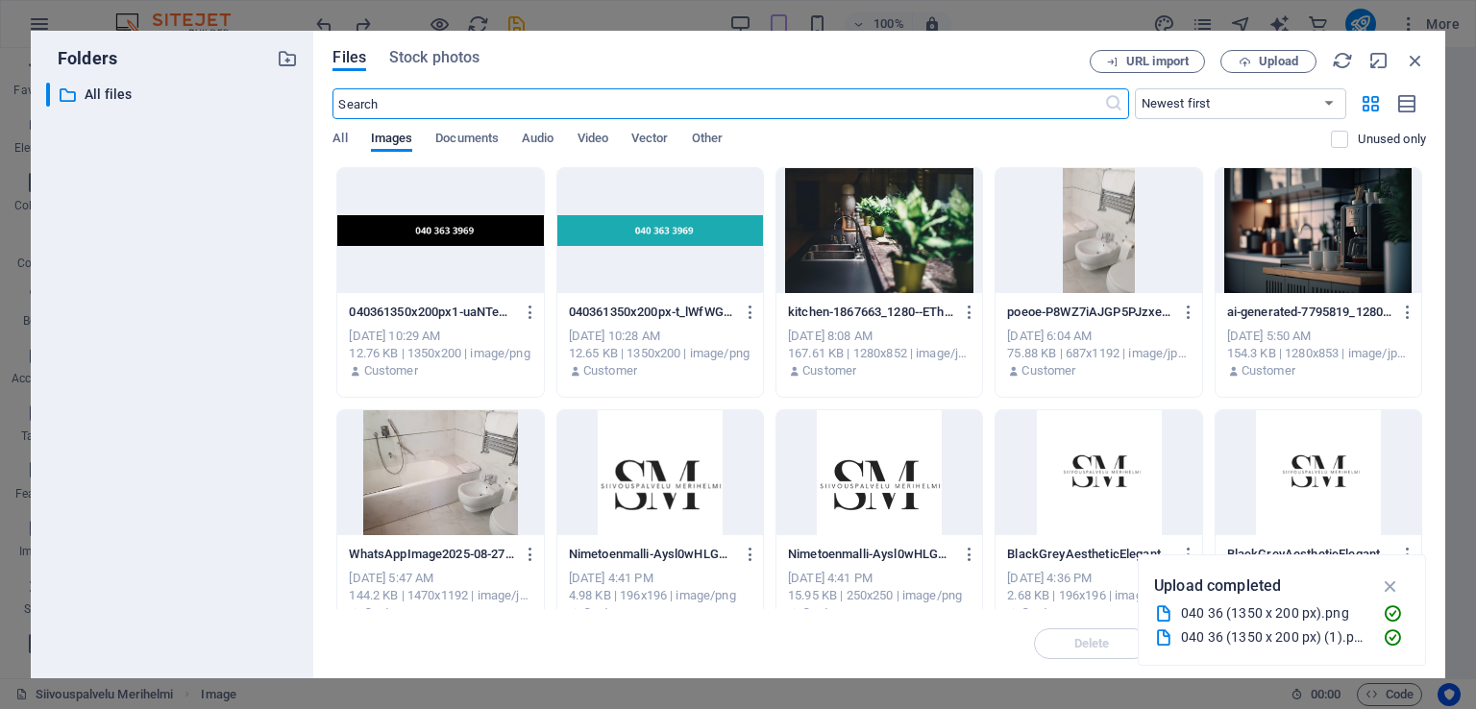
scroll to position [196, 0]
click at [1276, 61] on span "Upload" at bounding box center [1278, 62] width 39 height 12
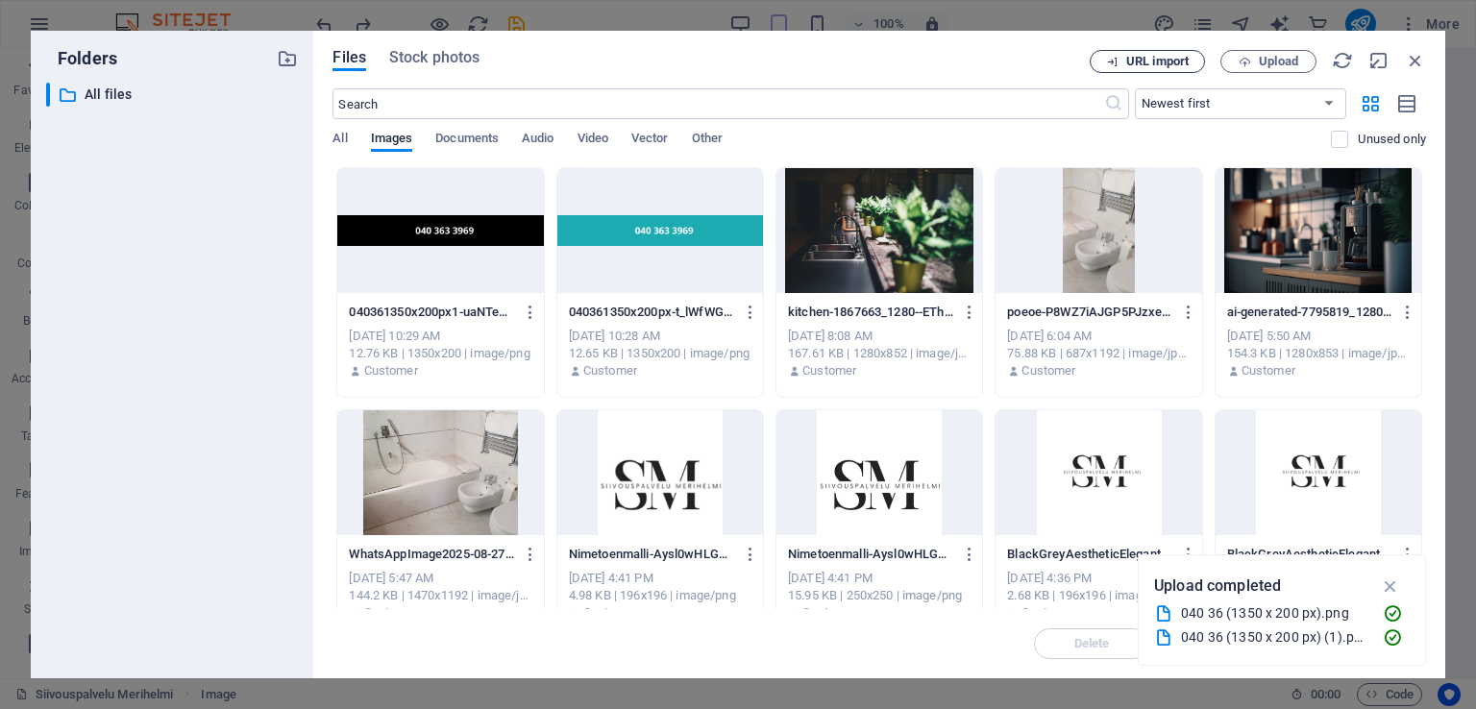
click at [1159, 64] on span "URL import" at bounding box center [1157, 62] width 62 height 12
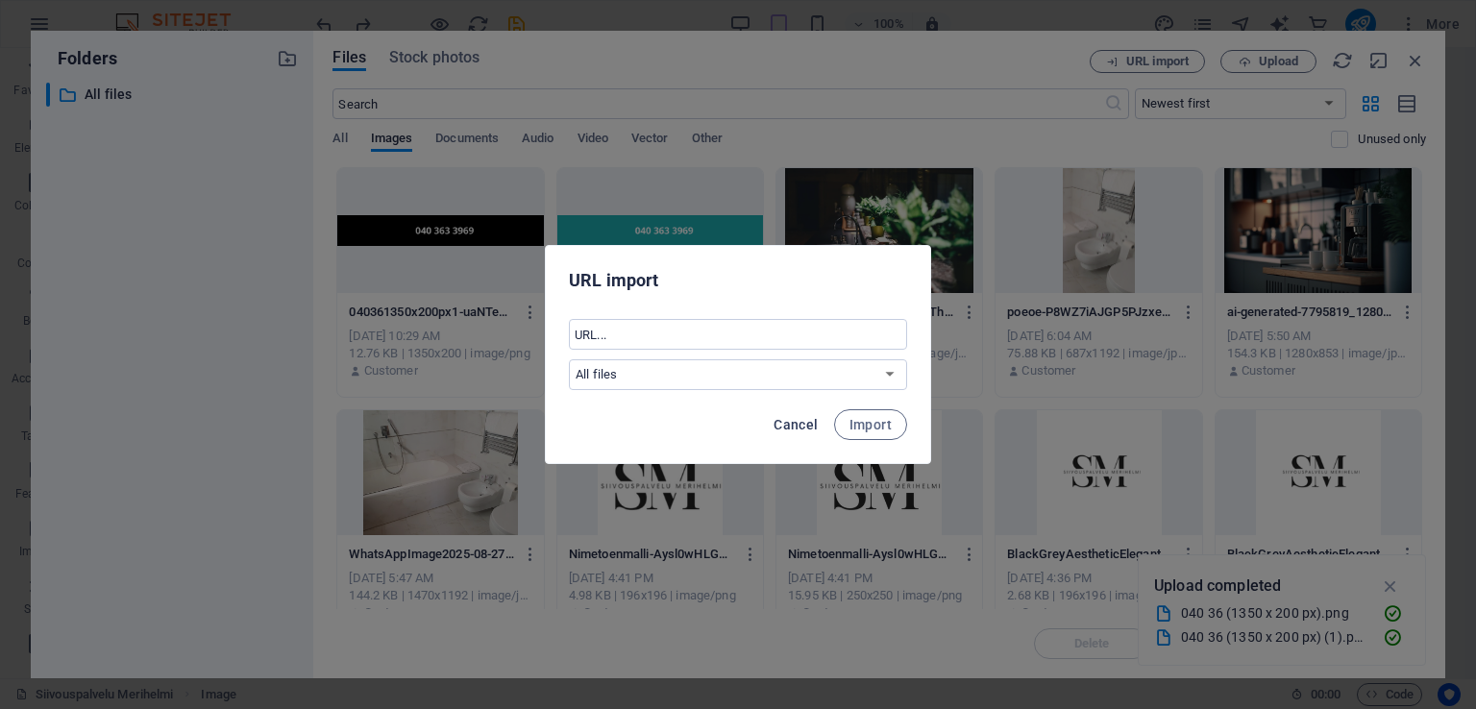
click at [795, 424] on span "Cancel" at bounding box center [796, 424] width 44 height 15
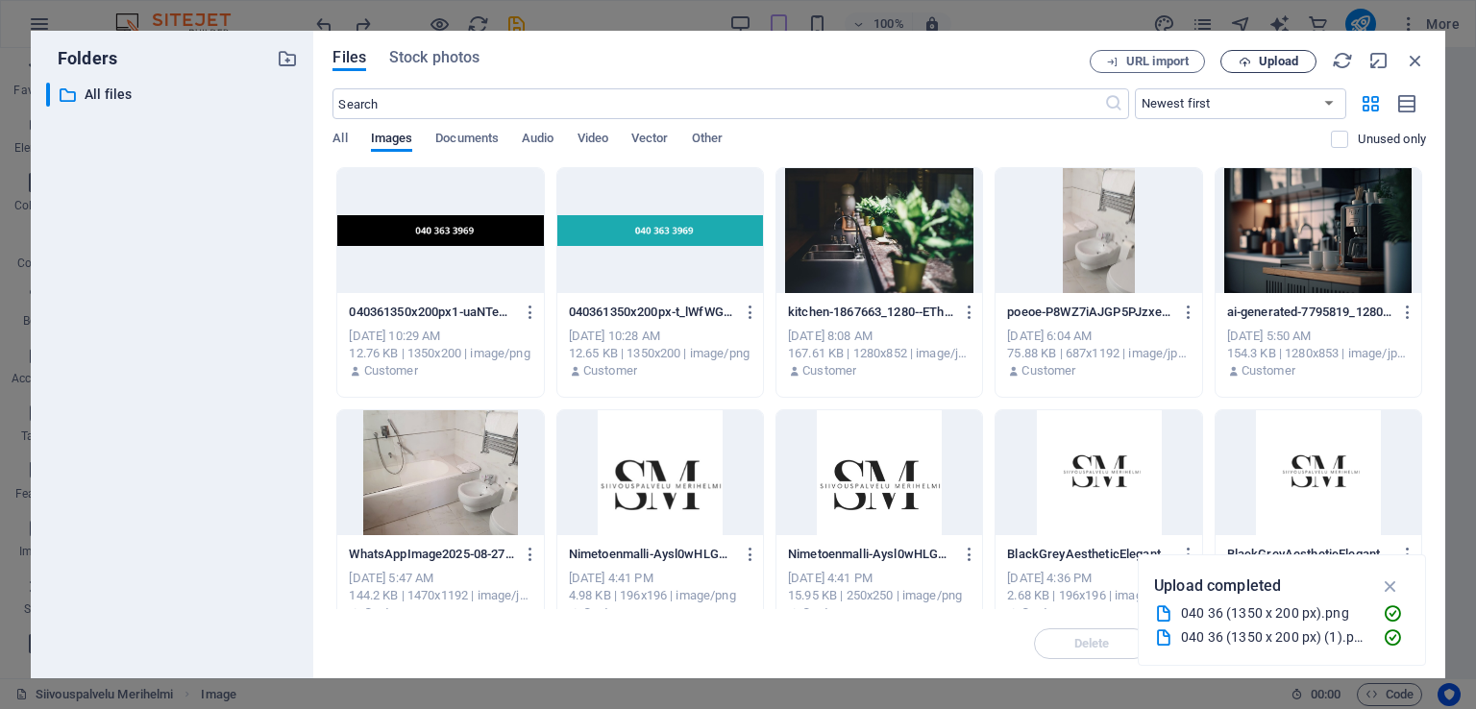
click at [1253, 53] on button "Upload" at bounding box center [1268, 61] width 96 height 23
click at [1272, 52] on button "Upload" at bounding box center [1268, 61] width 96 height 23
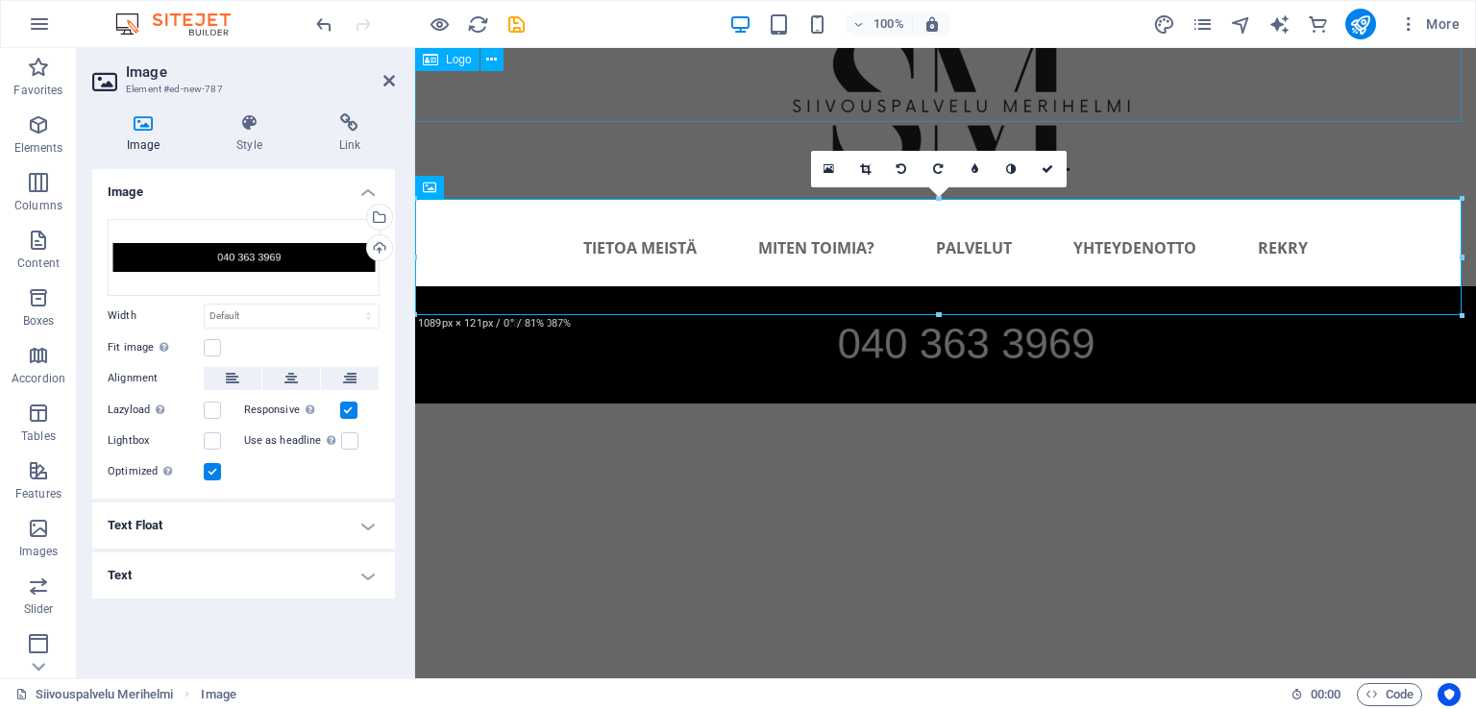
click at [1439, 104] on div at bounding box center [945, 96] width 1061 height 228
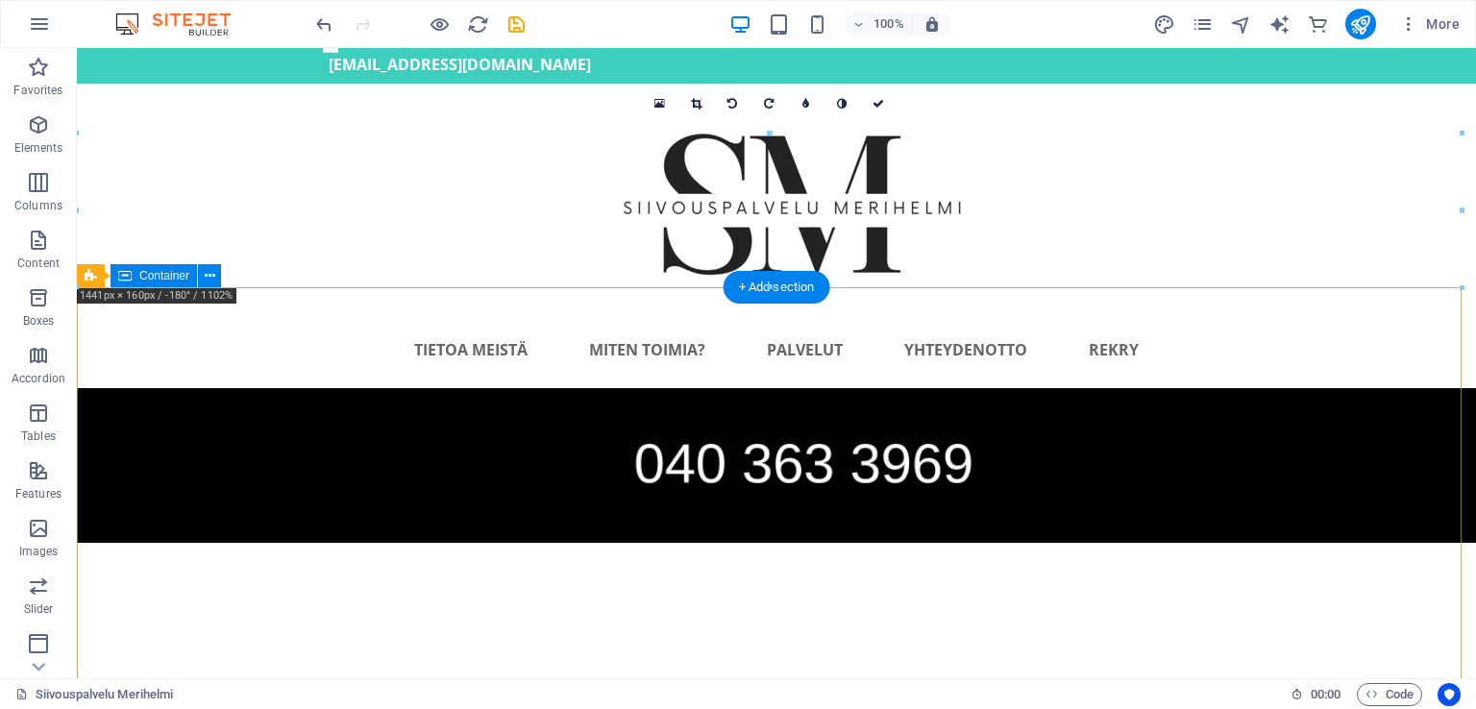
scroll to position [0, 0]
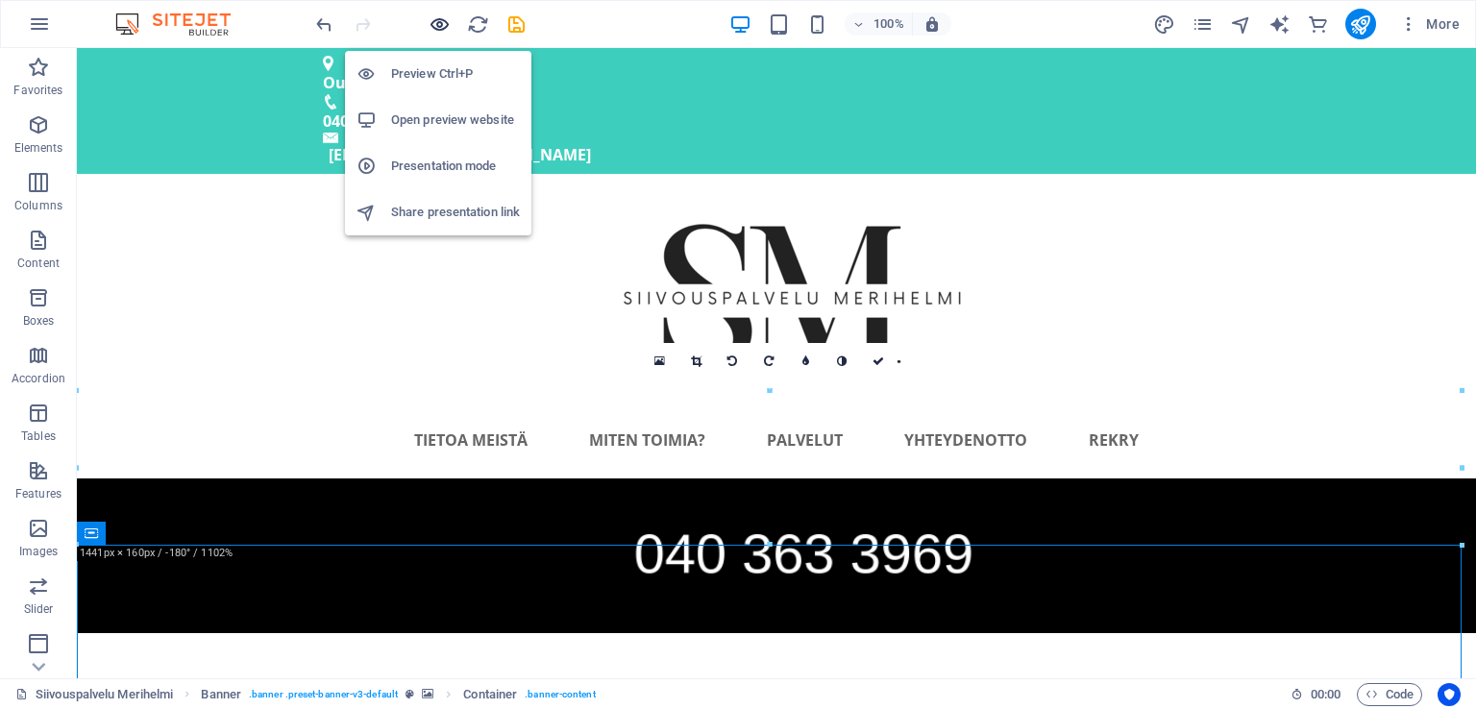
click at [444, 23] on icon "button" at bounding box center [440, 24] width 22 height 22
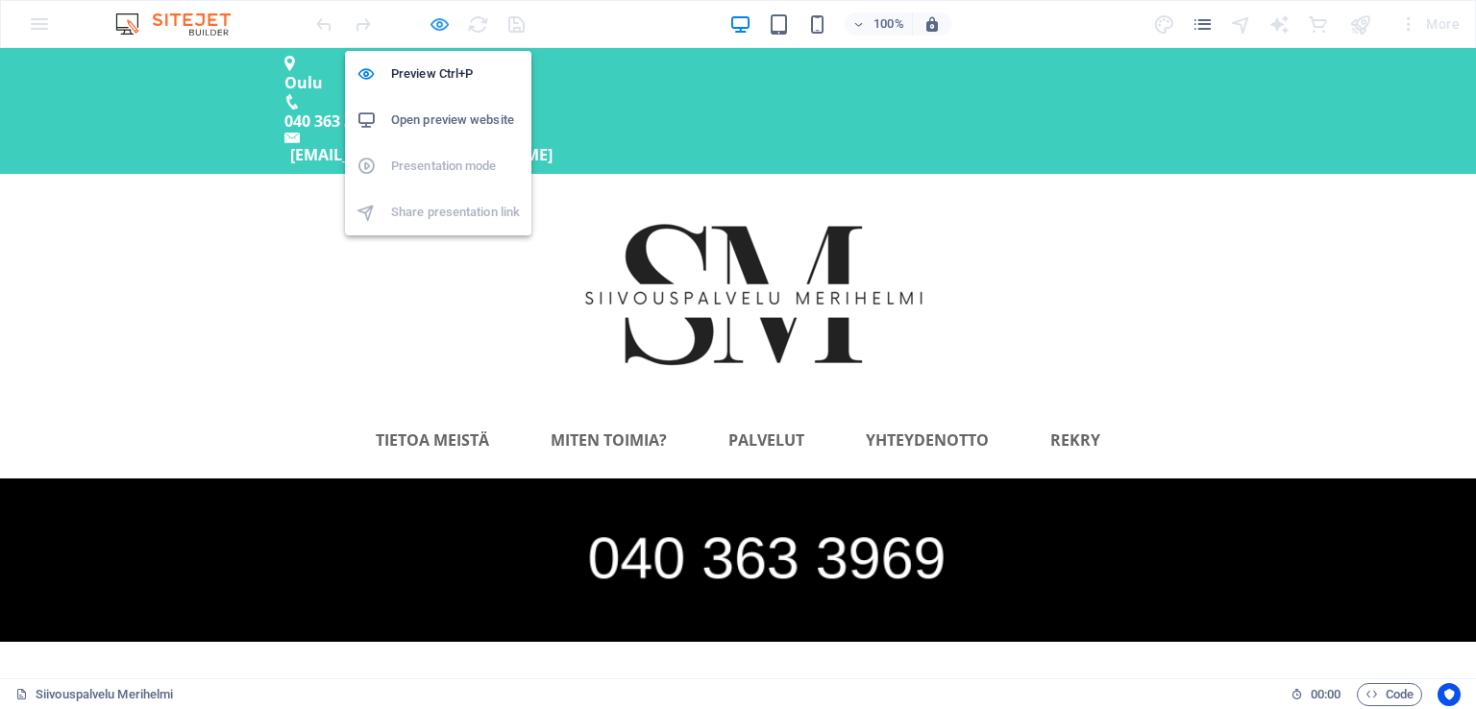
click at [434, 18] on icon "button" at bounding box center [440, 24] width 22 height 22
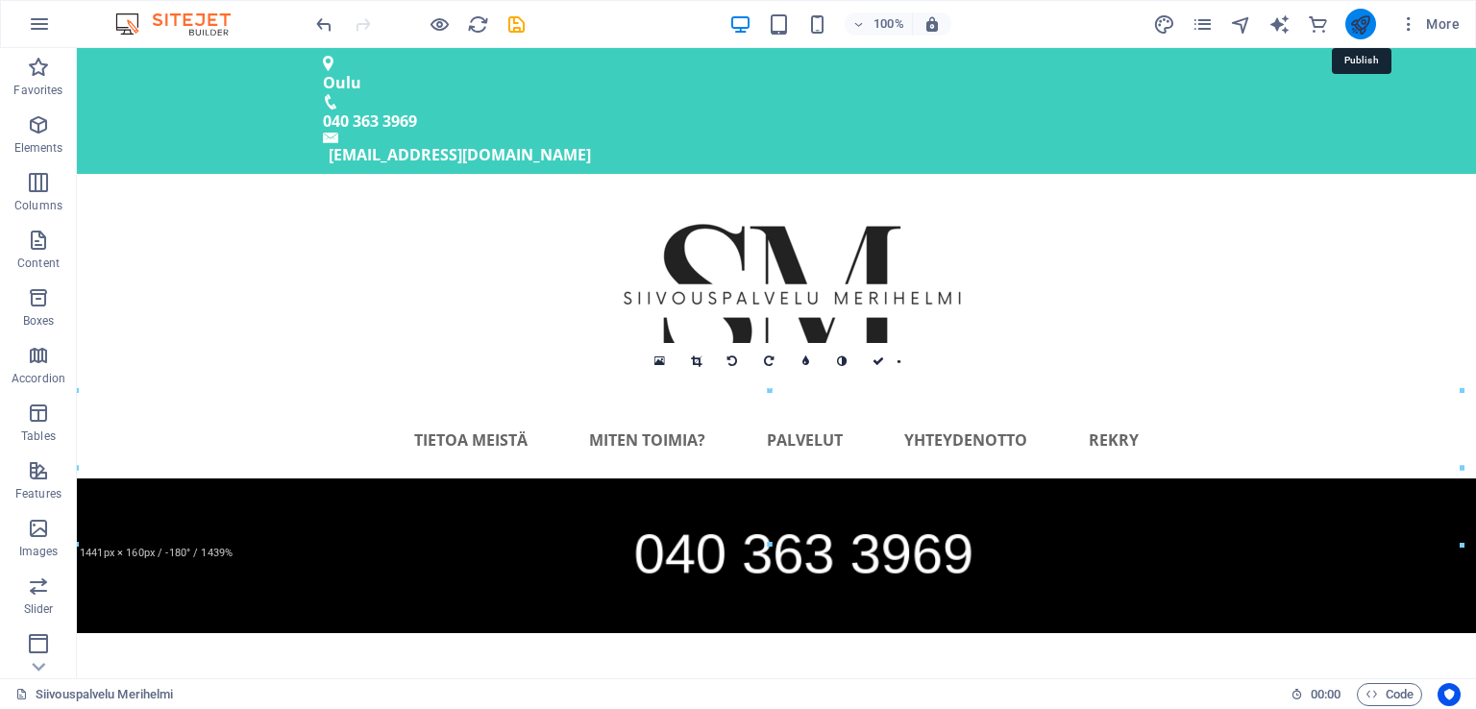
click at [1356, 23] on icon "publish" at bounding box center [1360, 24] width 22 height 22
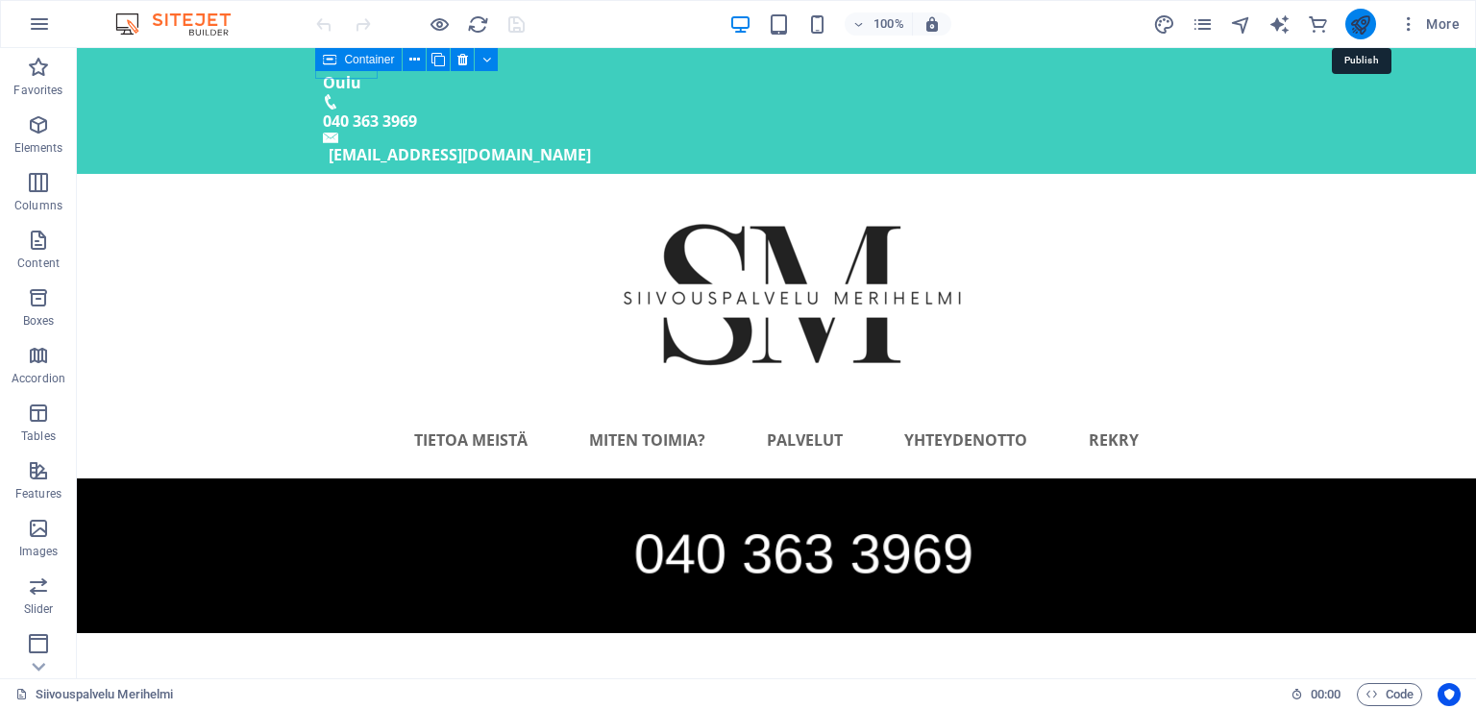
click at [1351, 25] on icon "publish" at bounding box center [1360, 24] width 22 height 22
